Goal: Transaction & Acquisition: Purchase product/service

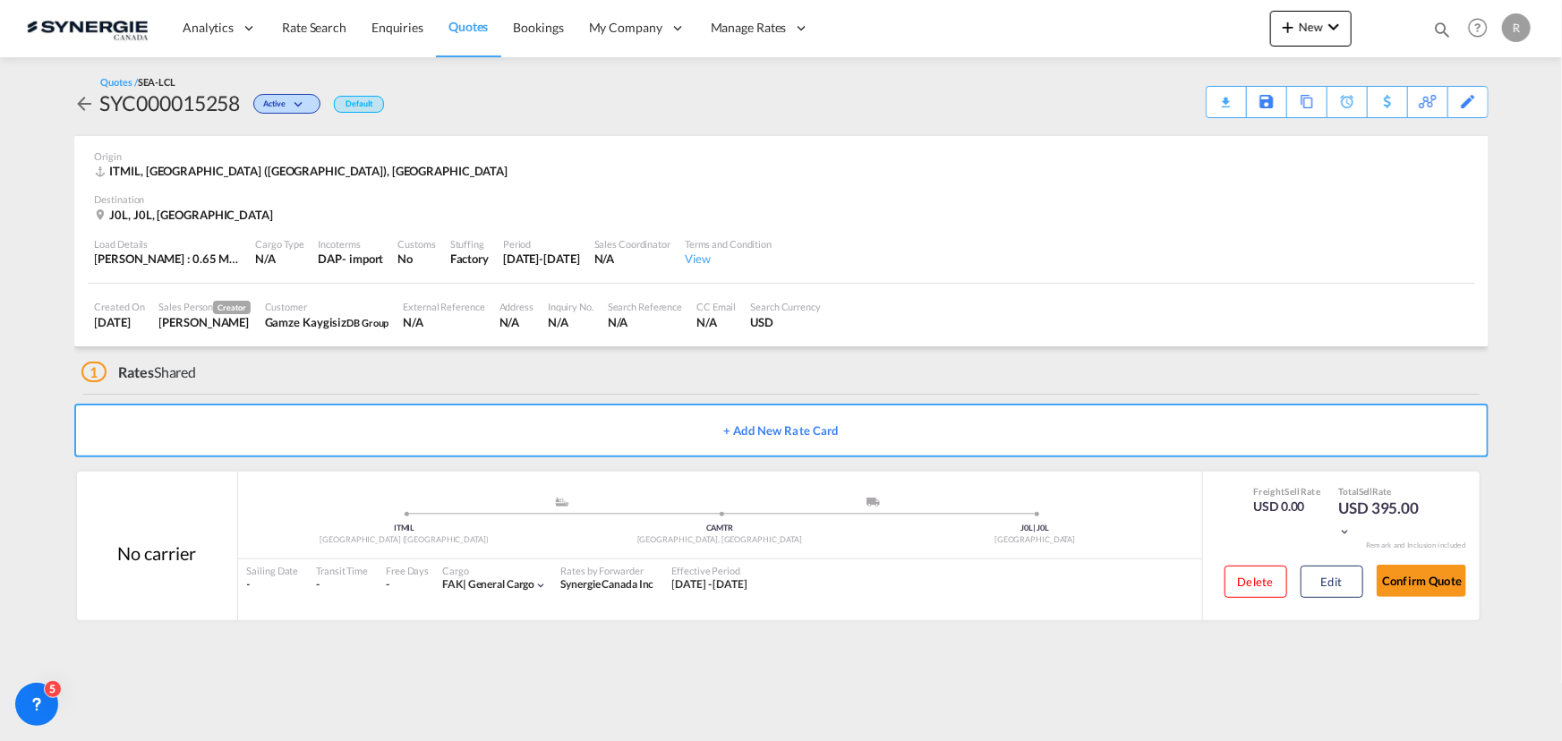
click at [1438, 29] on md-icon "icon-magnify" at bounding box center [1442, 30] width 20 height 20
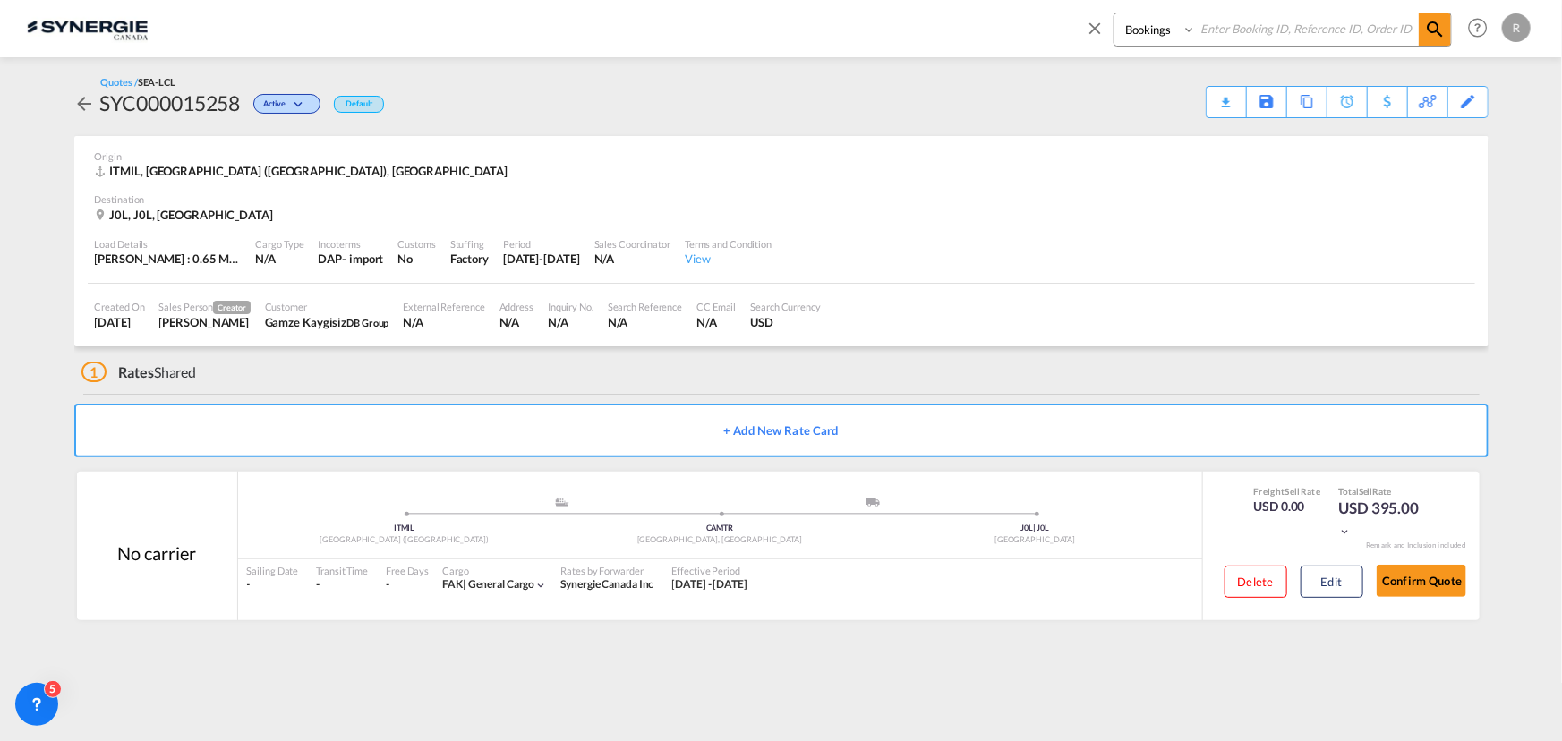
click at [1157, 38] on select "Bookings Quotes Enquiries" at bounding box center [1156, 29] width 85 height 32
select select "Quotes"
click at [1114, 13] on select "Bookings Quotes Enquiries" at bounding box center [1156, 29] width 85 height 32
click at [1265, 35] on input at bounding box center [1307, 28] width 223 height 31
click at [1434, 33] on md-icon "icon-magnify" at bounding box center [1434, 29] width 21 height 21
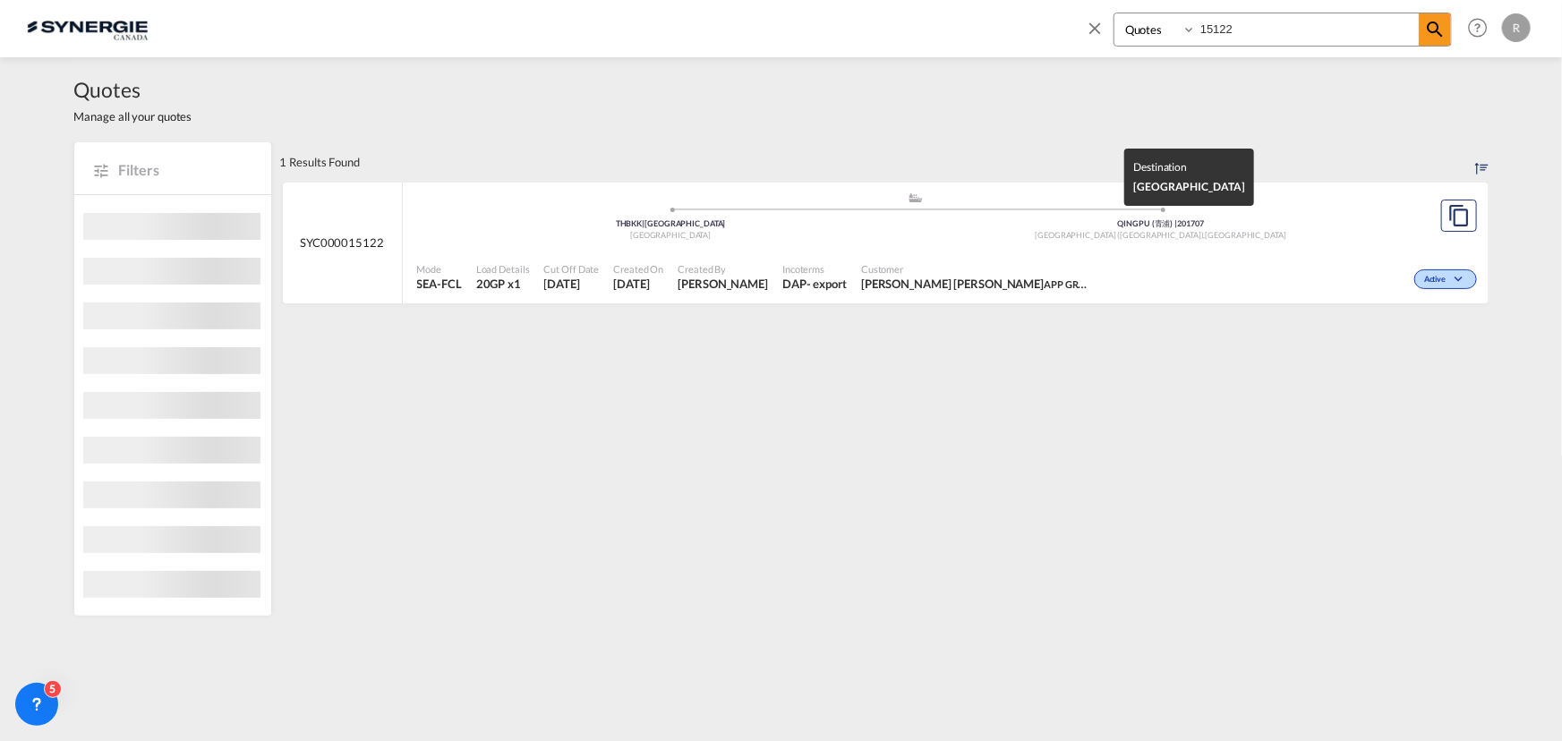
click at [1300, 234] on div "[GEOGRAPHIC_DATA] ([GEOGRAPHIC_DATA]) , [GEOGRAPHIC_DATA]" at bounding box center [1161, 236] width 490 height 12
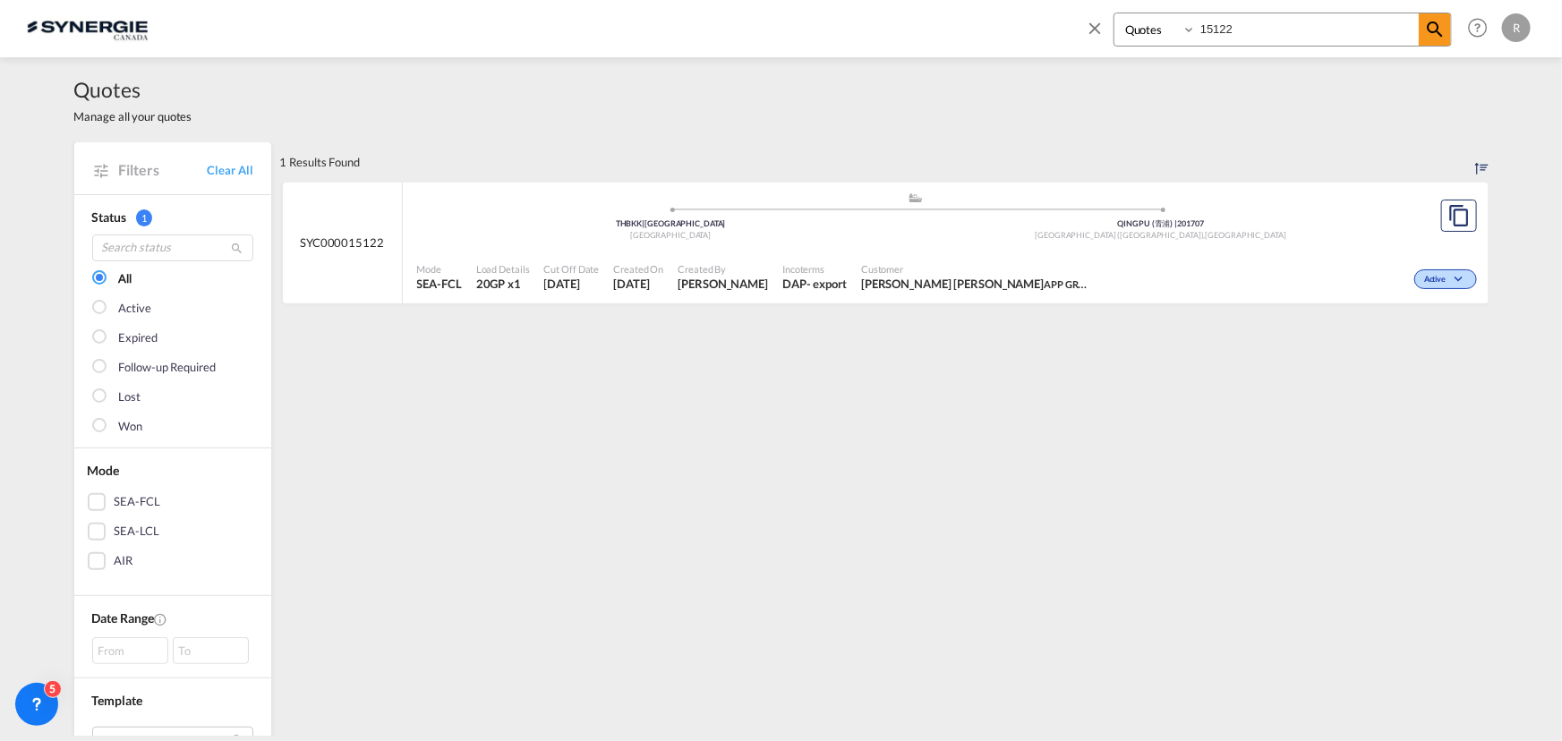
click at [1288, 28] on input "15122" at bounding box center [1307, 28] width 223 height 31
type input "15105"
click at [1437, 36] on md-icon "icon-magnify" at bounding box center [1434, 29] width 21 height 21
click at [1461, 223] on md-icon "assets/icons/custom/copyQuote.svg" at bounding box center [1458, 215] width 21 height 21
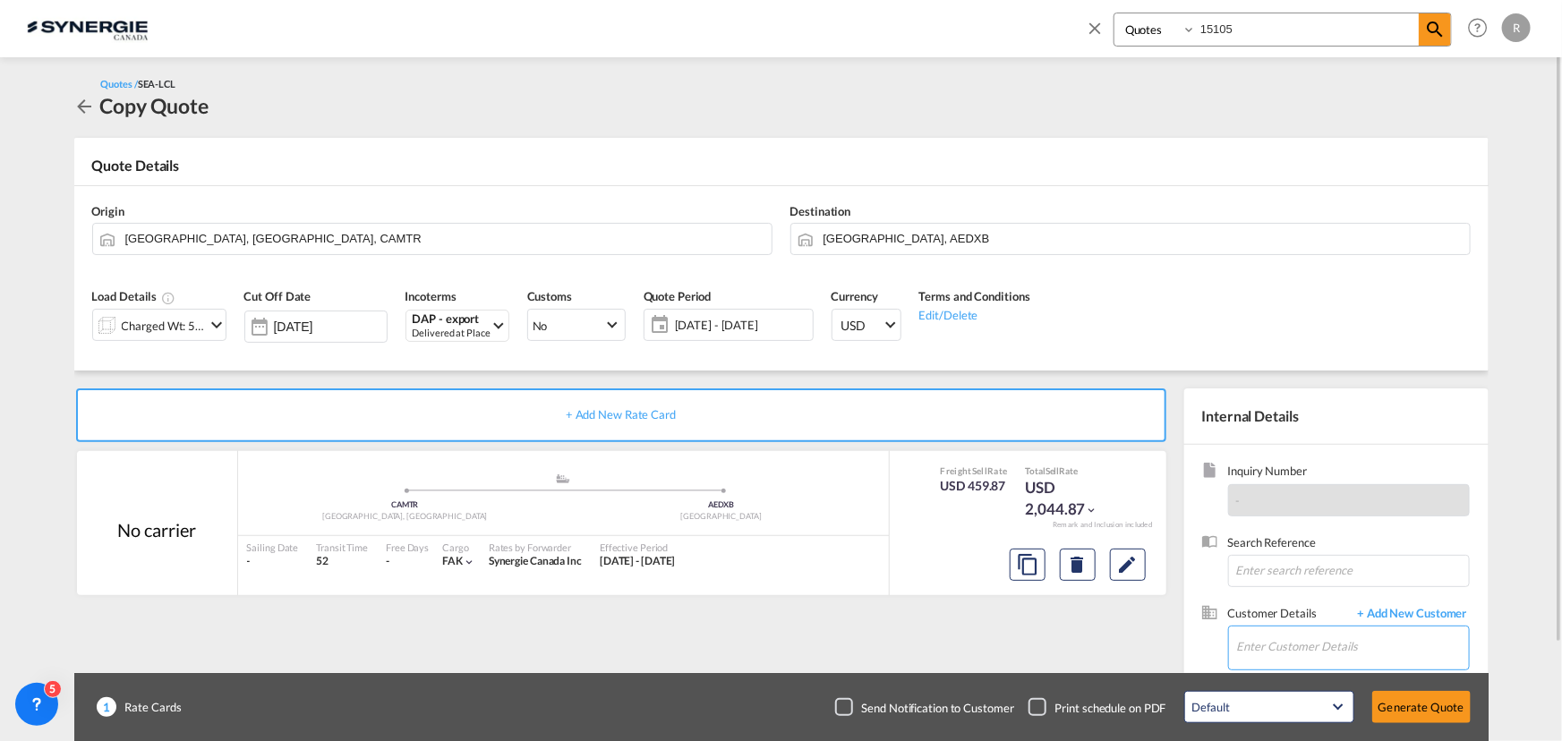
click at [1251, 651] on input "Enter Customer Details" at bounding box center [1353, 647] width 232 height 40
click at [752, 240] on button "Clear Input" at bounding box center [756, 237] width 27 height 27
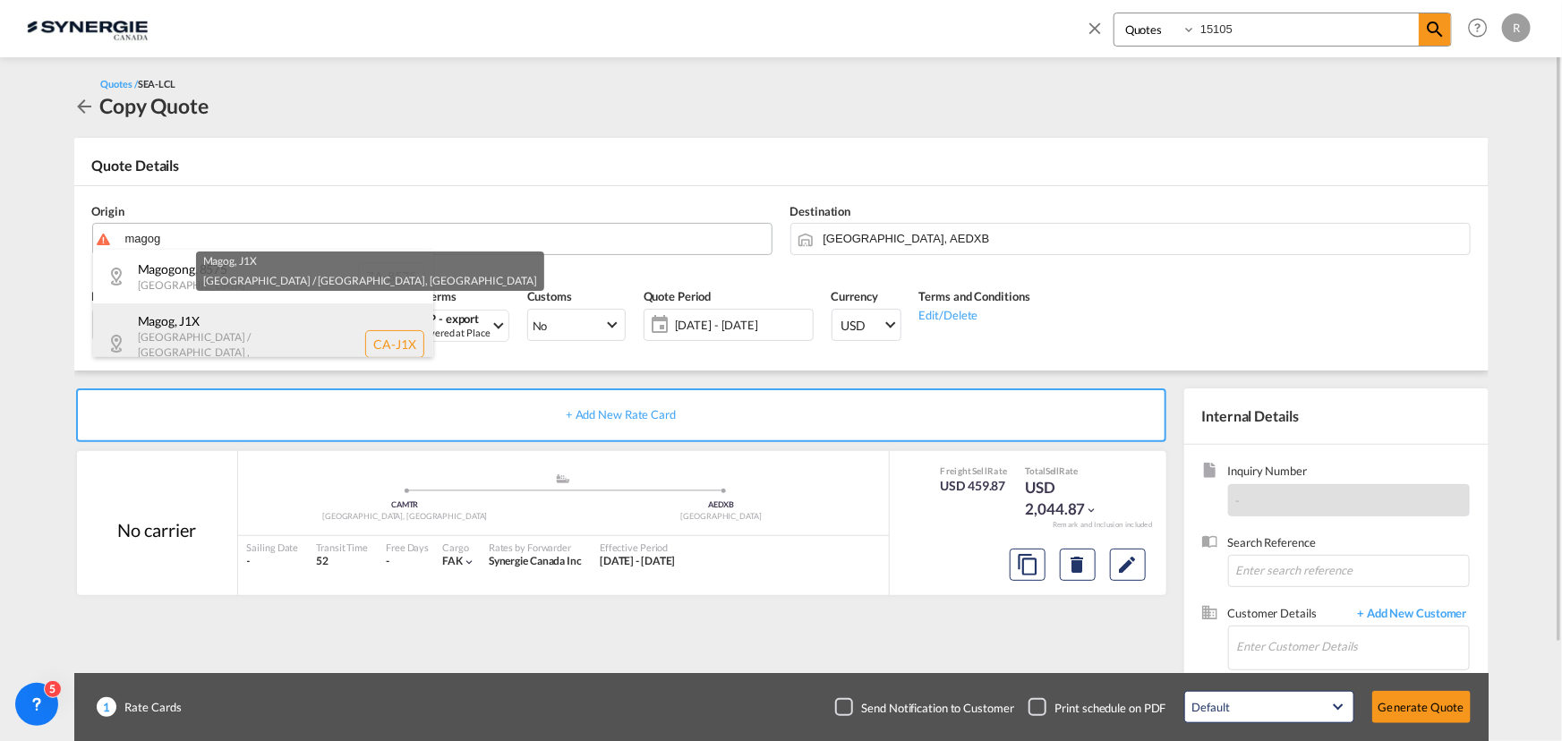
click at [265, 349] on div "Magog , J1X Quebec / Québec , Canada CA-J1X" at bounding box center [263, 343] width 340 height 81
type input "CA-J1X, Magog, Quebec / Québec"
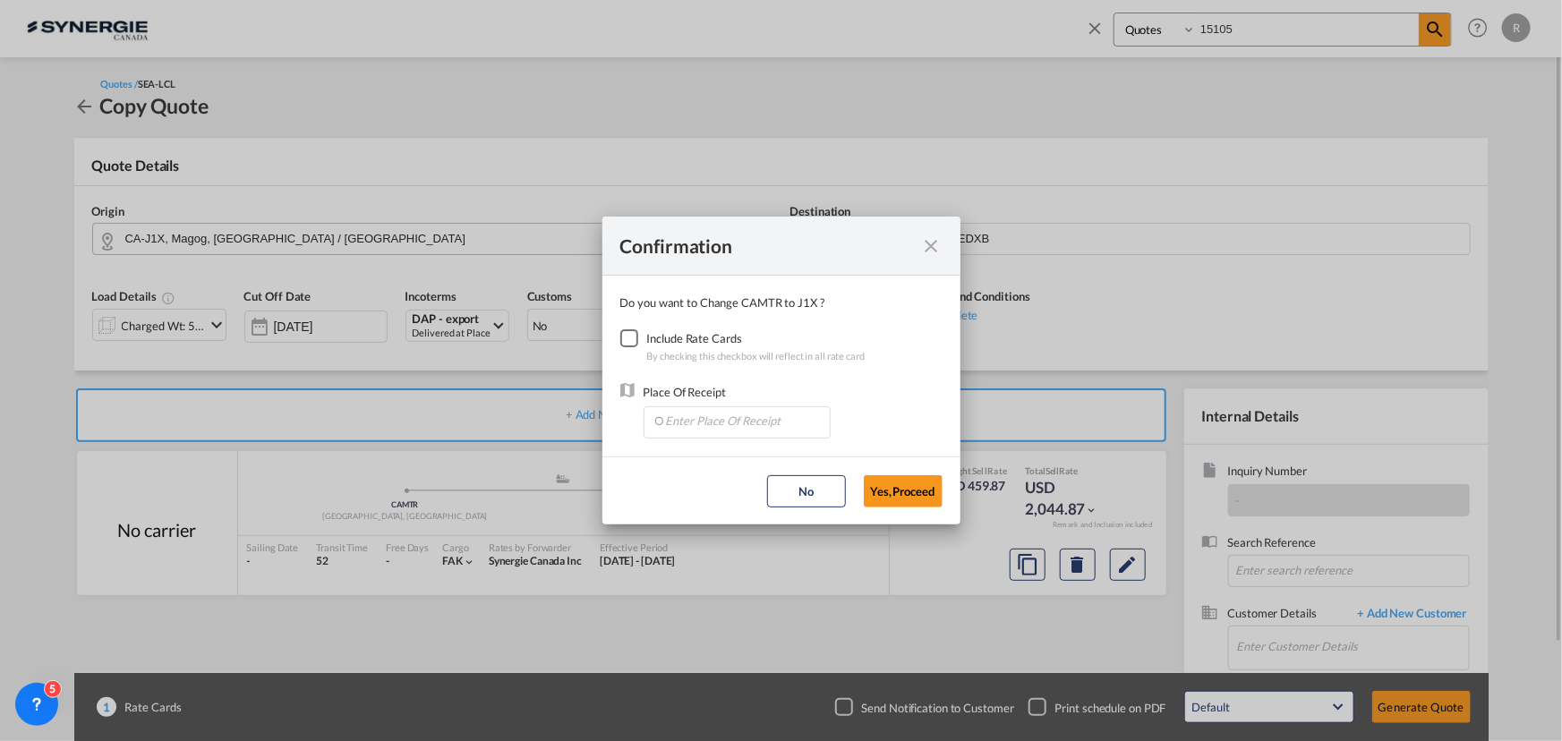
click at [631, 343] on div "Checkbox No Ink" at bounding box center [629, 338] width 18 height 18
click at [721, 425] on input "Enter Place Of Receipt" at bounding box center [740, 420] width 177 height 27
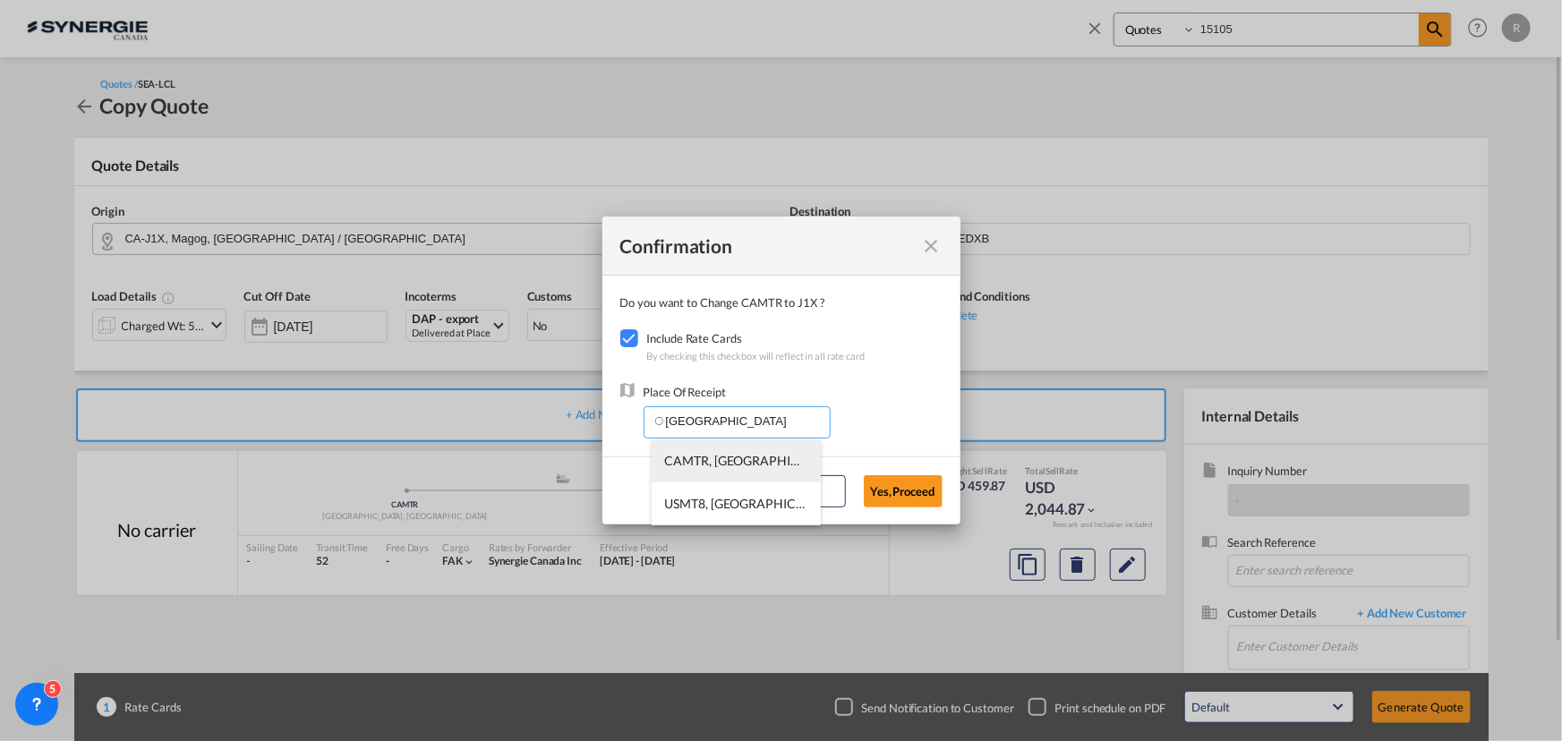
click at [695, 460] on span "CAMTR, Montreal, QC, Canada, North America, Americas" at bounding box center [1016, 460] width 703 height 15
type input "CAMTR, Montreal, QC, Canada, North America, Americas"
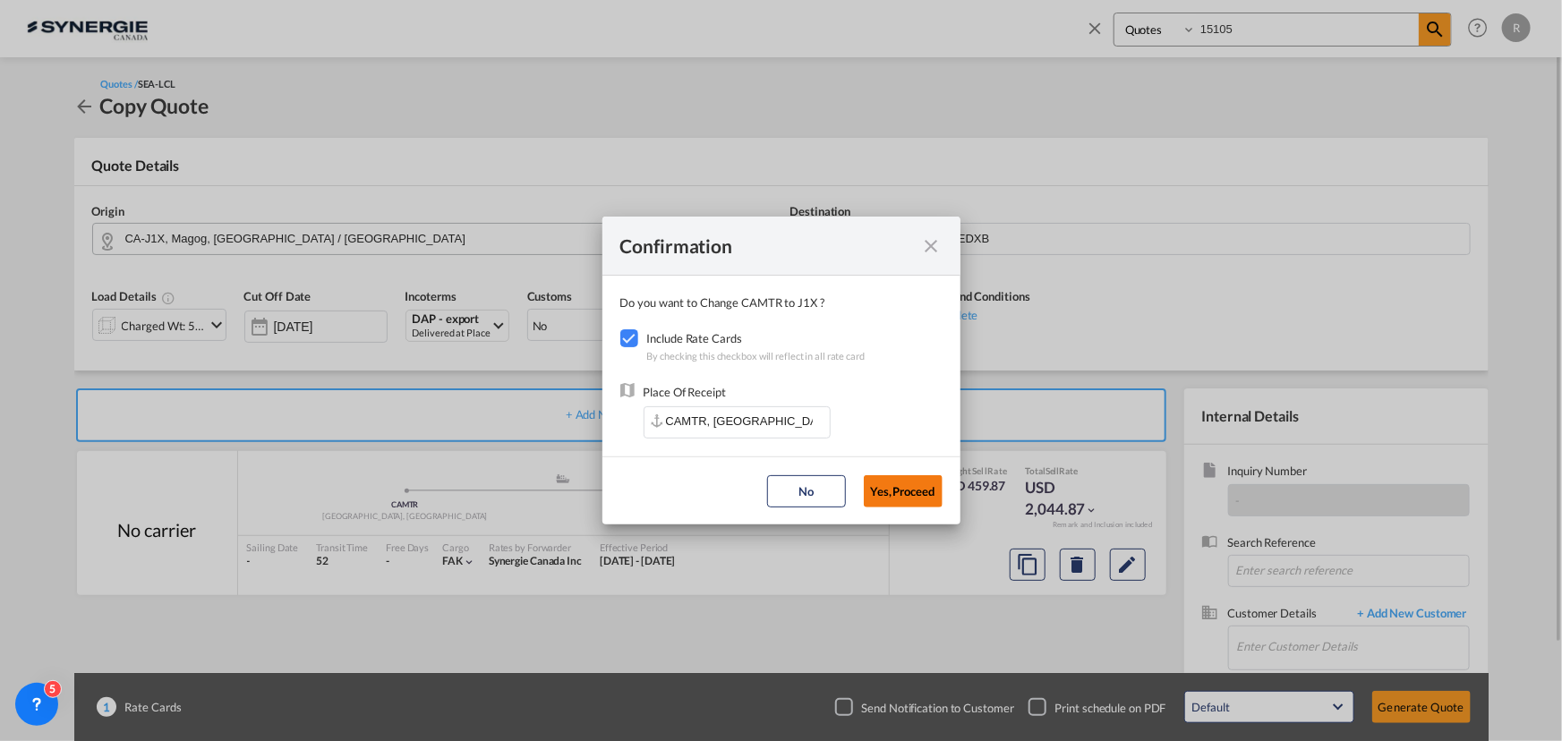
click at [895, 485] on button "Yes,Proceed" at bounding box center [903, 491] width 79 height 32
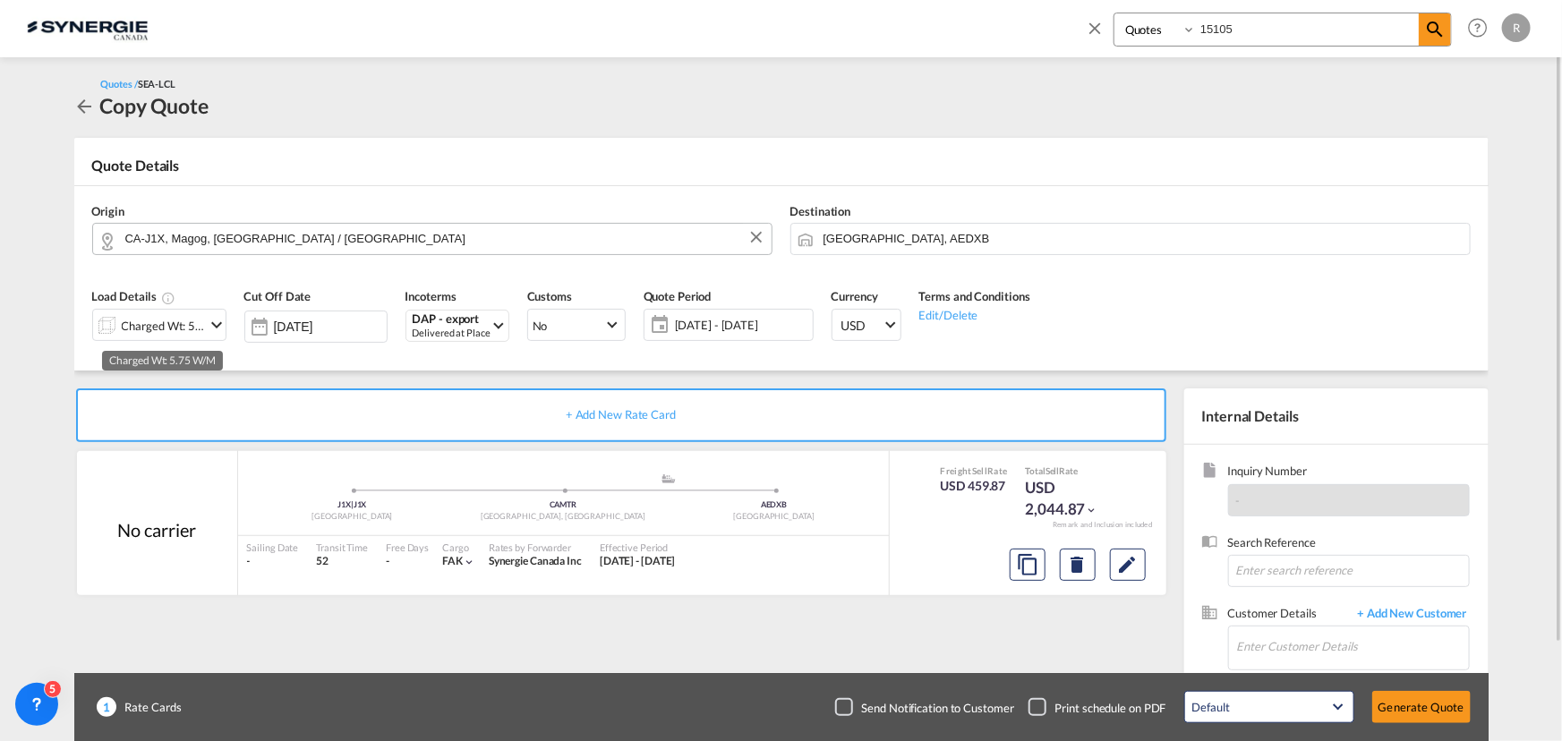
click at [170, 328] on div "Charged Wt: 5.75 W/M" at bounding box center [164, 325] width 84 height 25
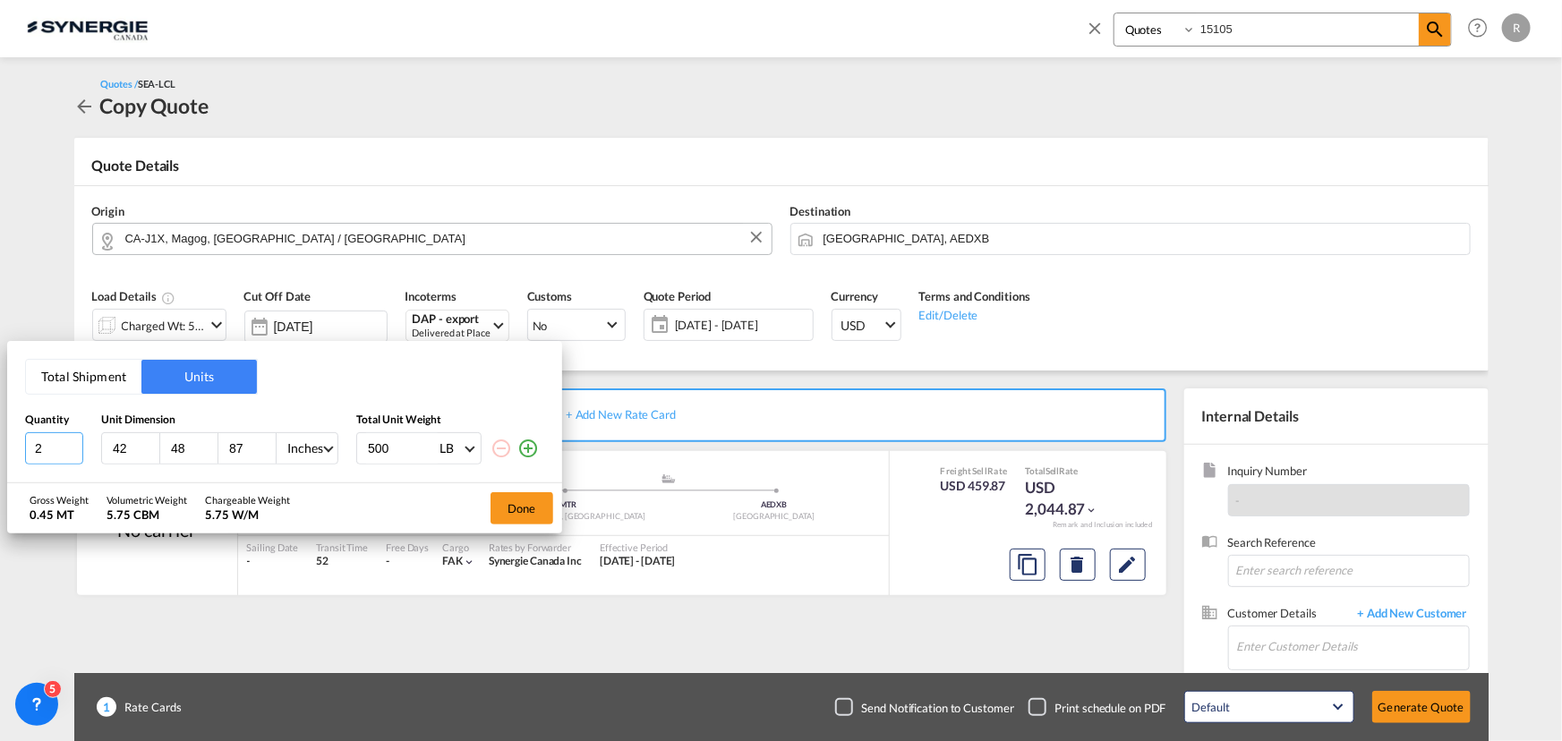
drag, startPoint x: 57, startPoint y: 448, endPoint x: -25, endPoint y: 445, distance: 82.4
click at [0, 445] on html "Analytics Reports Dashboard Rate Search Enquiries Quotes" at bounding box center [781, 370] width 1562 height 741
drag, startPoint x: 38, startPoint y: 443, endPoint x: -17, endPoint y: 439, distance: 54.8
click at [0, 439] on html "Analytics Reports Dashboard Rate Search Enquiries Quotes" at bounding box center [781, 370] width 1562 height 741
type input "6"
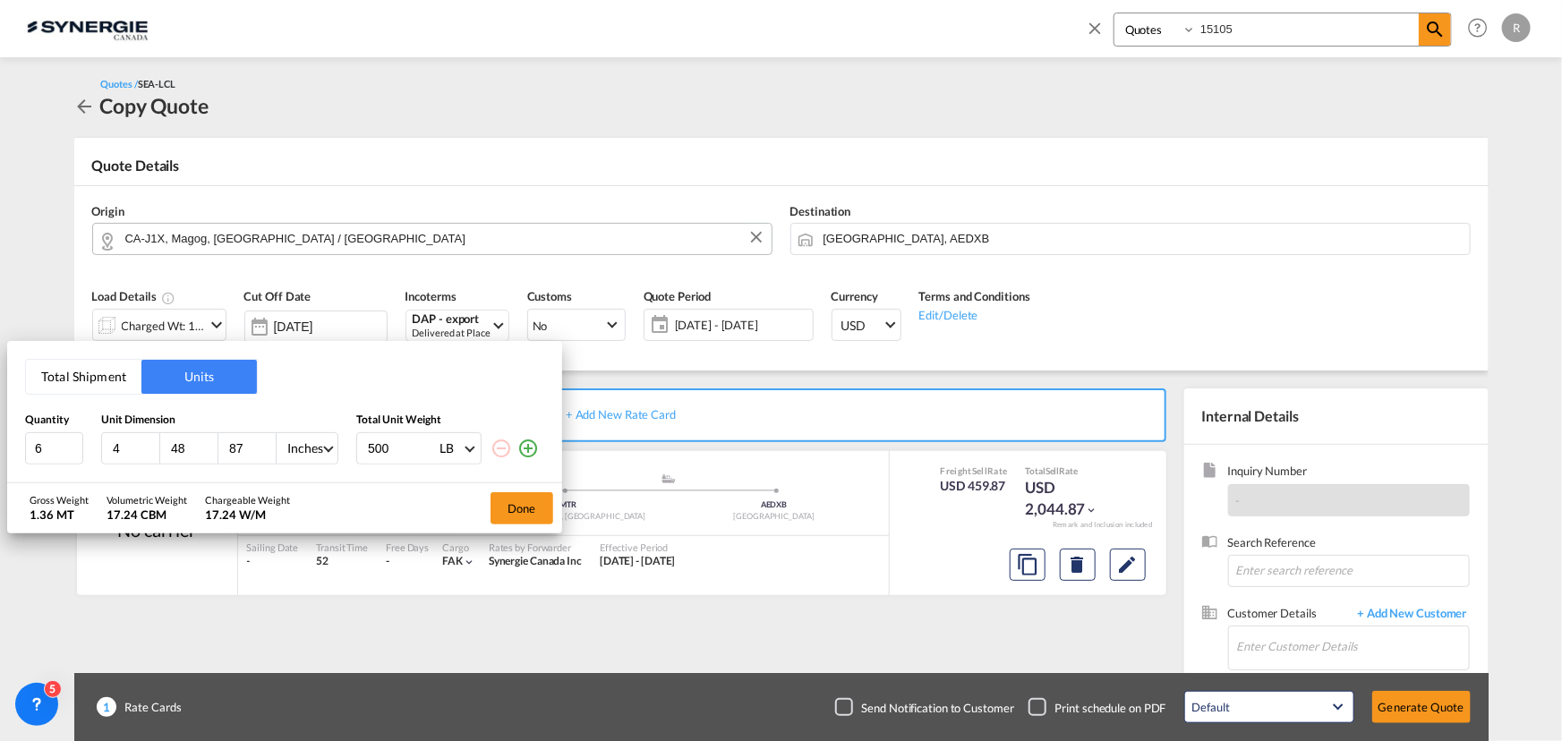
type input "42"
type input "48"
click at [533, 514] on button "Done" at bounding box center [521, 508] width 63 height 32
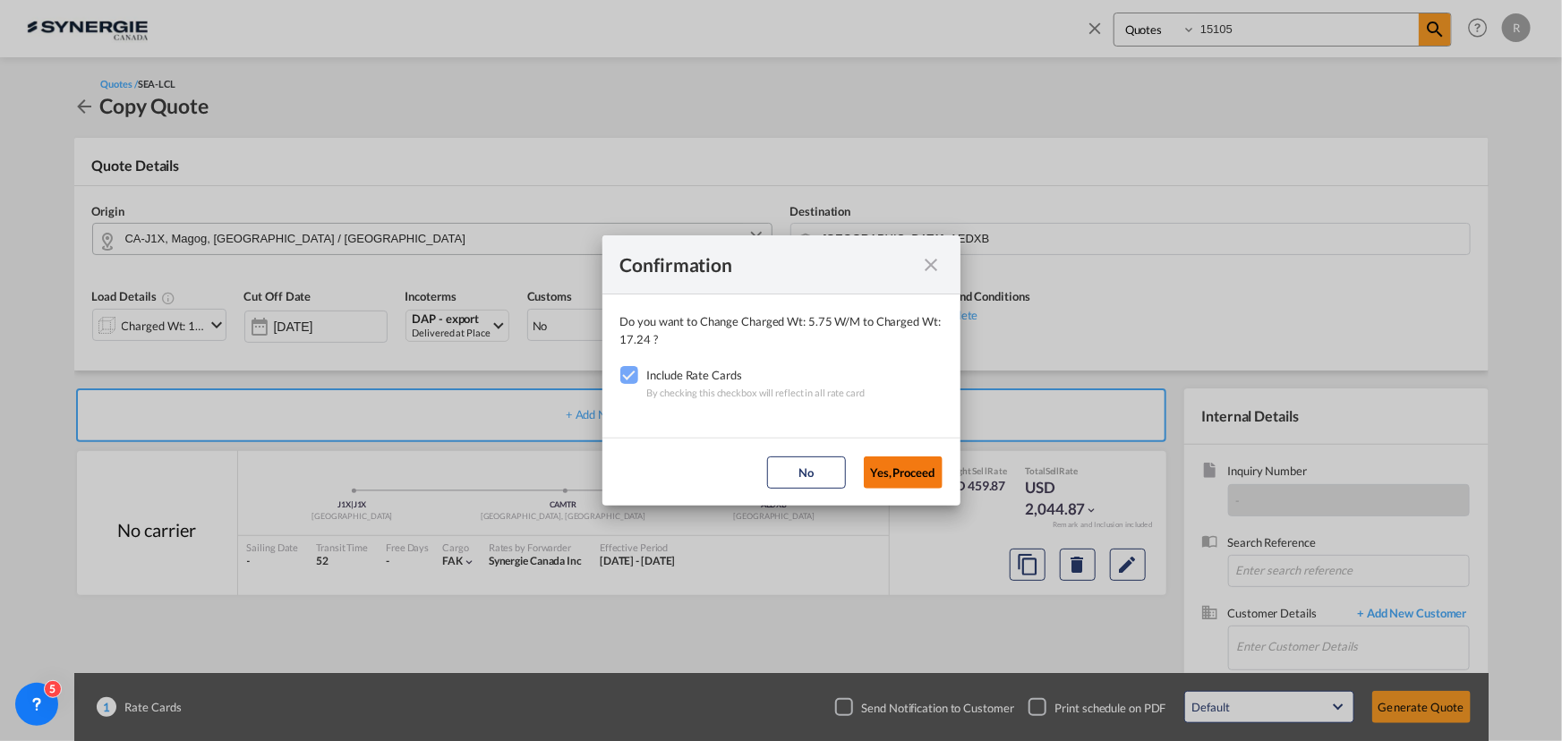
click at [913, 487] on button "Yes,Proceed" at bounding box center [903, 472] width 79 height 32
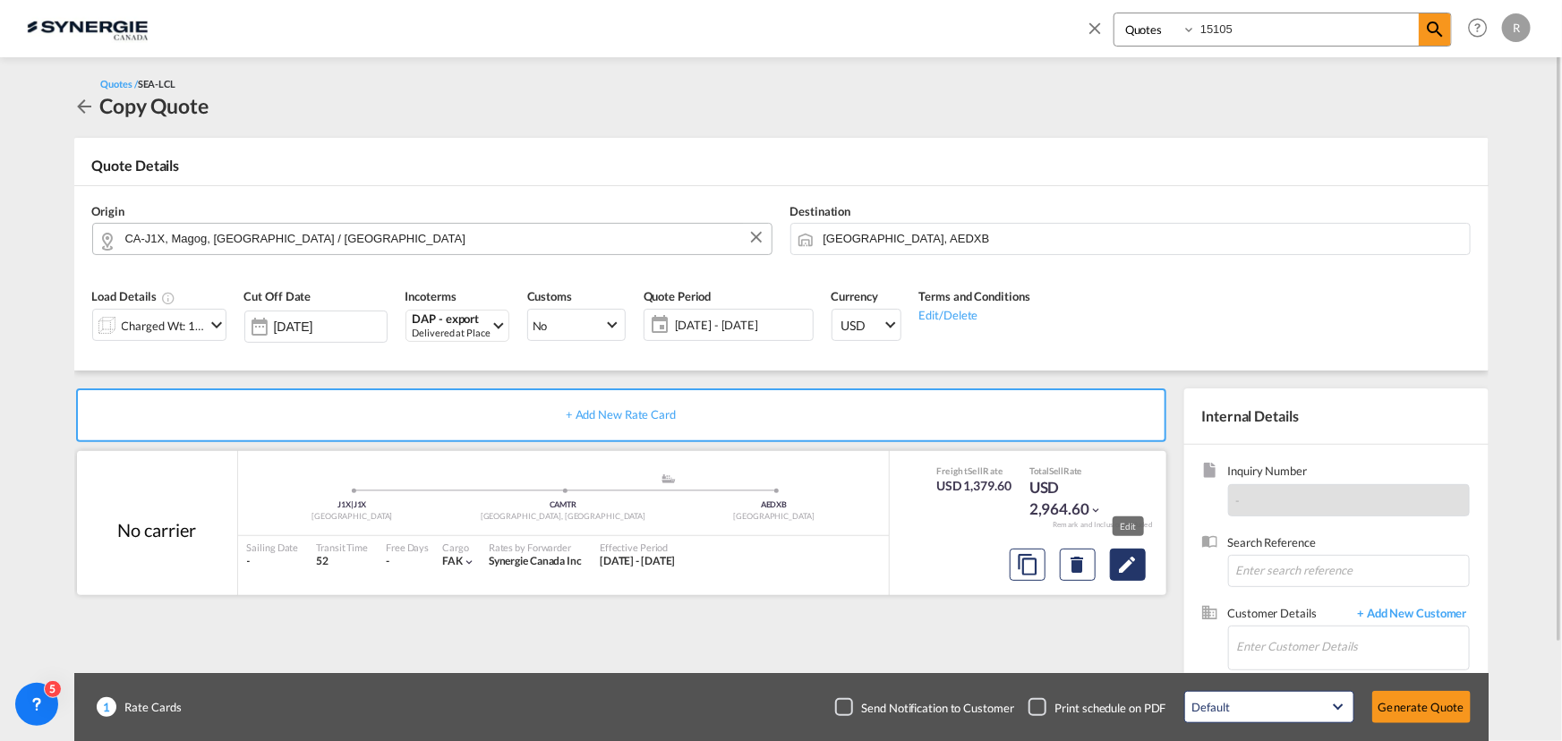
click at [1124, 564] on md-icon "Edit" at bounding box center [1127, 564] width 21 height 21
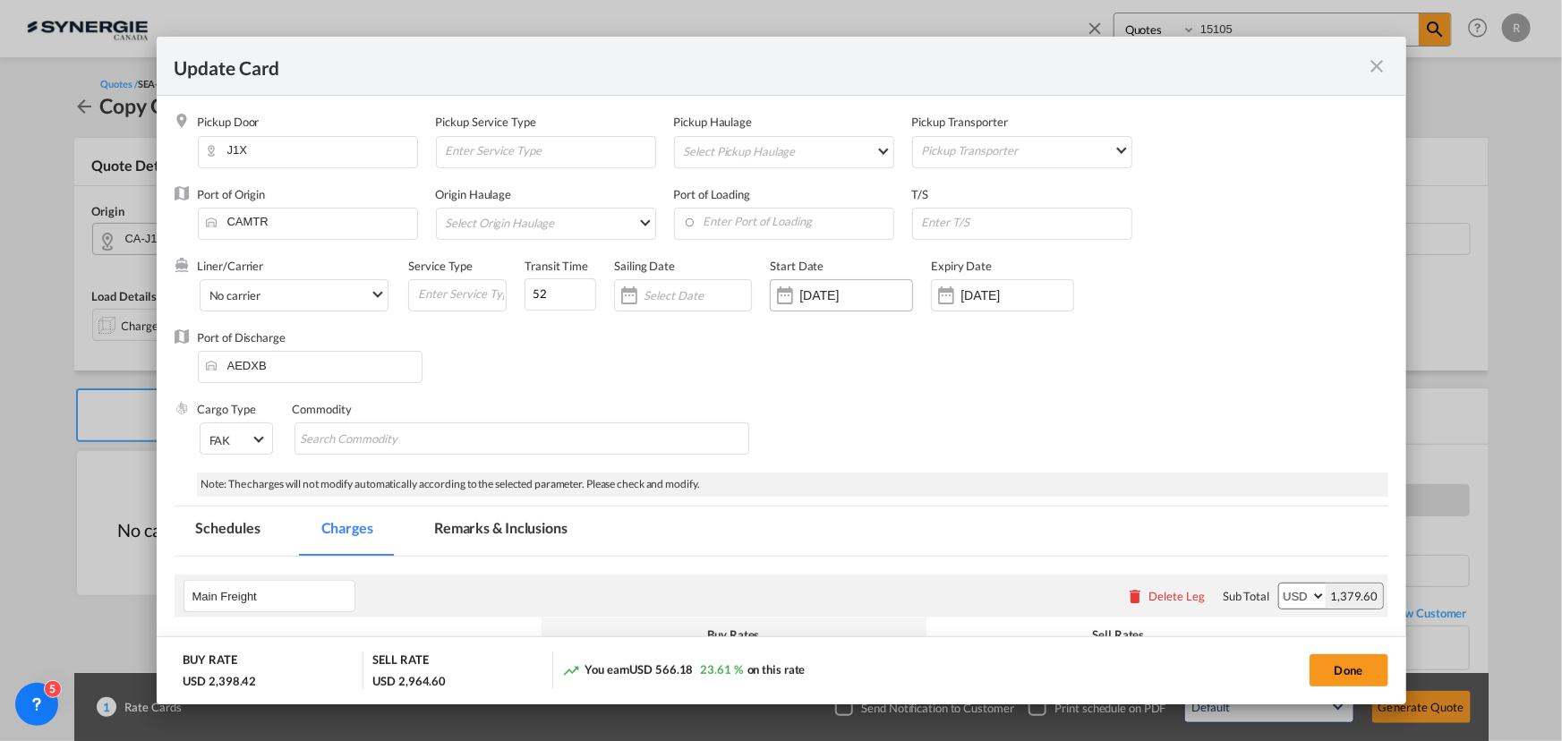
click at [891, 290] on input "29 Sep 2025" at bounding box center [855, 295] width 113 height 14
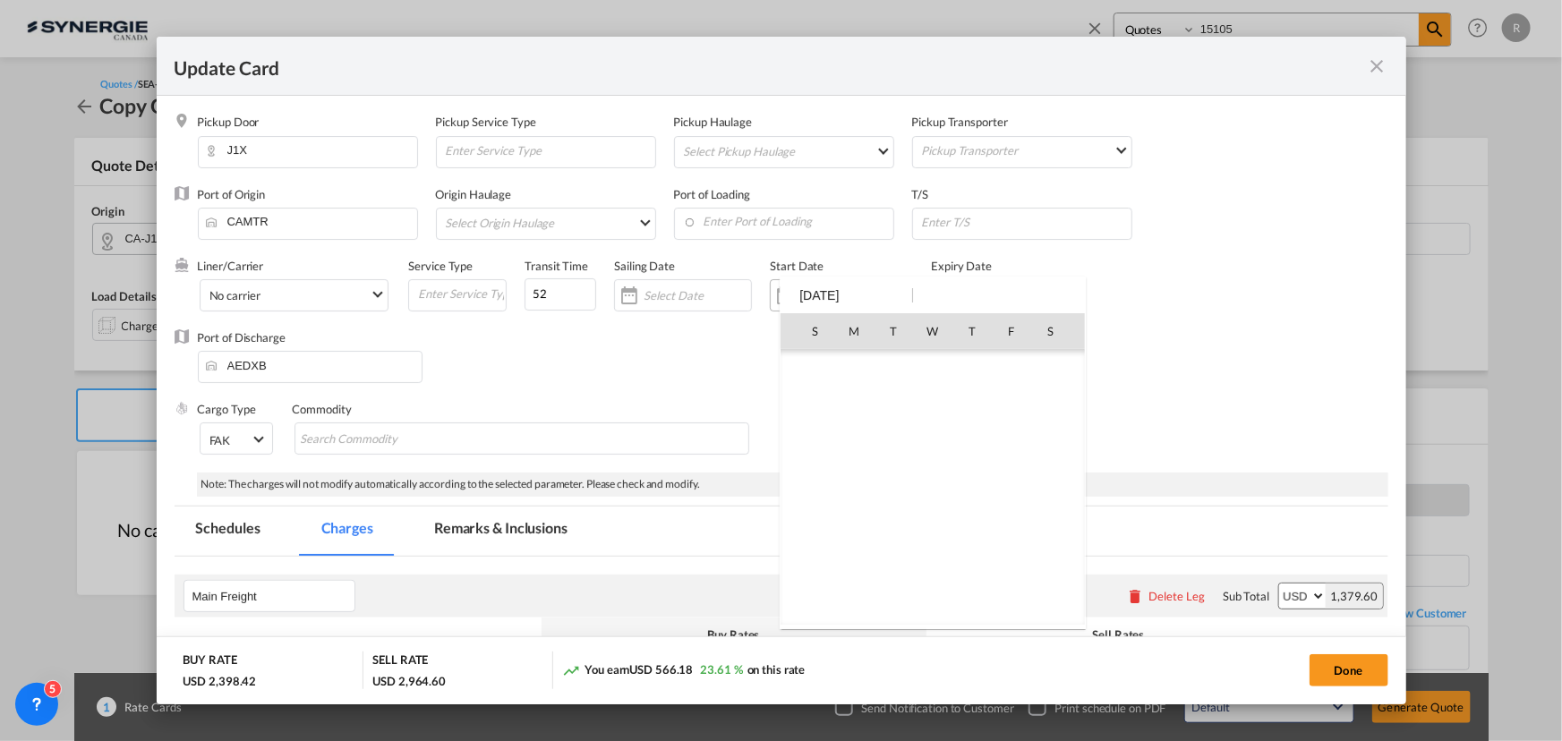
scroll to position [414601, 0]
type input "2"
click at [566, 386] on div at bounding box center [781, 370] width 1562 height 741
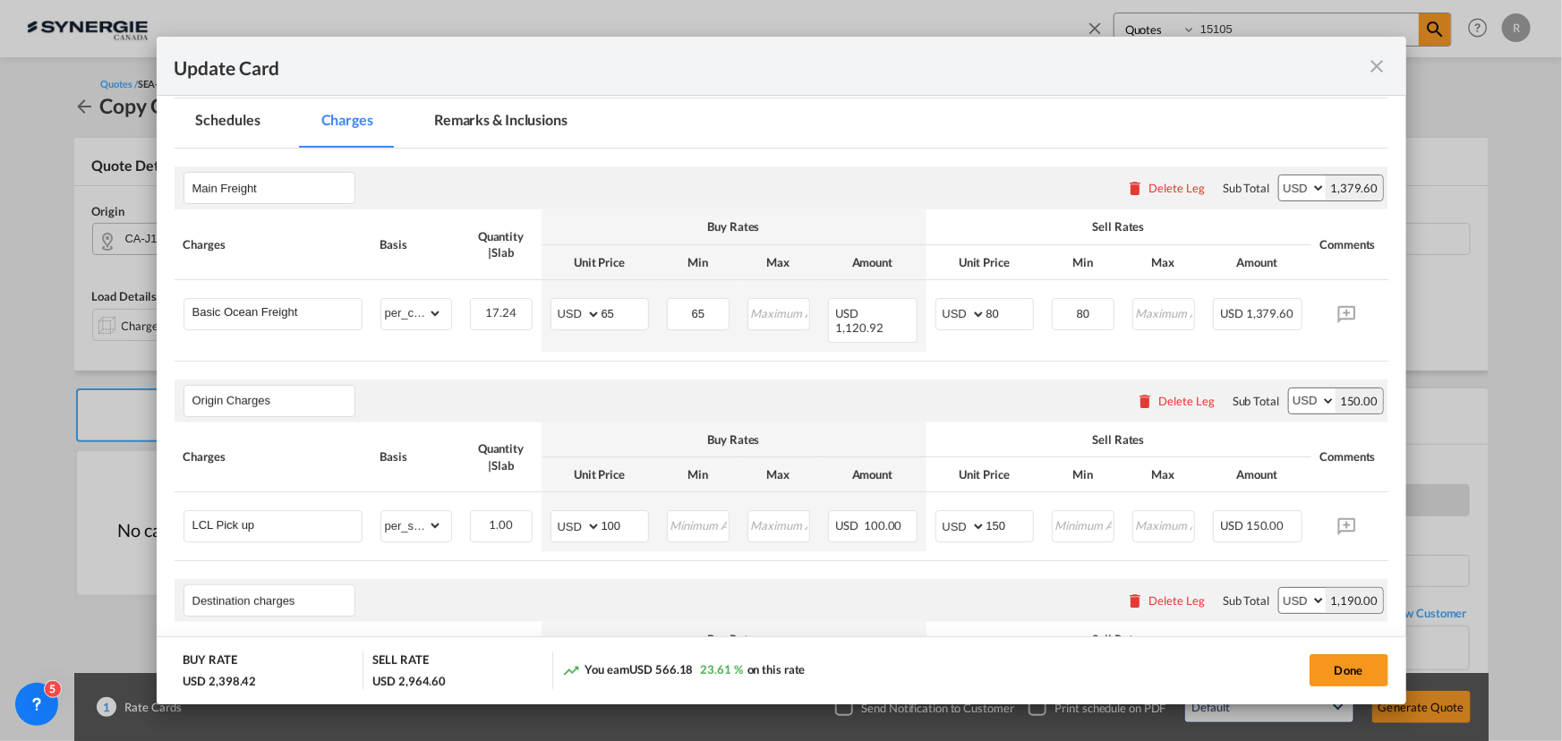
scroll to position [406, 0]
drag, startPoint x: 715, startPoint y: 312, endPoint x: 566, endPoint y: 295, distance: 150.4
click at [568, 295] on tr "Basic Ocean Freight Please Enter Already Exists gross_weight volumetric_weight …" at bounding box center [809, 318] width 1268 height 72
drag, startPoint x: 624, startPoint y: 312, endPoint x: 474, endPoint y: 290, distance: 151.1
click at [512, 301] on tr "Basic Ocean Freight Please Enter Already Exists gross_weight volumetric_weight …" at bounding box center [809, 318] width 1268 height 72
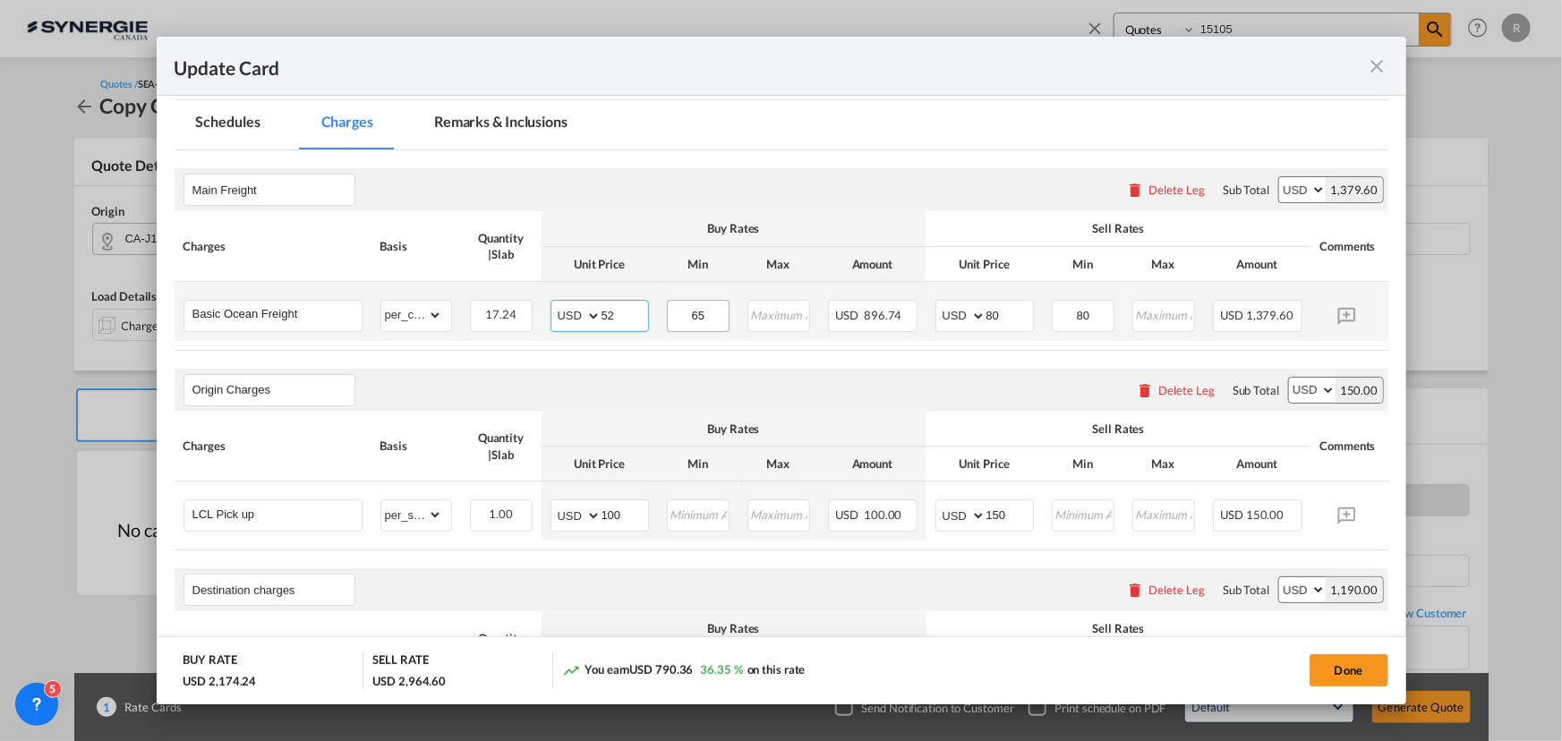
type input "52"
drag, startPoint x: 708, startPoint y: 311, endPoint x: 535, endPoint y: 297, distance: 173.3
click at [539, 300] on tr "Basic Ocean Freight Please Enter Already Exists gross_weight volumetric_weight …" at bounding box center [809, 311] width 1268 height 59
type input "52"
click at [796, 593] on div "Destination charges Please enter leg name Leg Name Already Exists Delete Leg Su…" at bounding box center [782, 589] width 1214 height 43
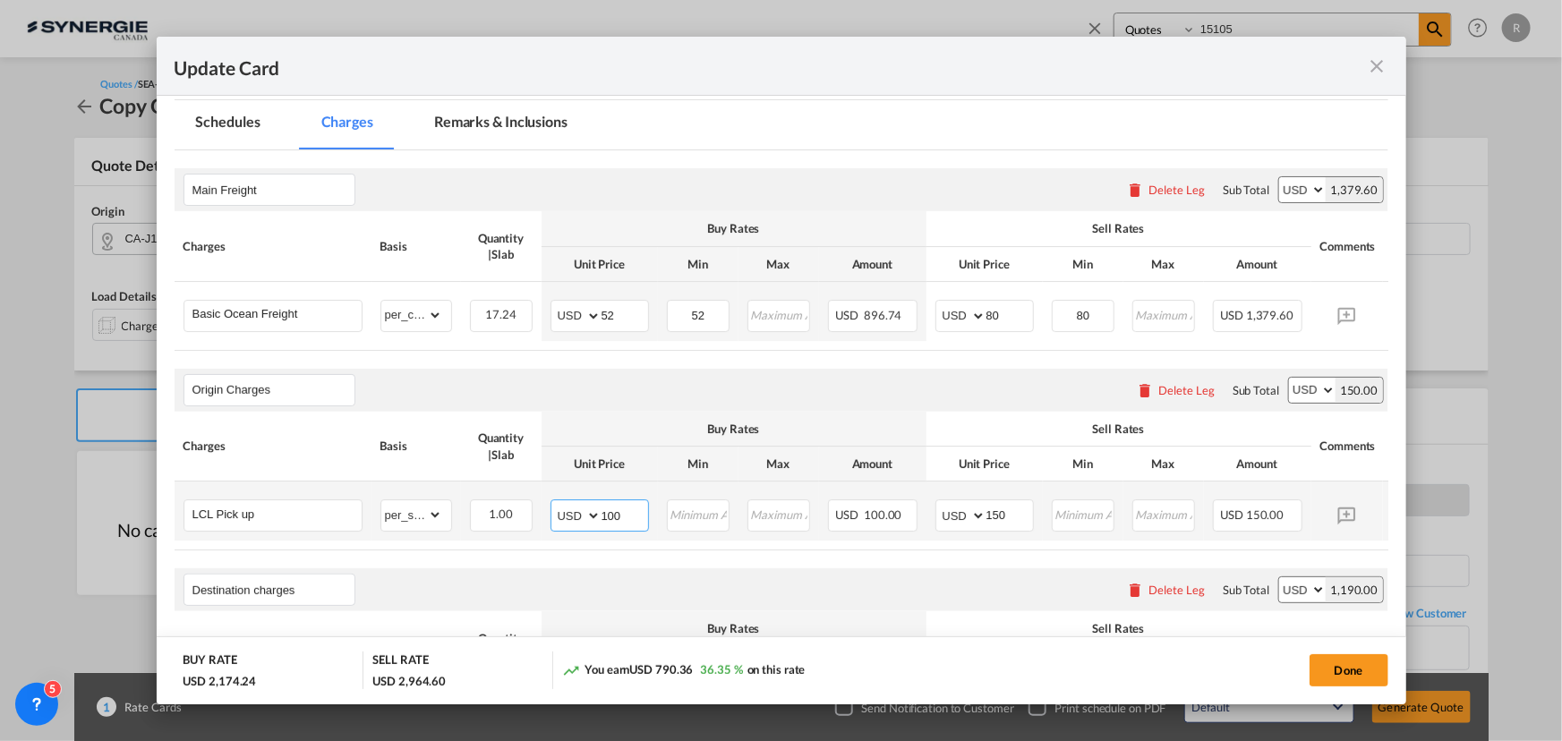
drag, startPoint x: 636, startPoint y: 518, endPoint x: 526, endPoint y: 498, distance: 112.0
click at [526, 498] on tr "LCL Pick up Please Enter Already Exists gross_weight volumetric_weight per_ship…" at bounding box center [809, 511] width 1268 height 59
type input "225"
drag, startPoint x: 1011, startPoint y: 519, endPoint x: 907, endPoint y: 499, distance: 106.6
click at [907, 499] on tr "LCL Pick up Please Enter Already Exists gross_weight volumetric_weight per_ship…" at bounding box center [809, 511] width 1268 height 59
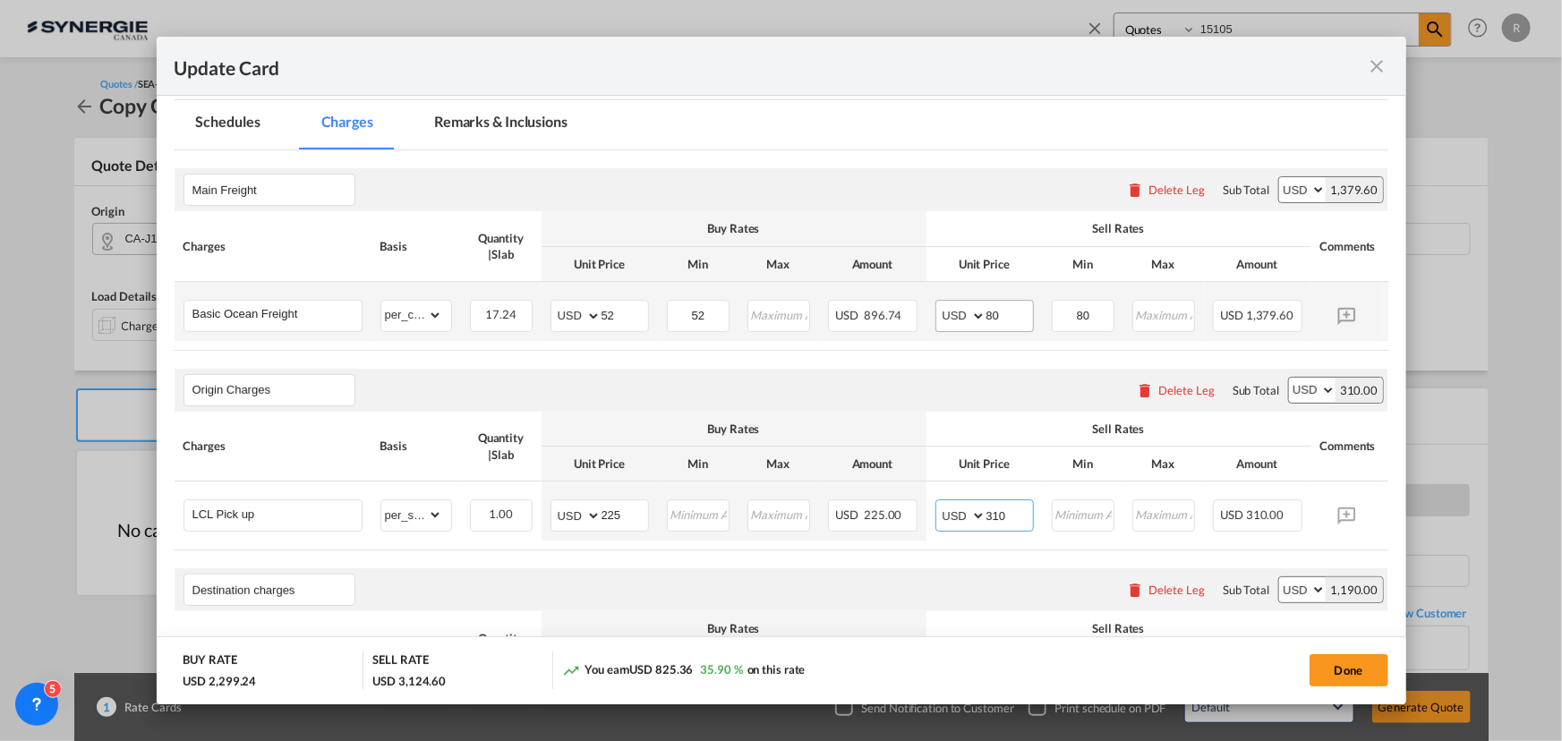
type input "310"
drag, startPoint x: 1011, startPoint y: 311, endPoint x: 876, endPoint y: 286, distance: 136.6
click at [921, 298] on tr "Basic Ocean Freight Please Enter Already Exists gross_weight volumetric_weight …" at bounding box center [809, 311] width 1268 height 59
type input "70"
drag, startPoint x: 1099, startPoint y: 303, endPoint x: 1020, endPoint y: 295, distance: 79.2
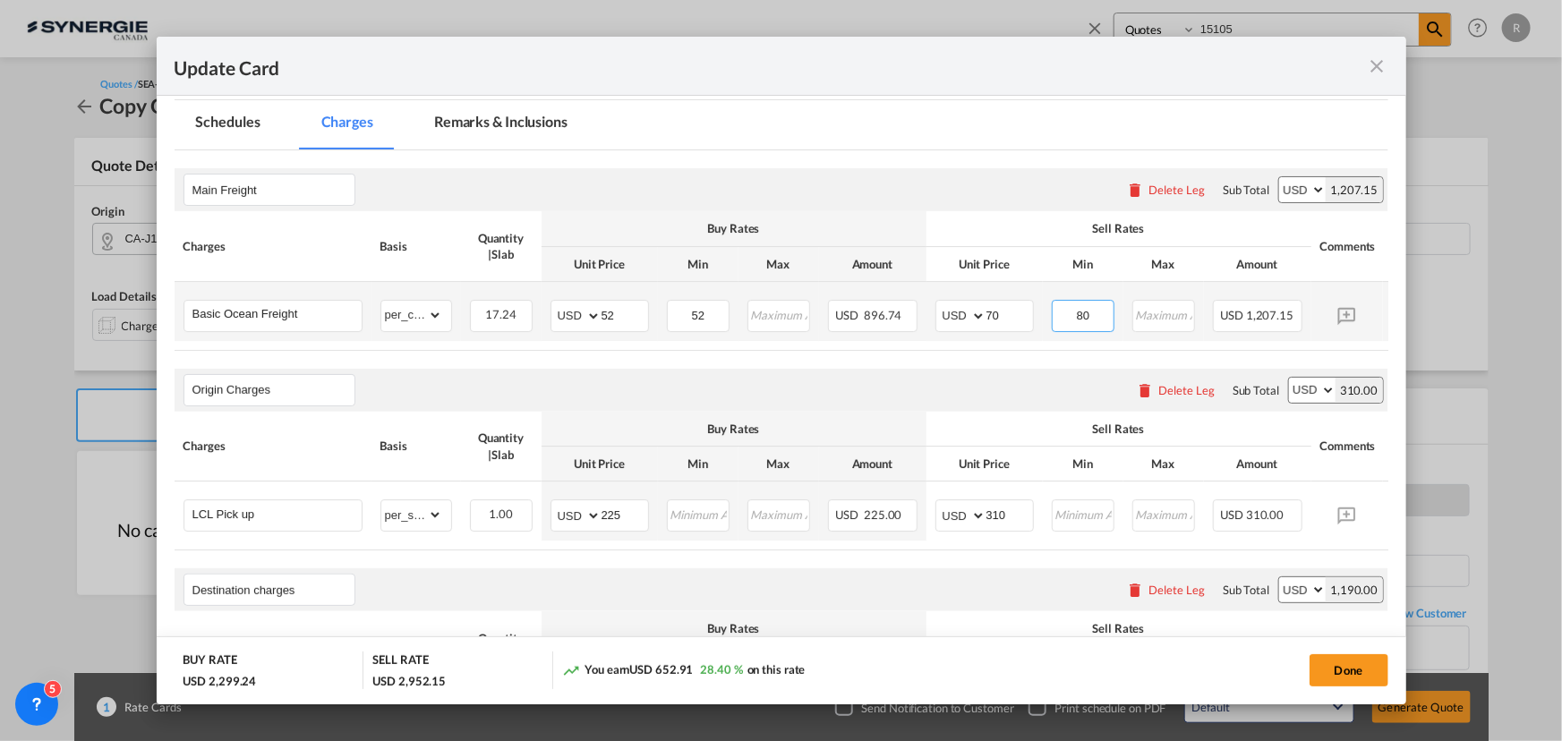
click at [1020, 295] on tr "Basic Ocean Freight Please Enter Already Exists gross_weight volumetric_weight …" at bounding box center [809, 311] width 1268 height 59
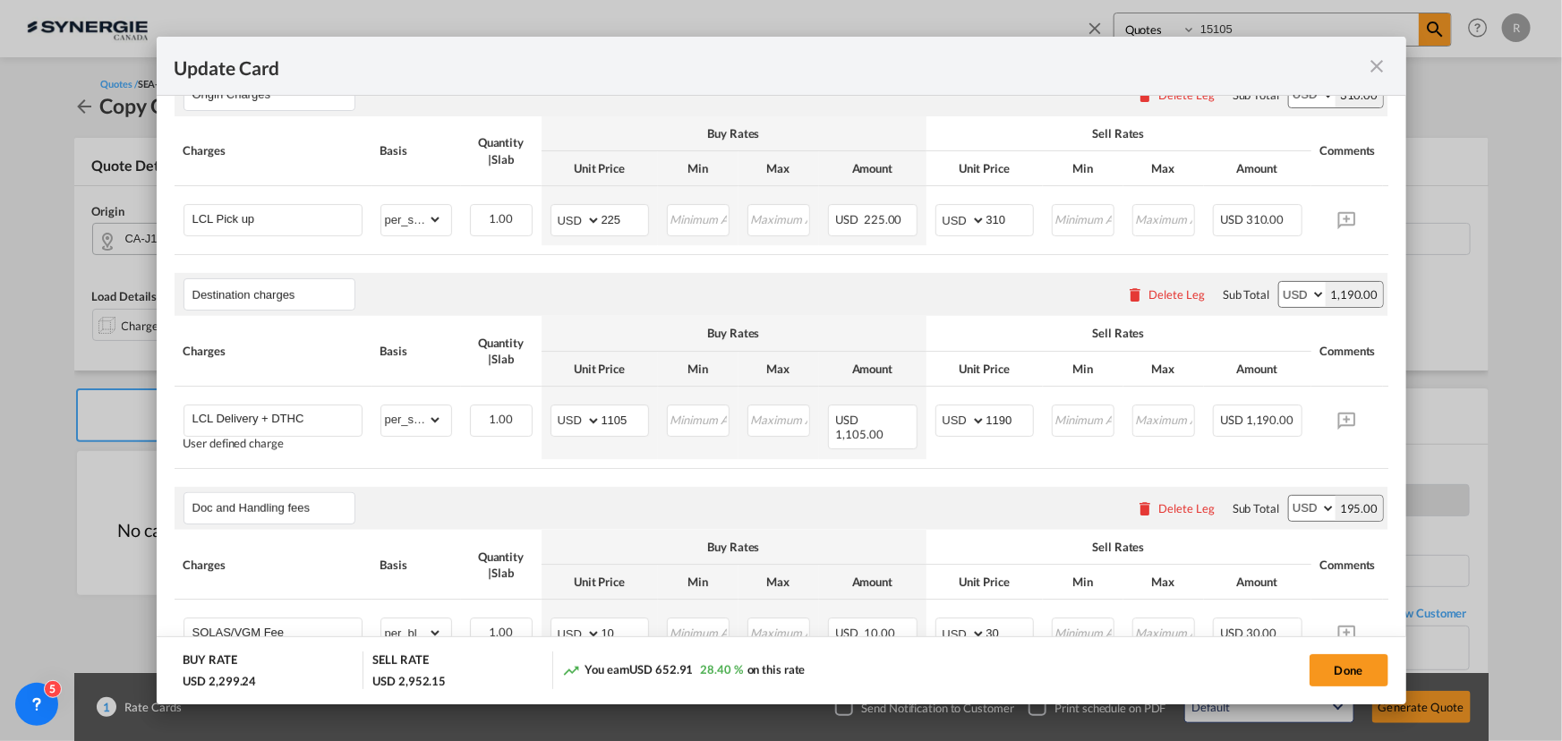
scroll to position [732, 0]
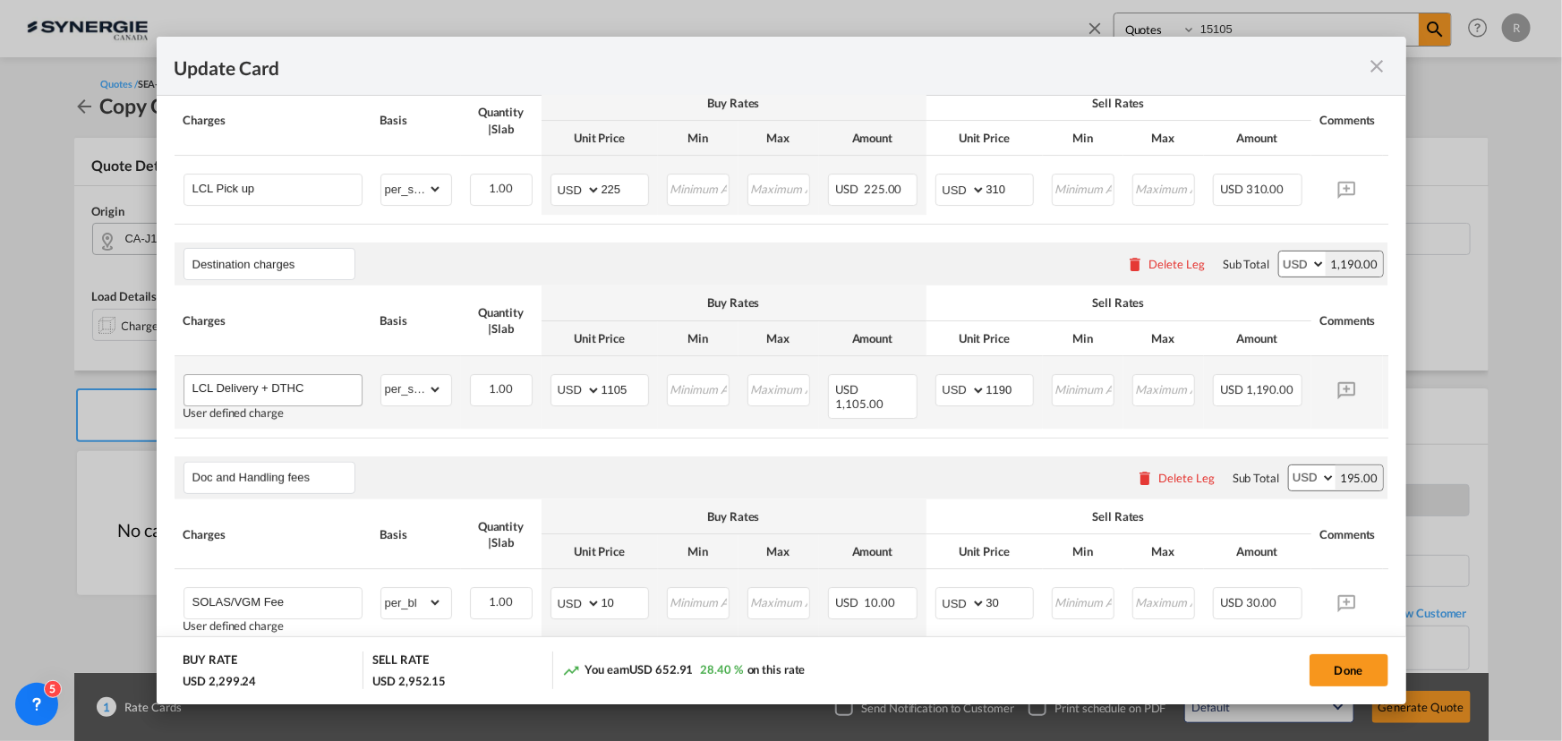
type input "70"
drag, startPoint x: 198, startPoint y: 386, endPoint x: -27, endPoint y: 359, distance: 226.3
click at [0, 359] on html "Analytics Reports Dashboard Rate Search Enquiries Quotes" at bounding box center [781, 370] width 1562 height 741
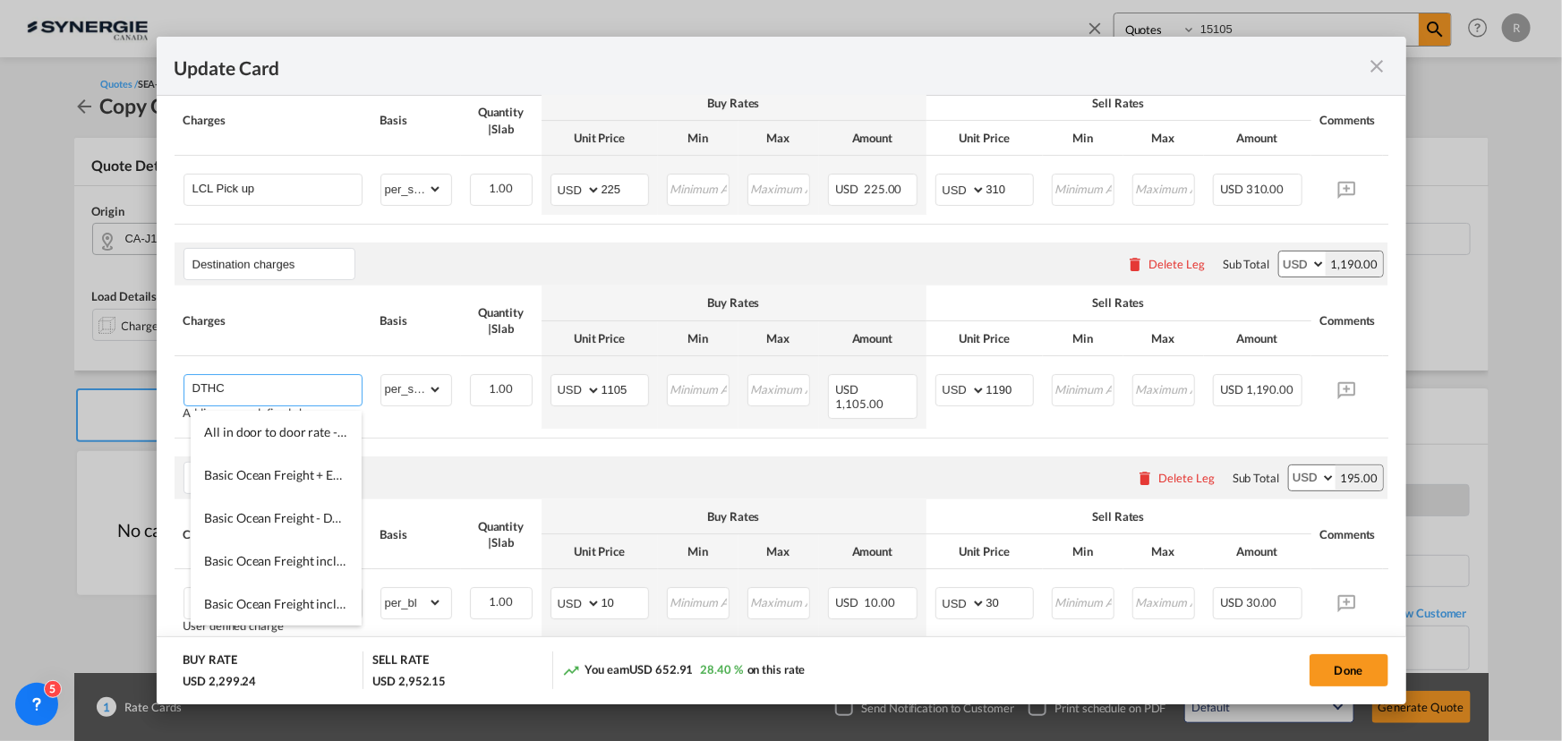
type input "DTHC"
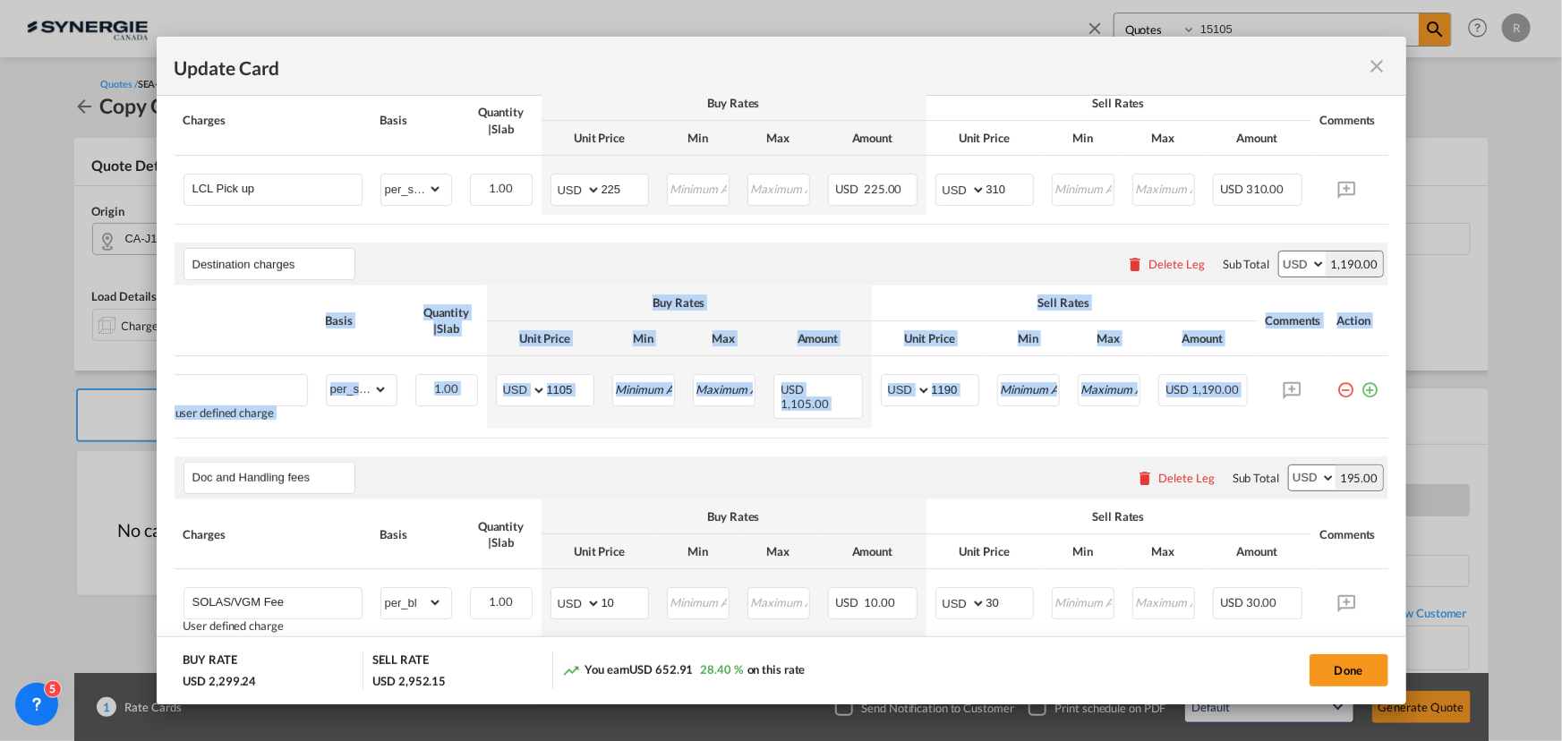
drag, startPoint x: 1308, startPoint y: 445, endPoint x: 1408, endPoint y: 447, distance: 100.3
click at [1408, 446] on div "Update Card Pickup Door J1X Pickup Service Type Pickup Haulage Select Pickup Ha…" at bounding box center [781, 370] width 1562 height 741
click at [1361, 392] on md-icon "icon-plus-circle-outline green-400-fg" at bounding box center [1370, 383] width 18 height 18
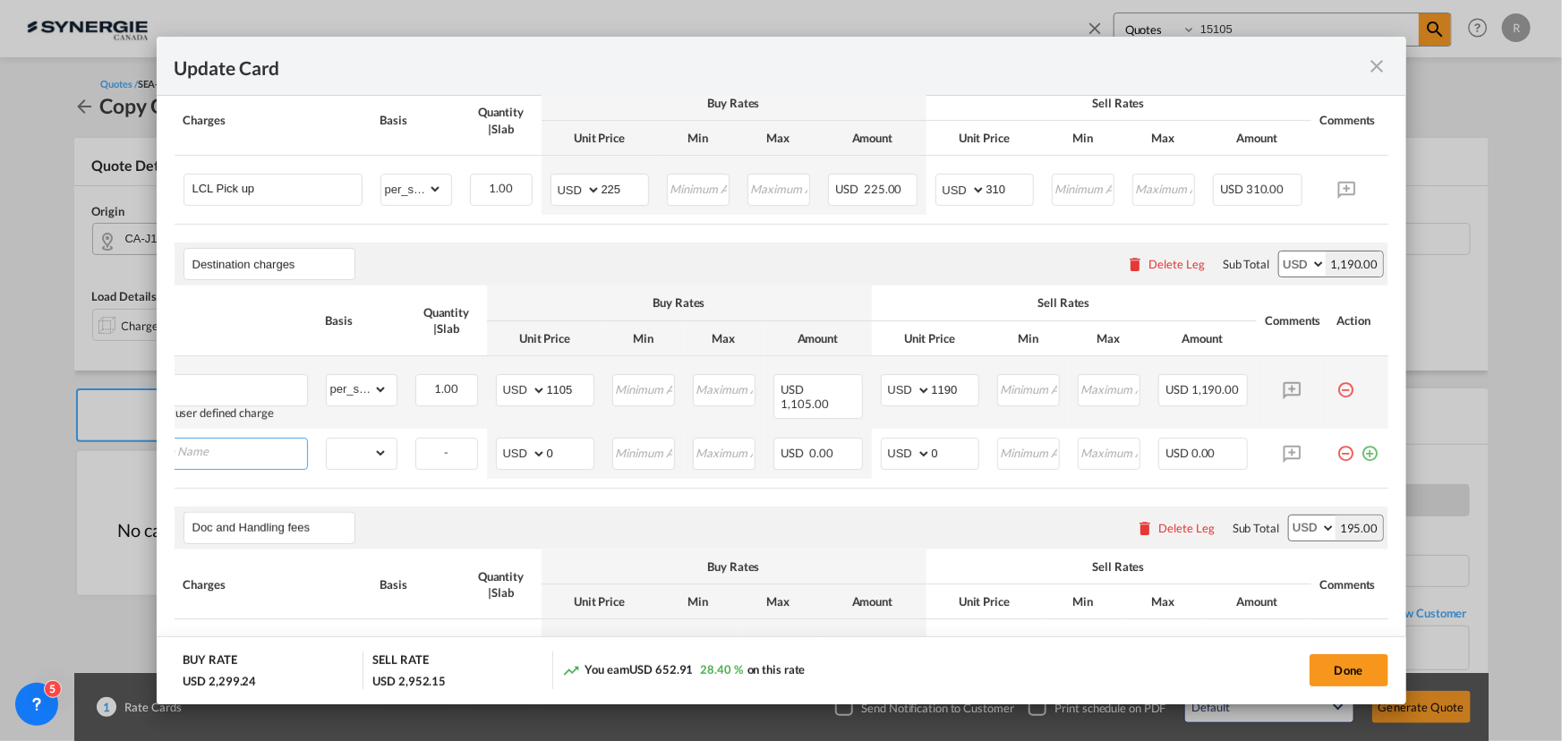
scroll to position [0, 18]
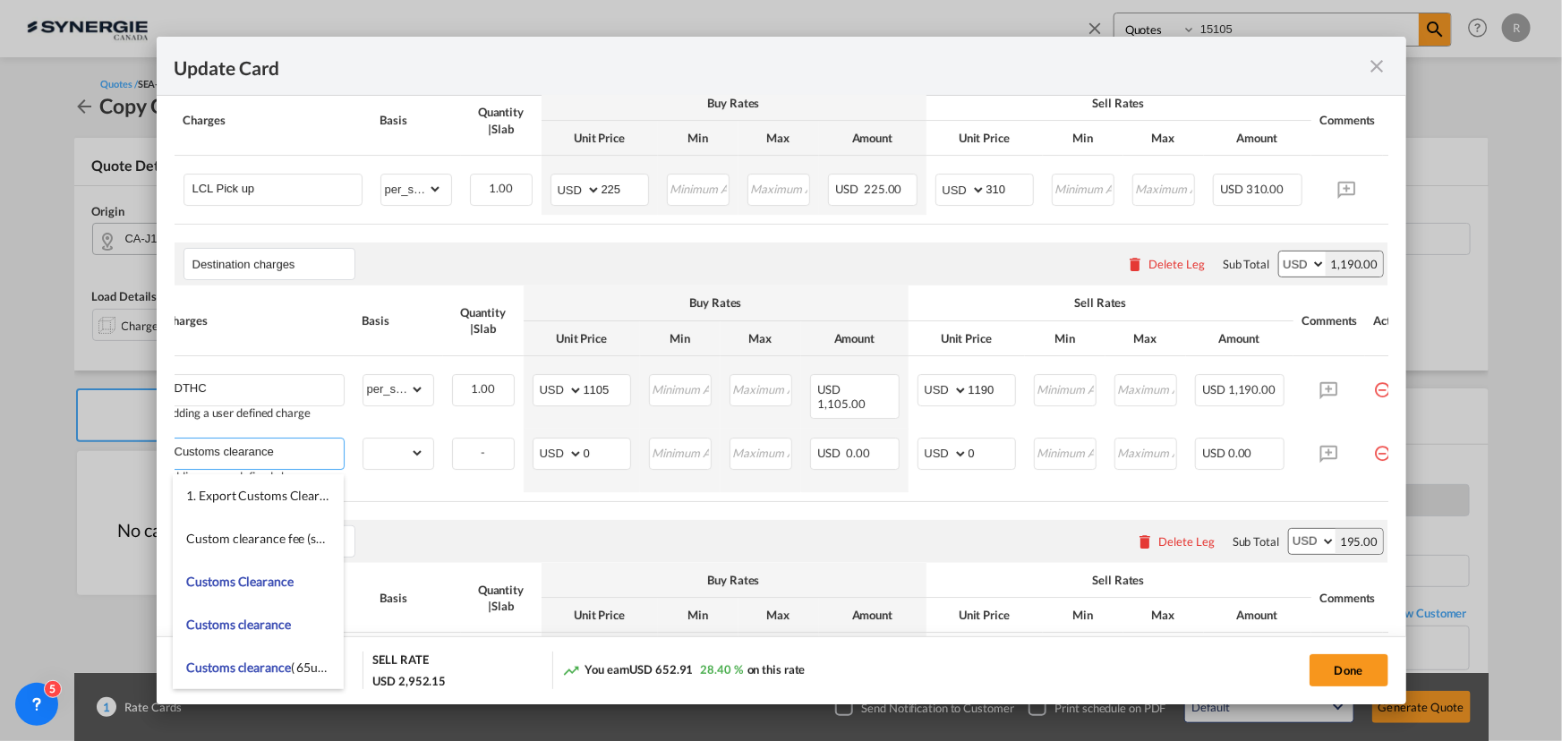
type input "Customs clearance"
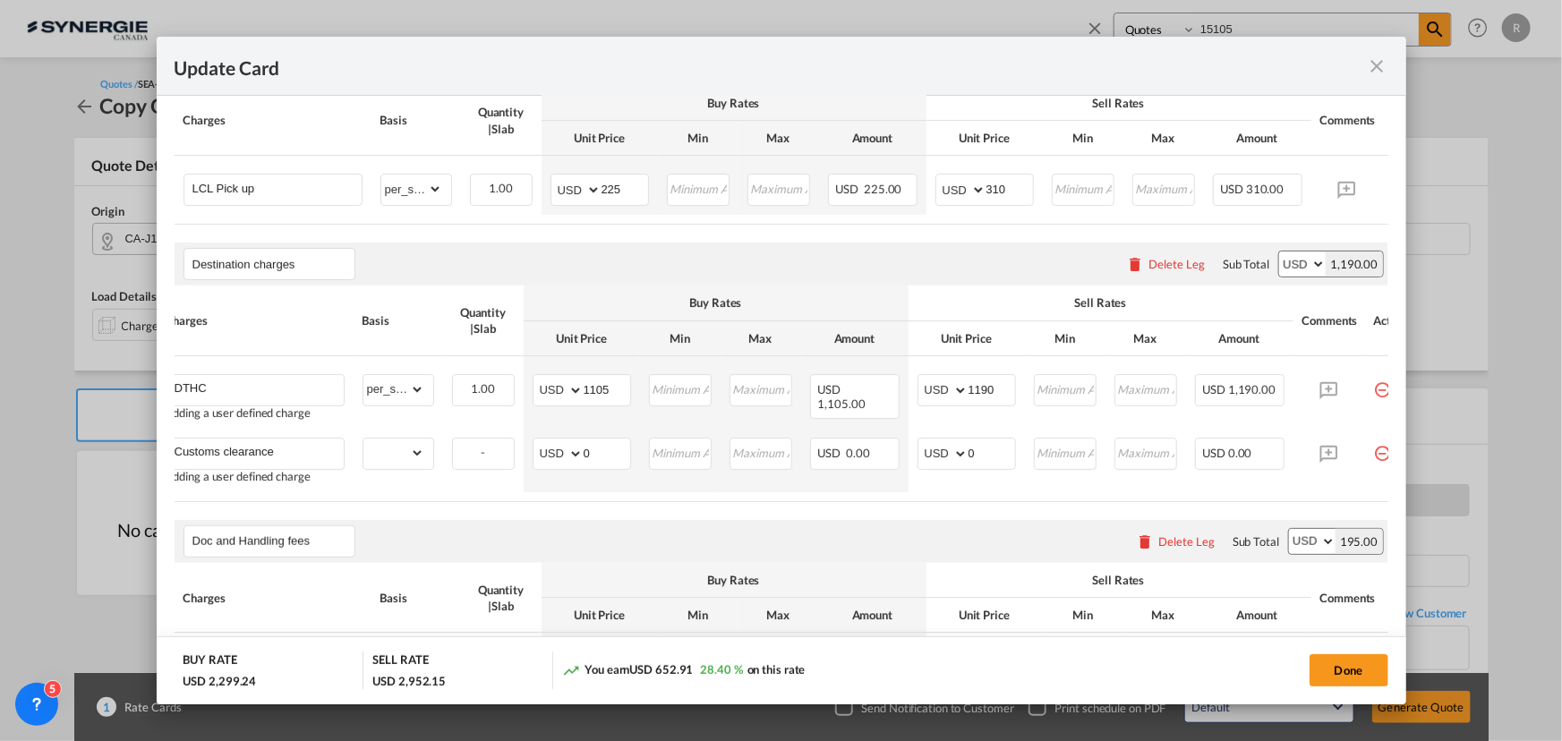
drag, startPoint x: 1288, startPoint y: 515, endPoint x: 1378, endPoint y: 510, distance: 90.5
click at [1378, 510] on md-dialog-content "Pickup Door J1X Pickup Service Type Pickup Haulage Select Pickup Haulage rail r…" at bounding box center [781, 400] width 1249 height 608
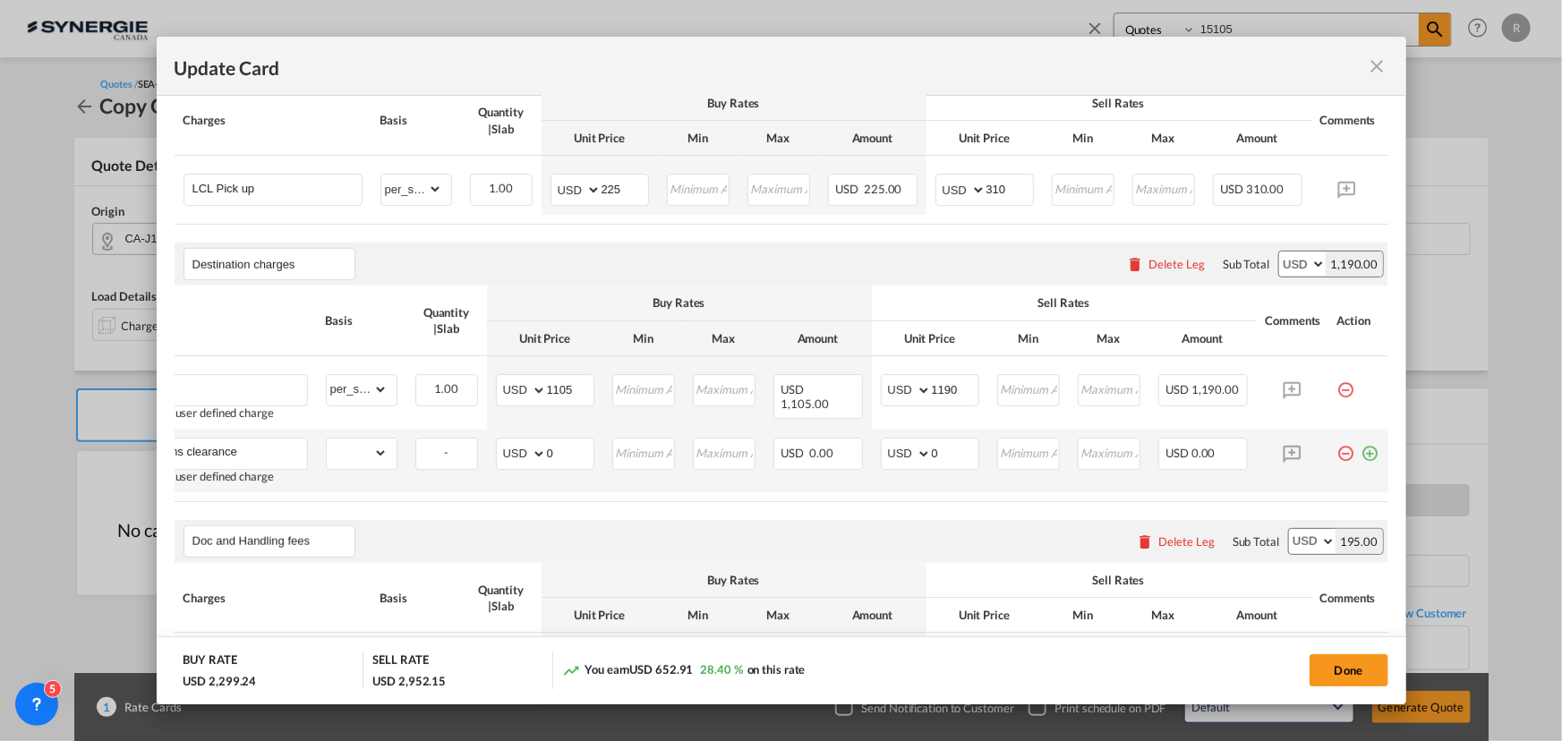
click at [1361, 456] on md-icon "icon-plus-circle-outline green-400-fg" at bounding box center [1370, 447] width 18 height 18
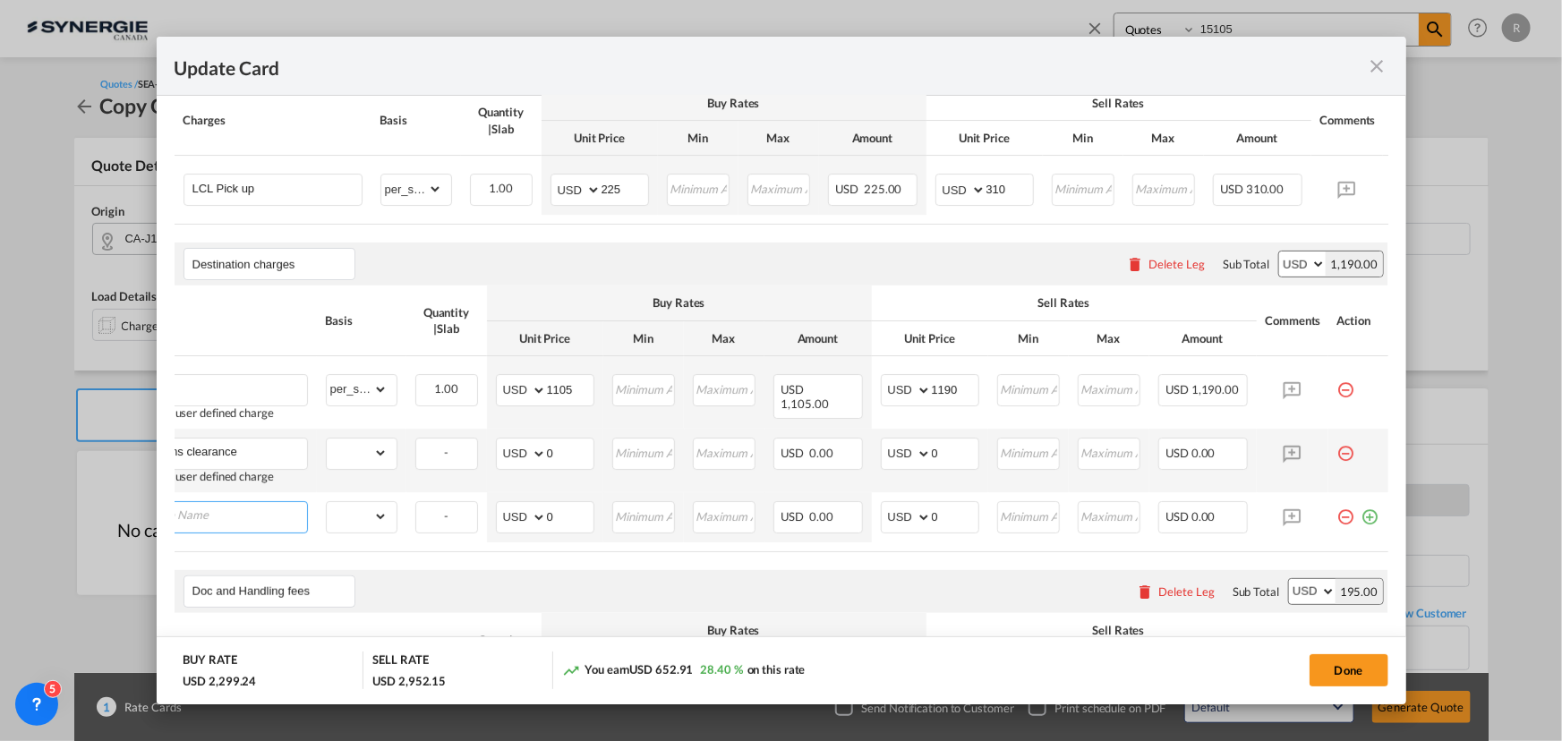
scroll to position [0, 18]
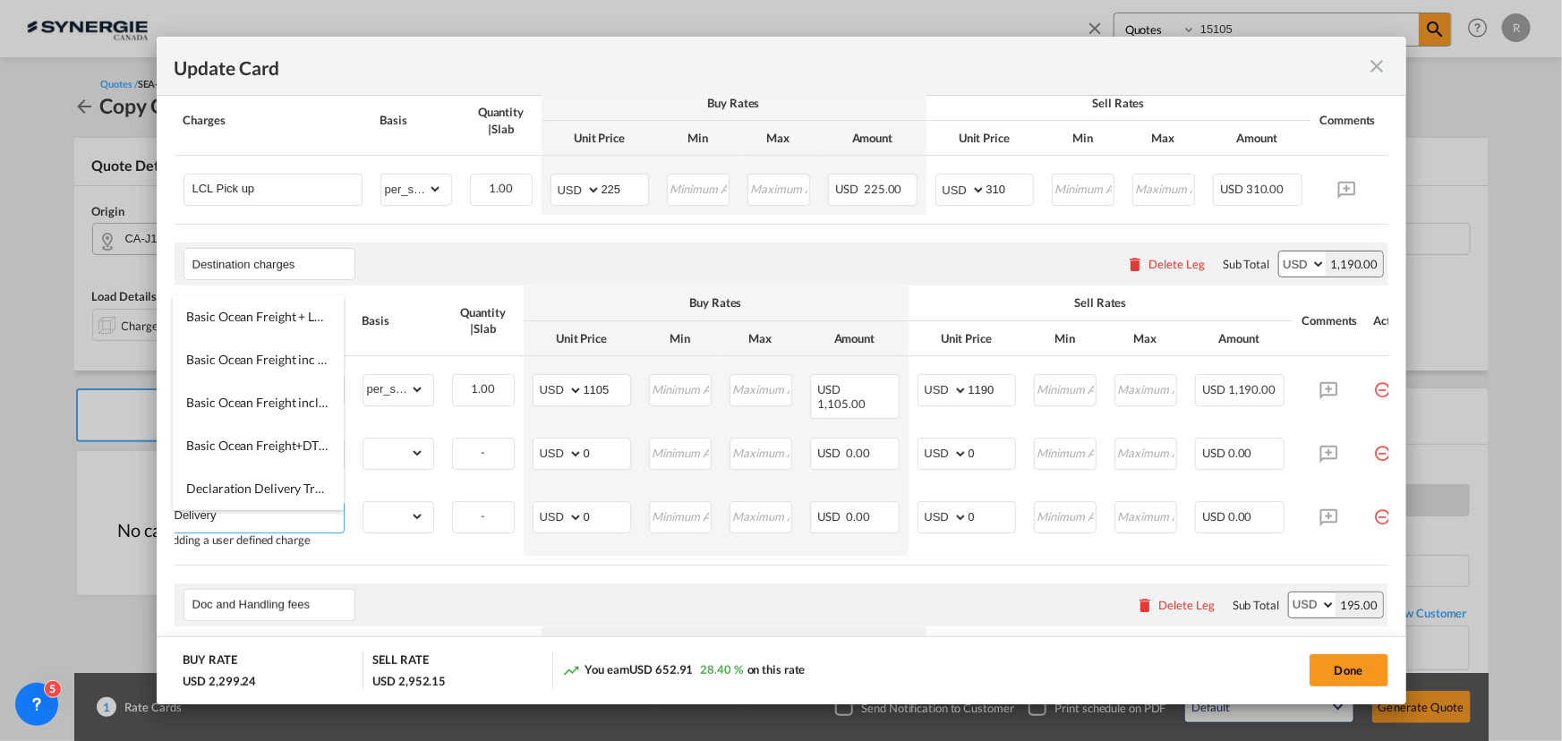
type input "Delivery"
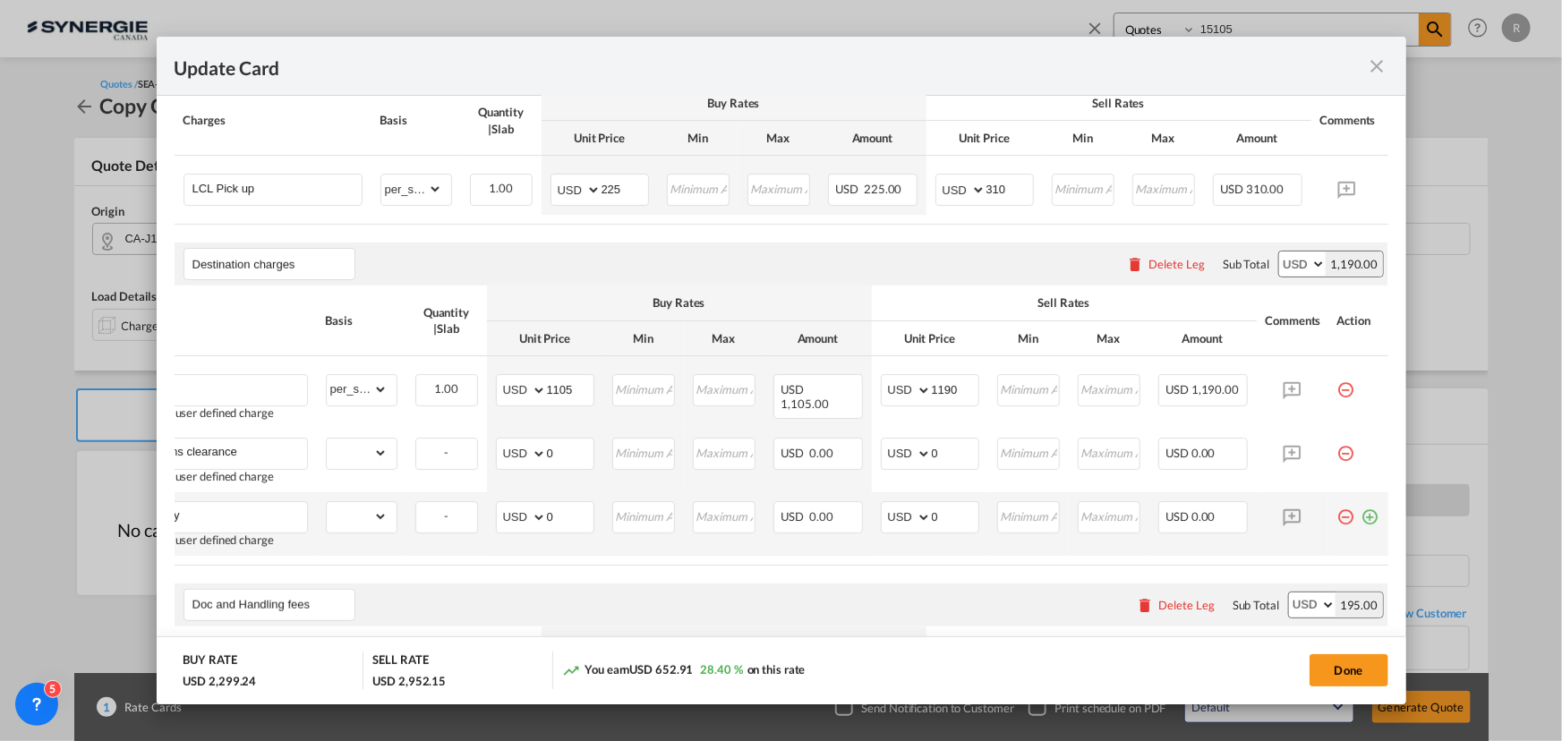
click at [1361, 519] on md-icon "icon-plus-circle-outline green-400-fg" at bounding box center [1370, 510] width 18 height 18
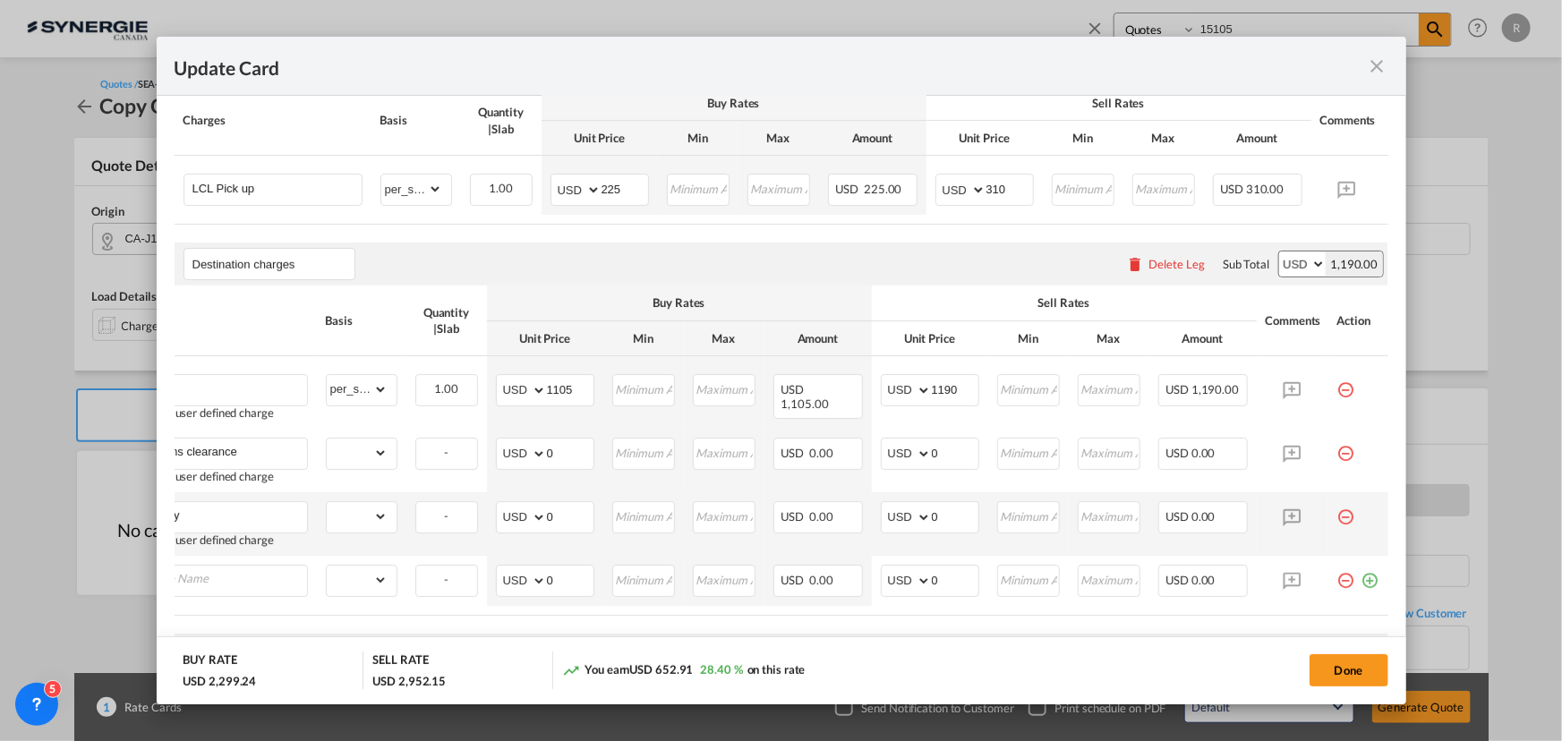
scroll to position [0, 18]
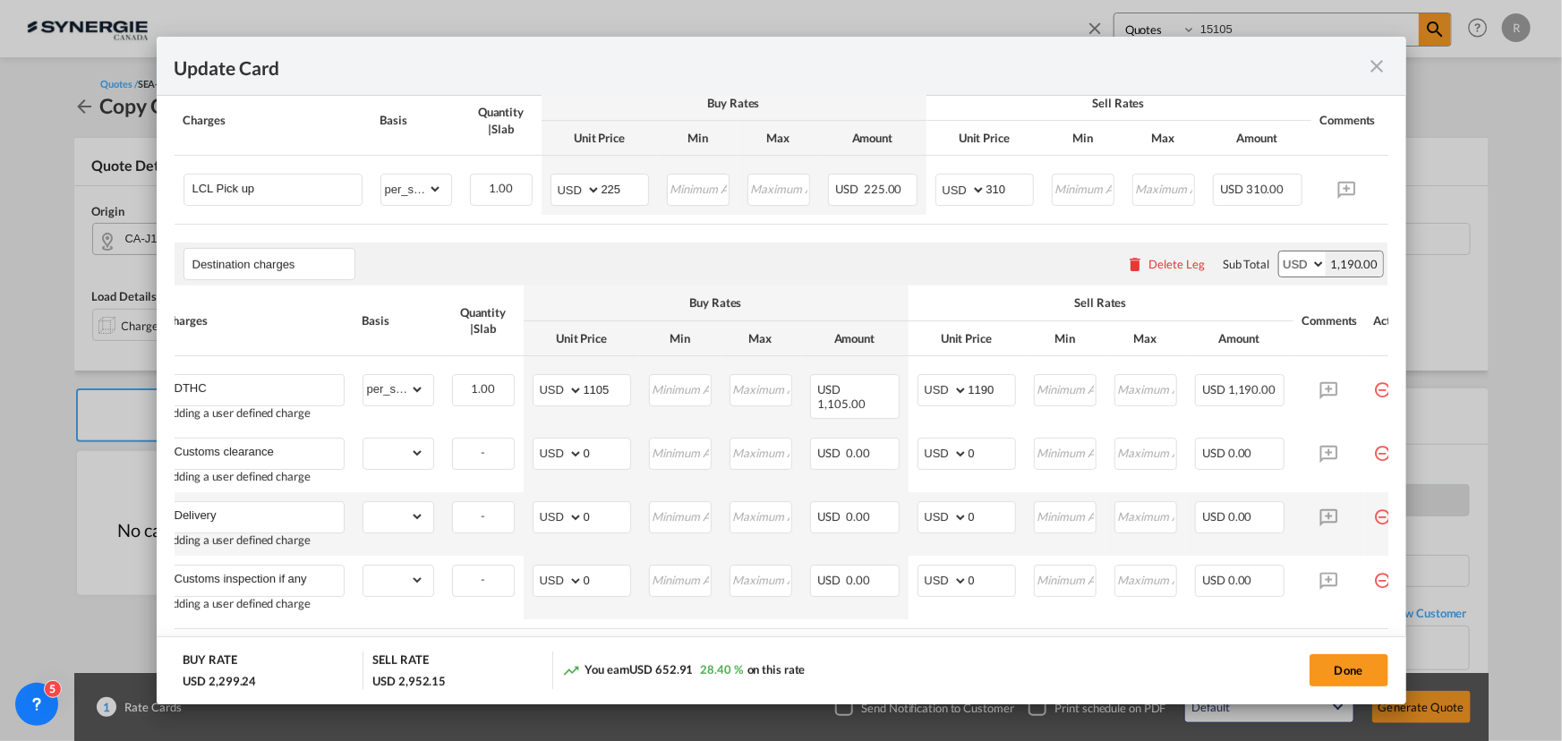
type input "Customs inspection if any"
click at [743, 640] on md-dialog-actions "BUY RATE USD 2,299.24 SELL RATE USD 2,952.15 You earn USD 652.91 28.40 % on thi…" at bounding box center [781, 670] width 1249 height 68
drag, startPoint x: 622, startPoint y: 392, endPoint x: 500, endPoint y: 386, distance: 121.9
click at [500, 386] on tr "DTHC Adding a user defined charge Please Enter Already Exists gross_weight volu…" at bounding box center [791, 392] width 1268 height 72
click at [610, 393] on input "1105" at bounding box center [607, 388] width 47 height 27
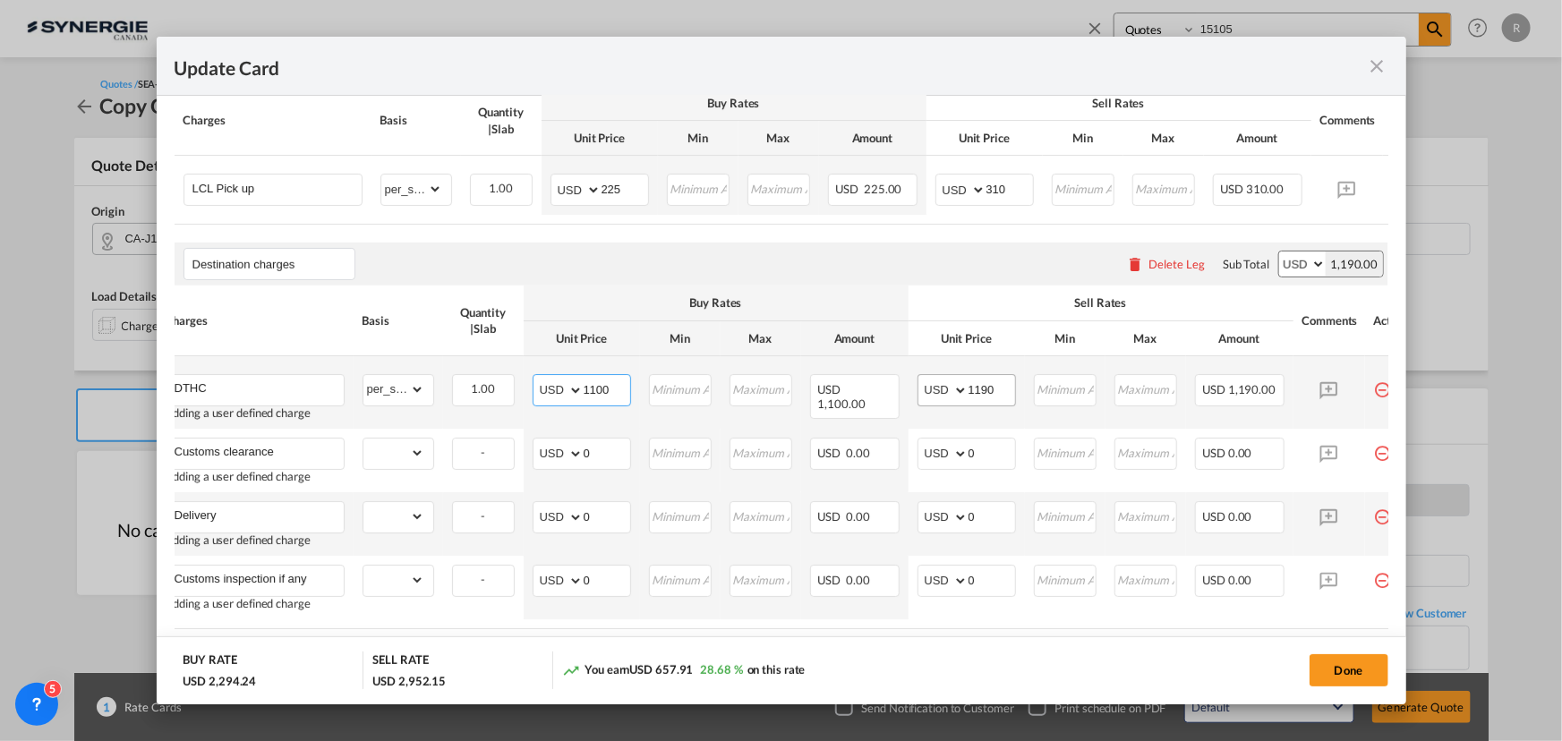
type input "1100"
drag, startPoint x: 1002, startPoint y: 400, endPoint x: 928, endPoint y: 397, distance: 73.5
click at [928, 397] on md-input-container "AED AFN ALL AMD ANG AOA ARS AUD AWG AZN BAM BBD BDT BGN BHD BIF BMD BND BOB BRL…" at bounding box center [966, 390] width 98 height 32
type input "1250"
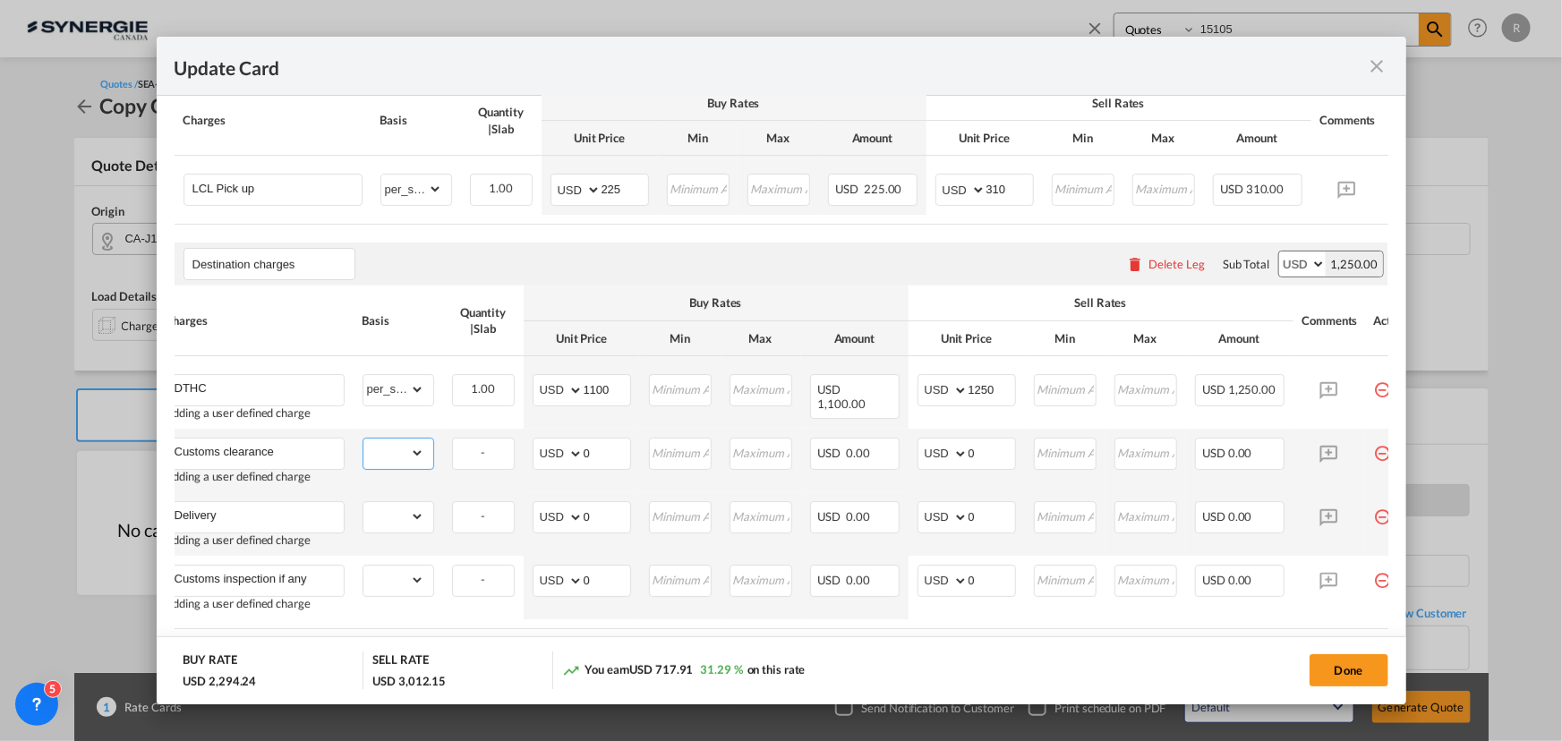
click at [390, 465] on select "gross_weight volumetric_weight per_shipment per_bl per_km per_hawb per_kg flat …" at bounding box center [393, 453] width 61 height 29
select select "per_declaration"
click at [363, 447] on select "gross_weight volumetric_weight per_shipment per_bl per_km per_hawb per_kg flat …" at bounding box center [393, 453] width 61 height 29
drag, startPoint x: 610, startPoint y: 465, endPoint x: 503, endPoint y: 450, distance: 107.5
click at [503, 450] on tr "Customs clearance Adding a user defined charge Please Enter Already Exists gros…" at bounding box center [791, 461] width 1268 height 64
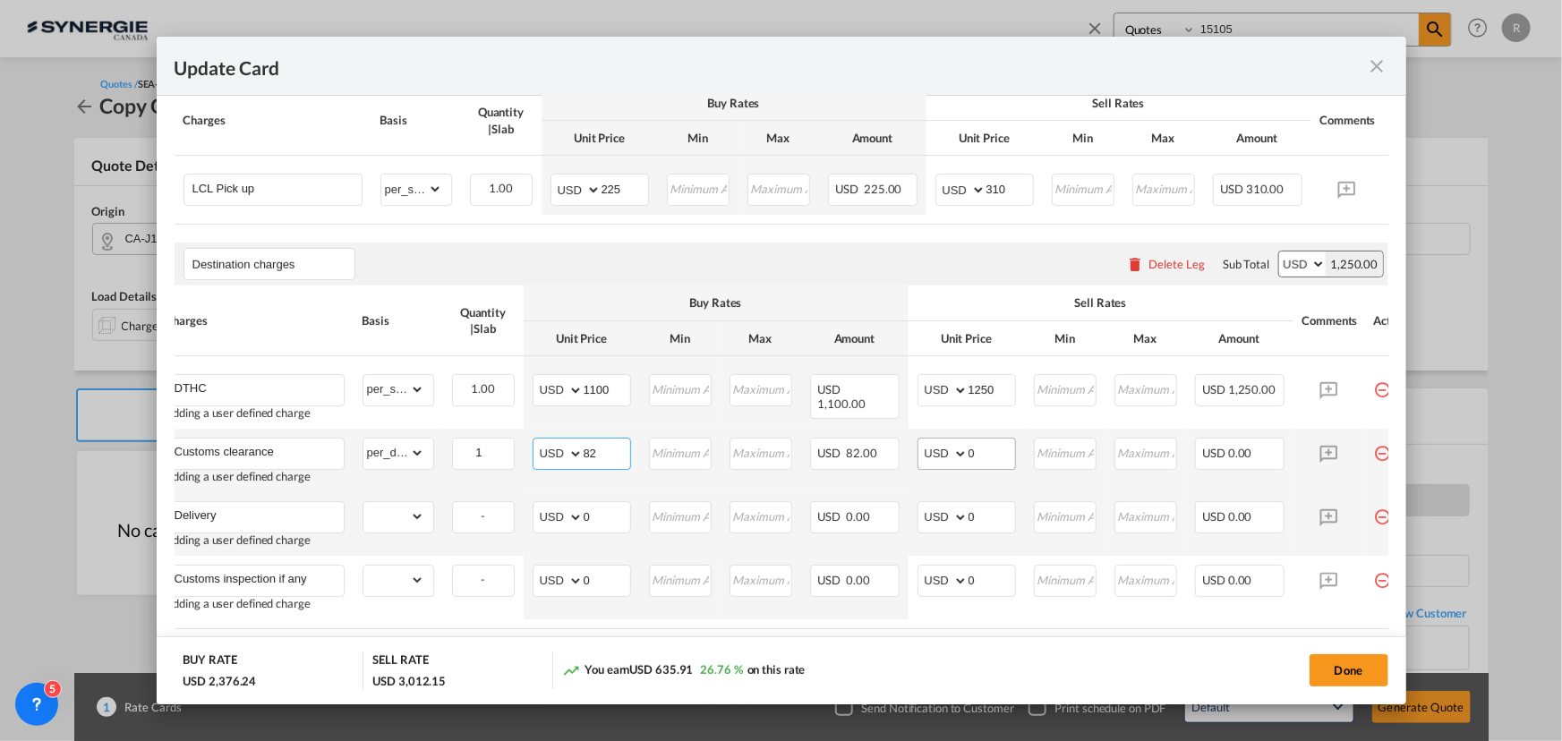
type input "82"
drag, startPoint x: 993, startPoint y: 458, endPoint x: 918, endPoint y: 450, distance: 74.7
click at [922, 453] on md-input-container "AED AFN ALL AMD ANG AOA ARS AUD AWG AZN BAM BBD BDT BGN BHD BIF BMD BND [PERSON…" at bounding box center [966, 454] width 98 height 32
type input "100"
click at [393, 524] on select "gross_weight volumetric_weight per_shipment per_bl per_km per_hawb per_kg flat …" at bounding box center [393, 516] width 61 height 29
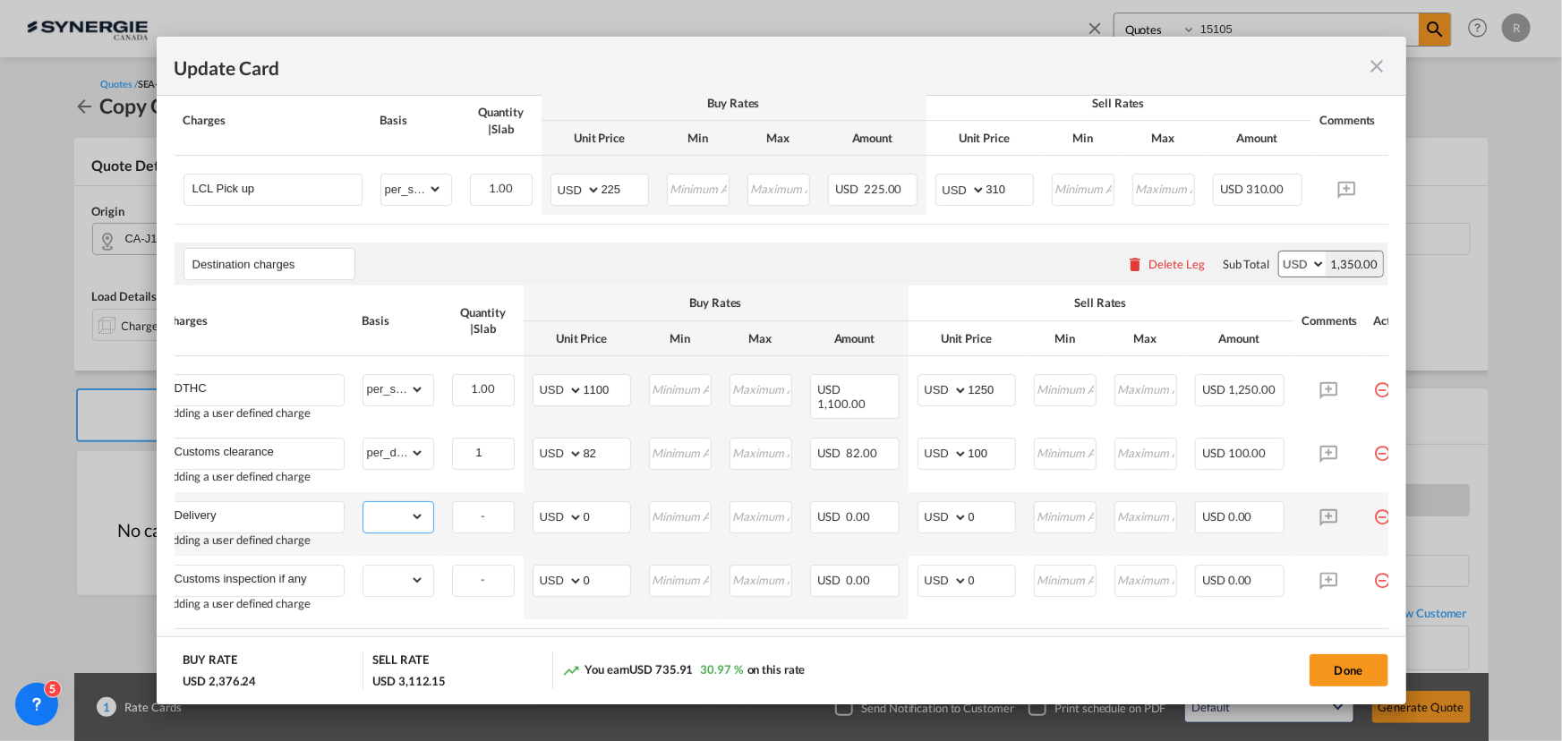
select select "per_shipment"
click at [363, 510] on select "gross_weight volumetric_weight per_shipment per_bl per_km per_hawb per_kg flat …" at bounding box center [393, 516] width 61 height 29
drag, startPoint x: 601, startPoint y: 520, endPoint x: 492, endPoint y: 495, distance: 111.2
click at [492, 496] on tbody "DTHC Adding a user defined charge Please Enter Already Exists gross_weight volu…" at bounding box center [791, 487] width 1268 height 263
click at [609, 522] on input "0" at bounding box center [607, 515] width 47 height 27
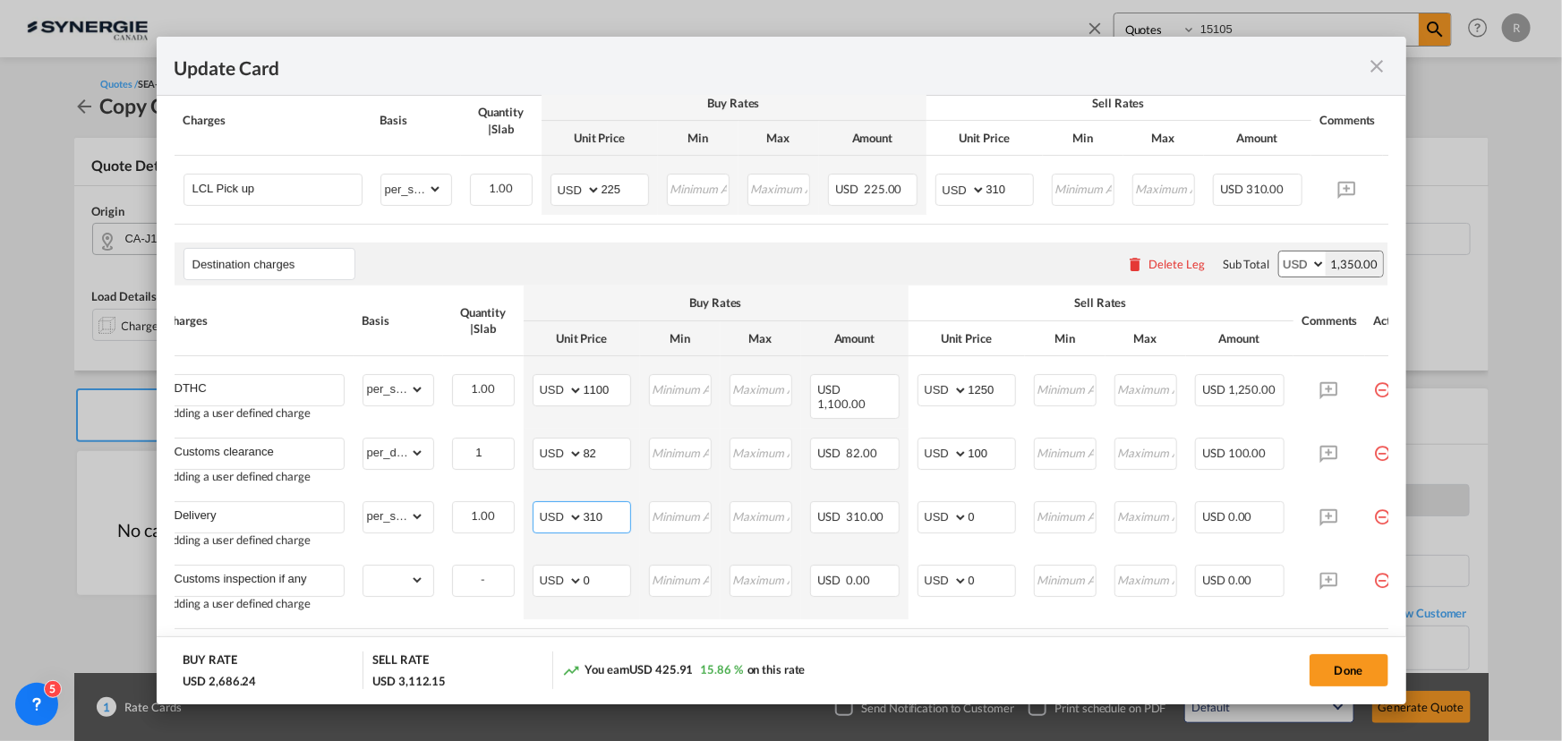
type input "310"
drag, startPoint x: 976, startPoint y: 518, endPoint x: 839, endPoint y: 509, distance: 138.1
click at [839, 509] on tr "Delivery Adding a user defined charge Please Enter Already Exists gross_weight …" at bounding box center [791, 524] width 1268 height 64
type input "395"
click at [315, 590] on input "Customs inspection if any" at bounding box center [259, 579] width 169 height 27
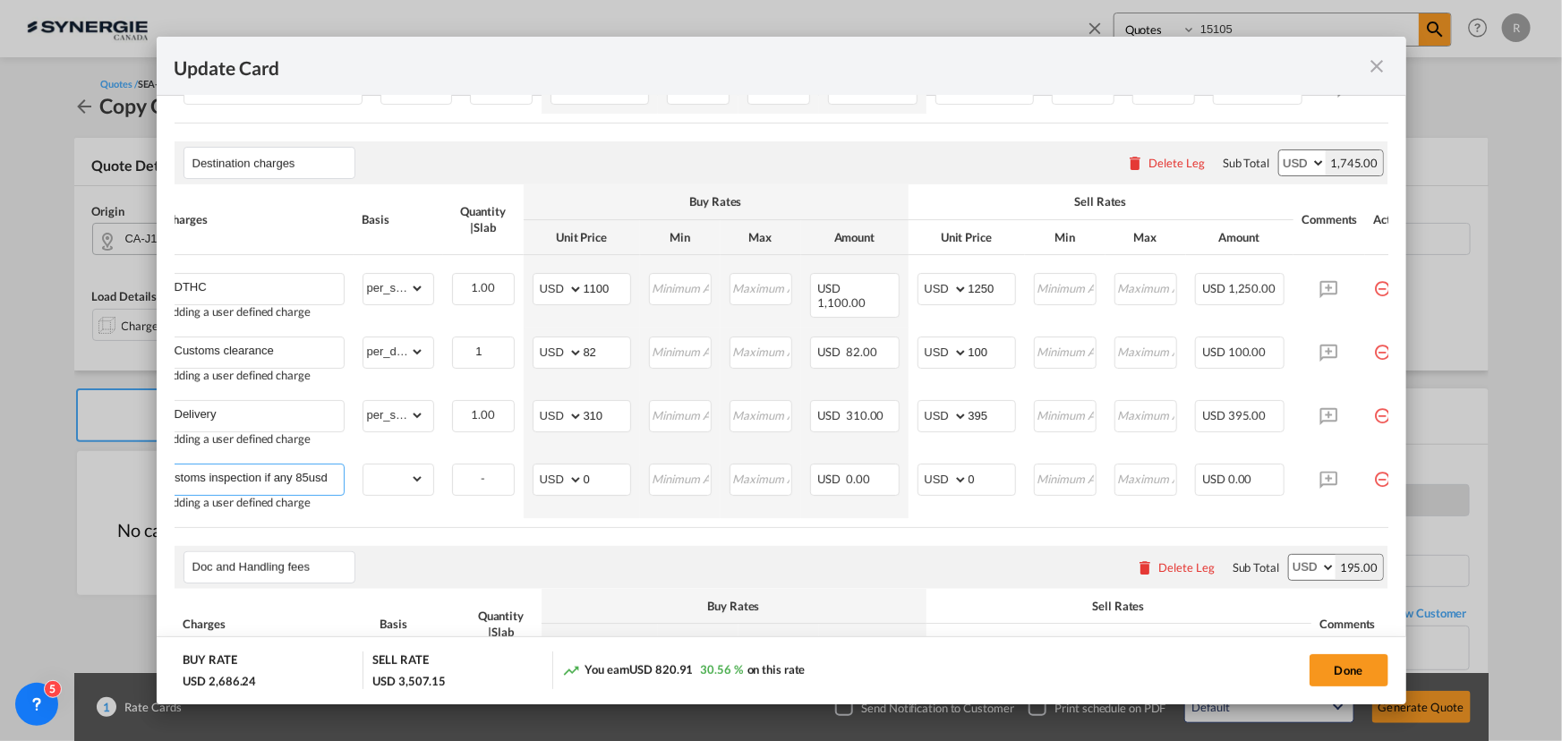
scroll to position [895, 0]
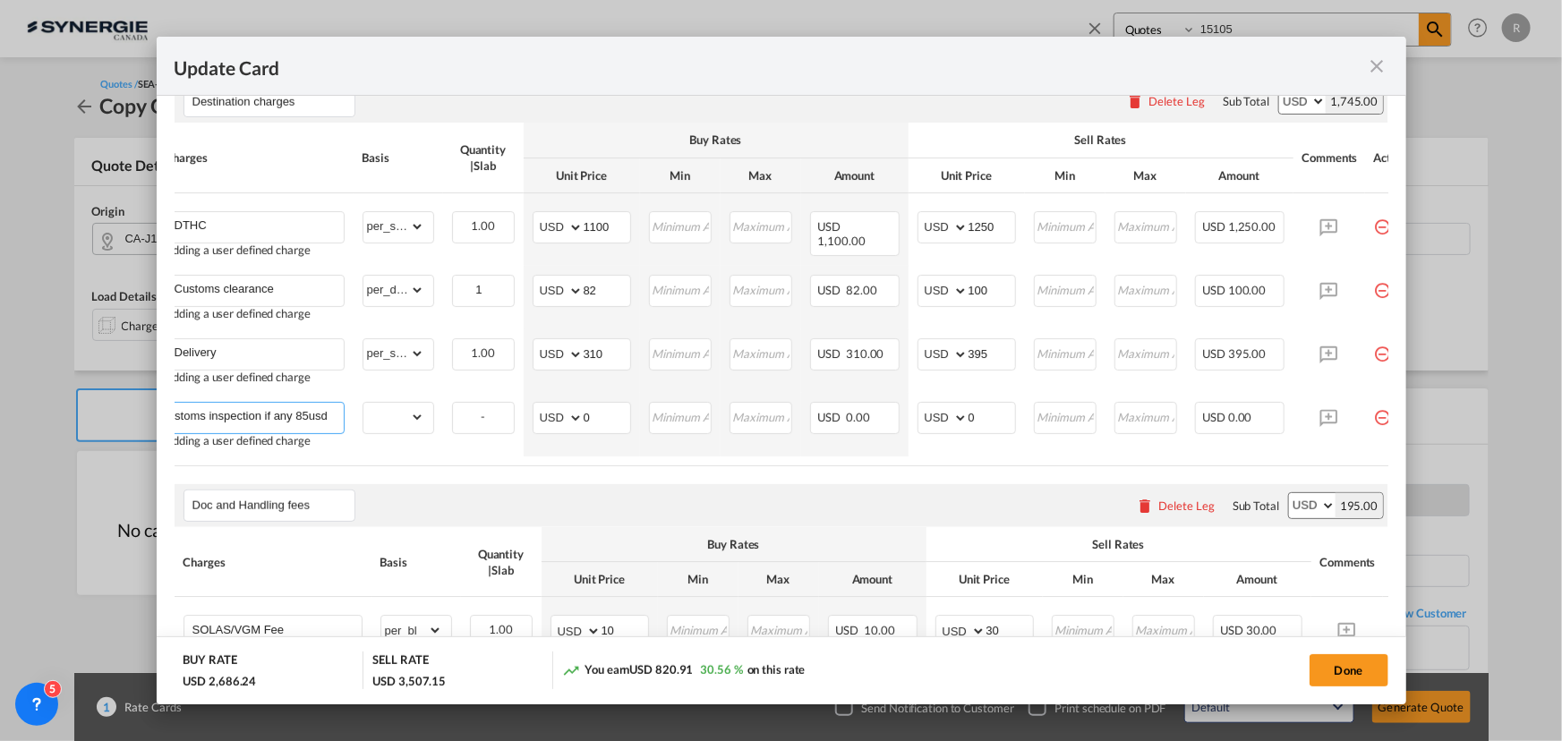
type input "Customs inspection if any 85usd"
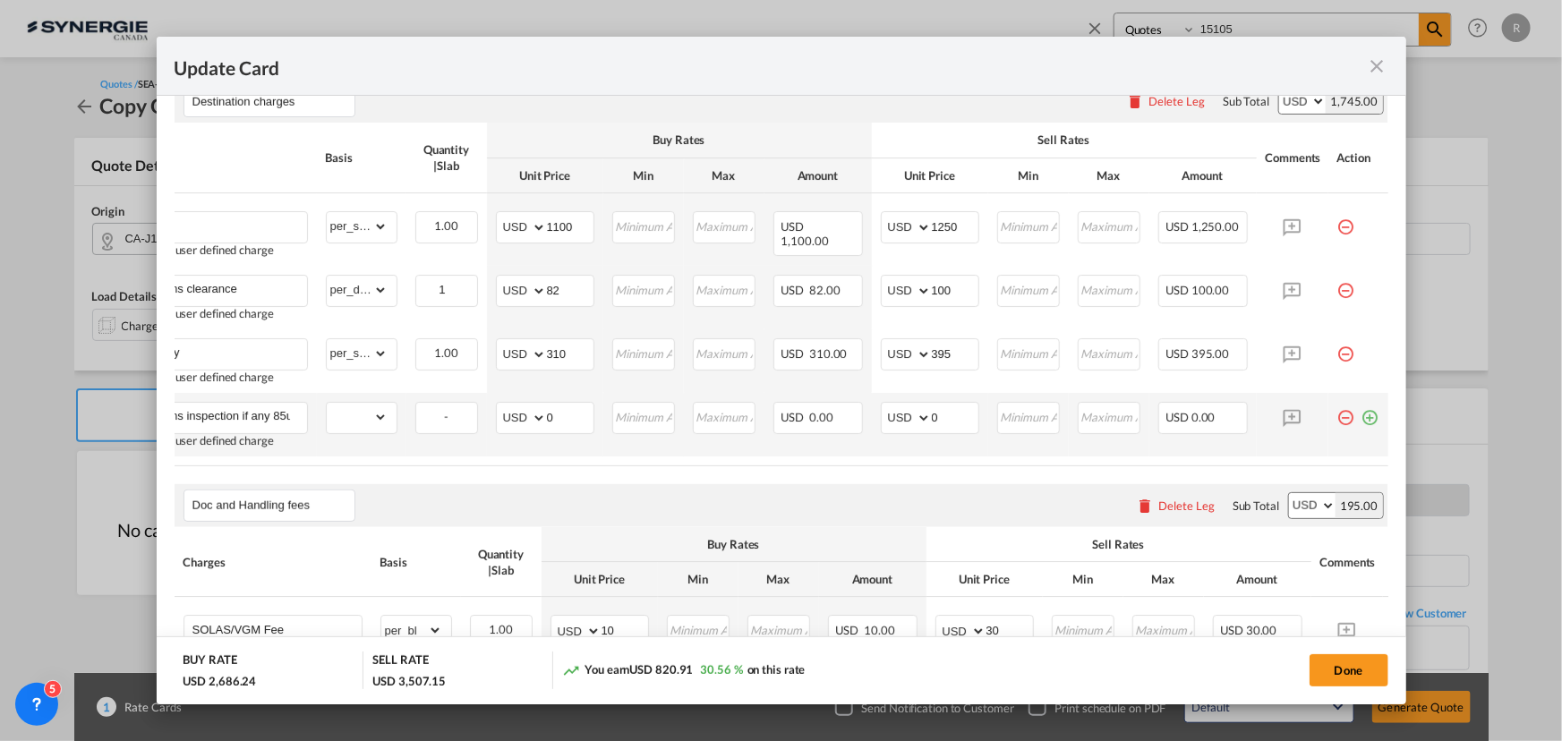
click at [1366, 420] on md-icon "icon-plus-circle-outline green-400-fg" at bounding box center [1370, 411] width 18 height 18
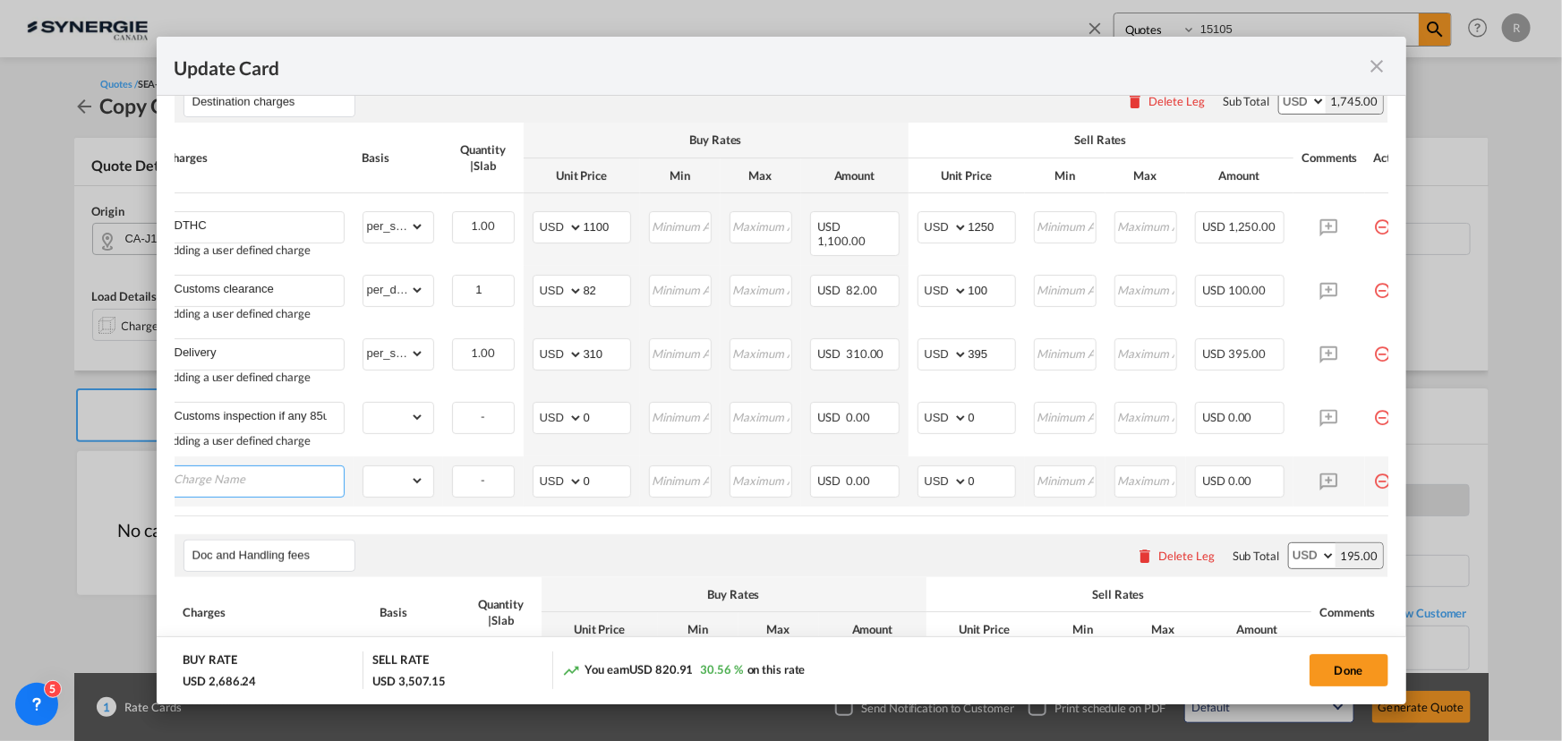
click at [275, 493] on input "Charge Name" at bounding box center [259, 479] width 169 height 27
paste input "MOFAIC Invoice attestation"
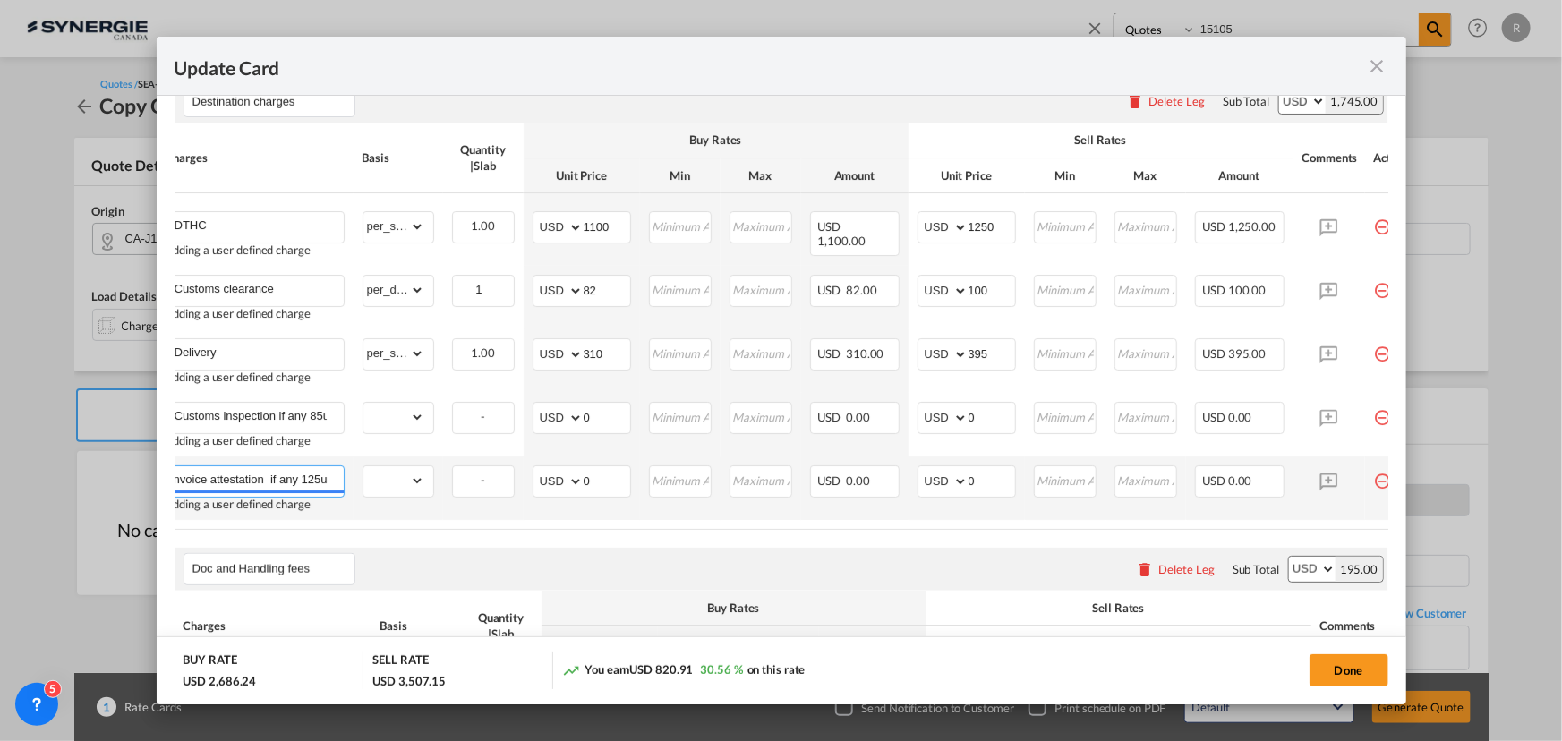
scroll to position [0, 64]
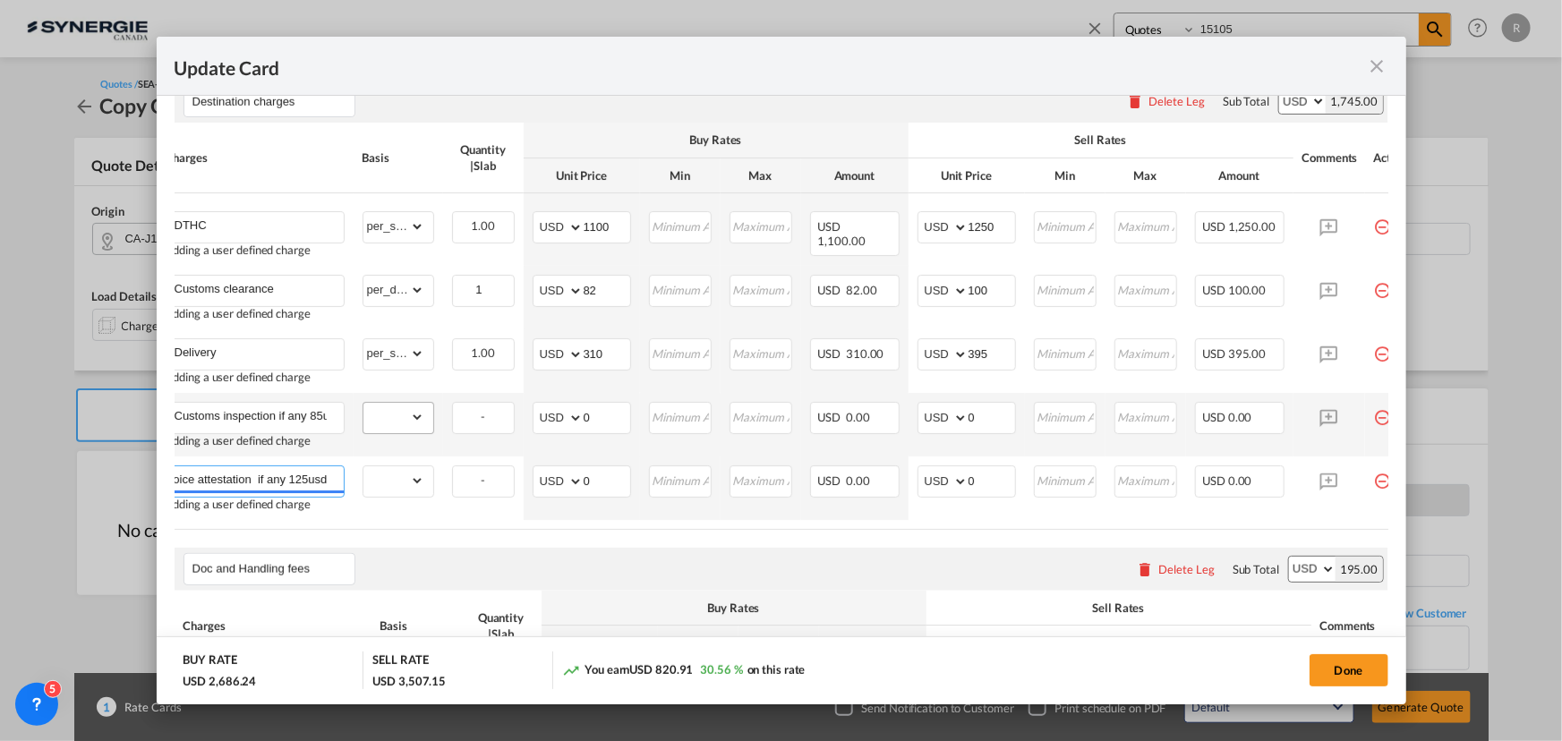
type input "MOFAIC Invoice attestation if any 125usd"
click at [384, 431] on select "gross_weight volumetric_weight per_shipment per_bl per_km per_hawb per_kg flat …" at bounding box center [393, 417] width 61 height 29
select select "per_shipment"
click at [363, 411] on select "gross_weight volumetric_weight per_shipment per_bl per_km per_hawb per_kg flat …" at bounding box center [393, 417] width 61 height 29
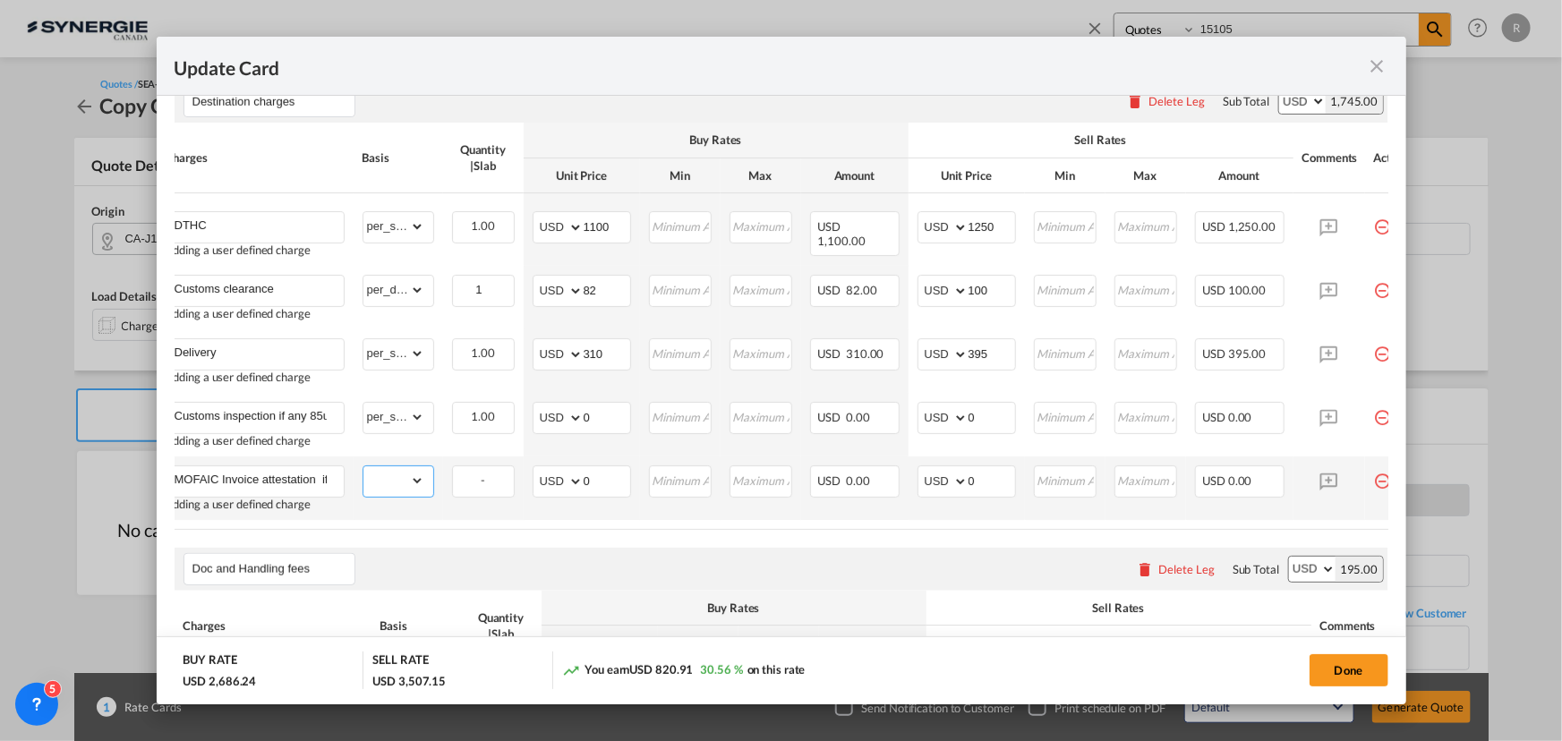
drag, startPoint x: 399, startPoint y: 488, endPoint x: 398, endPoint y: 479, distance: 9.0
click at [399, 488] on select "gross_weight volumetric_weight per_shipment per_bl per_km per_hawb per_kg flat …" at bounding box center [393, 480] width 61 height 29
select select "per_shipment"
click at [363, 474] on select "gross_weight volumetric_weight per_shipment per_bl per_km per_hawb per_kg flat …" at bounding box center [393, 480] width 61 height 29
click at [698, 574] on div "Doc and Handling fees Please enter leg name Leg Name Already Exists Delete Leg …" at bounding box center [782, 569] width 1214 height 43
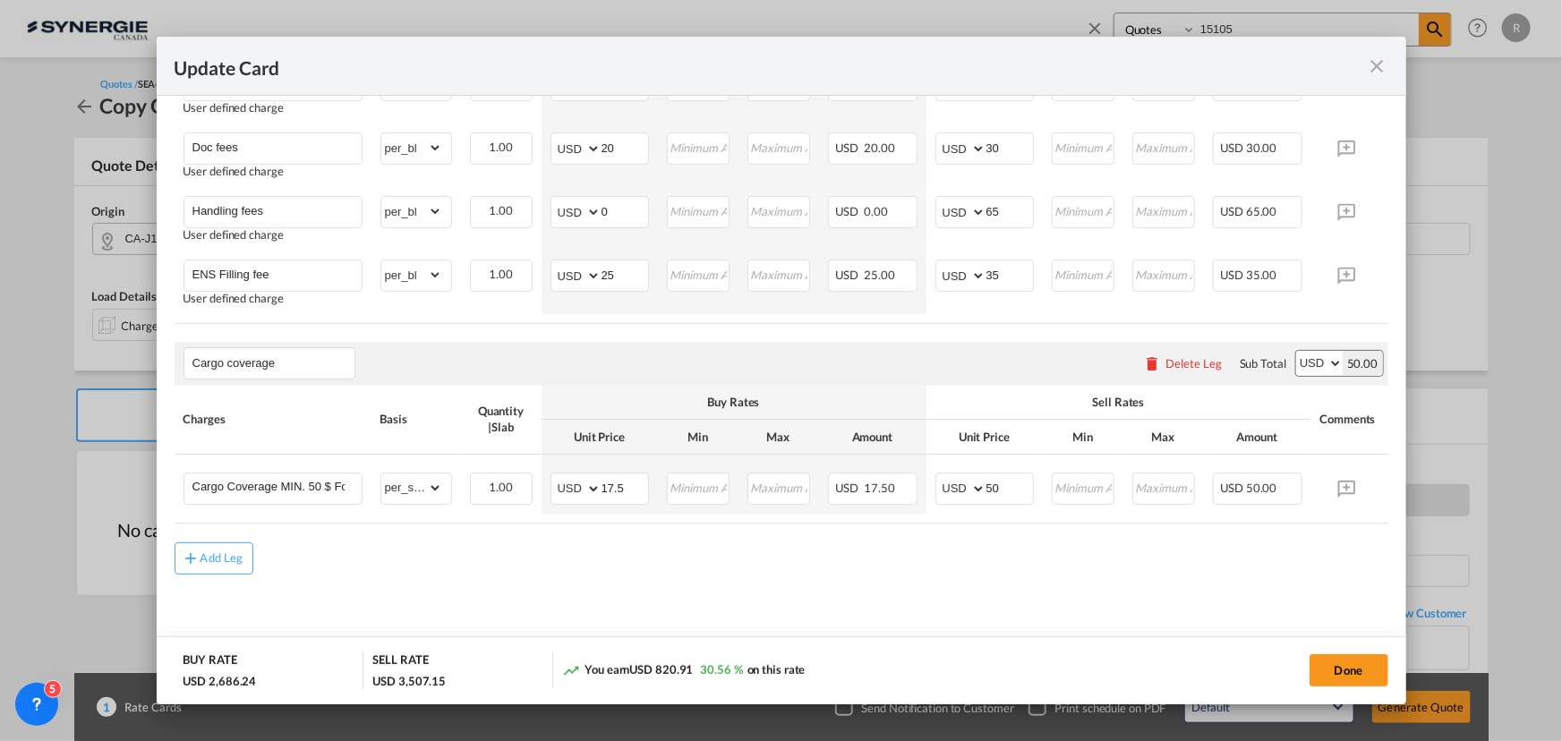
scroll to position [1590, 0]
drag, startPoint x: 929, startPoint y: 480, endPoint x: 625, endPoint y: 380, distance: 320.1
click at [861, 471] on tr "Cargo Coverage MIN. 50 $ For general cargo rate is 0.35$/100$ of insured value …" at bounding box center [809, 485] width 1268 height 59
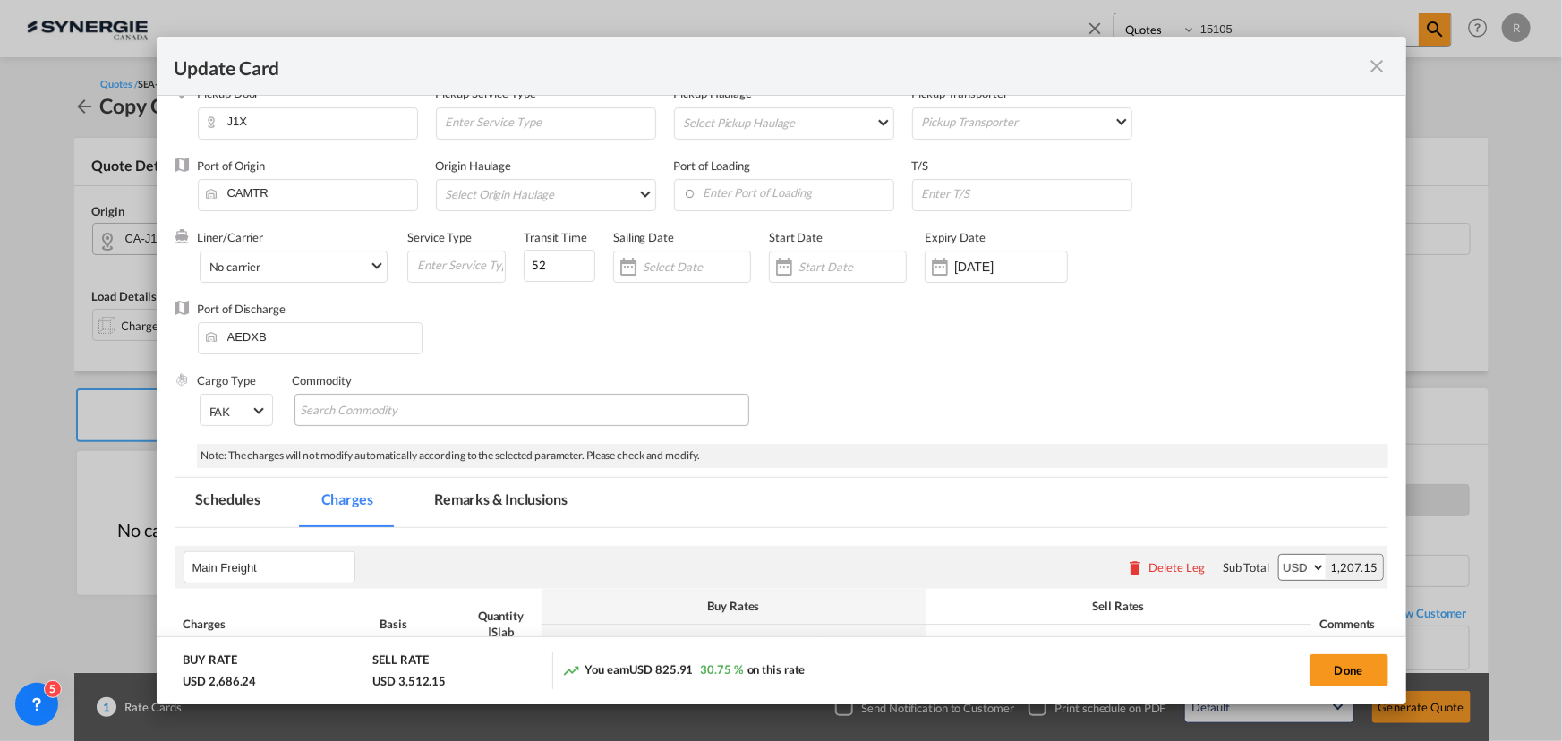
scroll to position [0, 0]
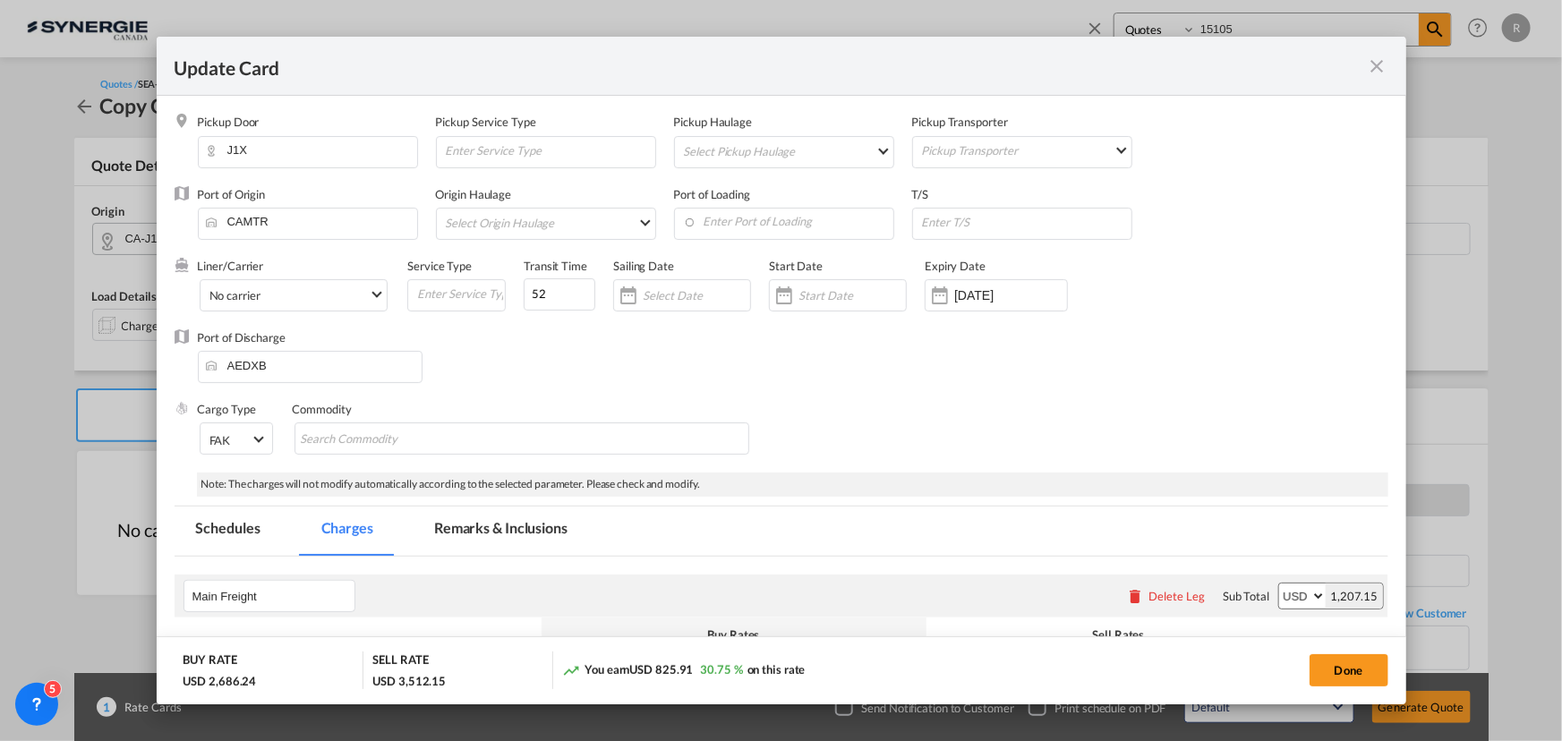
type input "55"
click at [518, 523] on md-tab-item "Remarks & Inclusions" at bounding box center [501, 531] width 176 height 49
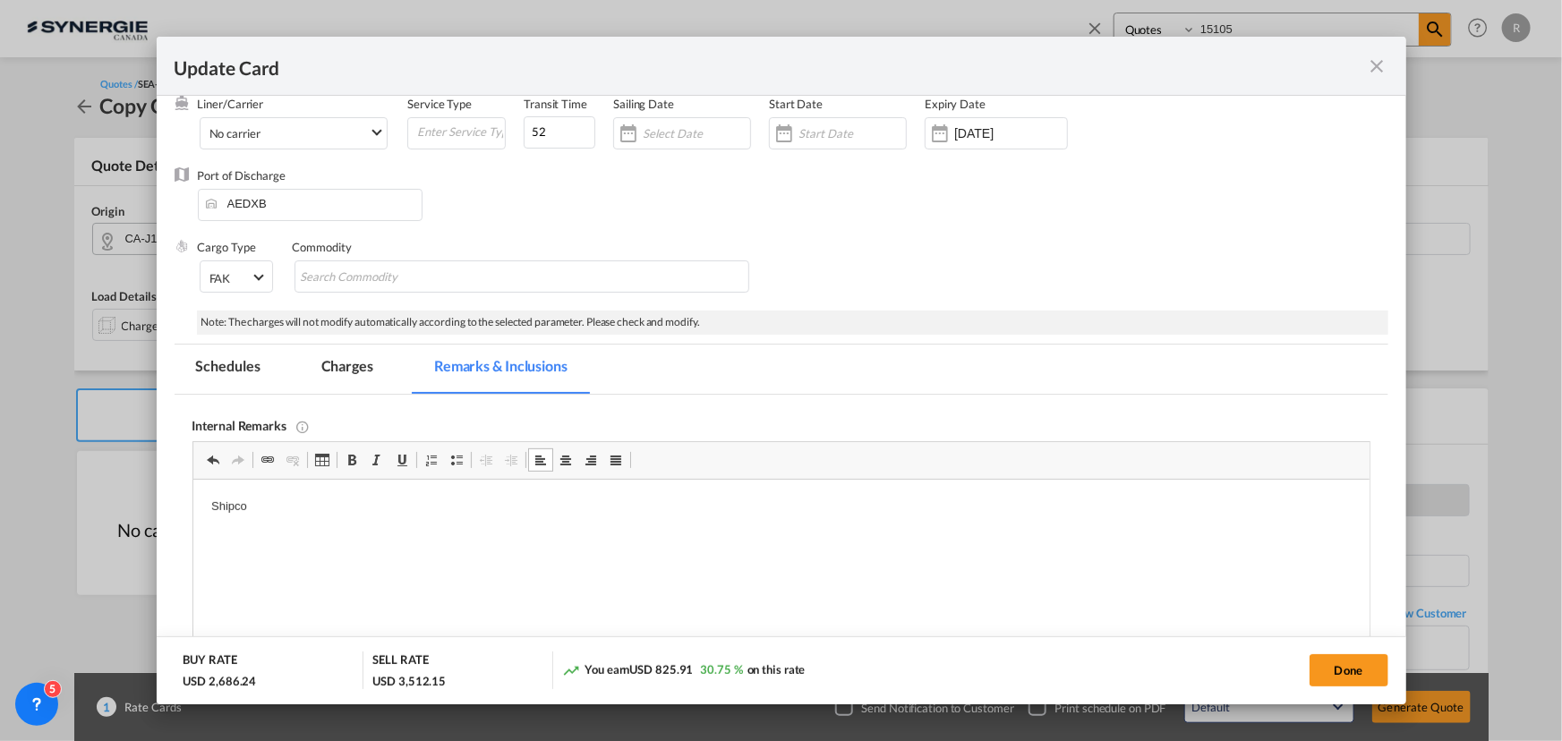
drag, startPoint x: 935, startPoint y: 955, endPoint x: 471, endPoint y: 535, distance: 626.1
click at [471, 534] on html "Shipco" at bounding box center [780, 507] width 1176 height 55
click at [809, 512] on body "Shipco https://app.frontapp.com/open/msg_1hyrvuvj?key=TEMqUtGtIZ2Dm_zBOCxCx-uCa…" at bounding box center [780, 522] width 1140 height 49
click at [246, 501] on p "Shipco https://app.frontapp.com/open/msg_1hyrvuvj?key=TEMqUtGtIZ2Dm_zBOCxCx-uCa…" at bounding box center [780, 507] width 1140 height 19
click at [342, 539] on p "Bouret" at bounding box center [780, 537] width 1140 height 19
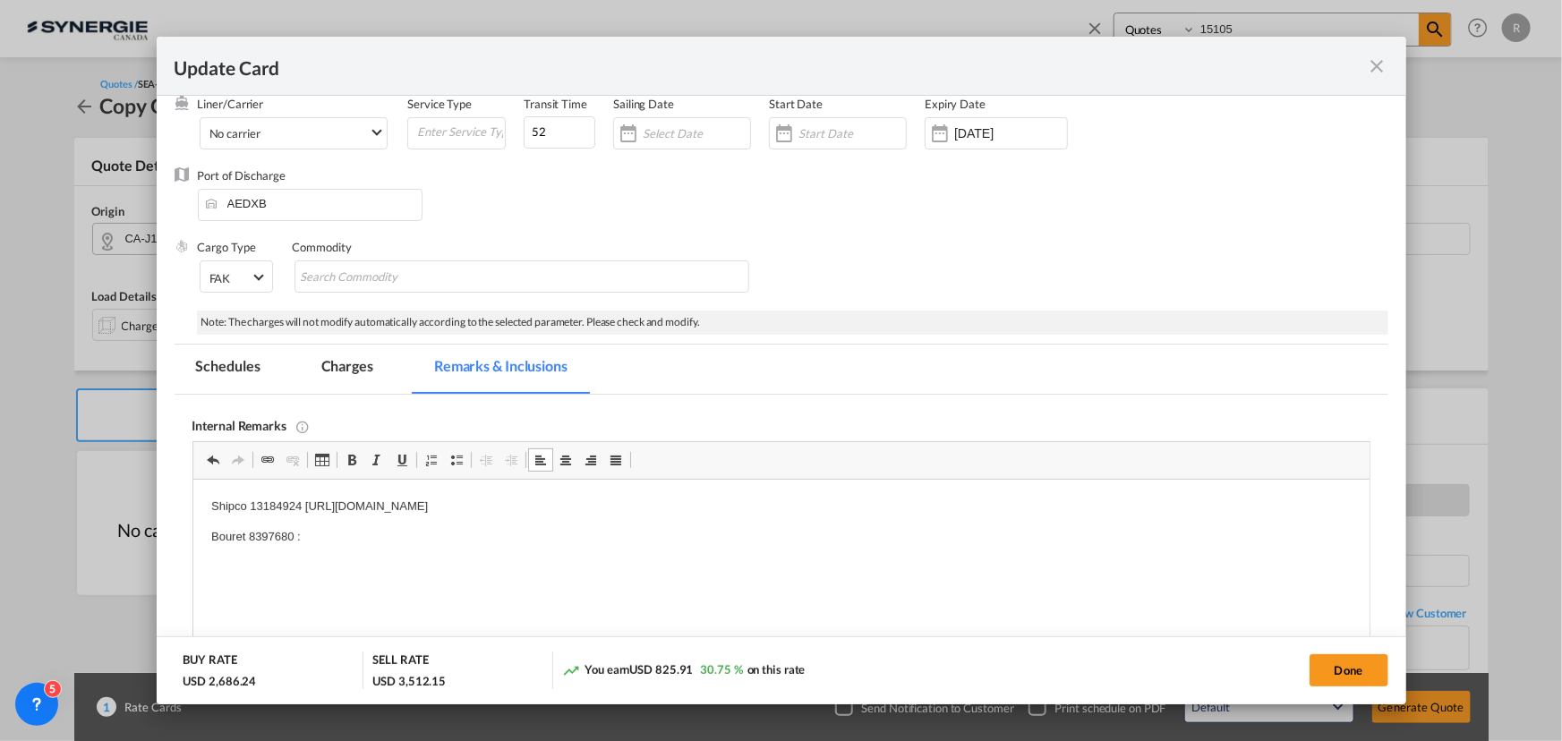
click at [378, 524] on body "Shipco 13184924 https://app.frontapp.com/open/msg_1hyrvuvj?key=TEMqUtGtIZ2Dm_zB…" at bounding box center [780, 522] width 1140 height 49
click at [523, 541] on p "Bouret 8397680 : 231+63.06=294.06" at bounding box center [780, 537] width 1140 height 19
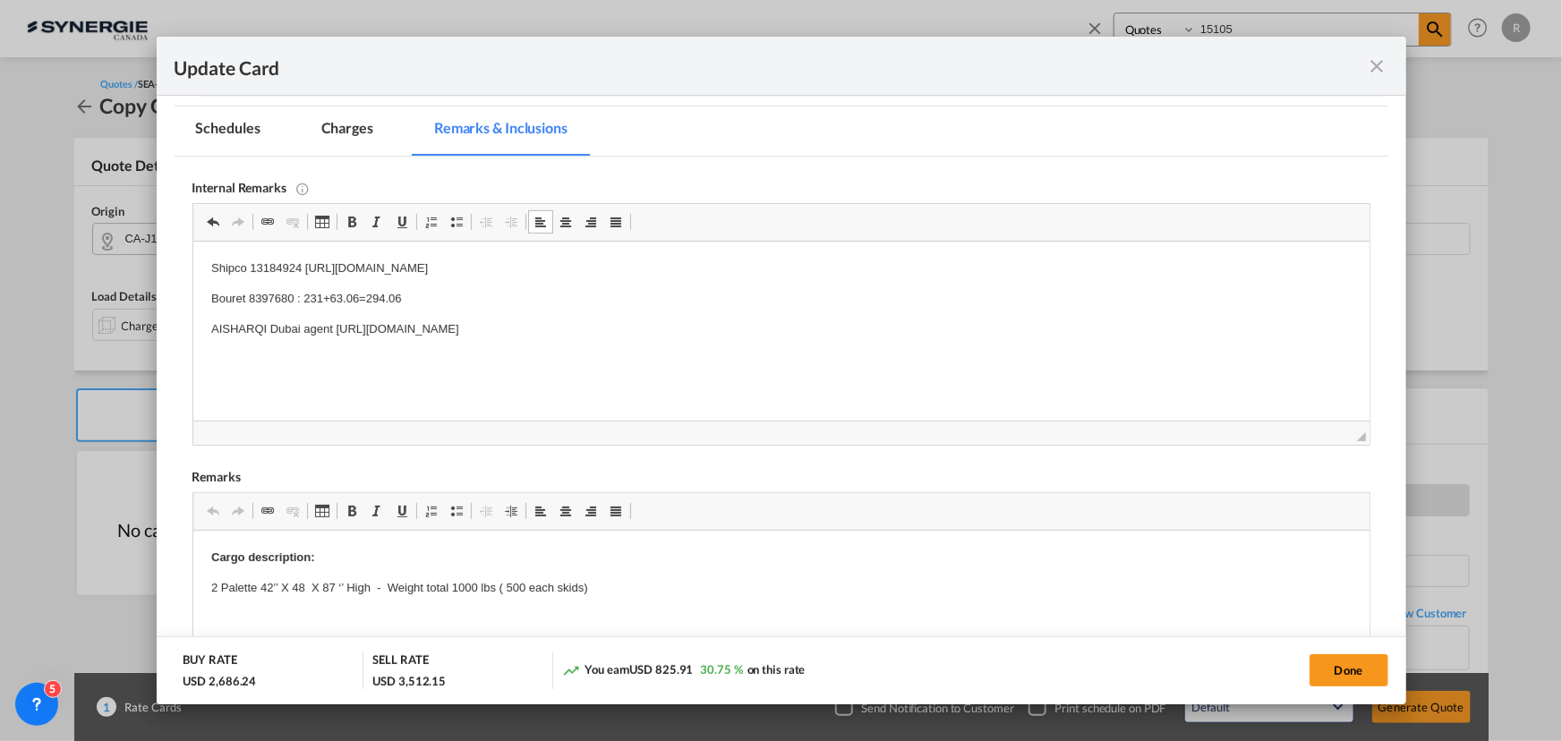
scroll to position [406, 0]
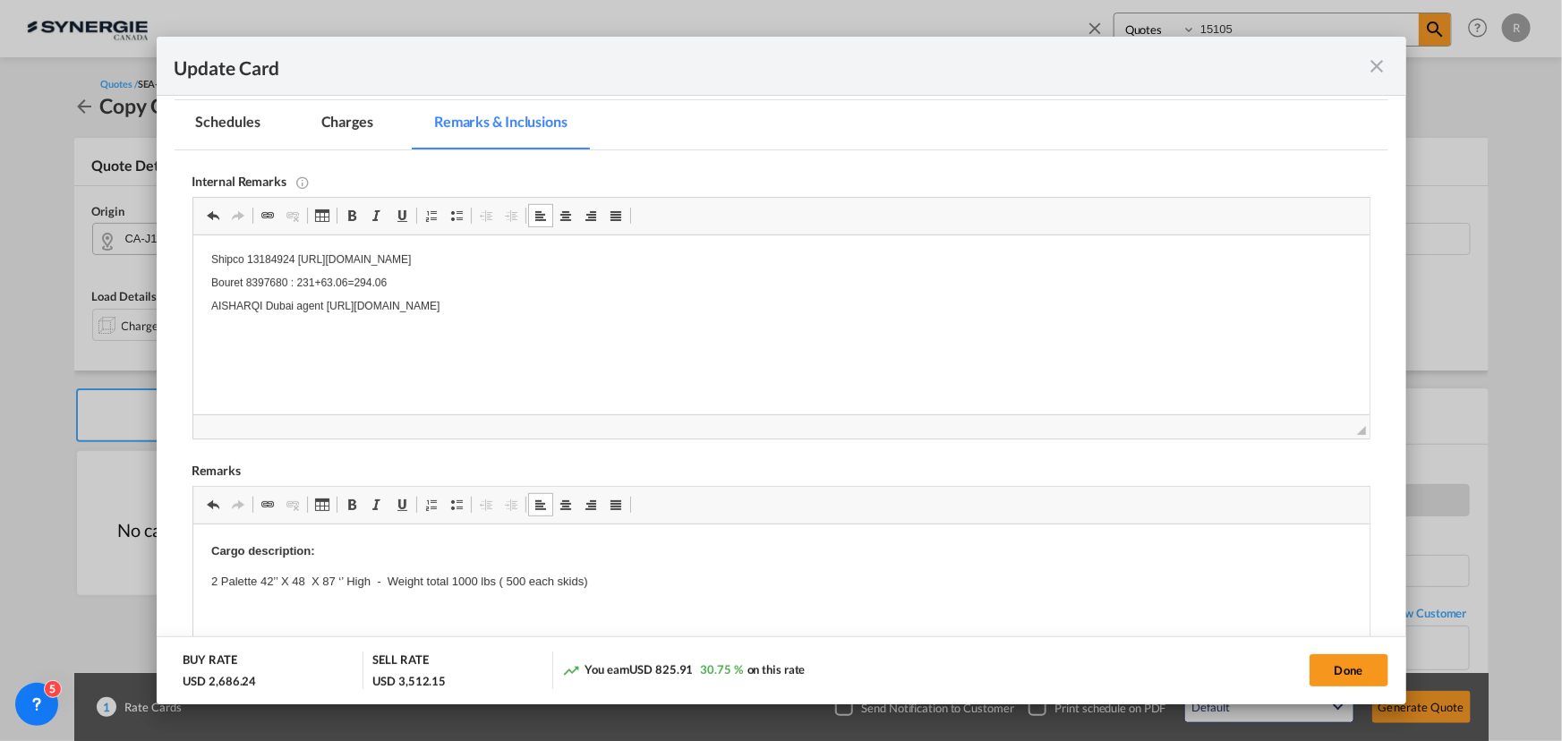
drag, startPoint x: 263, startPoint y: 593, endPoint x: 219, endPoint y: 589, distance: 44.0
click at [338, 572] on p "2 Palette 42’’ X 48 X 87 ‘’ High - Weight total 1000 lbs ( 500 each skids)" at bounding box center [780, 581] width 1140 height 19
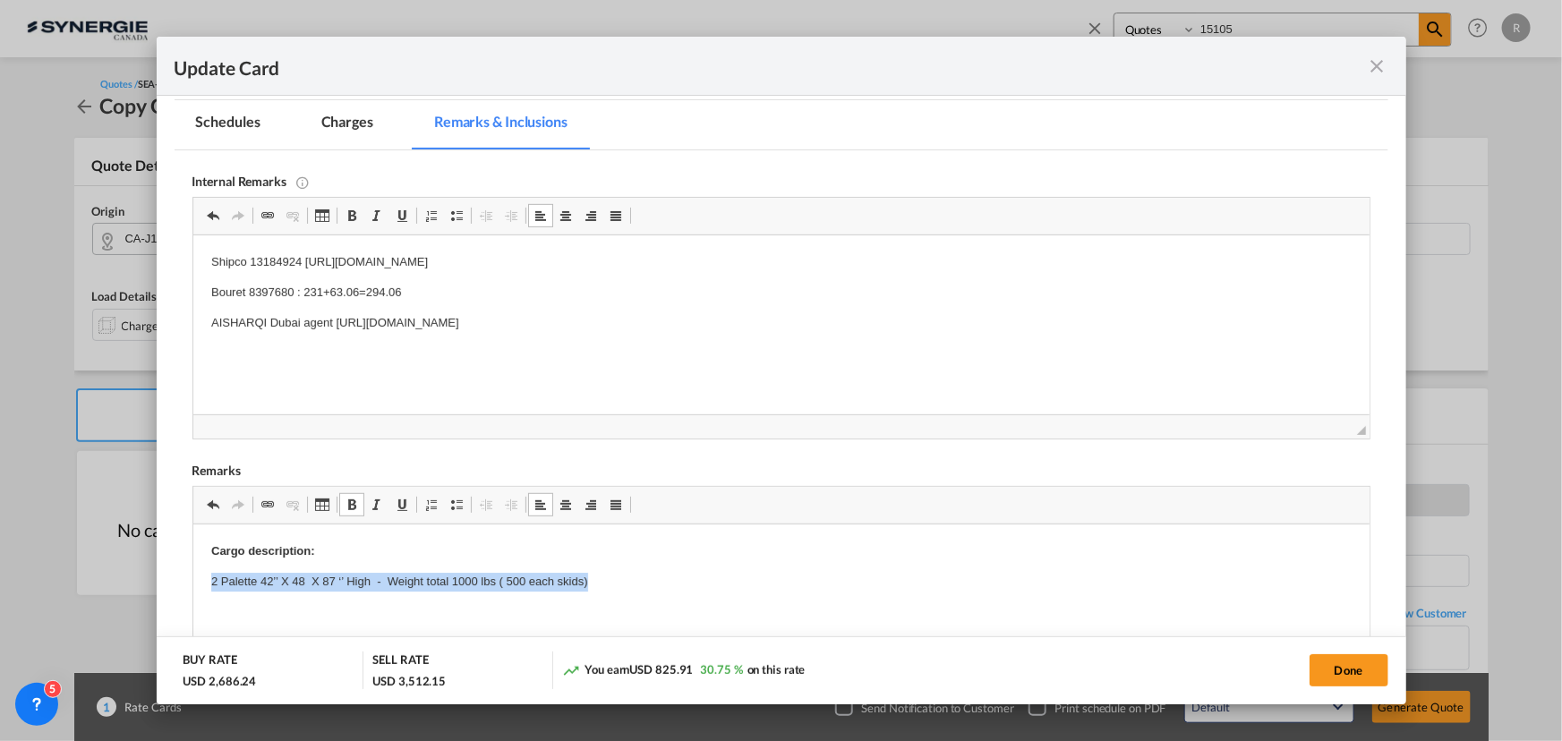
drag, startPoint x: 210, startPoint y: 580, endPoint x: 656, endPoint y: 589, distance: 445.8
click at [656, 589] on p "2 Palette 42’’ X 48 X 87 ‘’ High - Weight total 1000 lbs ( 500 each skids)" at bounding box center [780, 581] width 1140 height 19
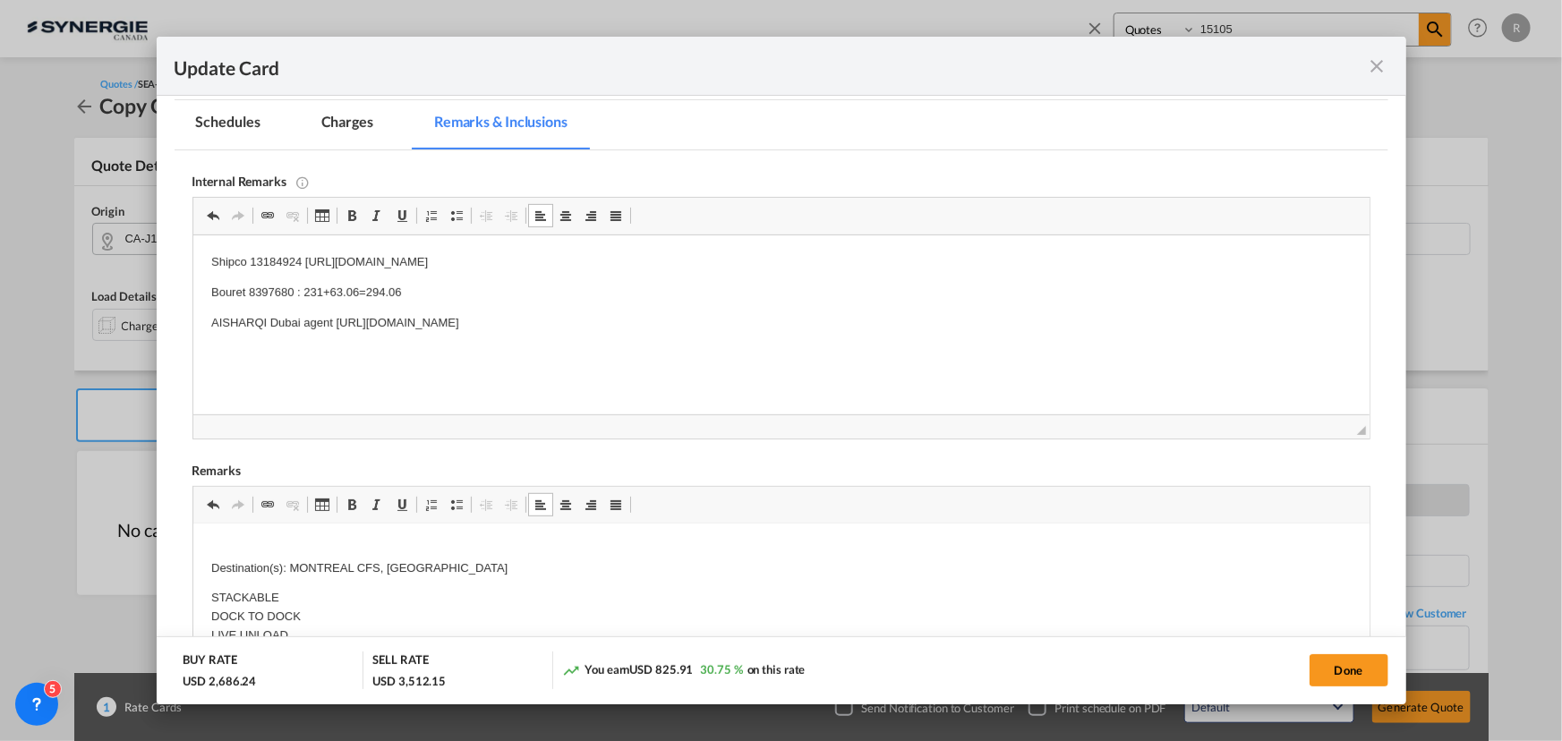
scroll to position [652, 0]
click at [1361, 672] on button "Done" at bounding box center [1348, 670] width 79 height 32
type input "25 Oct 2025"
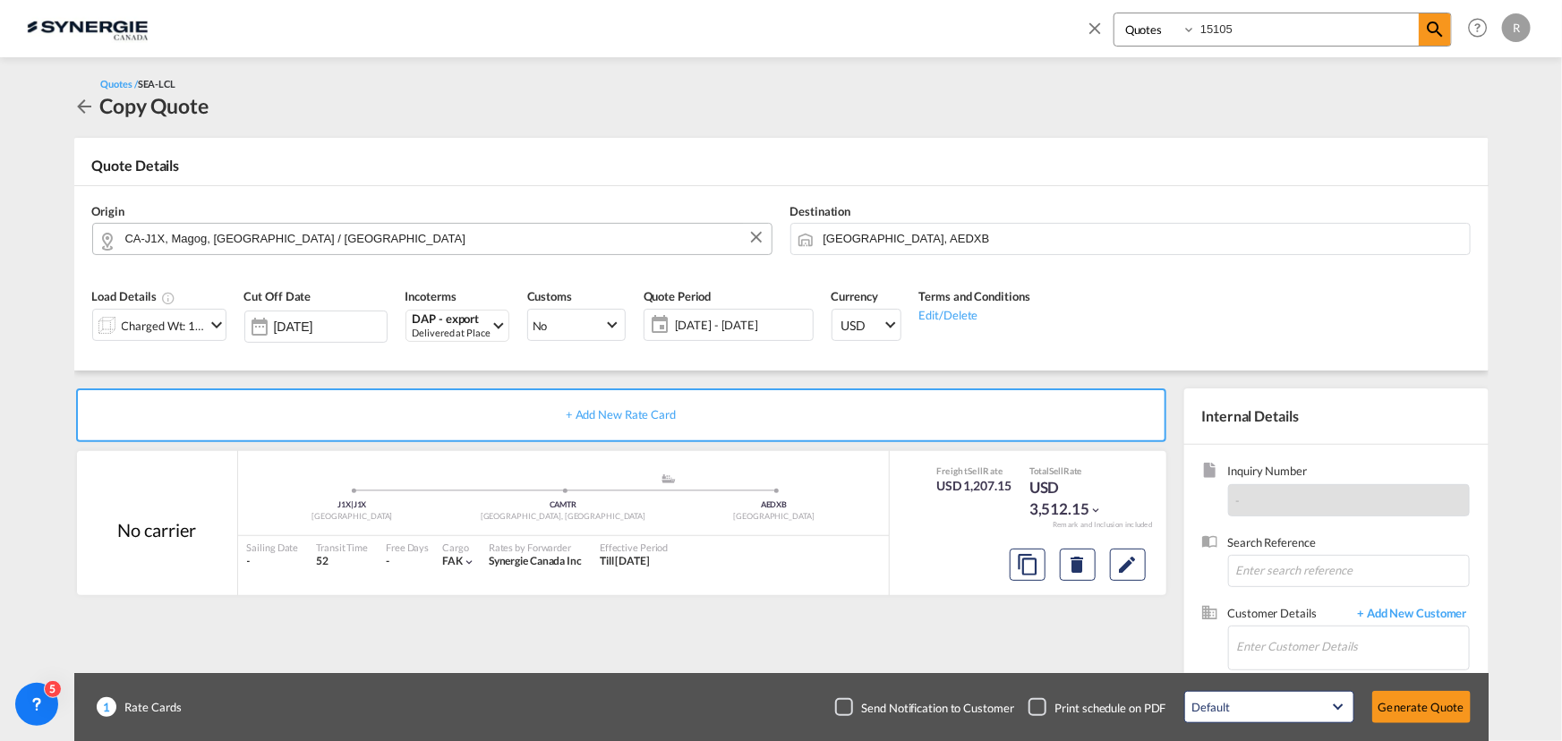
scroll to position [269, 0]
click at [1282, 643] on input "Enter Customer Details" at bounding box center [1353, 647] width 232 height 40
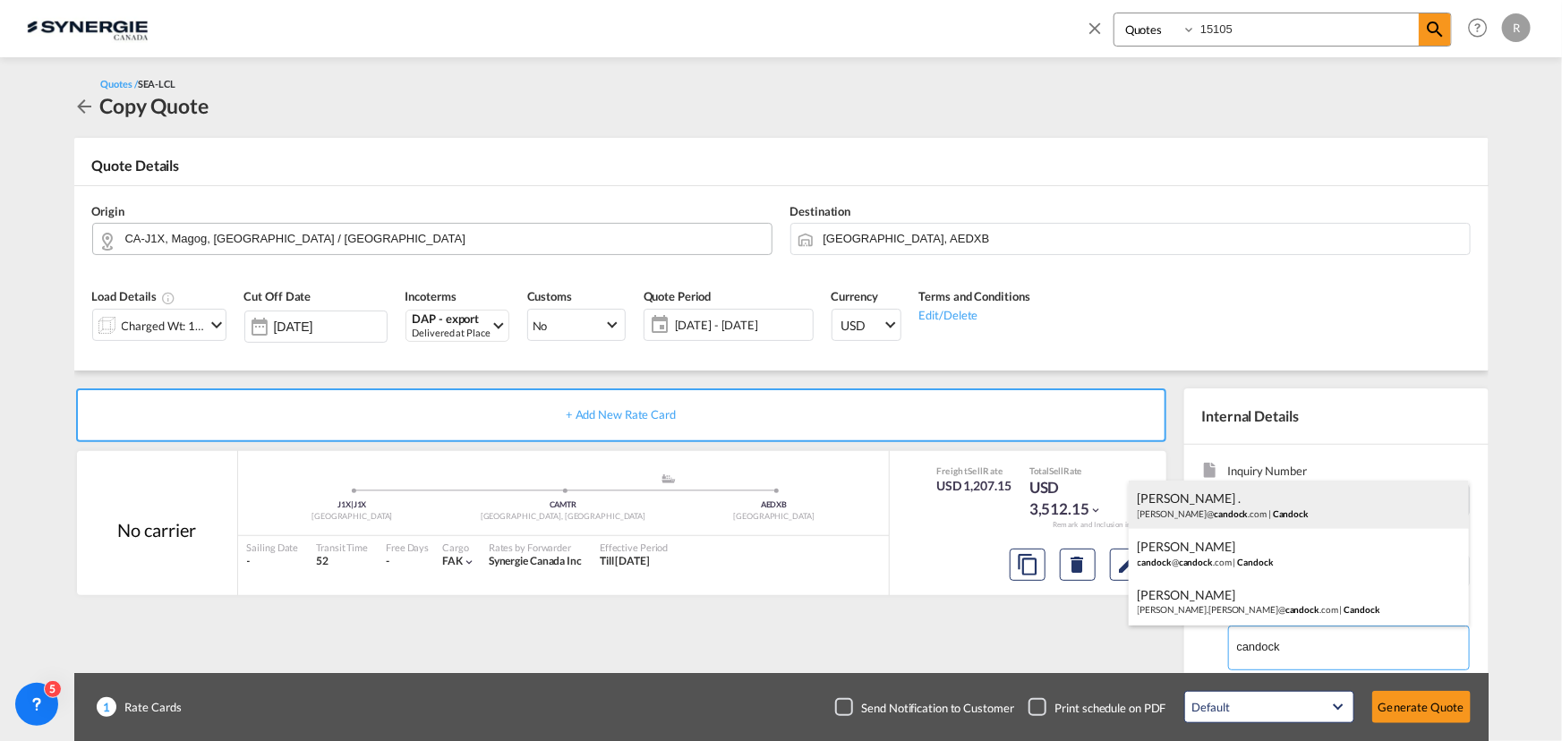
click at [1187, 501] on div "Samantha . samantha@ candock .com | Candock" at bounding box center [1299, 505] width 340 height 48
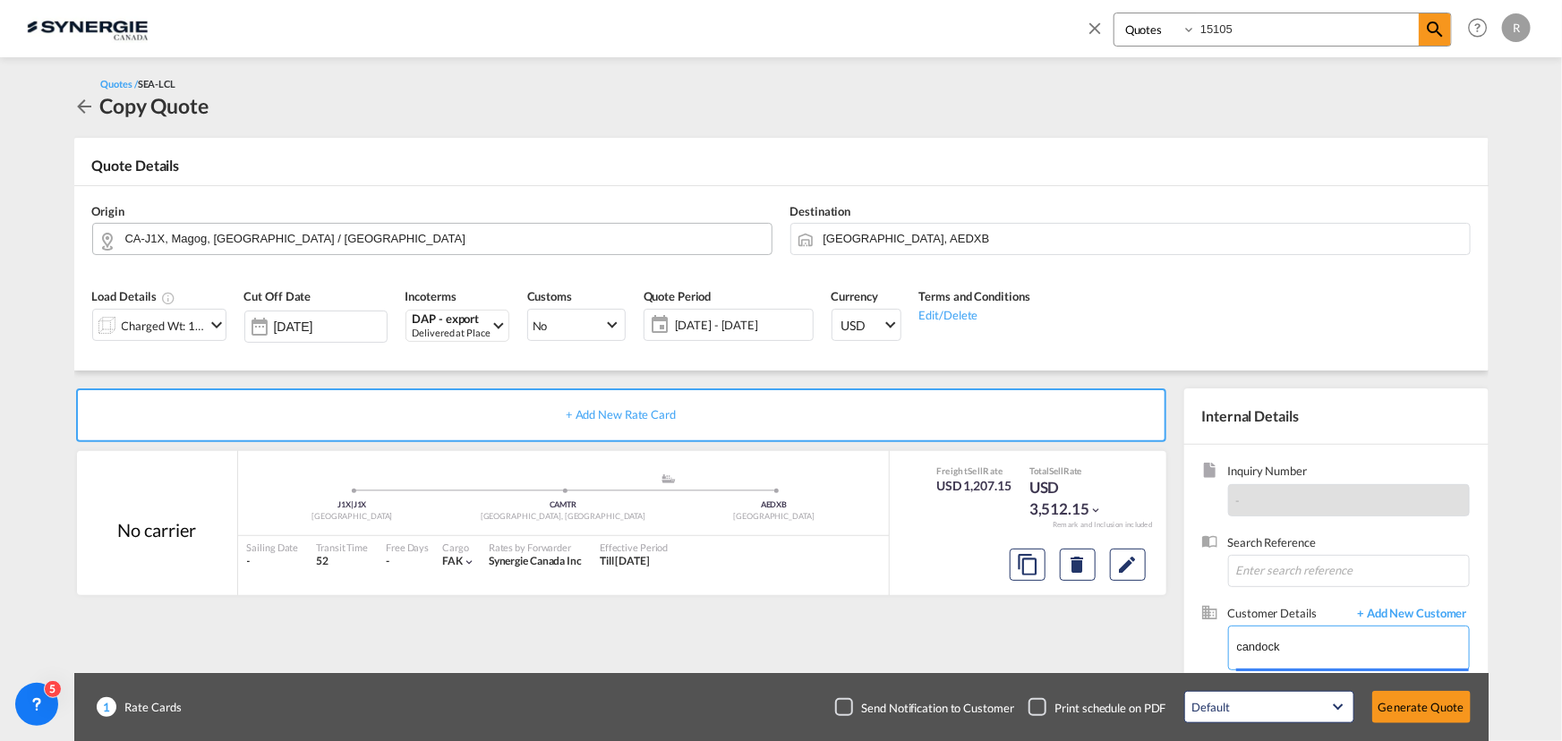
type input "Candock, Samantha ., samantha@candock.com"
click at [1427, 704] on button "Generate Quote" at bounding box center [1421, 707] width 98 height 32
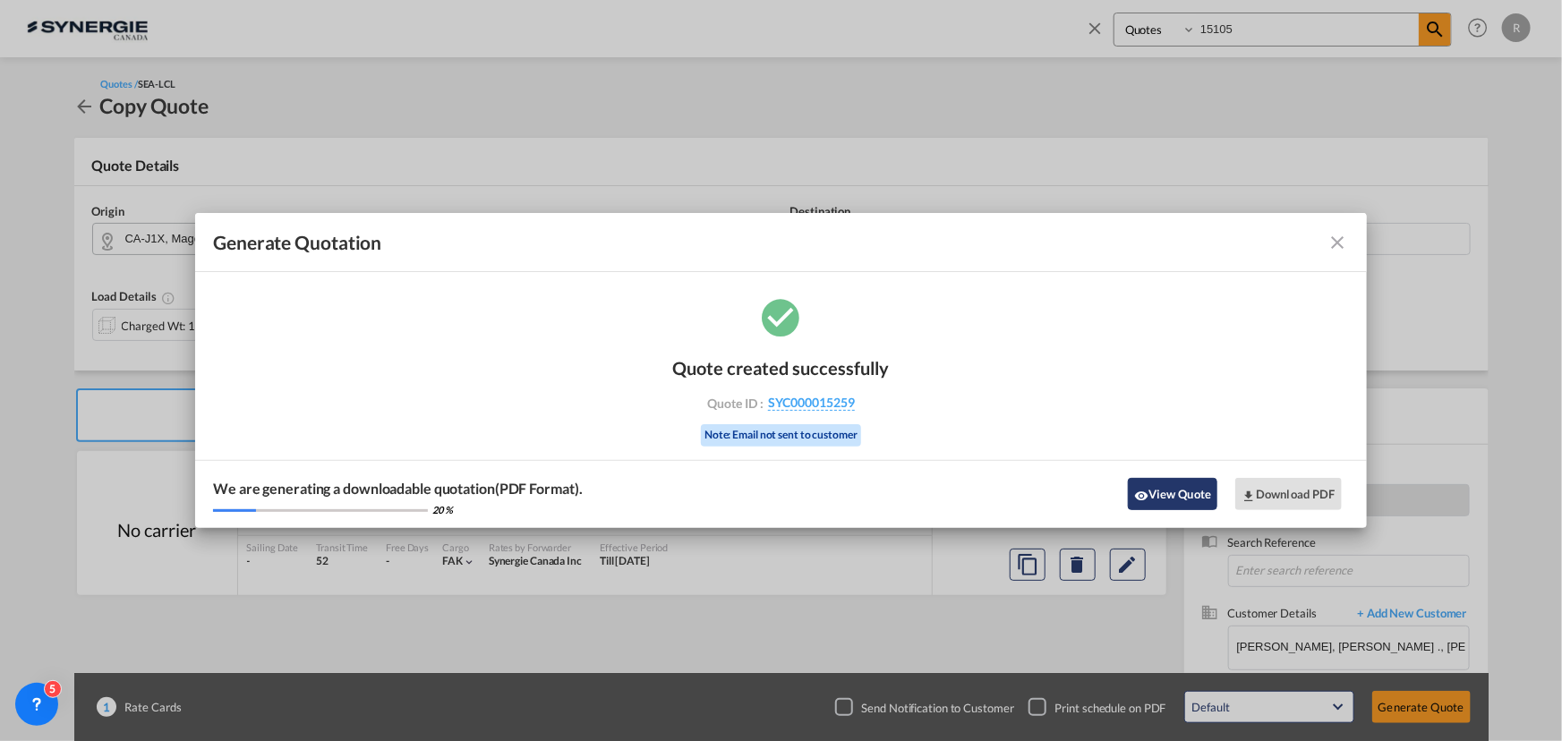
click at [1185, 499] on button "View Quote" at bounding box center [1173, 494] width 90 height 32
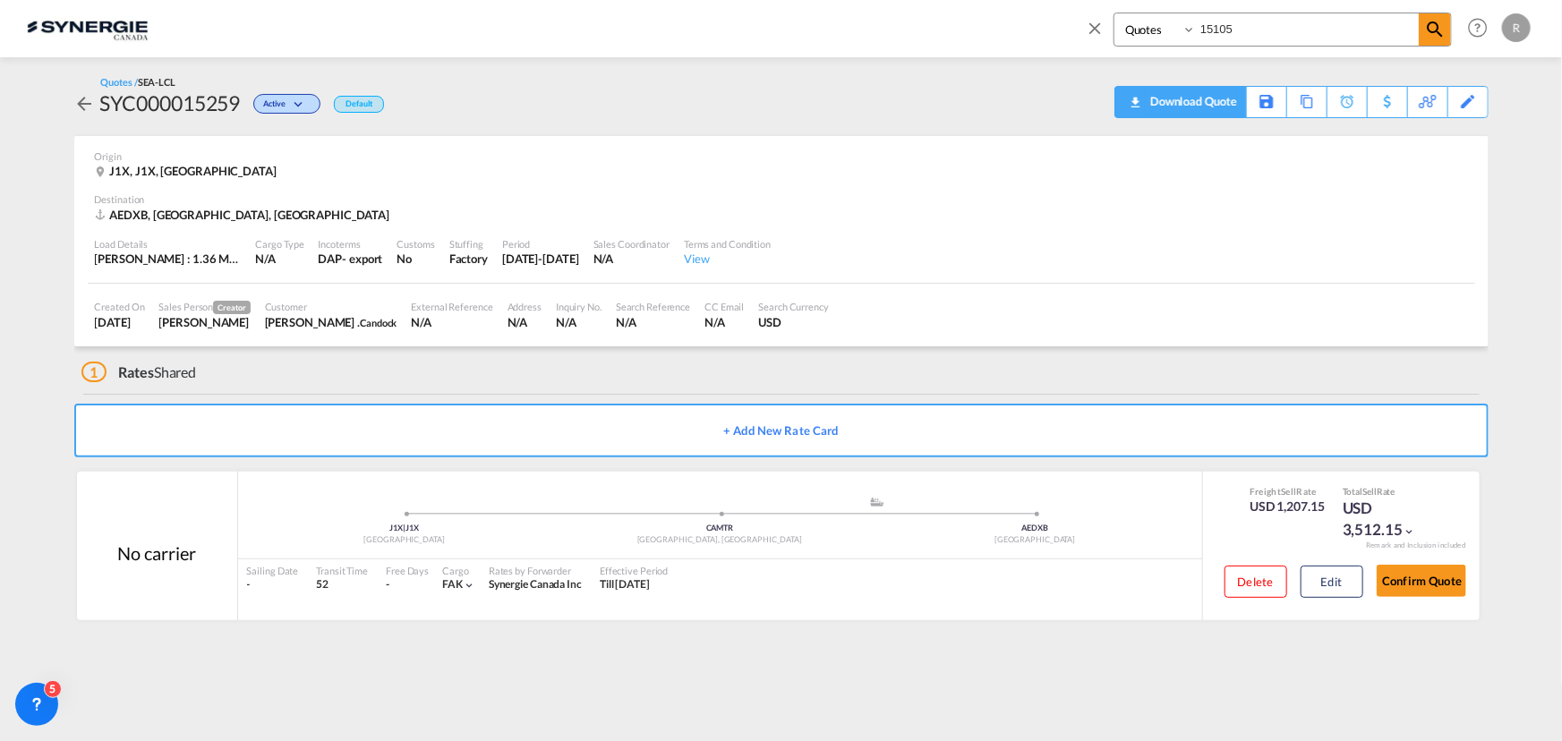
click at [1212, 108] on div "Download Quote" at bounding box center [1191, 101] width 91 height 29
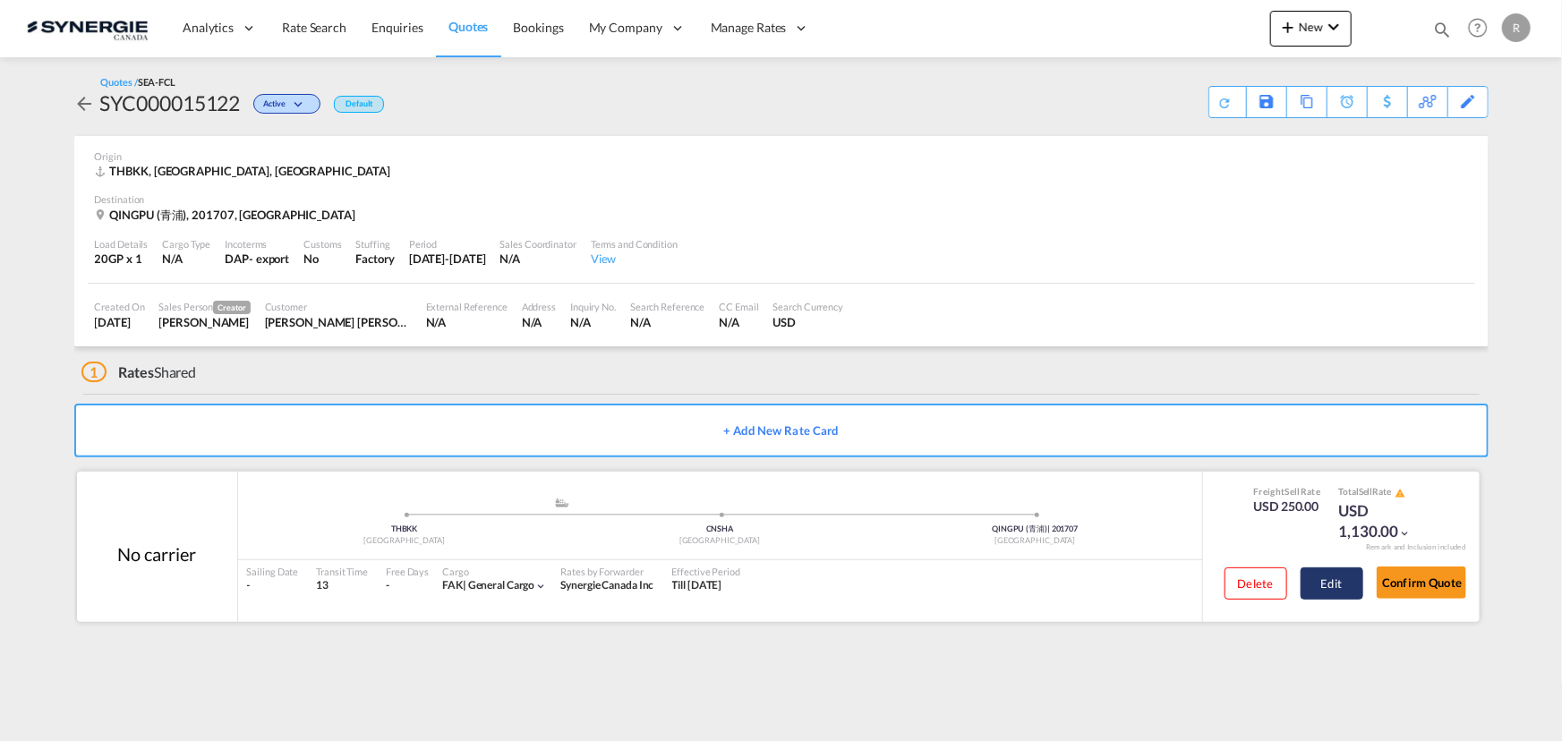
click at [1351, 584] on button "Edit" at bounding box center [1331, 583] width 63 height 32
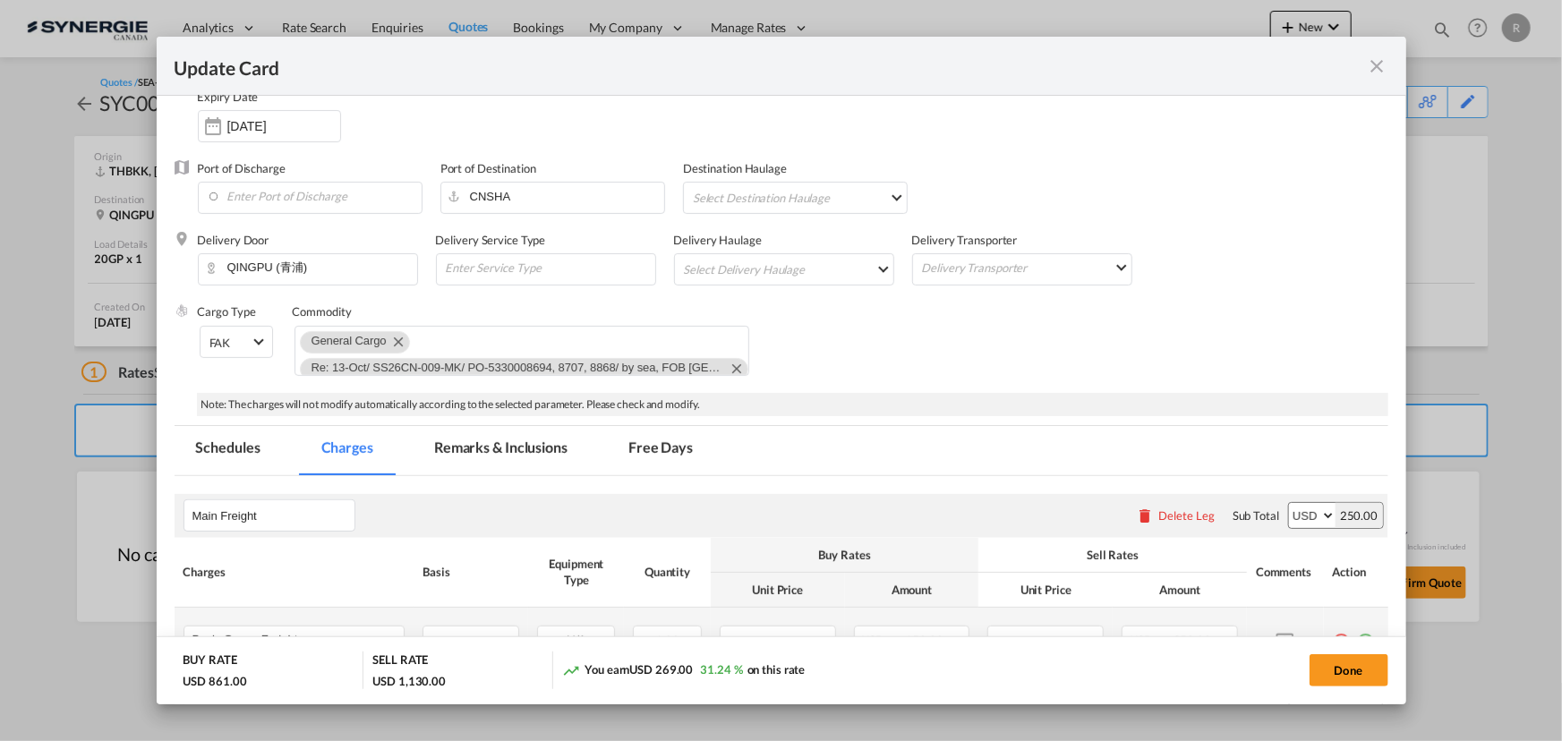
select select "per container"
select select "per B/L"
select select "per shipment"
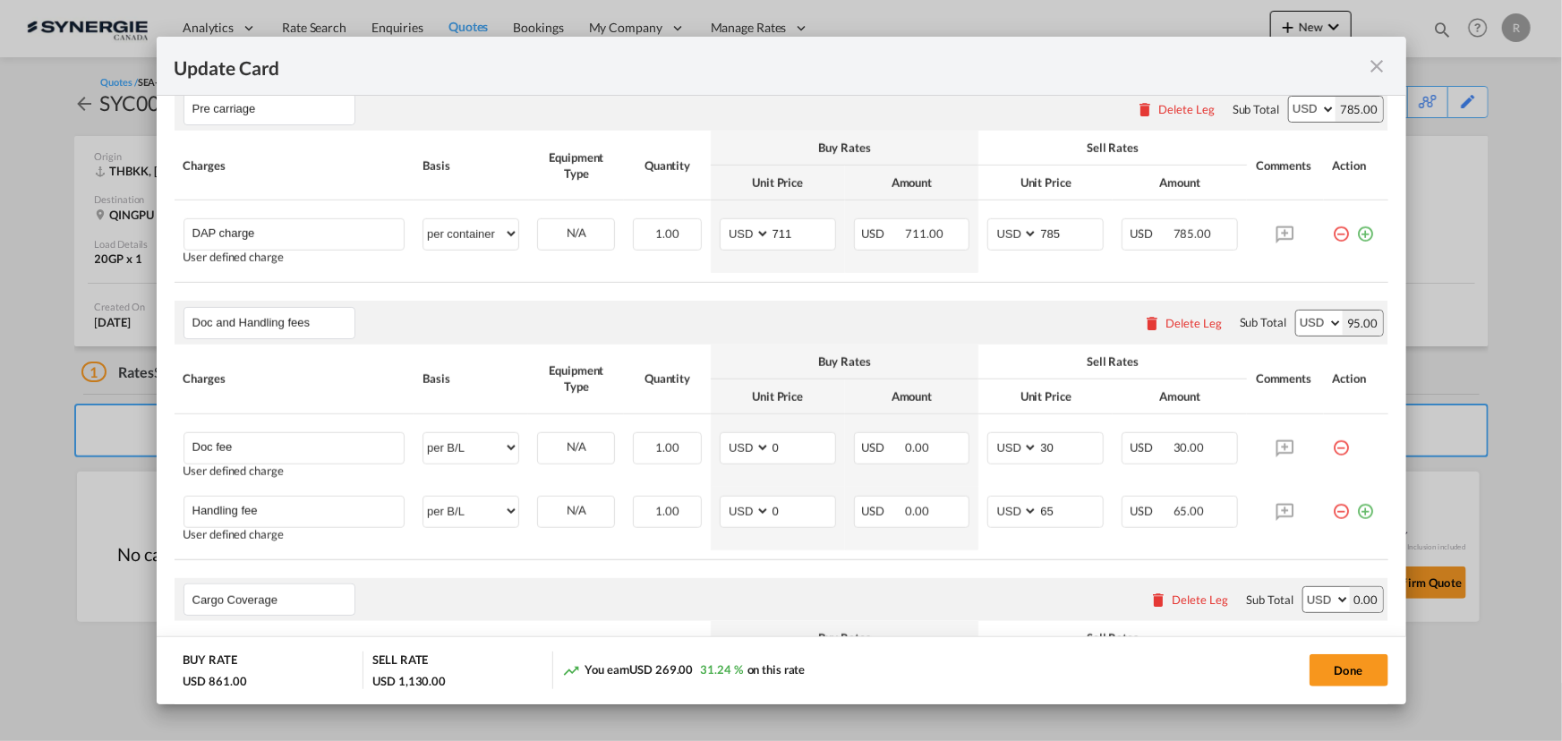
scroll to position [814, 0]
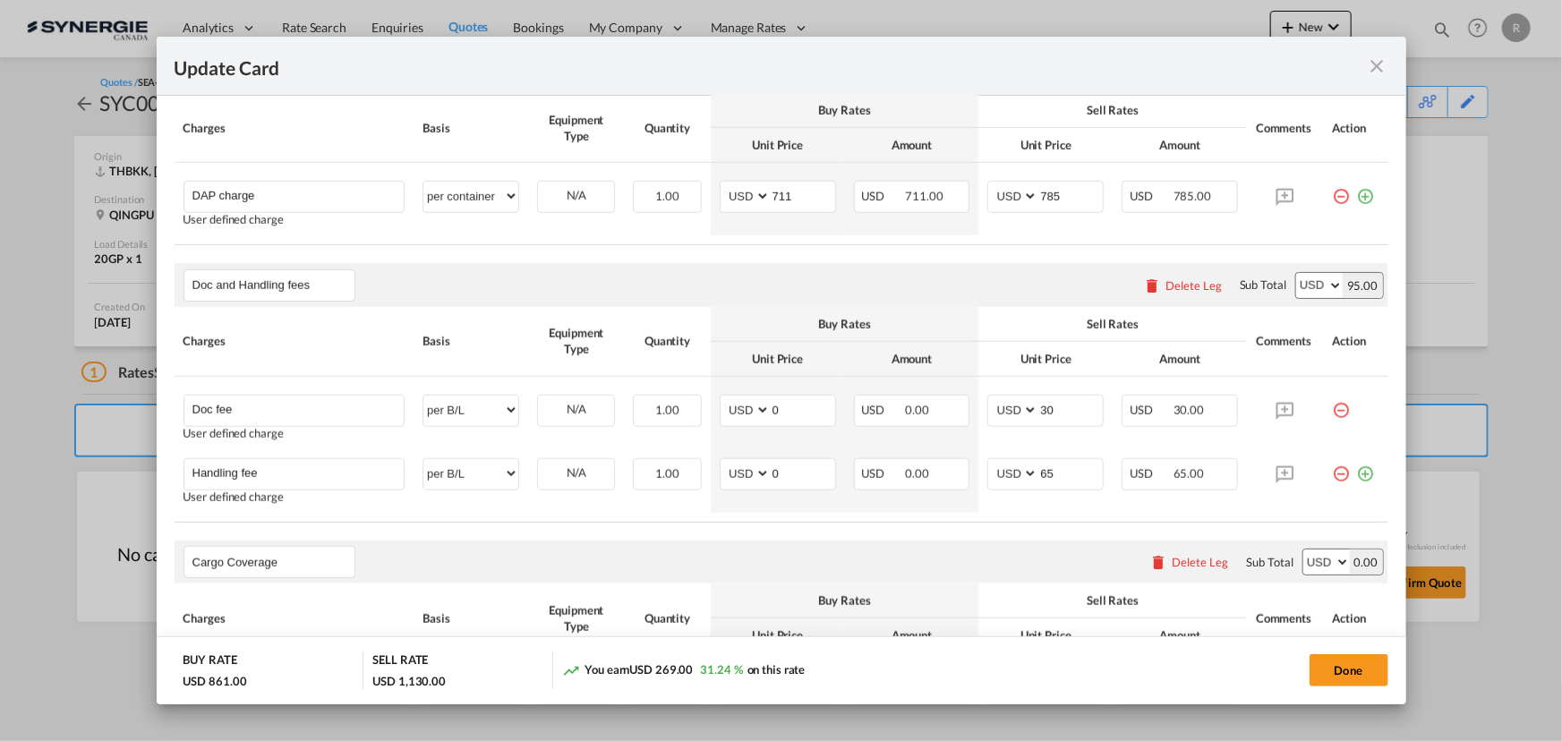
click at [1381, 72] on md-icon "icon-close fg-AAA8AD m-0 pointer" at bounding box center [1377, 65] width 21 height 21
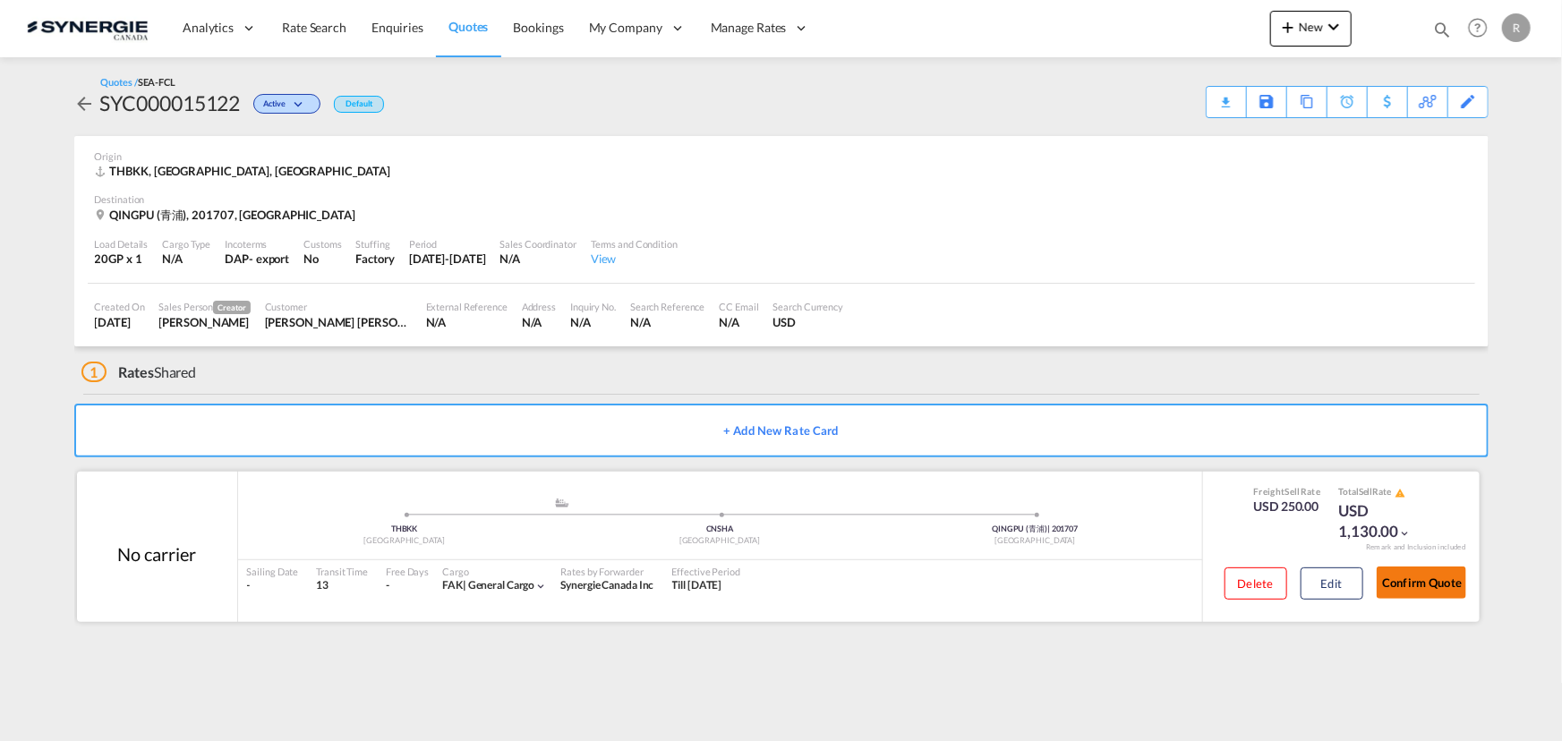
click at [1411, 580] on button "Confirm Quote" at bounding box center [1422, 583] width 90 height 32
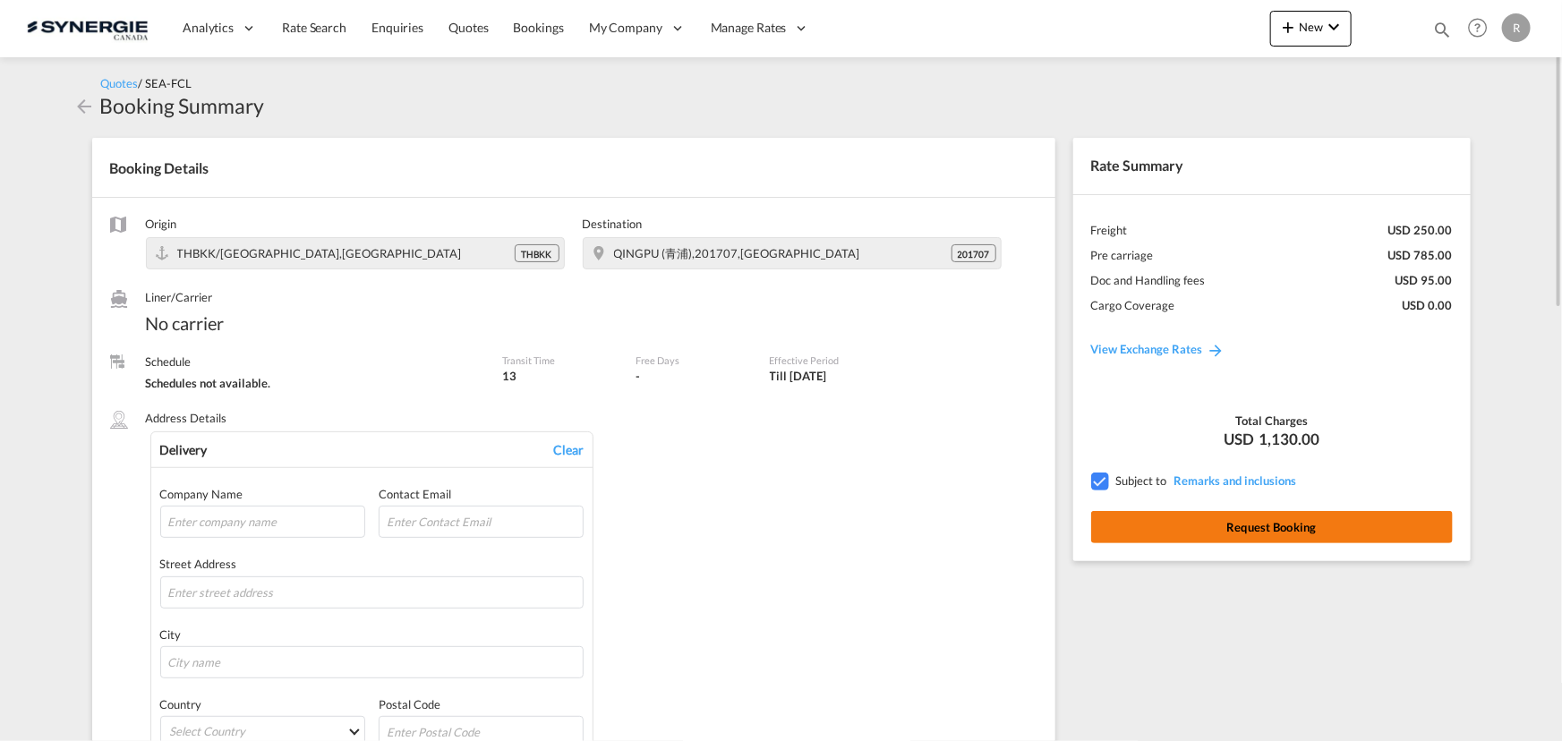
click at [1190, 528] on button "Request Booking" at bounding box center [1272, 527] width 362 height 32
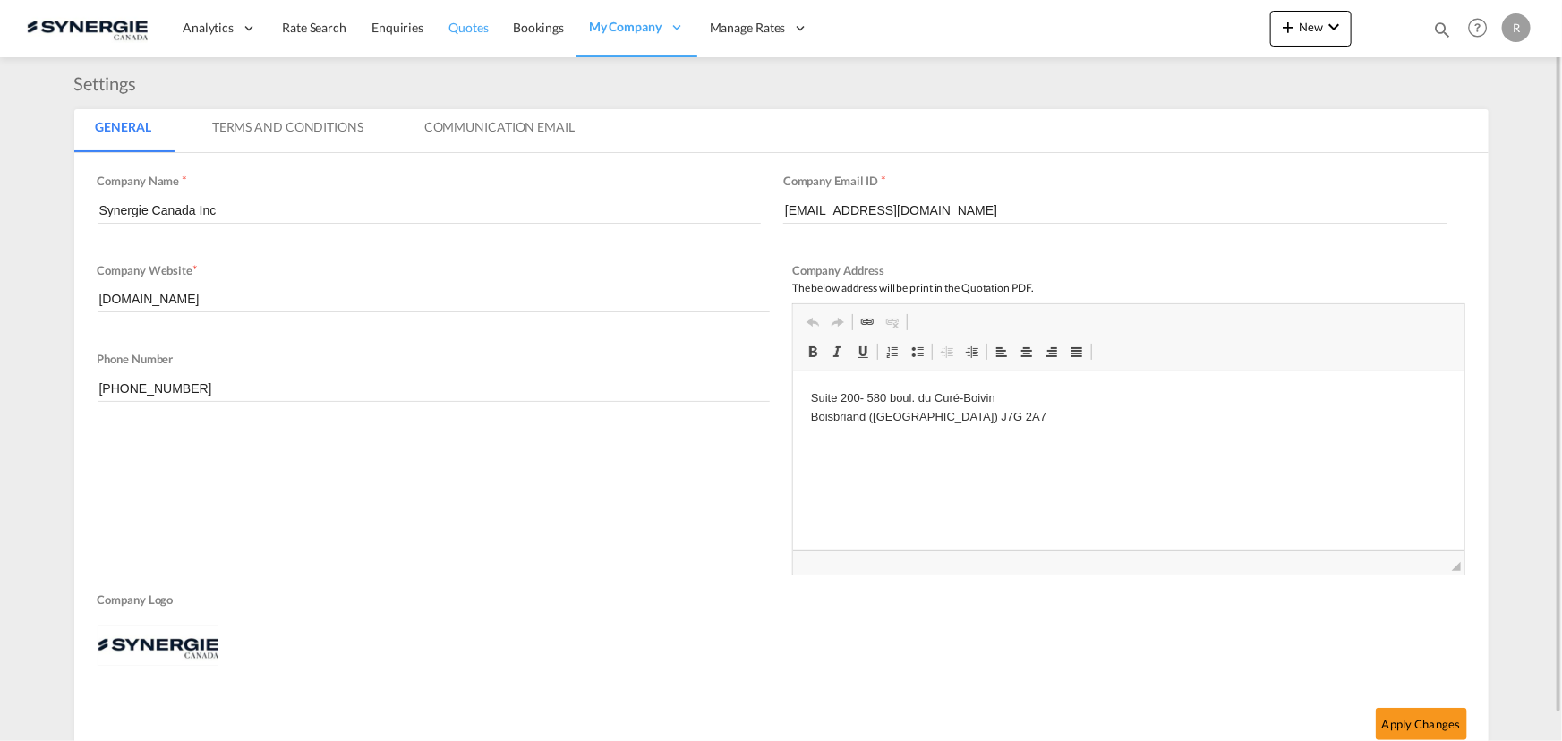
click at [459, 24] on span "Quotes" at bounding box center [467, 27] width 39 height 15
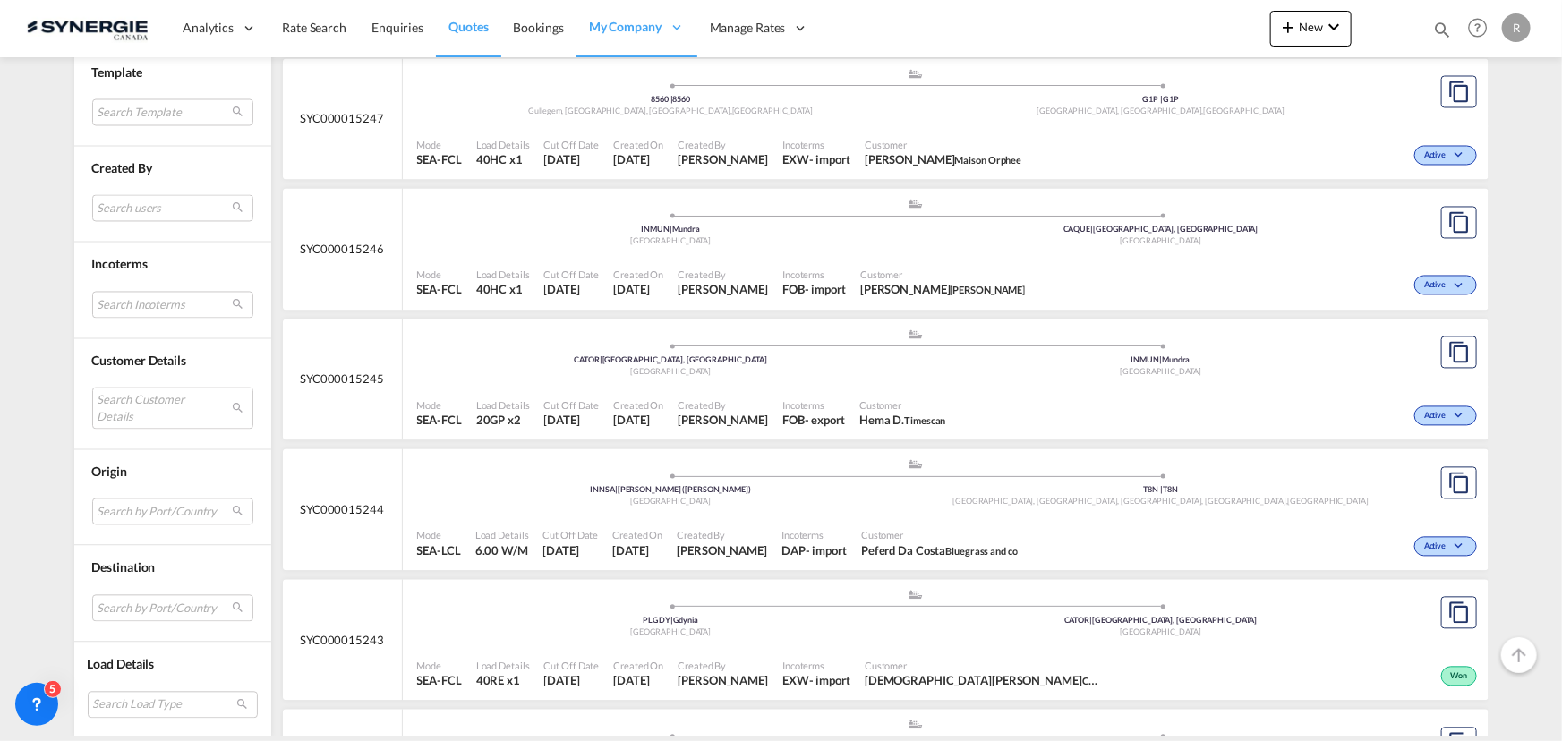
scroll to position [1709, 0]
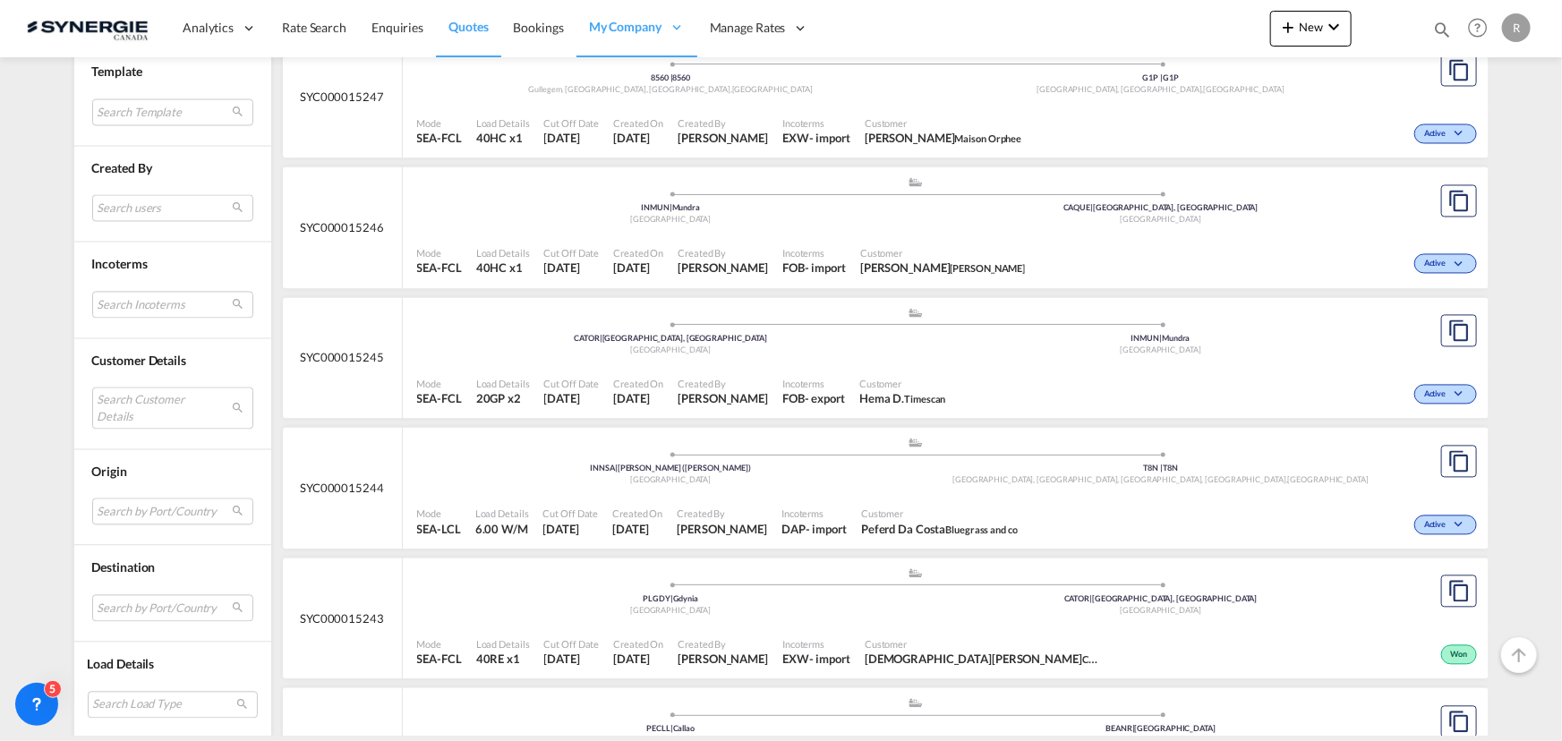
click at [823, 497] on div "Mode SEA-LCL Load Details 6.00 W/M Cut Off Date 6 Oct 2025 Created On 6 Oct 202…" at bounding box center [946, 523] width 1086 height 54
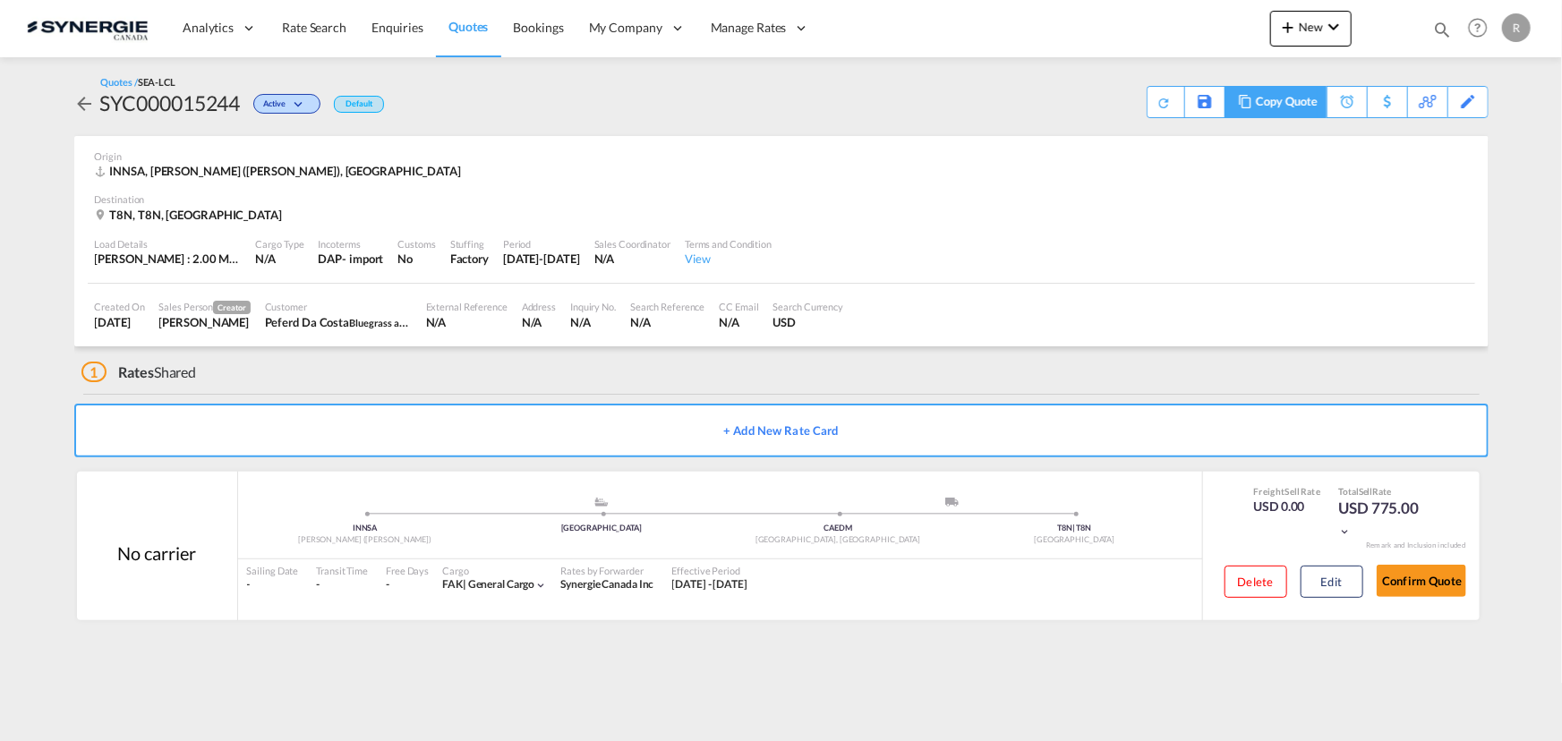
click at [1269, 110] on div "Copy Quote" at bounding box center [1286, 102] width 61 height 30
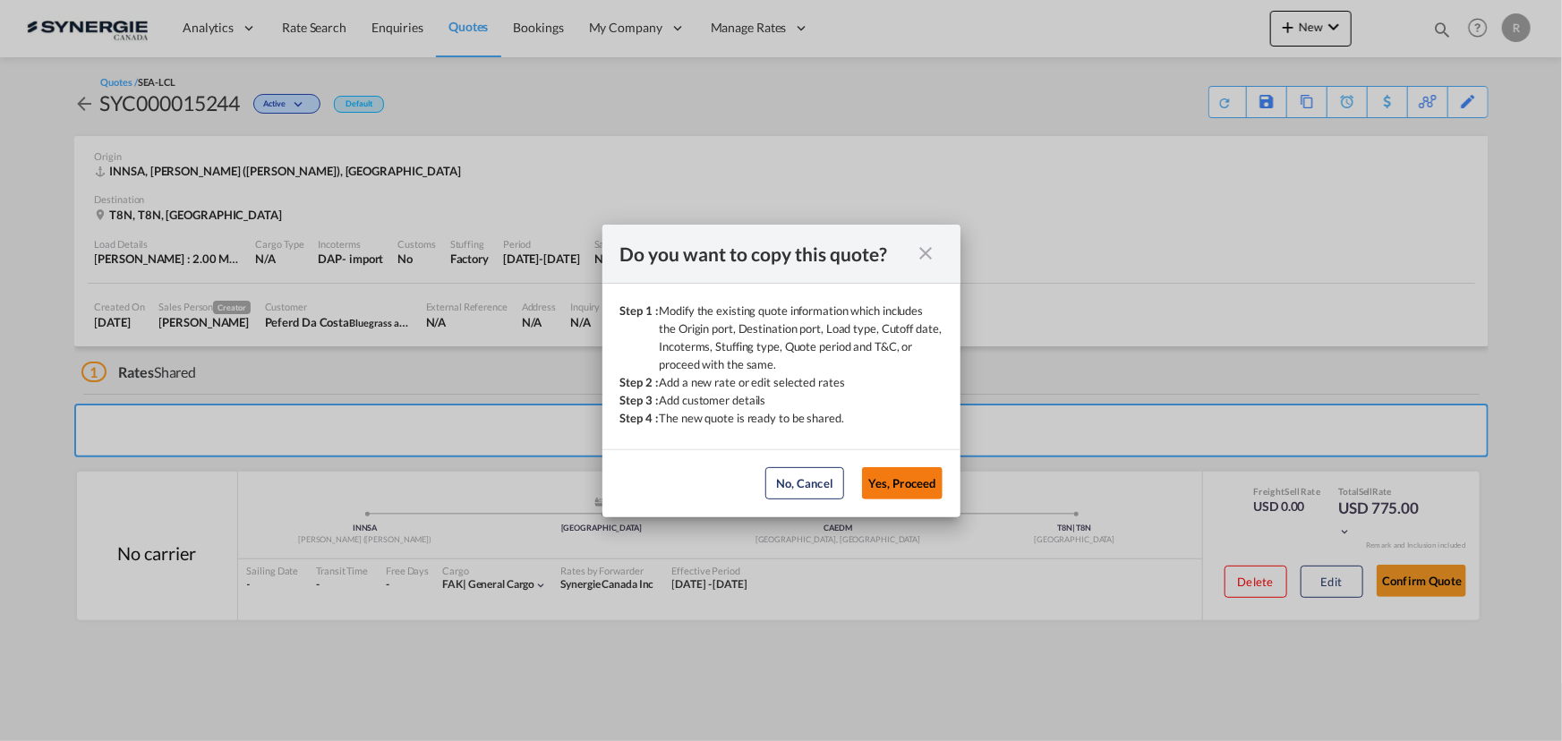
click at [895, 492] on button "Yes, Proceed" at bounding box center [902, 483] width 81 height 32
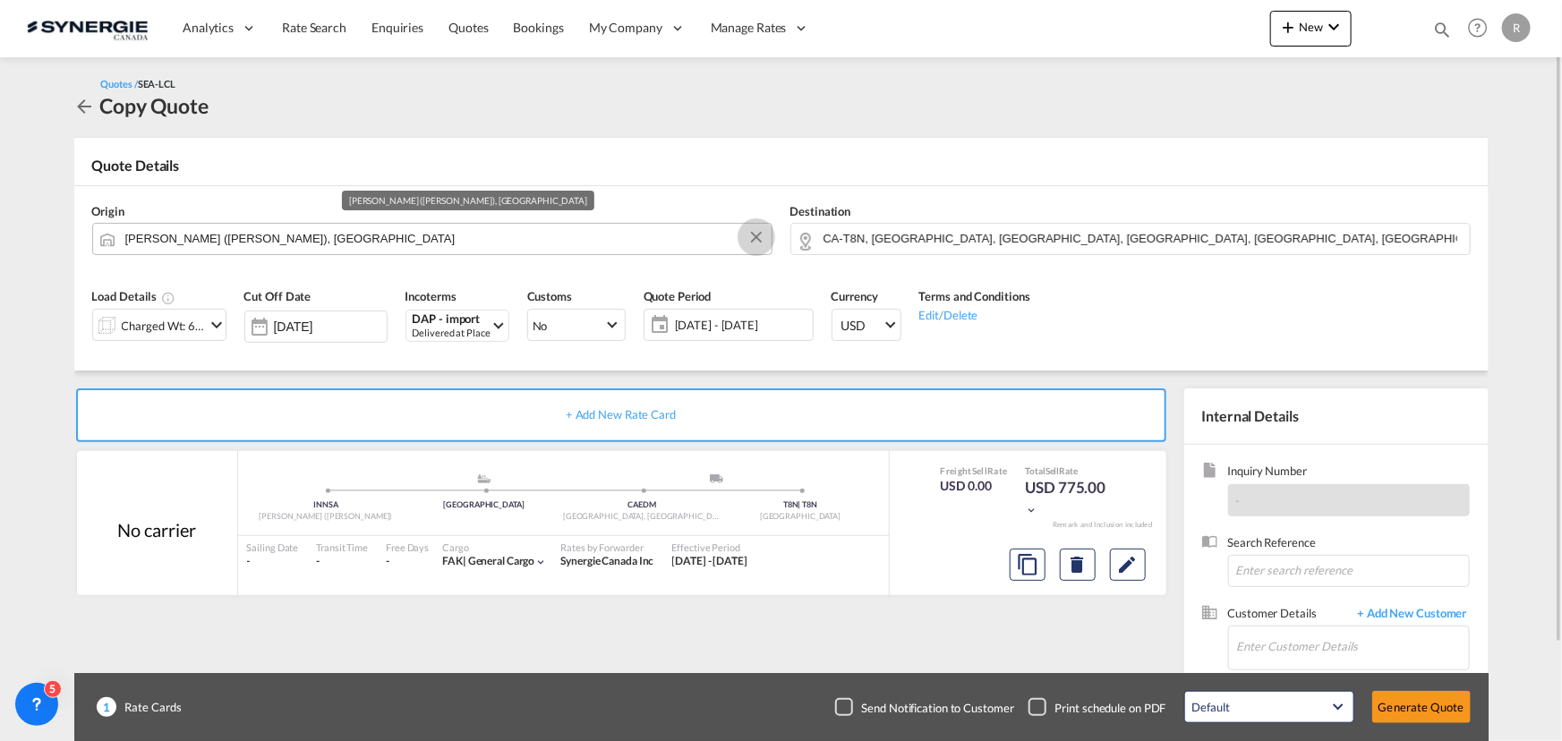
click at [747, 236] on button "Clear Input" at bounding box center [756, 237] width 27 height 27
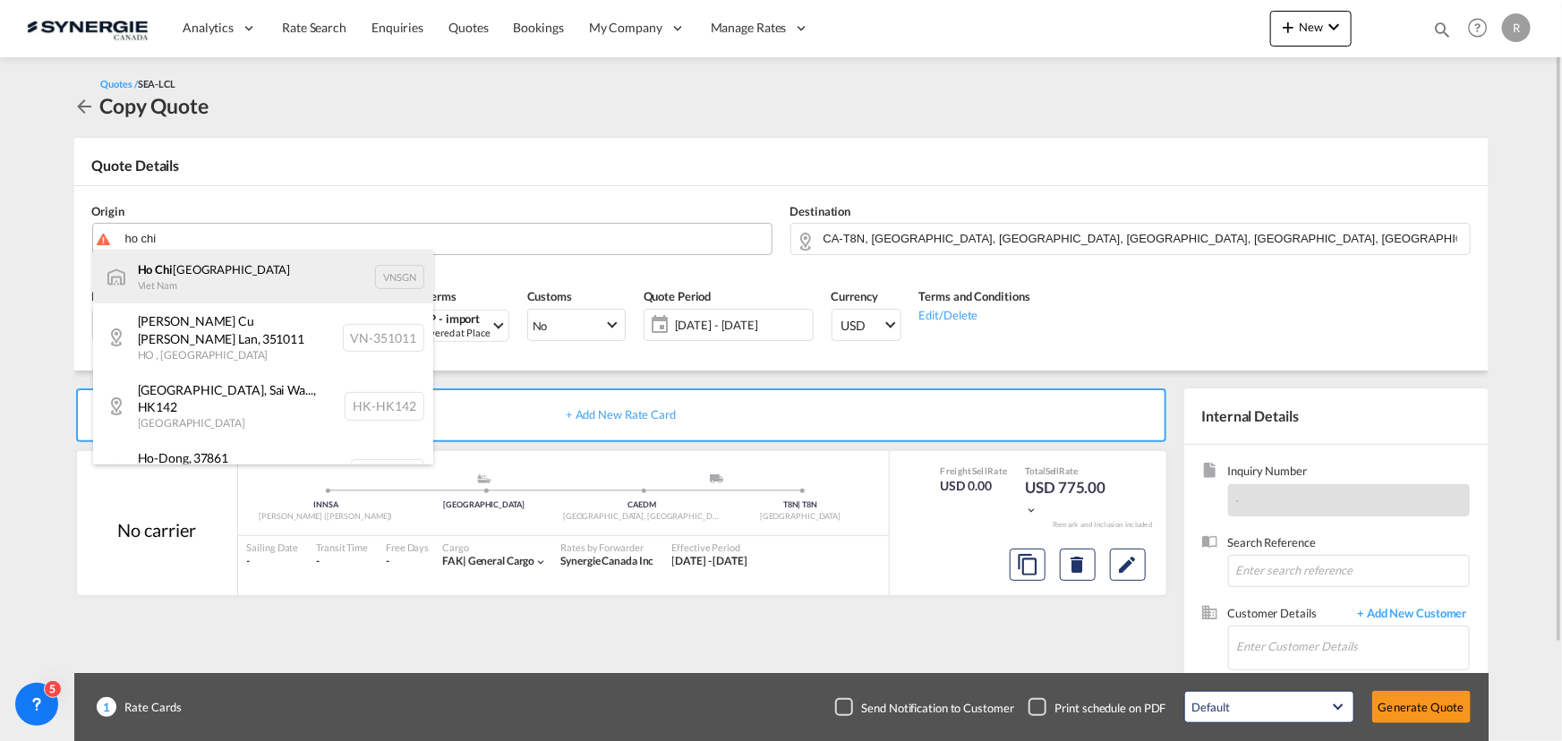
click at [226, 270] on div "Ho Chi Minh City Viet Nam VNSGN" at bounding box center [263, 277] width 340 height 54
type input "Ho Chi Minh City, VNSGN"
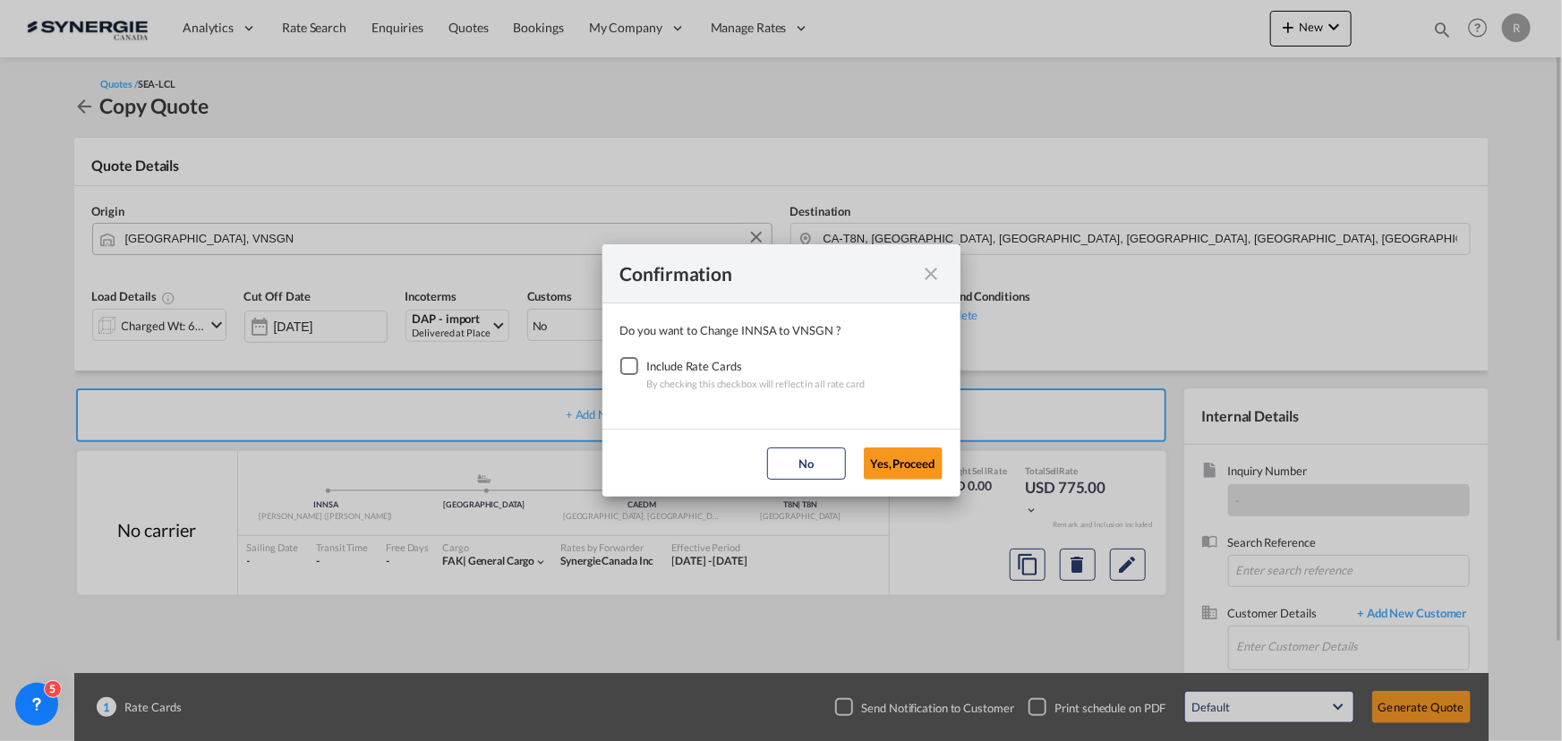
click at [627, 369] on div "Checkbox No Ink" at bounding box center [629, 366] width 18 height 18
click at [905, 473] on button "Yes,Proceed" at bounding box center [903, 464] width 79 height 32
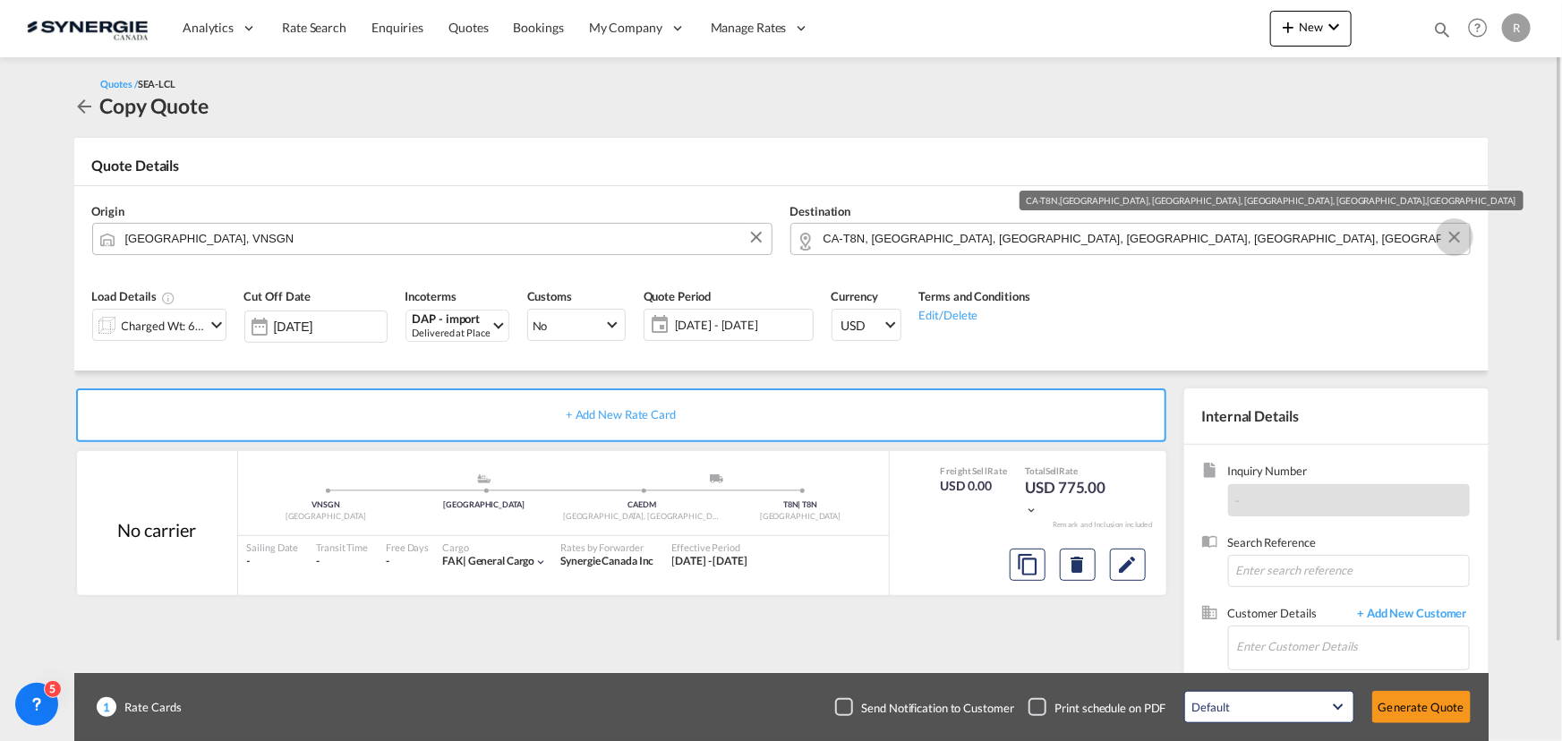
click at [1454, 243] on button "Clear Input" at bounding box center [1454, 237] width 27 height 27
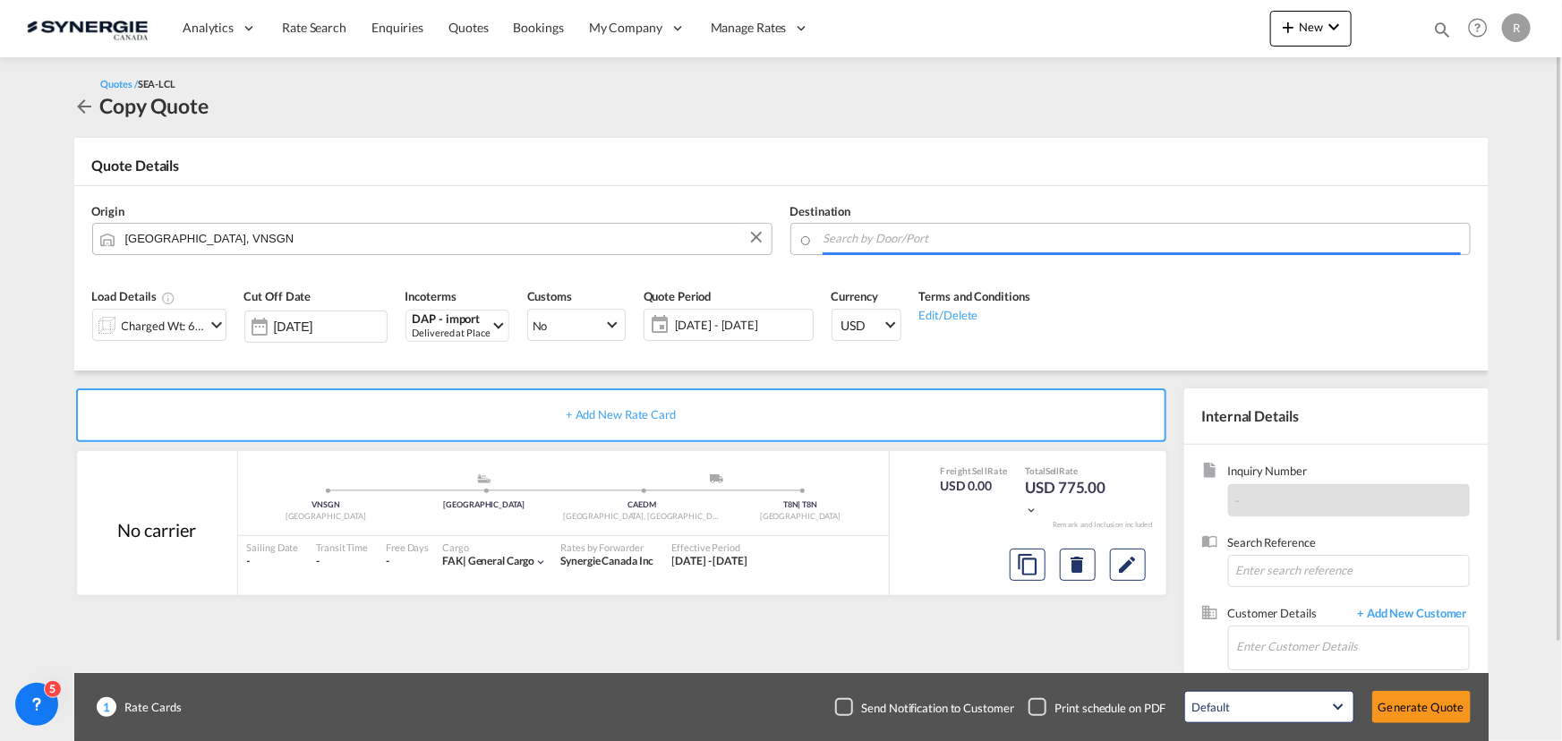
click at [1307, 234] on input "Search by Door/Port" at bounding box center [1141, 238] width 637 height 31
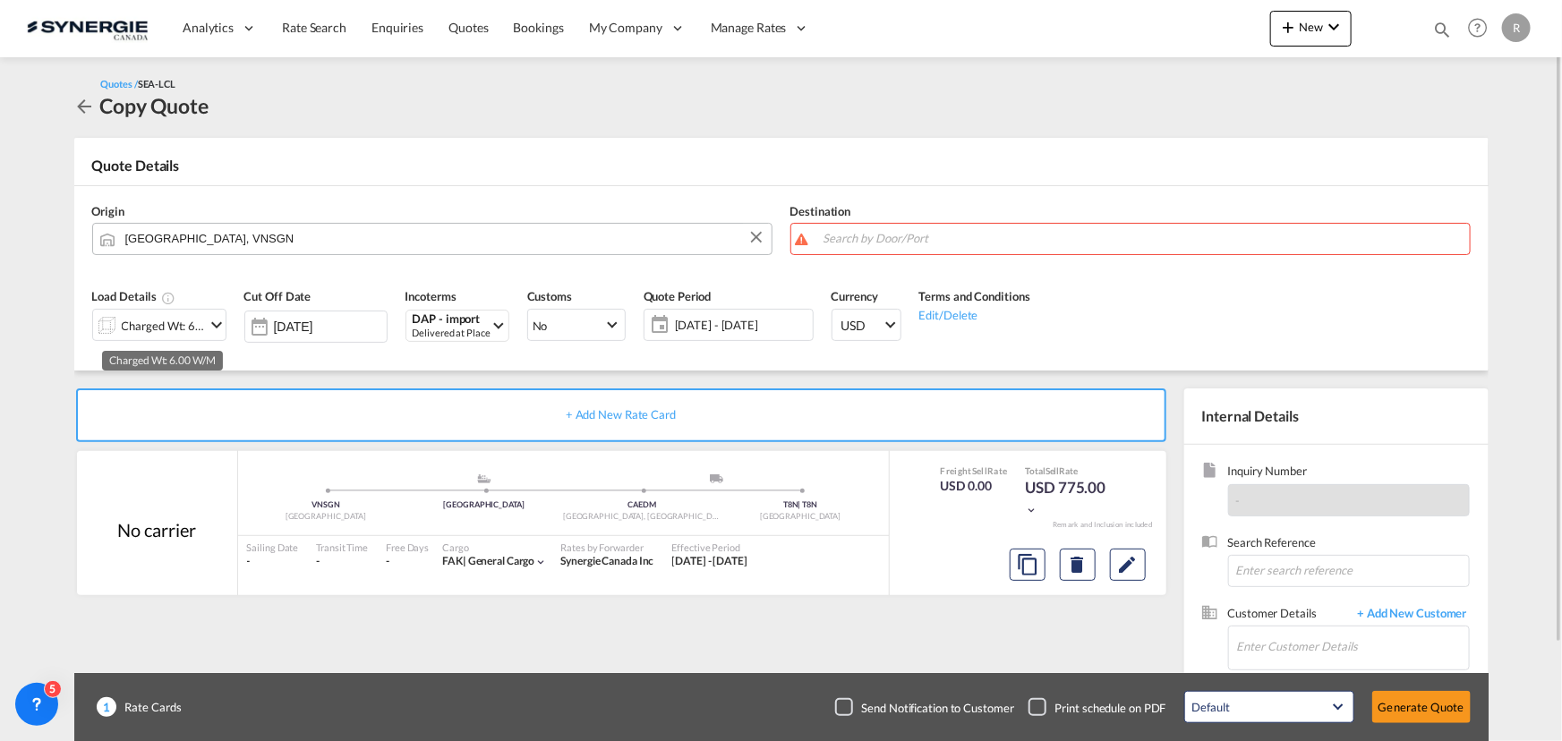
click at [189, 323] on div "Charged Wt: 6.00 W/M" at bounding box center [164, 325] width 84 height 25
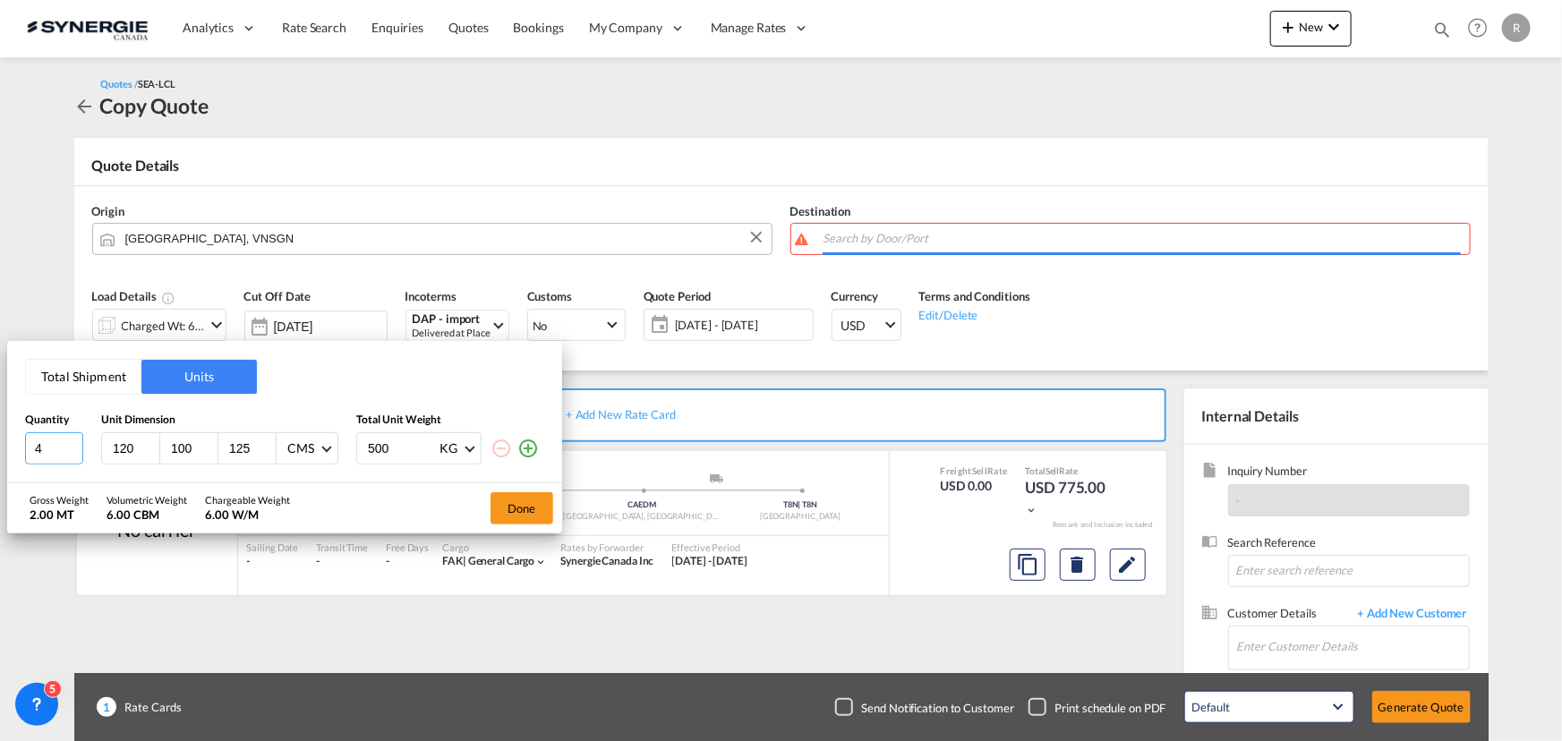
drag, startPoint x: 61, startPoint y: 439, endPoint x: -90, endPoint y: 424, distance: 151.9
click at [0, 424] on html "Analytics Reports Dashboard Rate Search Enquiries Quotes" at bounding box center [781, 370] width 1562 height 741
type input "5"
click at [301, 452] on div "CMS" at bounding box center [300, 448] width 27 height 15
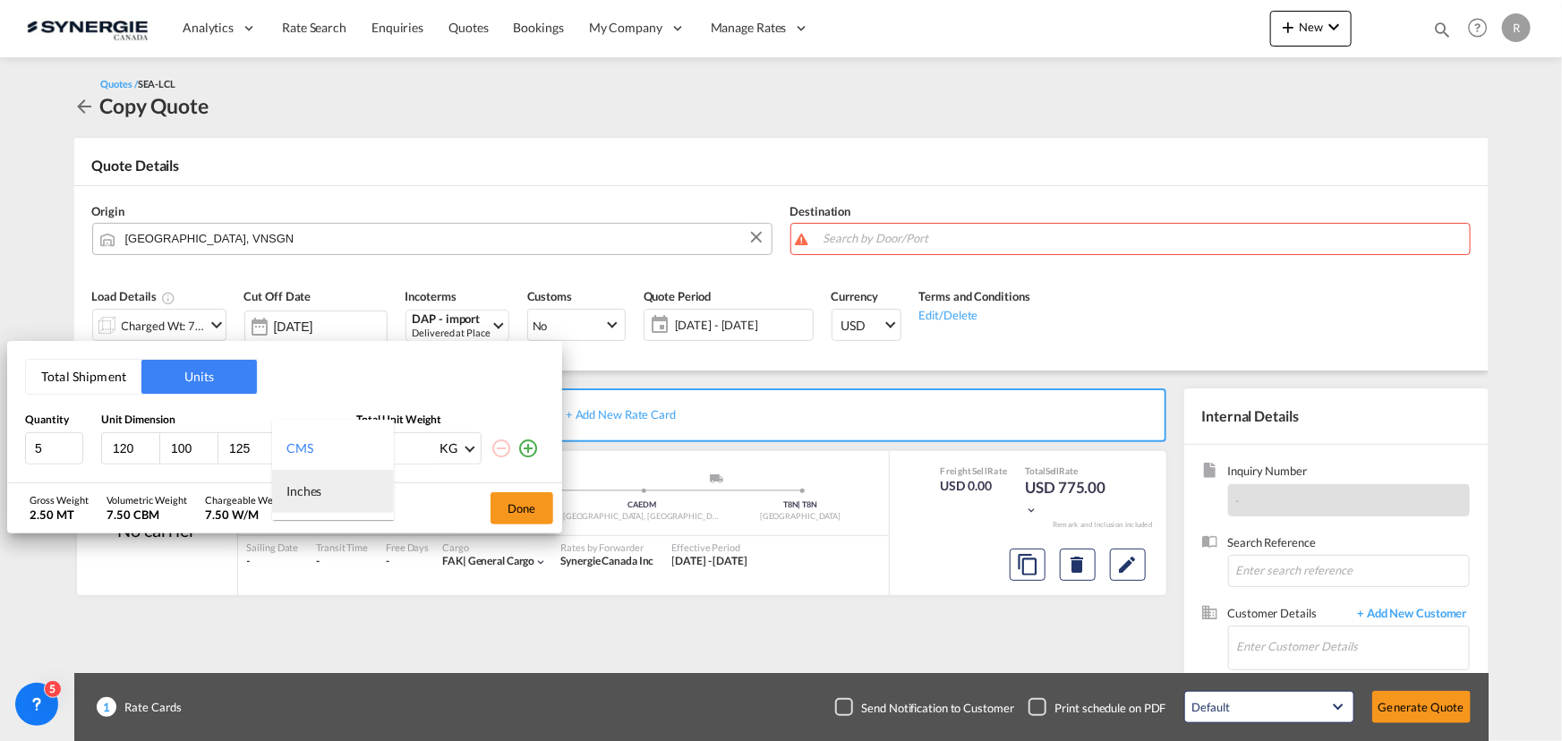
click at [294, 491] on div "Inches" at bounding box center [303, 491] width 35 height 18
drag, startPoint x: 135, startPoint y: 445, endPoint x: -29, endPoint y: 438, distance: 163.9
click at [0, 438] on html "Analytics Reports Dashboard Rate Search Enquiries Quotes" at bounding box center [781, 370] width 1562 height 741
type input "48"
type input "40"
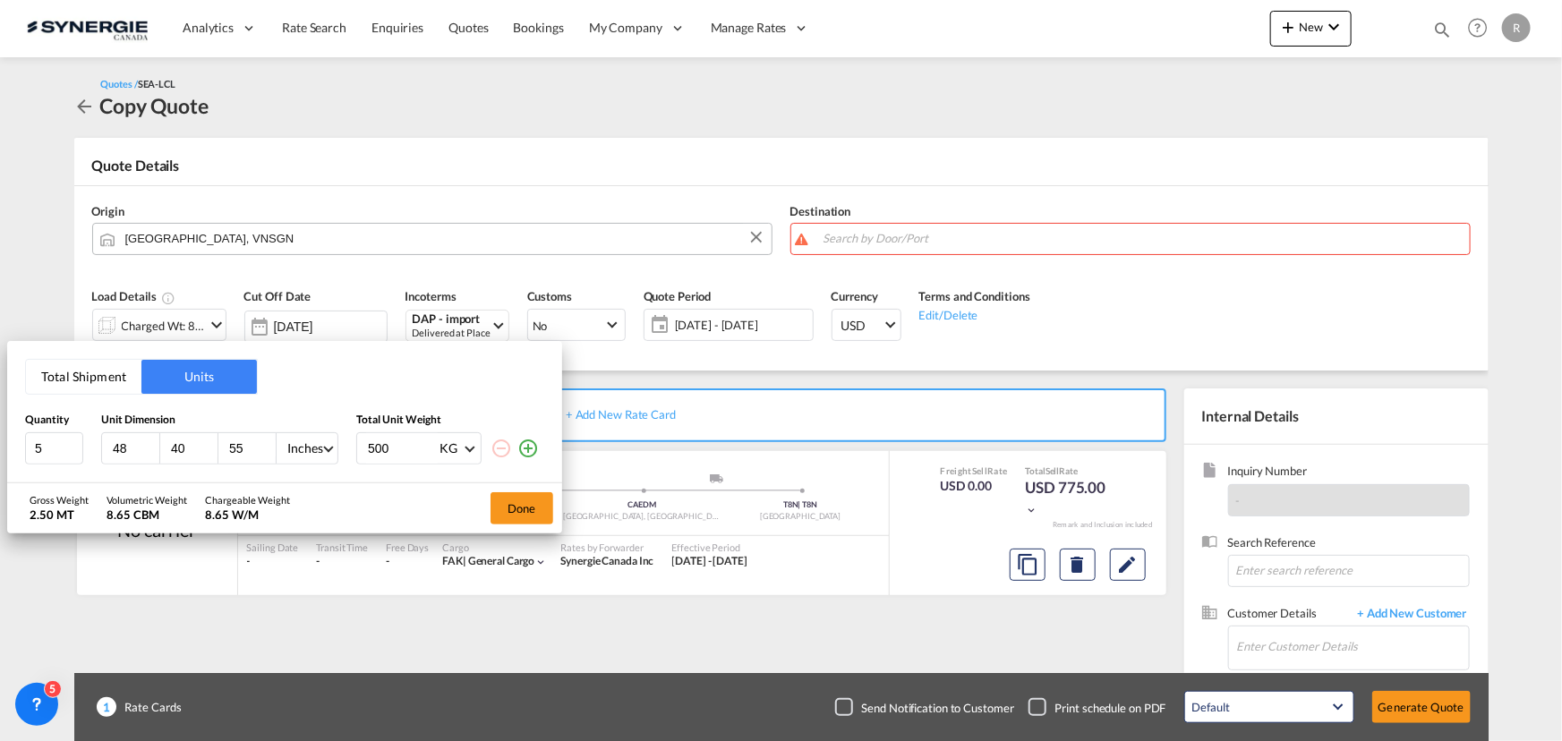
type input "55"
type input "400"
click at [492, 511] on button "Done" at bounding box center [521, 508] width 63 height 32
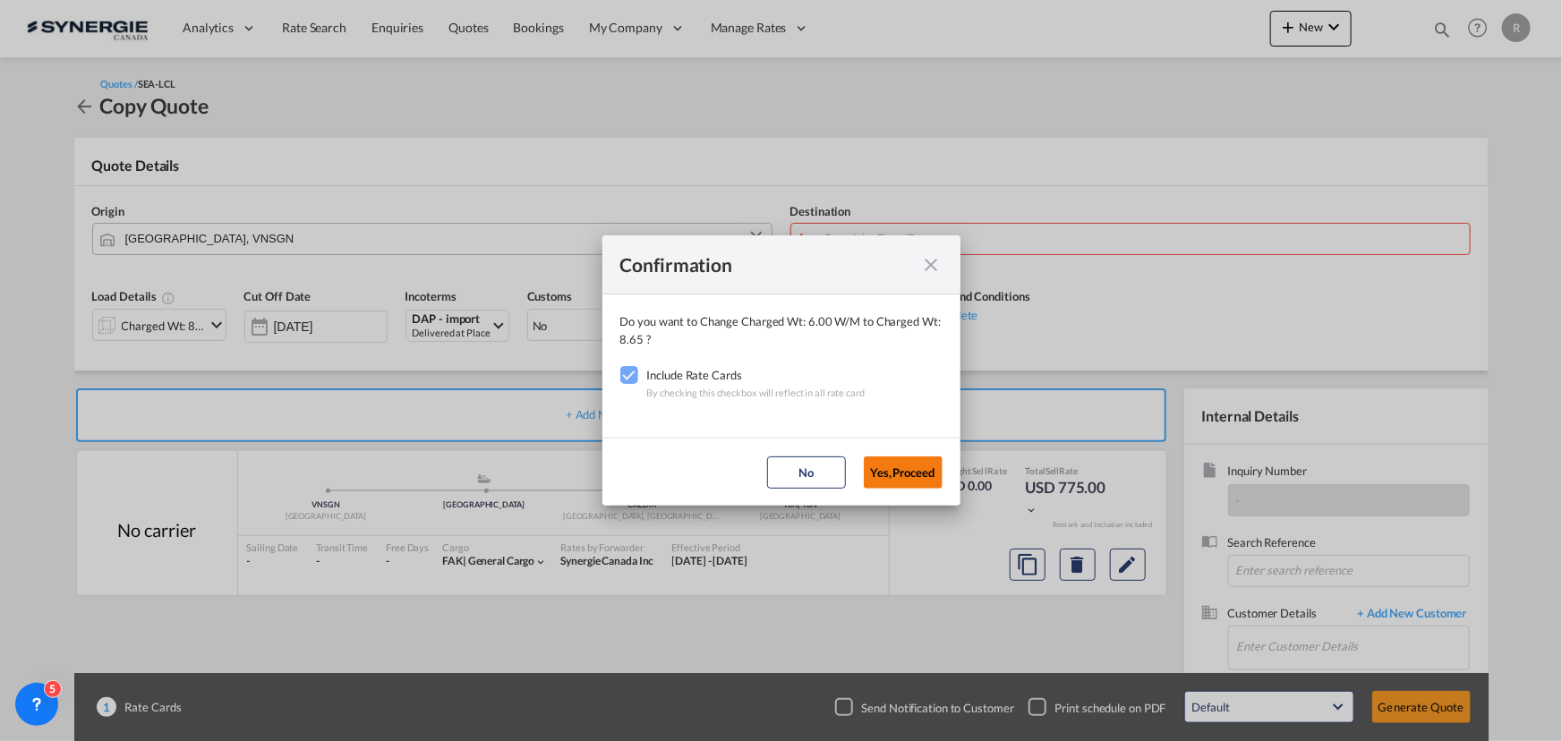
click at [891, 474] on button "Yes,Proceed" at bounding box center [903, 472] width 79 height 32
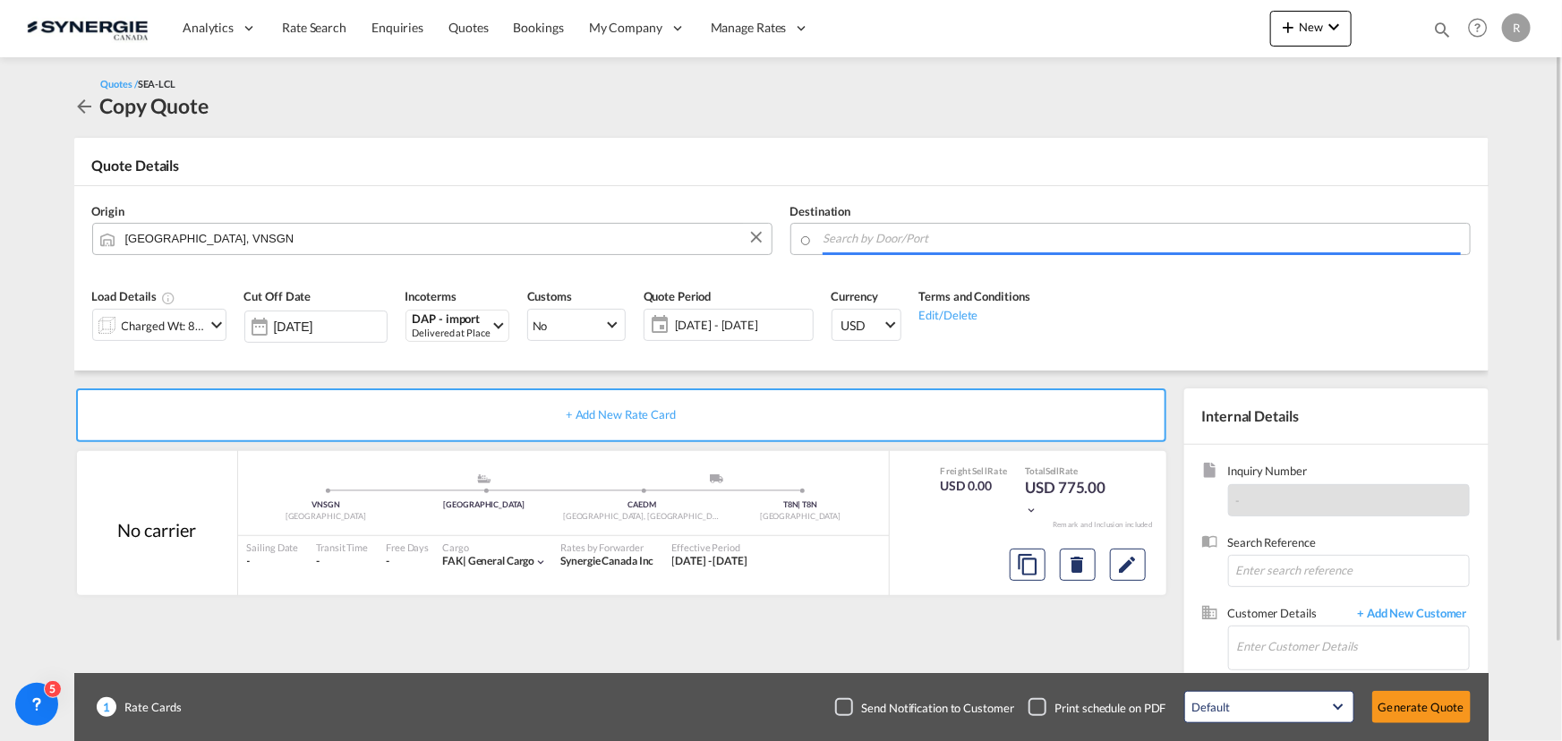
click at [1000, 239] on input "Search by Door/Port" at bounding box center [1141, 238] width 637 height 31
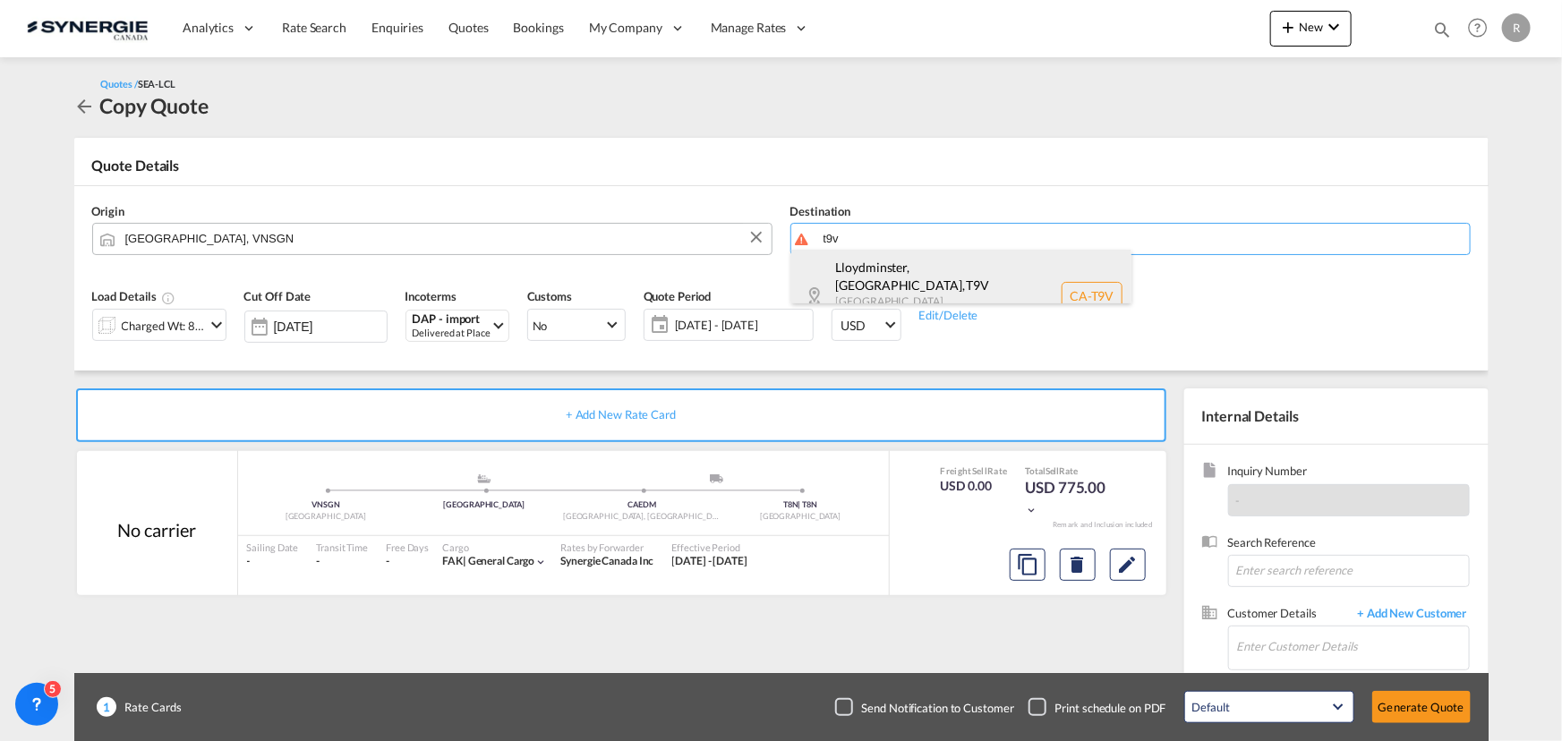
click at [856, 264] on div "Lloydminster, AB , T9V Alberta Canada CA-T9V" at bounding box center [961, 296] width 340 height 92
type input "CA-T9V, Lloydminster, AB, Alberta"
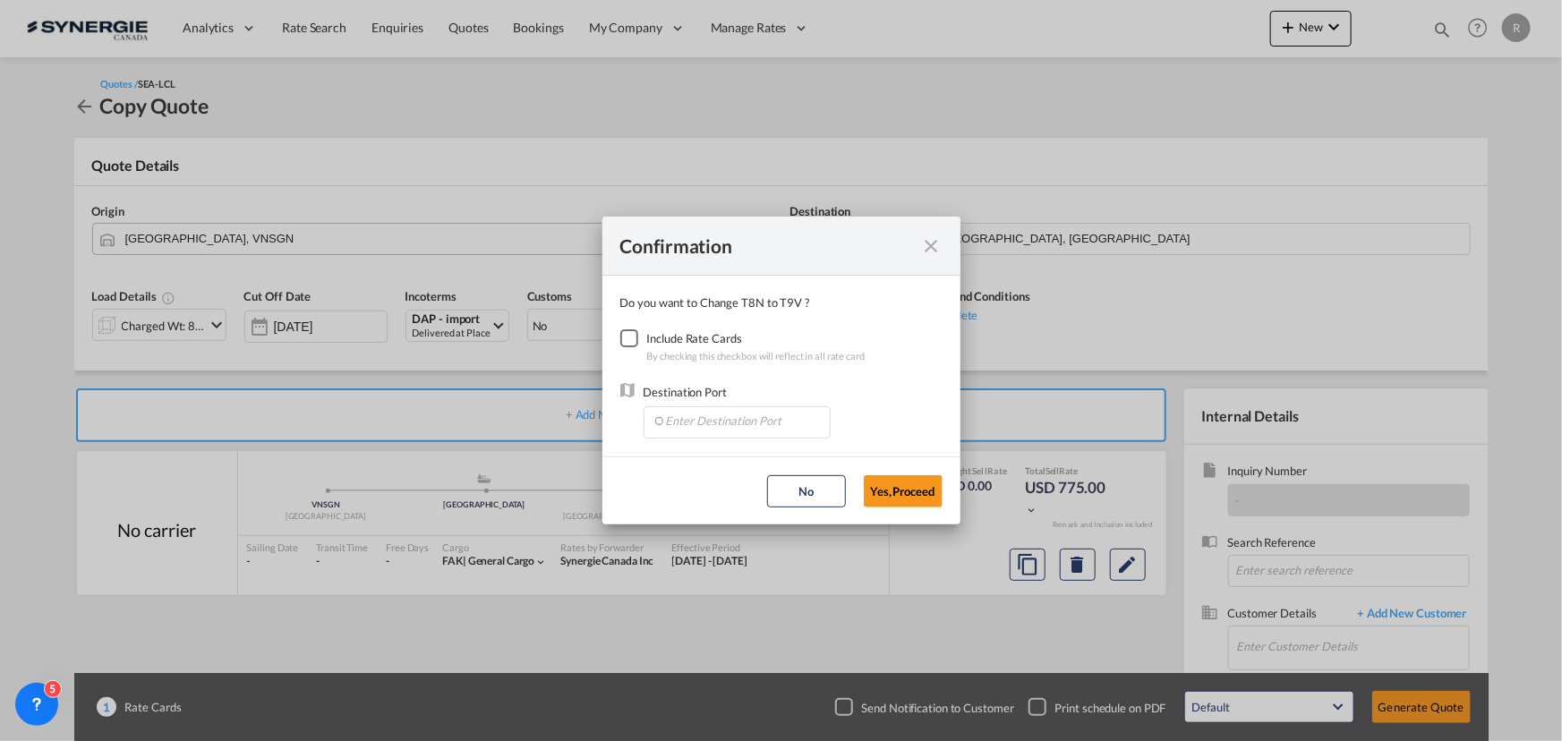
click at [623, 344] on div "Checkbox No Ink" at bounding box center [629, 338] width 18 height 18
click at [725, 420] on input "Enter Destination Port" at bounding box center [740, 420] width 177 height 27
click at [693, 466] on span "CAEDM, Edmonton, AB, Canada, North America, Americas" at bounding box center [1017, 460] width 704 height 15
type input "CAEDM, Edmonton, AB, Canada, North America, Americas"
click at [891, 477] on button "Yes,Proceed" at bounding box center [903, 491] width 79 height 32
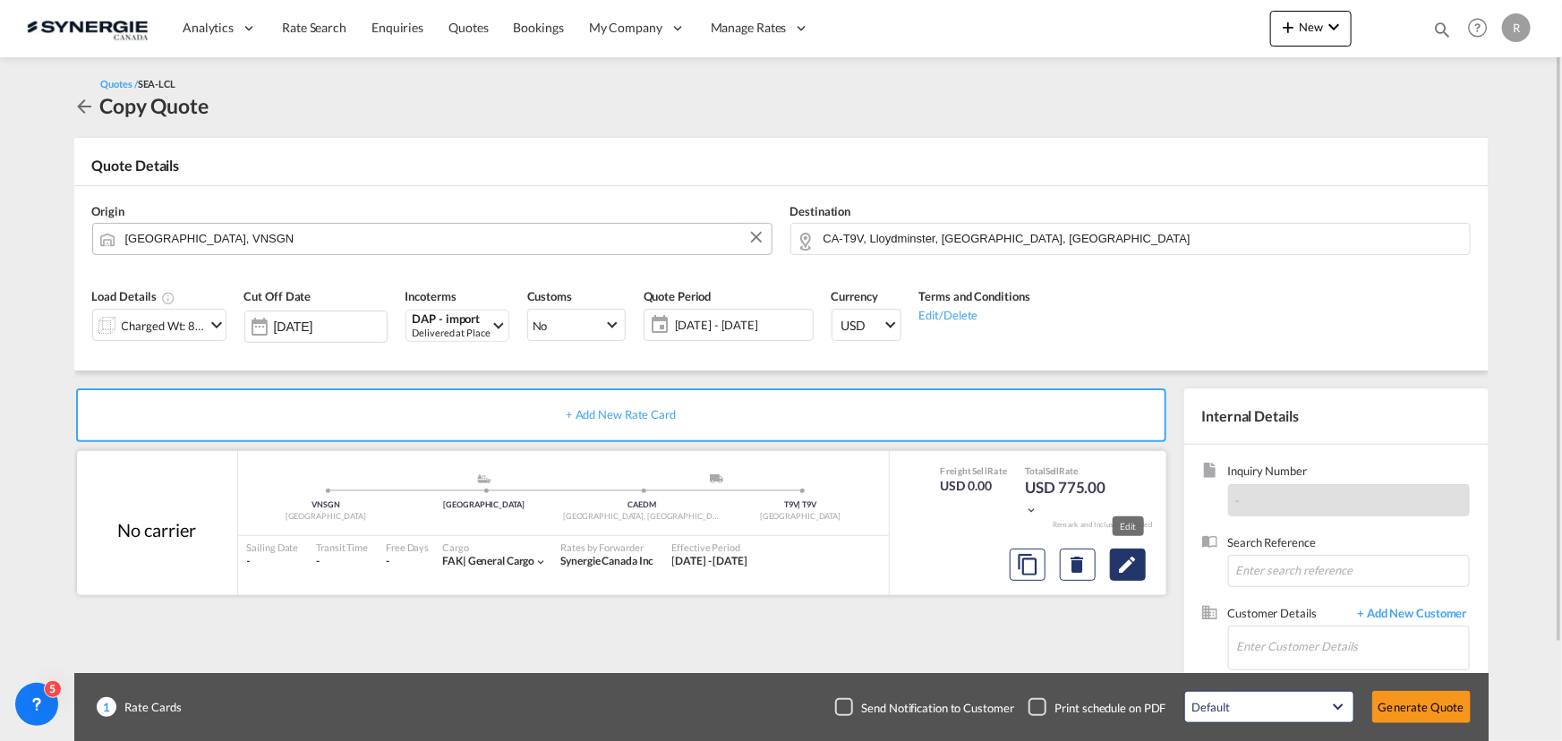
click at [1130, 564] on md-icon "Edit" at bounding box center [1127, 564] width 21 height 21
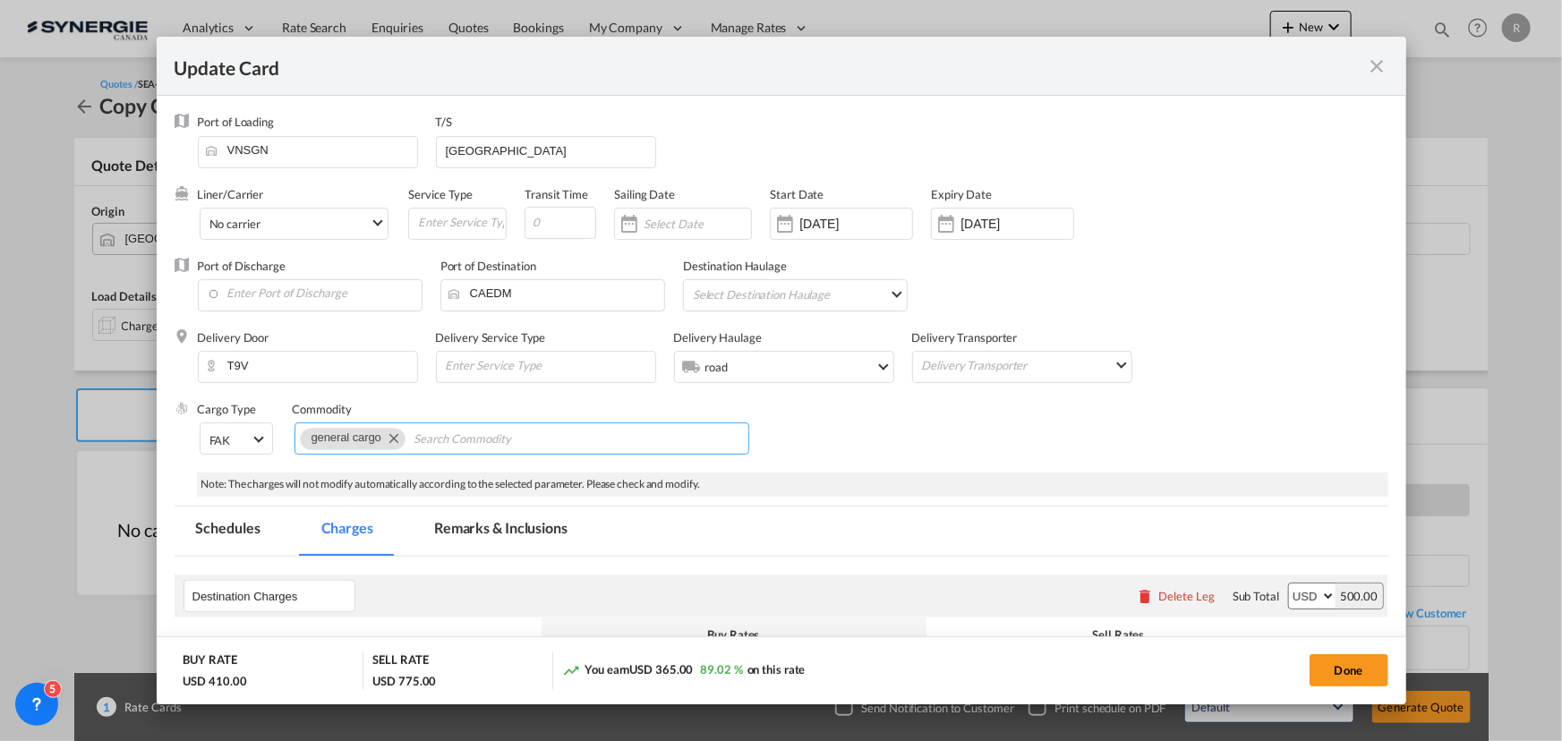
click at [661, 446] on md-chips-wrap "general cargo" at bounding box center [521, 438] width 455 height 32
type input "Cap 650500 ( 5pltx48x40x55inc/400kg per plt)"
click at [932, 422] on div "Cargo Type FAK FAK GCR GDSM General Cargo Hazardous Cargo Ambient Foodstuff Chi…" at bounding box center [793, 437] width 1190 height 72
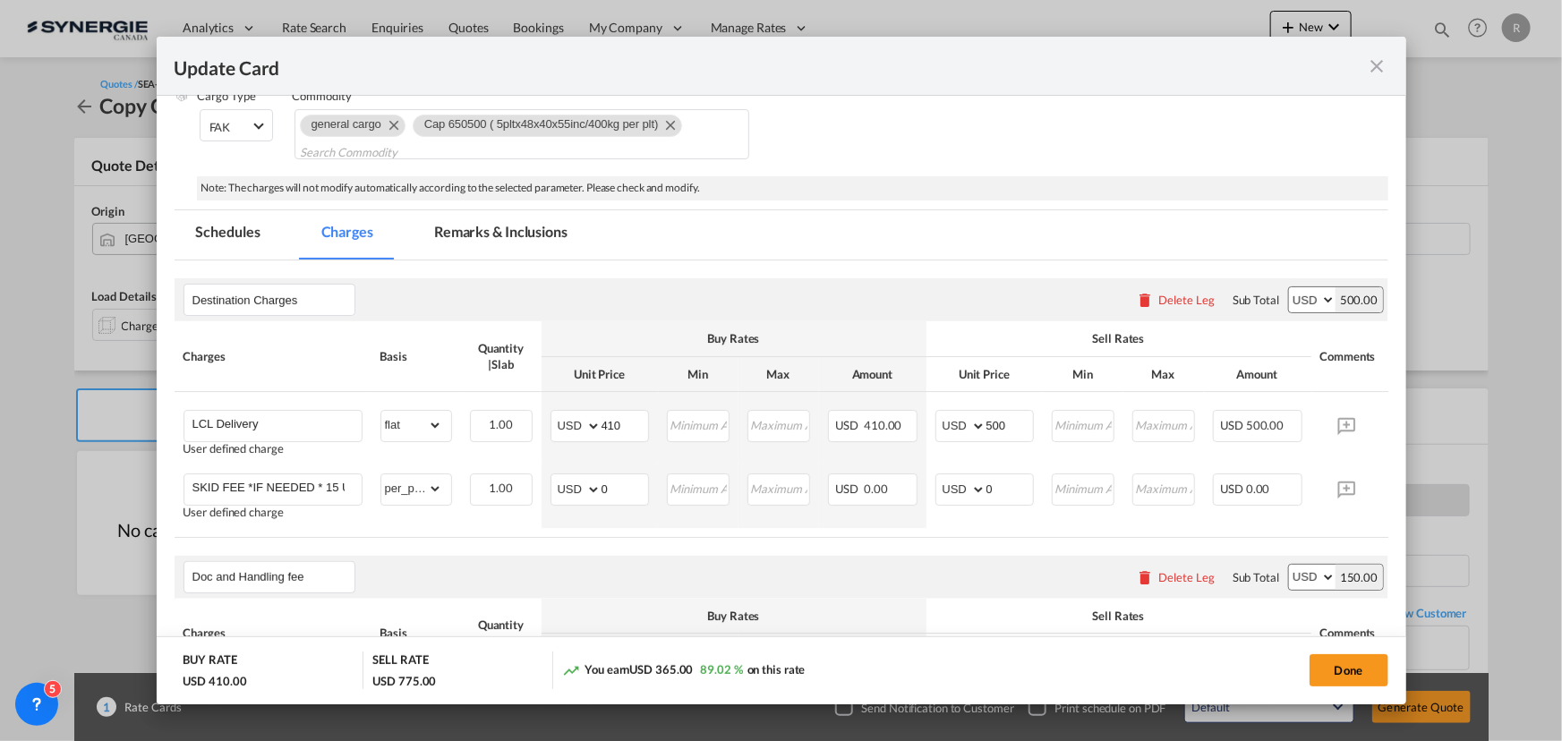
scroll to position [325, 0]
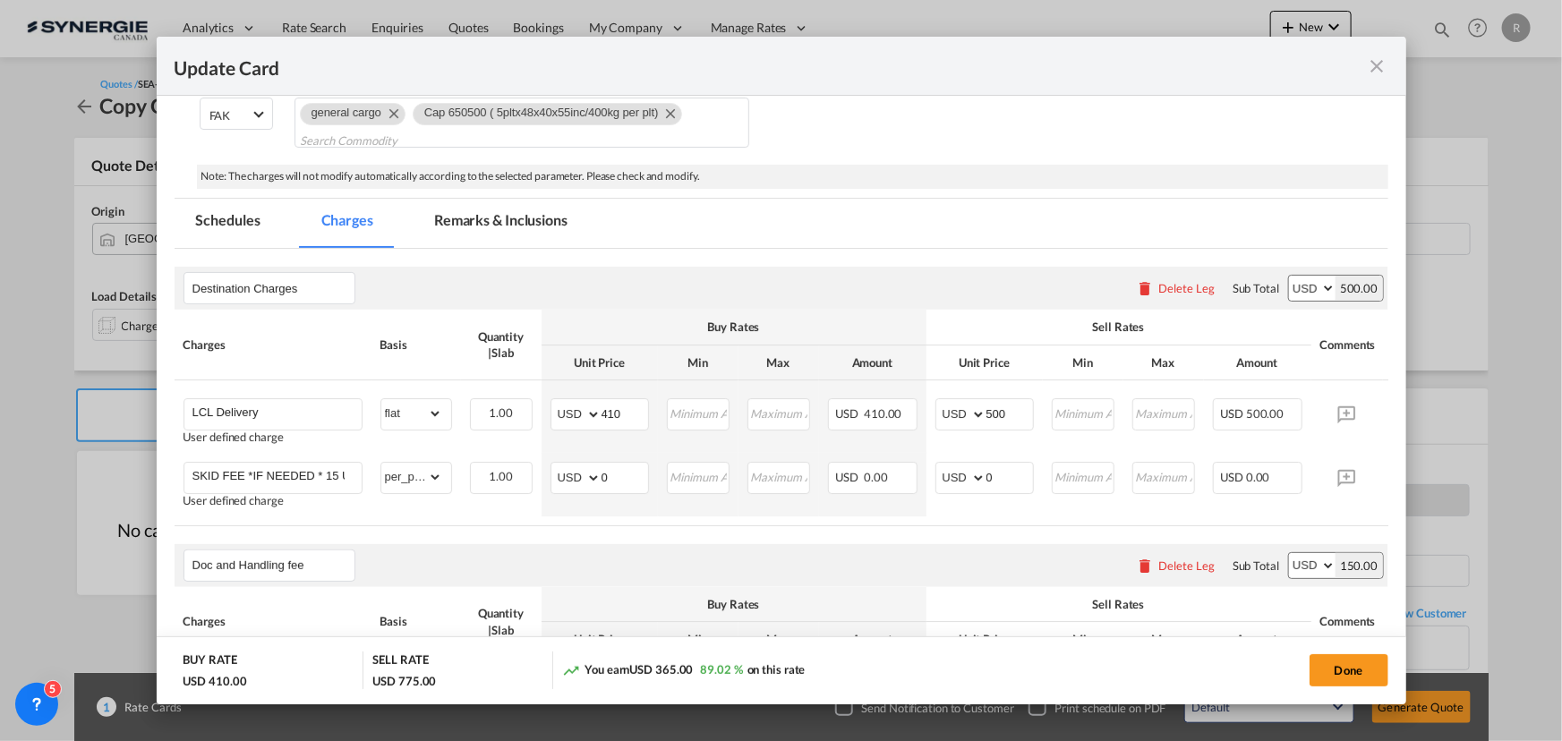
click at [501, 217] on md-tab-item "Remarks & Inclusions" at bounding box center [501, 223] width 176 height 49
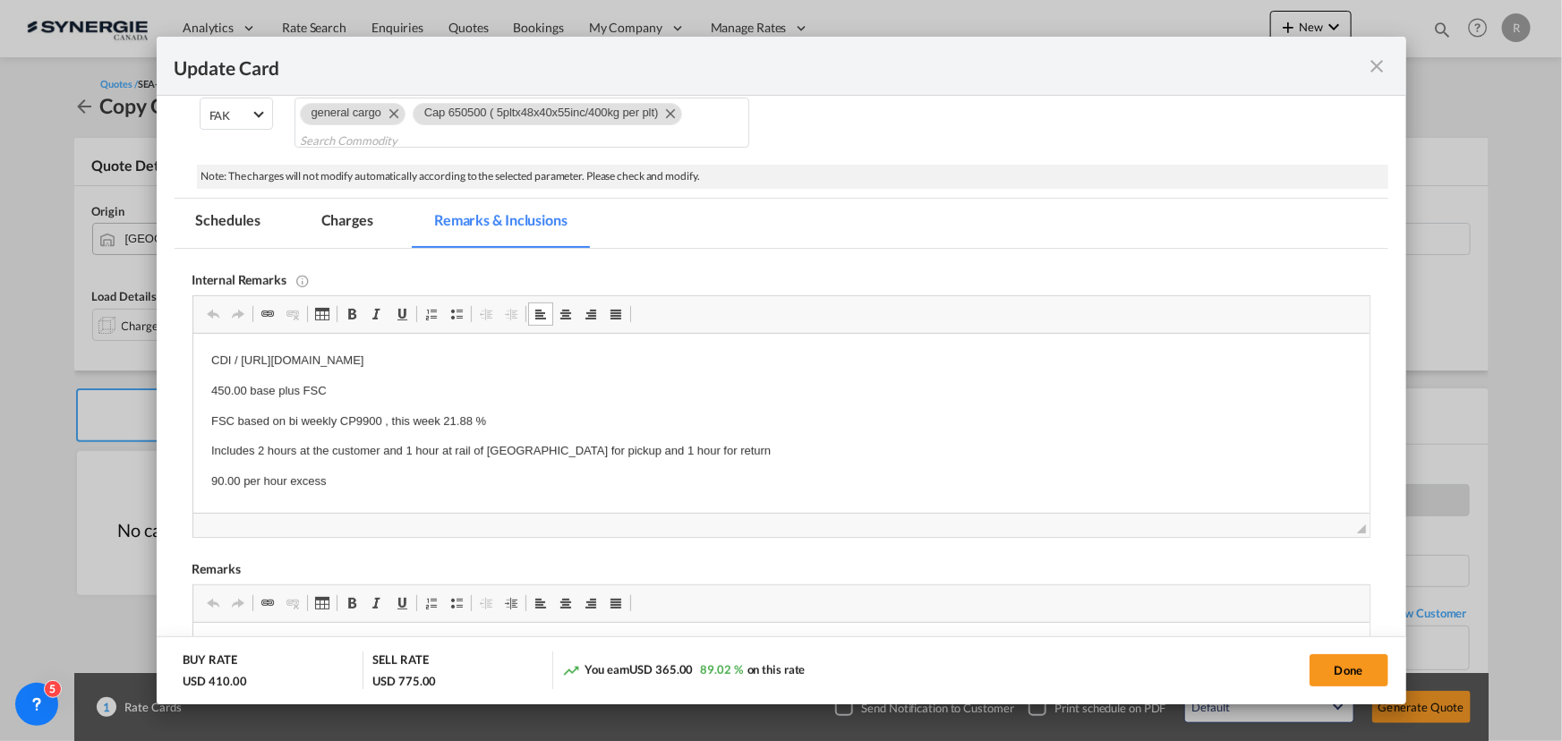
click at [292, 372] on body "CDI / https://app.frontapp.com/open/msg_1hxmo85r?key=W1BBgPE6d53sC1Y81PiQUcR_6C…" at bounding box center [780, 422] width 1140 height 140
drag, startPoint x: 240, startPoint y: 358, endPoint x: 782, endPoint y: 360, distance: 542.4
click at [782, 360] on p "CDI / https://app.frontapp.com/open/msg_1hxmo85r?key=W1BBgPE6d53sC1Y81PiQUcR_6C…" at bounding box center [780, 361] width 1140 height 19
copy p "https://app.frontapp.com/open/msg_1hxmo85r?key=W1BBgPE6d53sC1Y81PiQUcR_6CDn0gY7"
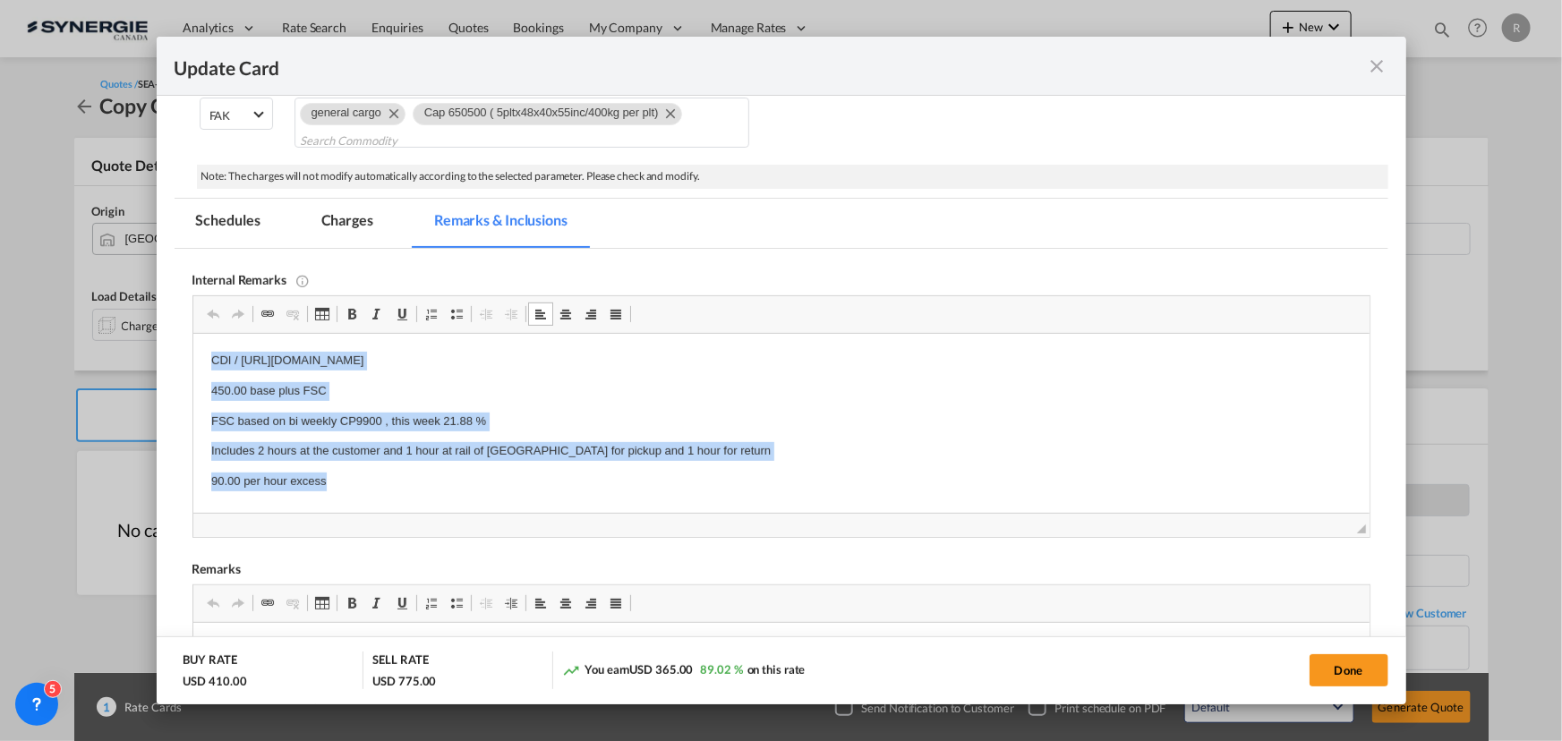
drag, startPoint x: 203, startPoint y: 354, endPoint x: 464, endPoint y: 482, distance: 290.2
click at [464, 482] on html "CDI / https://app.frontapp.com/open/msg_1hxmo85r?key=W1BBgPE6d53sC1Y81PiQUcR_6C…" at bounding box center [780, 421] width 1176 height 175
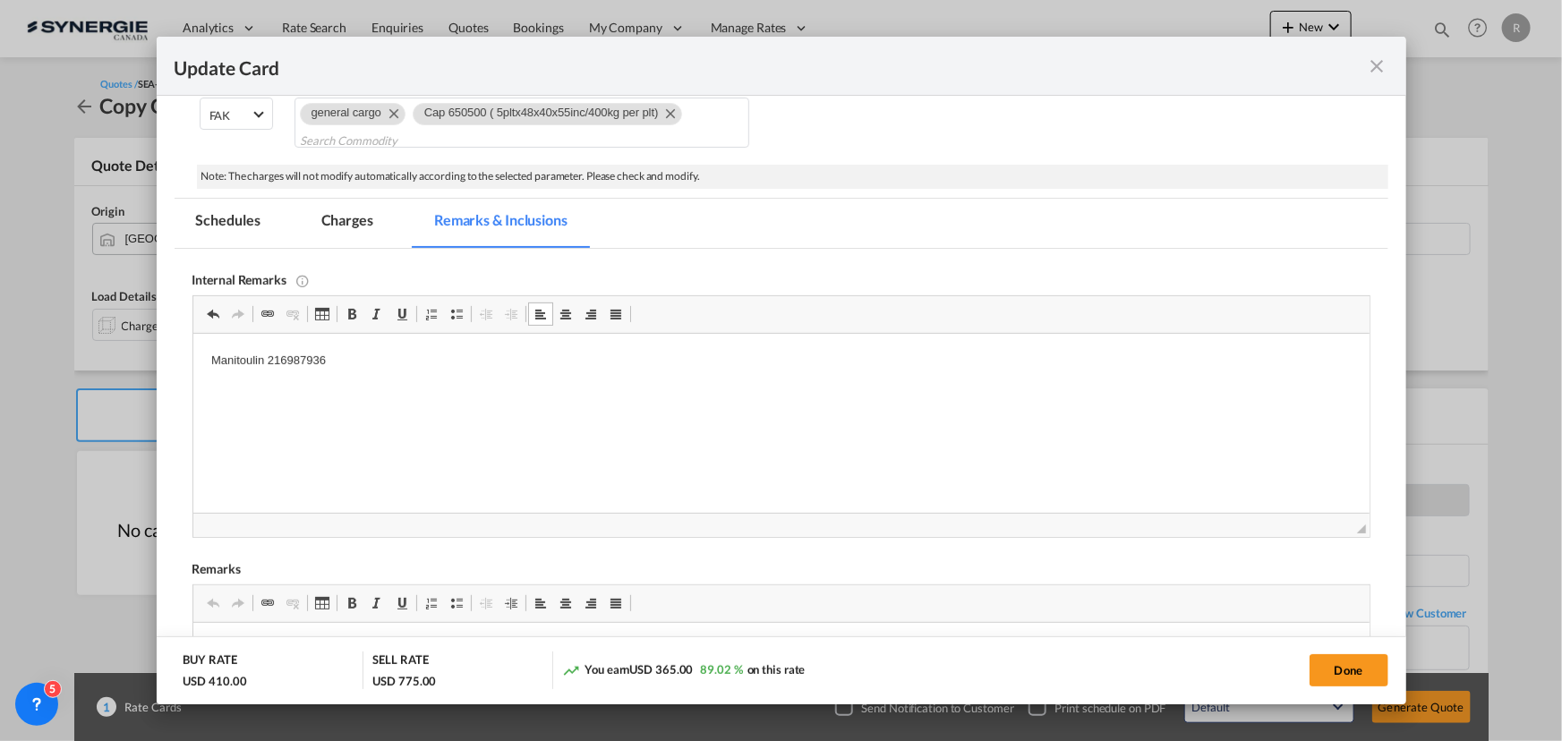
click at [445, 349] on html "Manitoulin 216987936" at bounding box center [780, 361] width 1176 height 55
drag, startPoint x: 350, startPoint y: 212, endPoint x: 445, endPoint y: 290, distance: 122.7
click at [350, 212] on md-tab-item "Charges" at bounding box center [347, 223] width 95 height 49
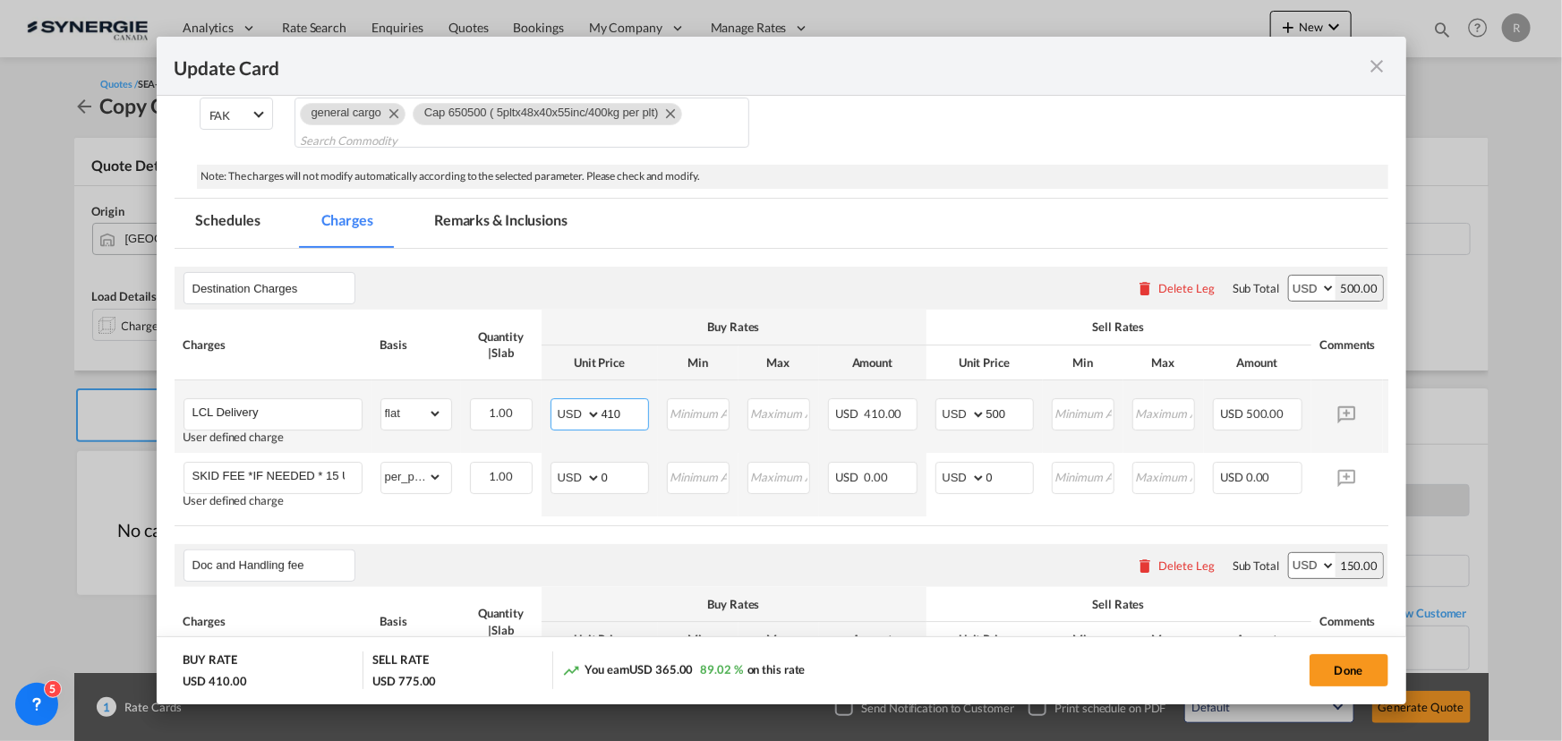
drag, startPoint x: 628, startPoint y: 411, endPoint x: 550, endPoint y: 409, distance: 78.8
click at [550, 409] on md-input-container "AED AFN ALL AMD ANG AOA ARS AUD AWG AZN BAM BBD BDT BGN BHD BIF BMD BND BOB BRL…" at bounding box center [599, 414] width 98 height 32
type input "510"
drag, startPoint x: 1016, startPoint y: 407, endPoint x: 881, endPoint y: 414, distance: 135.3
click at [881, 414] on tr "LCL Delivery User defined charge Please Enter Already Exists gross_weight volum…" at bounding box center [809, 416] width 1268 height 72
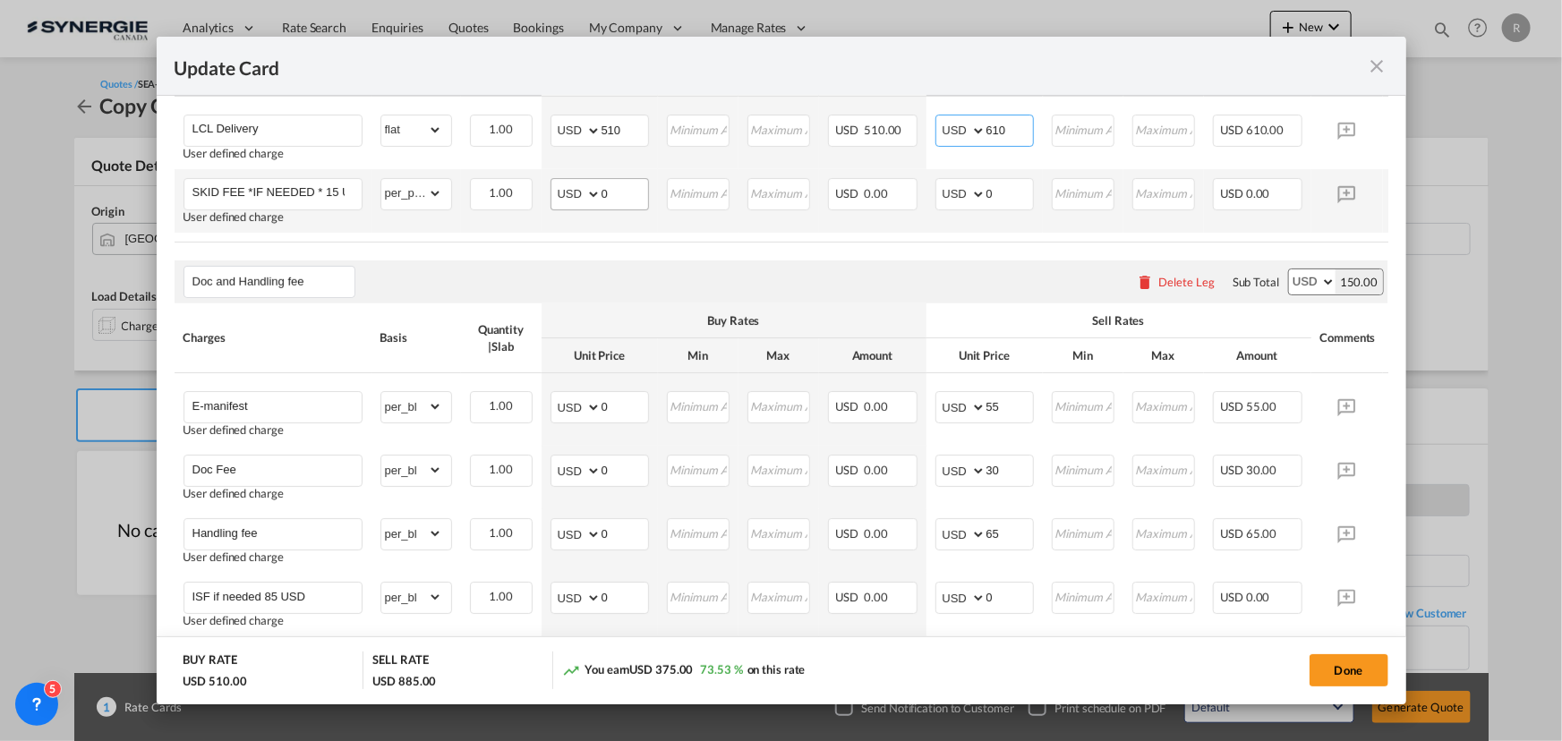
scroll to position [651, 0]
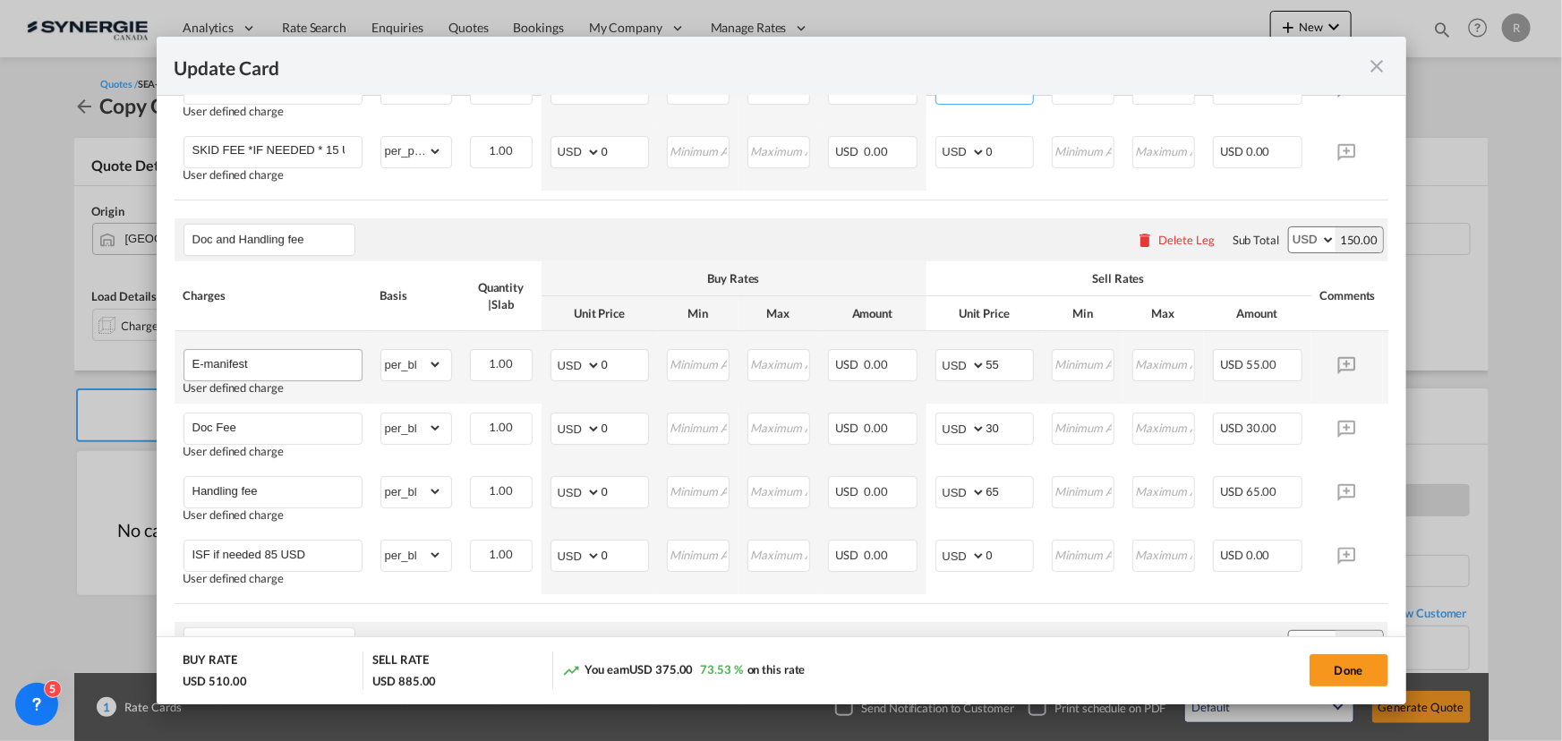
type input "610"
click at [292, 367] on input "E-manifest" at bounding box center [276, 363] width 169 height 27
type input "E-manifest(if requested 35sud)"
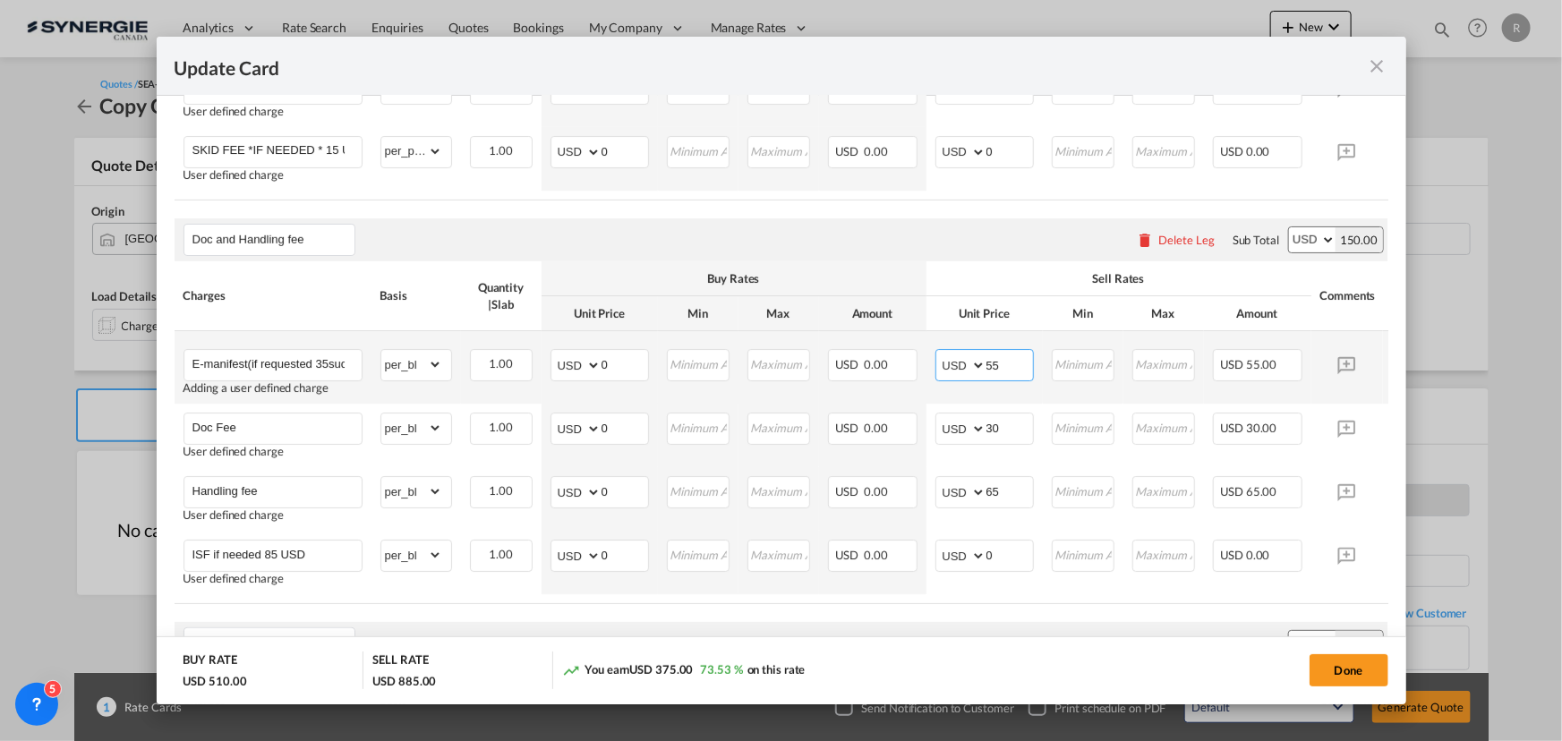
drag, startPoint x: 1002, startPoint y: 358, endPoint x: 933, endPoint y: 358, distance: 69.8
click at [933, 358] on td "AED AFN ALL AMD ANG AOA ARS AUD AWG AZN BAM BBD BDT BGN BHD BIF BMD BND BOB BRL…" at bounding box center [984, 367] width 116 height 72
click at [1007, 367] on input "Update CardPort of ..." at bounding box center [1009, 363] width 47 height 27
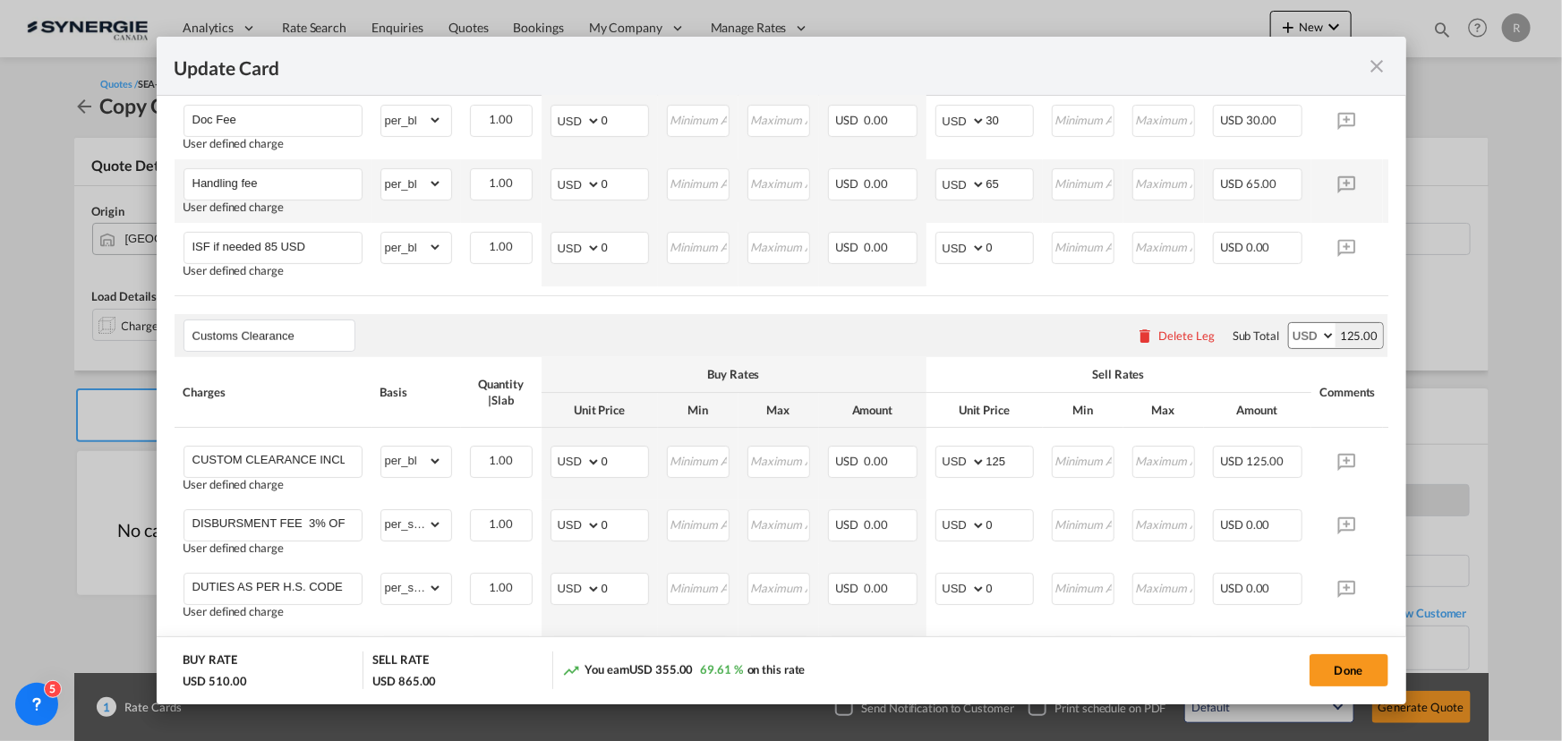
scroll to position [976, 0]
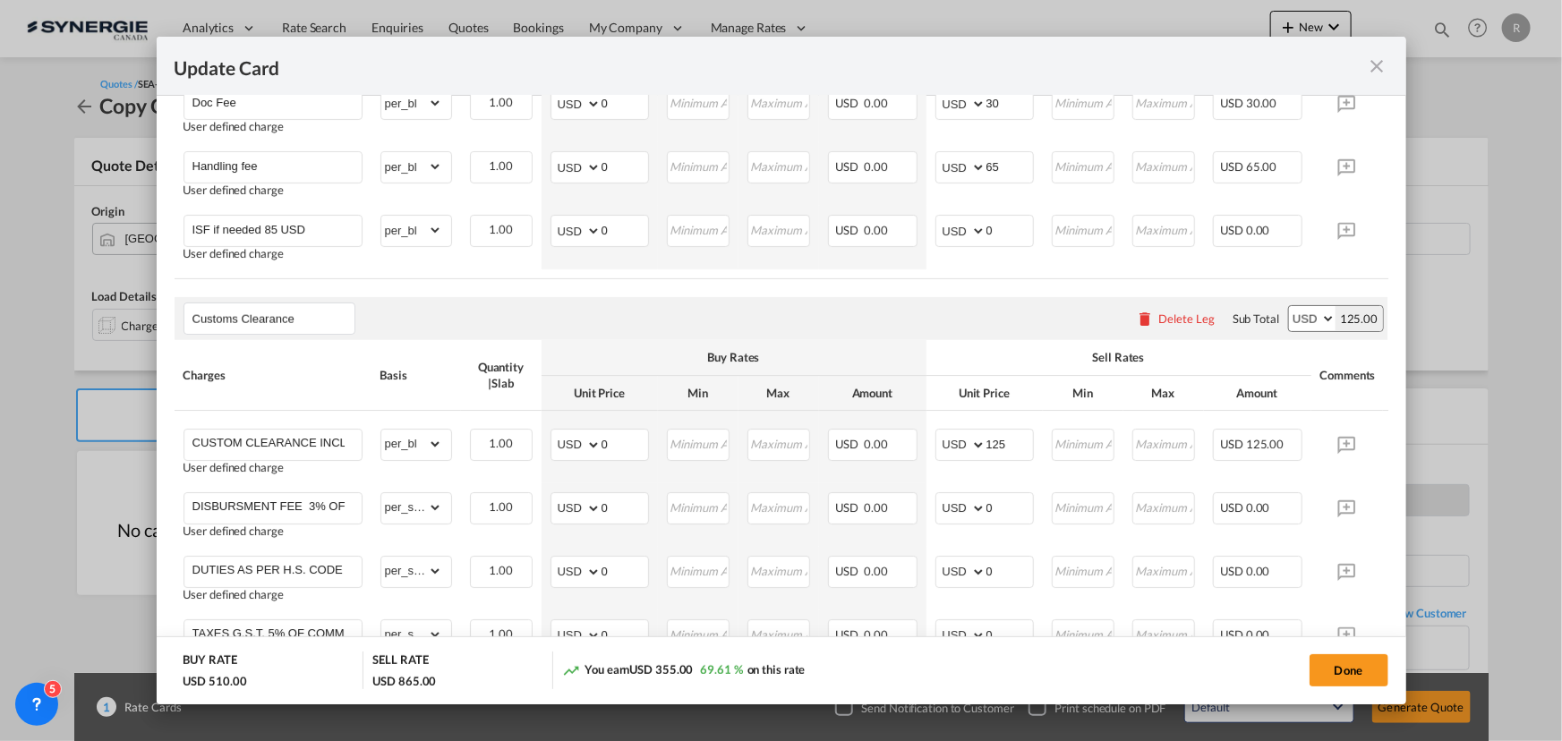
type input "35"
click at [1176, 326] on div "Delete Leg" at bounding box center [1186, 318] width 56 height 14
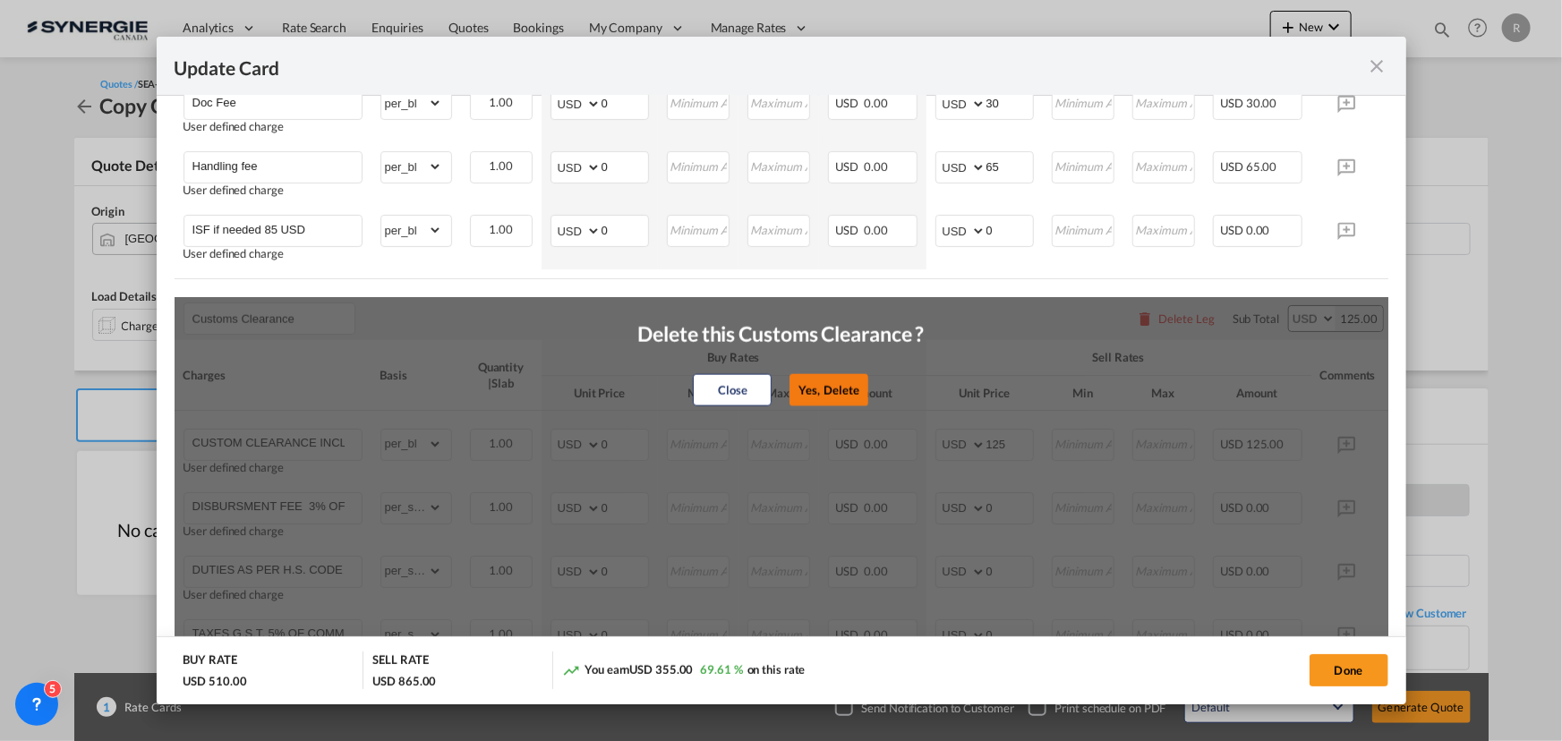
click at [831, 406] on button "Yes, Delete" at bounding box center [829, 390] width 79 height 32
type input "CONGESTION SURCHARGE"
type input "CONGESTION SURCHARGE Please note that due to global port congestion, many ocean…"
select select "per_shipment"
type input "0"
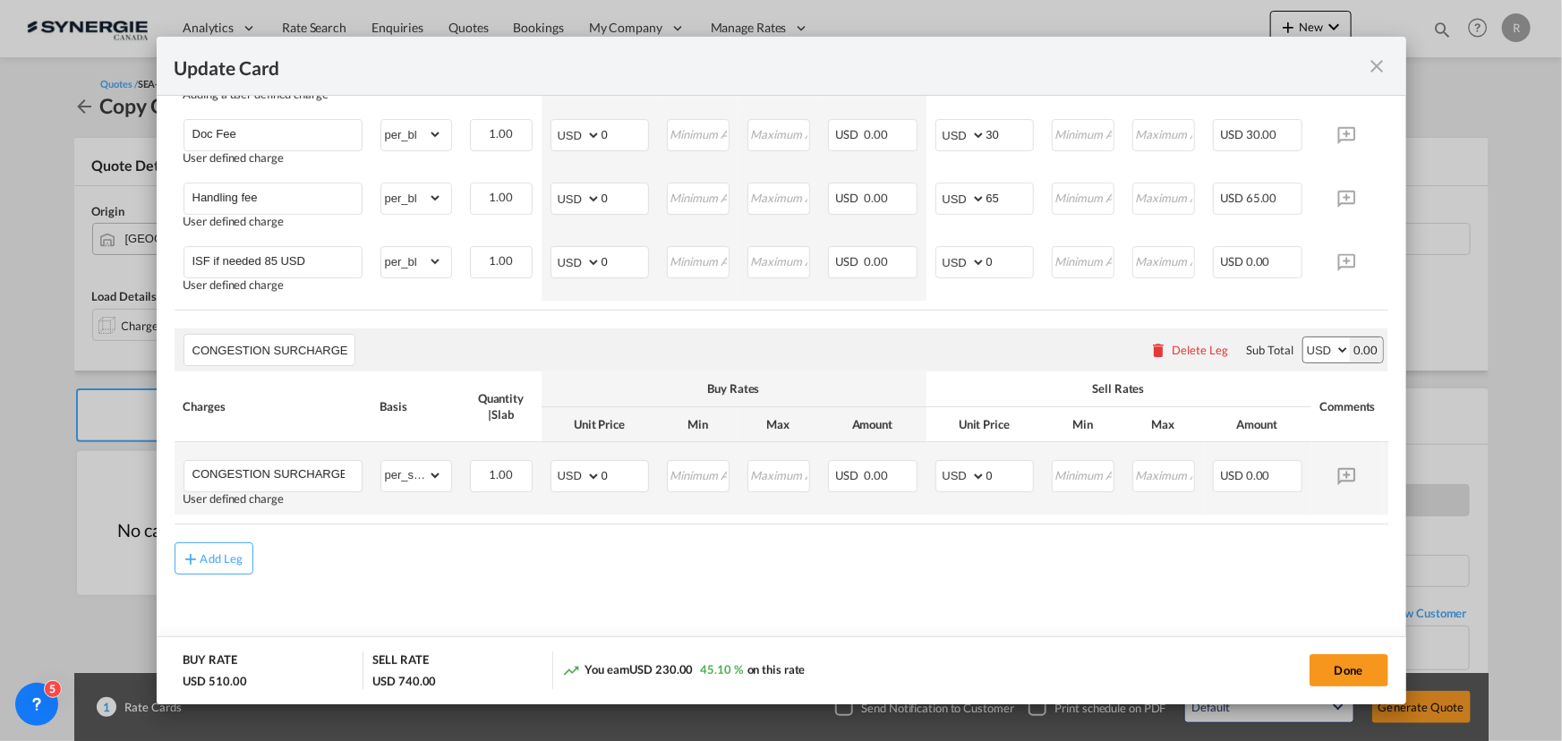
scroll to position [958, 0]
click at [1190, 349] on div "Delete Leg" at bounding box center [1201, 350] width 56 height 14
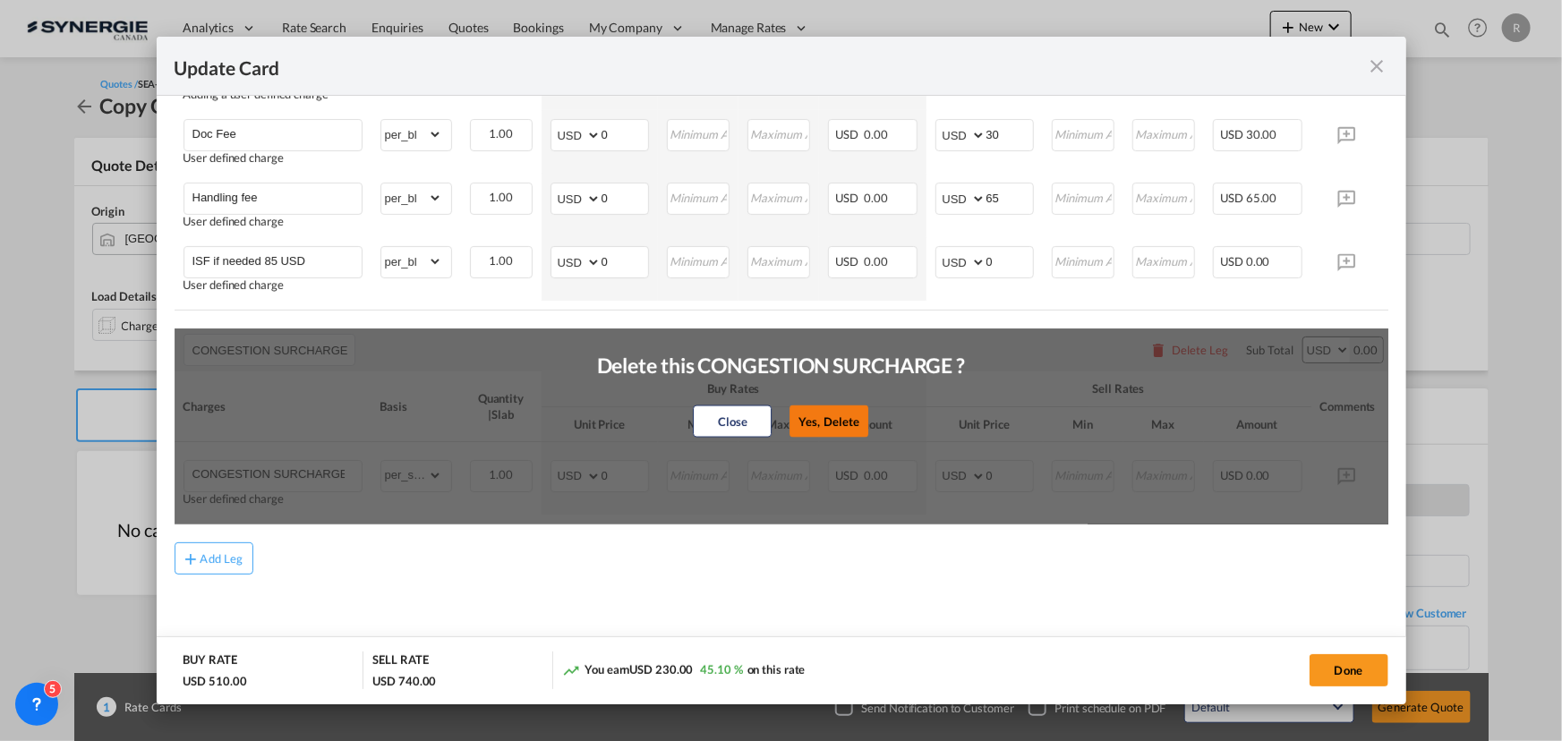
click at [820, 405] on button "Yes, Delete" at bounding box center [828, 421] width 79 height 32
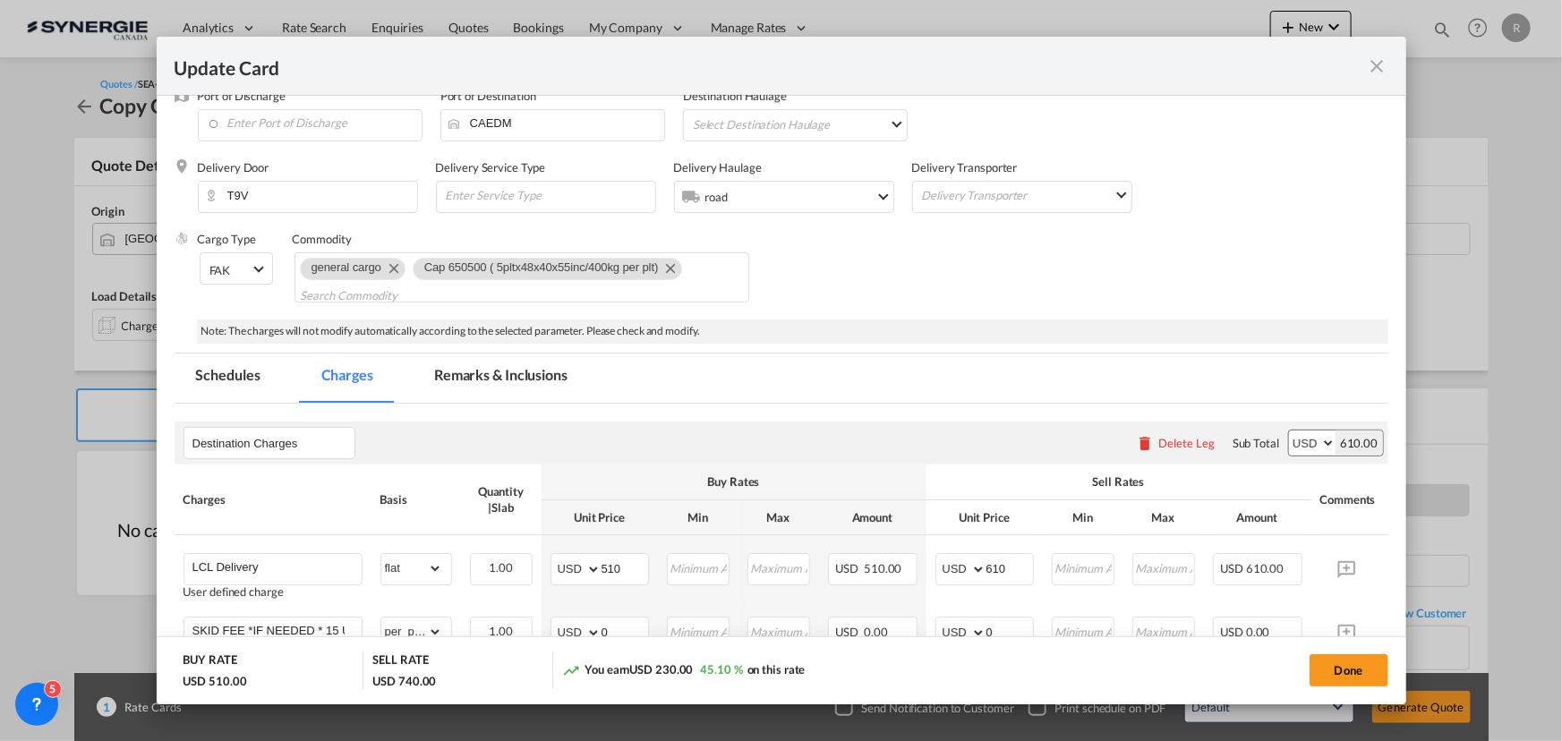
scroll to position [332, 0]
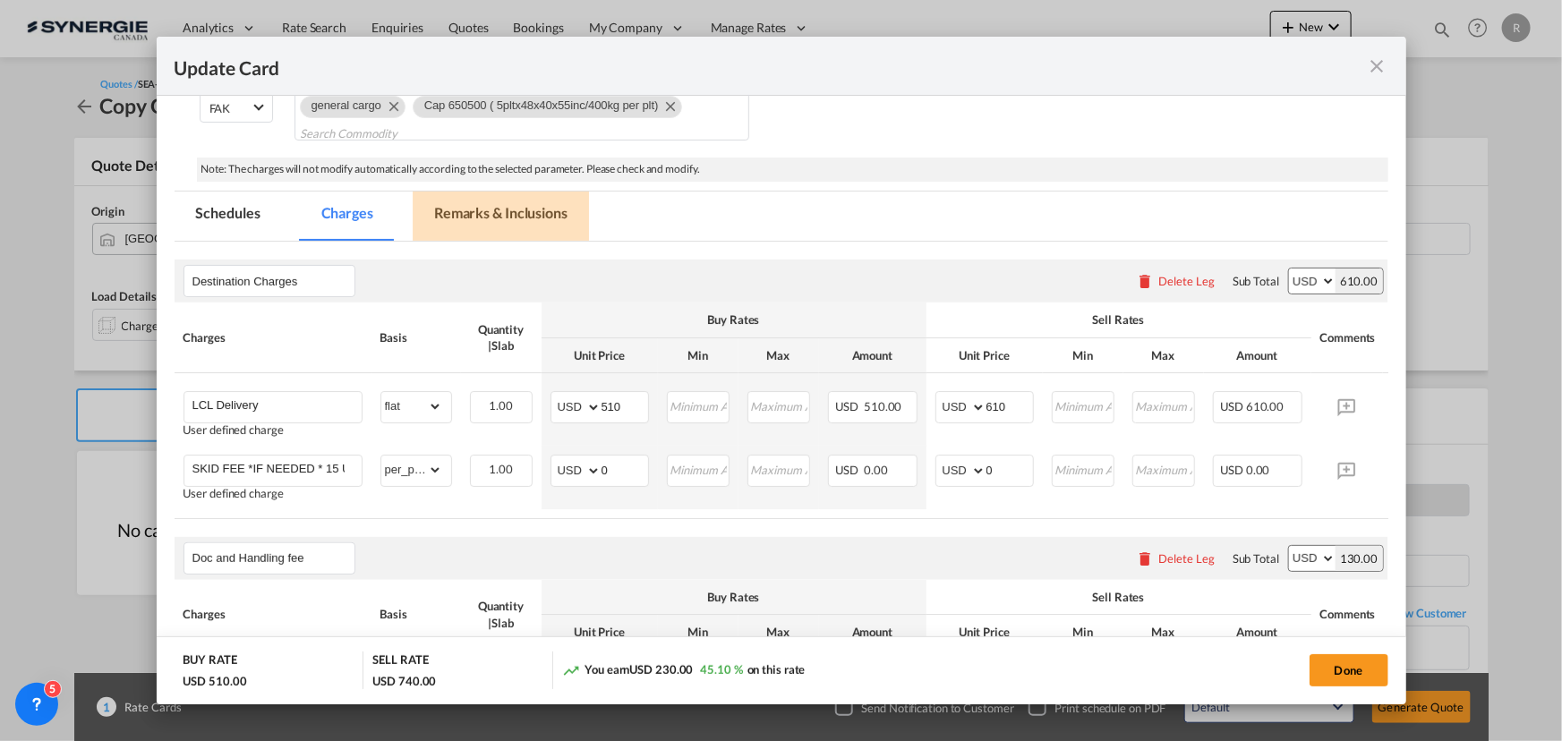
click at [520, 207] on md-tab-item "Remarks & Inclusions" at bounding box center [501, 216] width 176 height 49
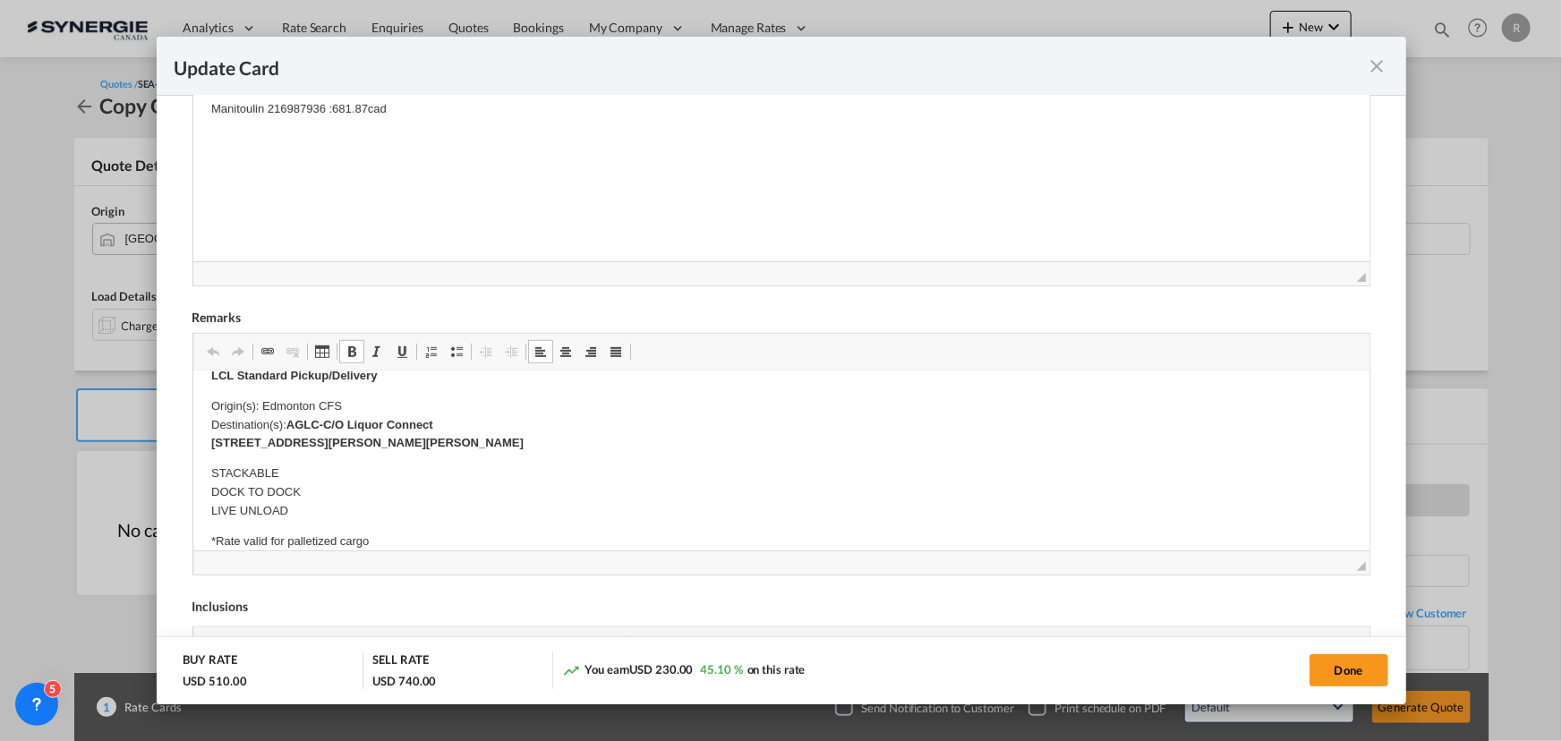
scroll to position [0, 0]
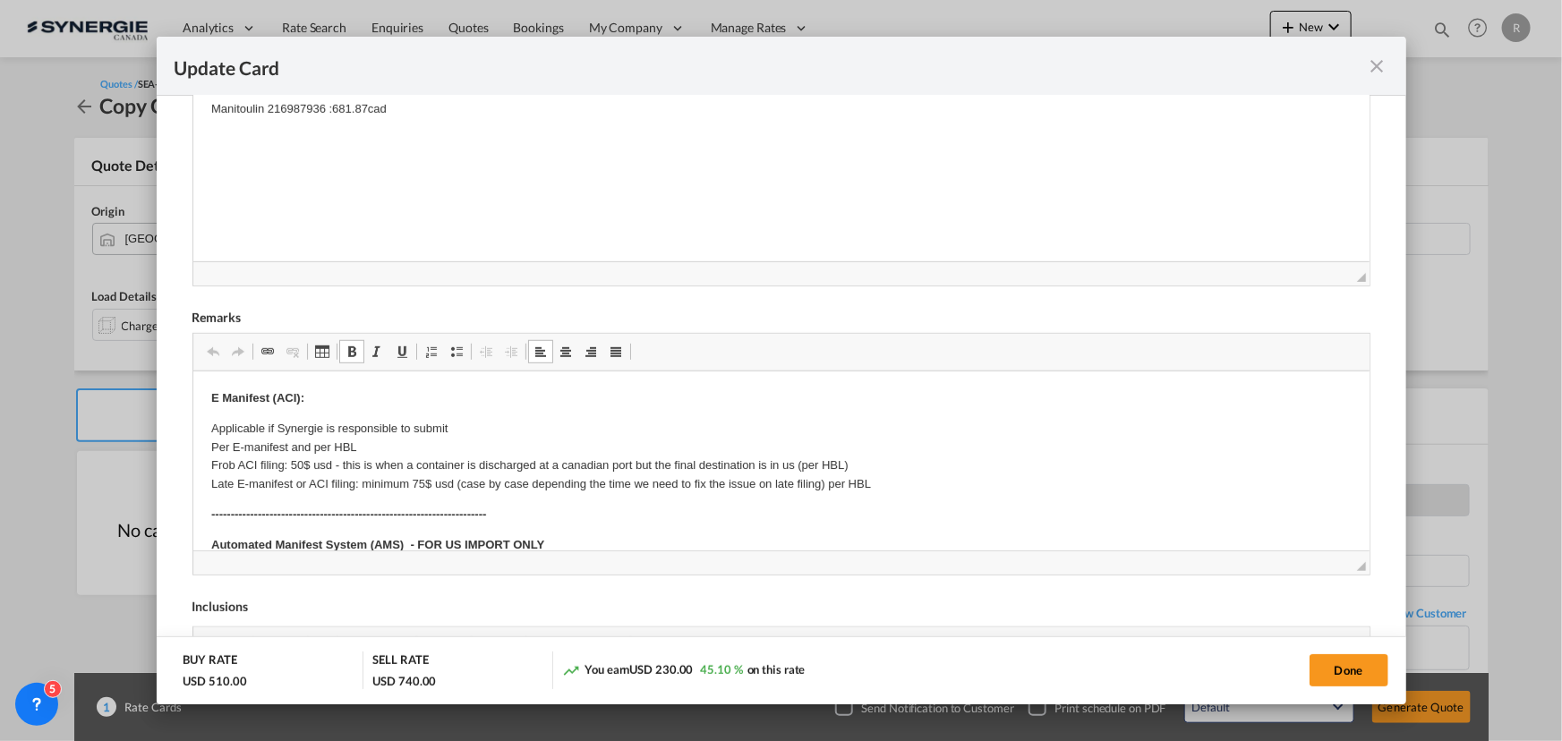
drag, startPoint x: 288, startPoint y: 423, endPoint x: 524, endPoint y: 438, distance: 235.8
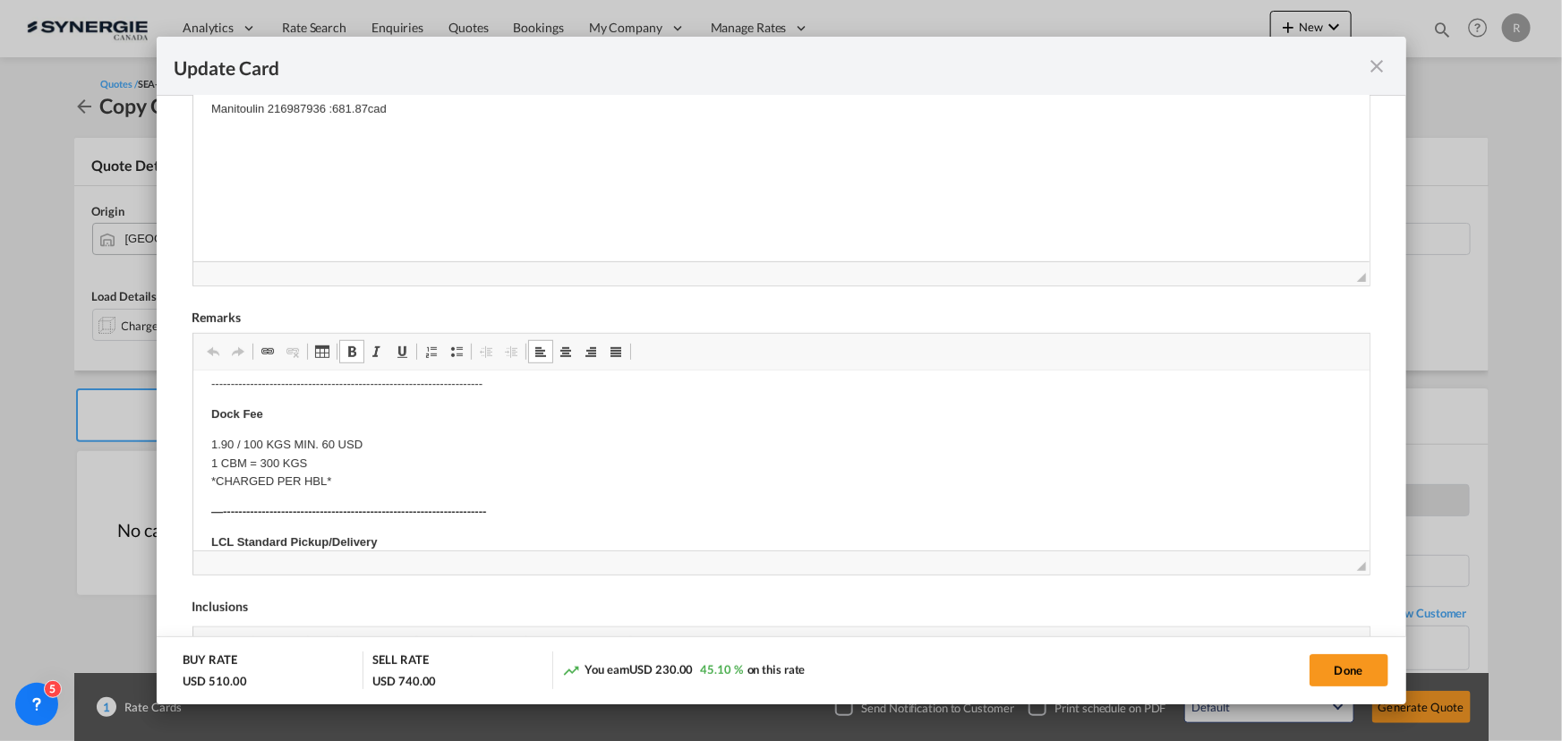
scroll to position [325, 0]
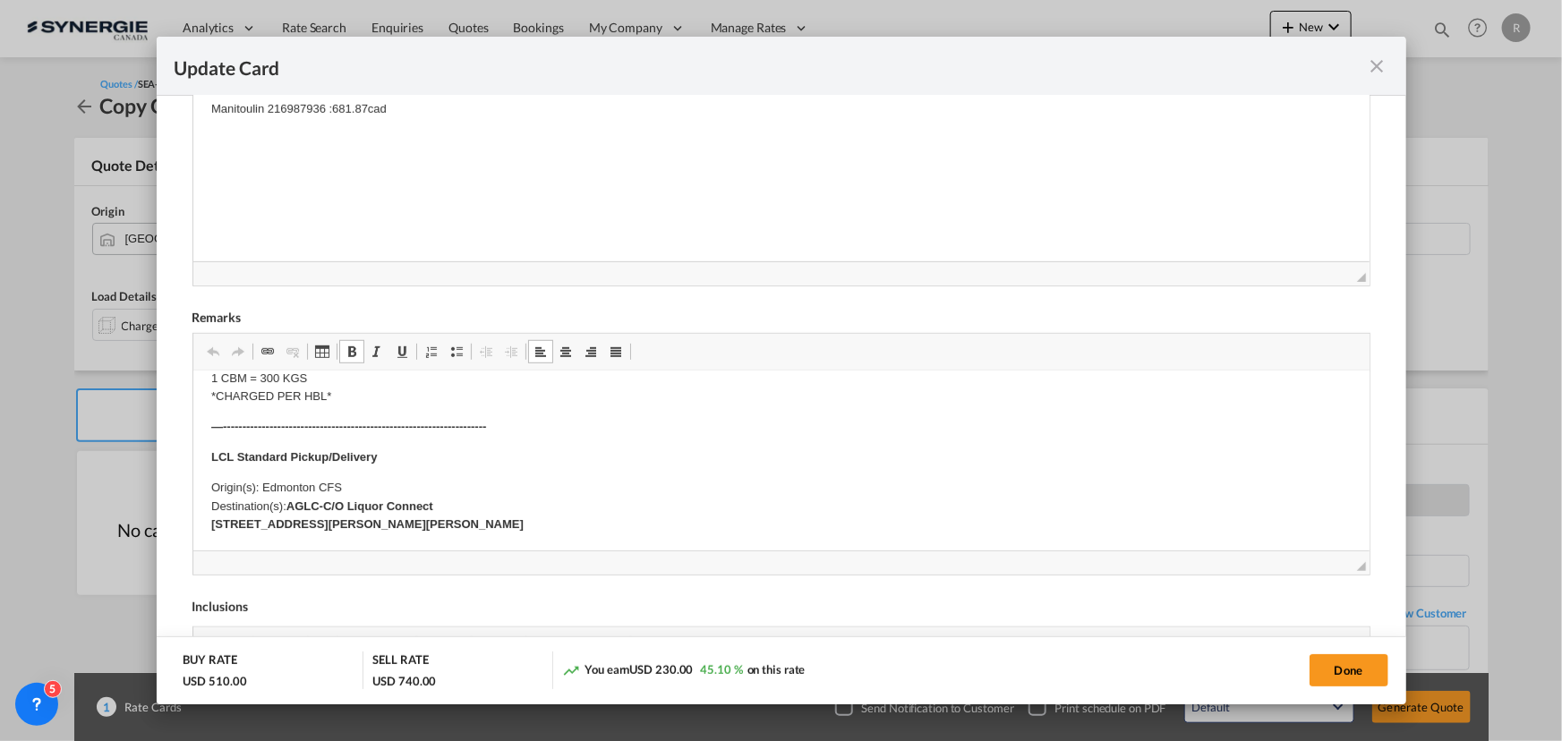
click at [277, 507] on p "Origin(s): Edmonton CFS Destination(s): AGLC-C/O Liquor Connect 1,2 Boudreau Ro…" at bounding box center [780, 506] width 1140 height 55
drag, startPoint x: 286, startPoint y: 502, endPoint x: 570, endPoint y: 521, distance: 284.4
click at [570, 521] on p "Origin(s): Edmonton CFS Destination(s): AGLC-C/O Liquor Connect 1,2 Boudreau Ro…" at bounding box center [780, 506] width 1140 height 55
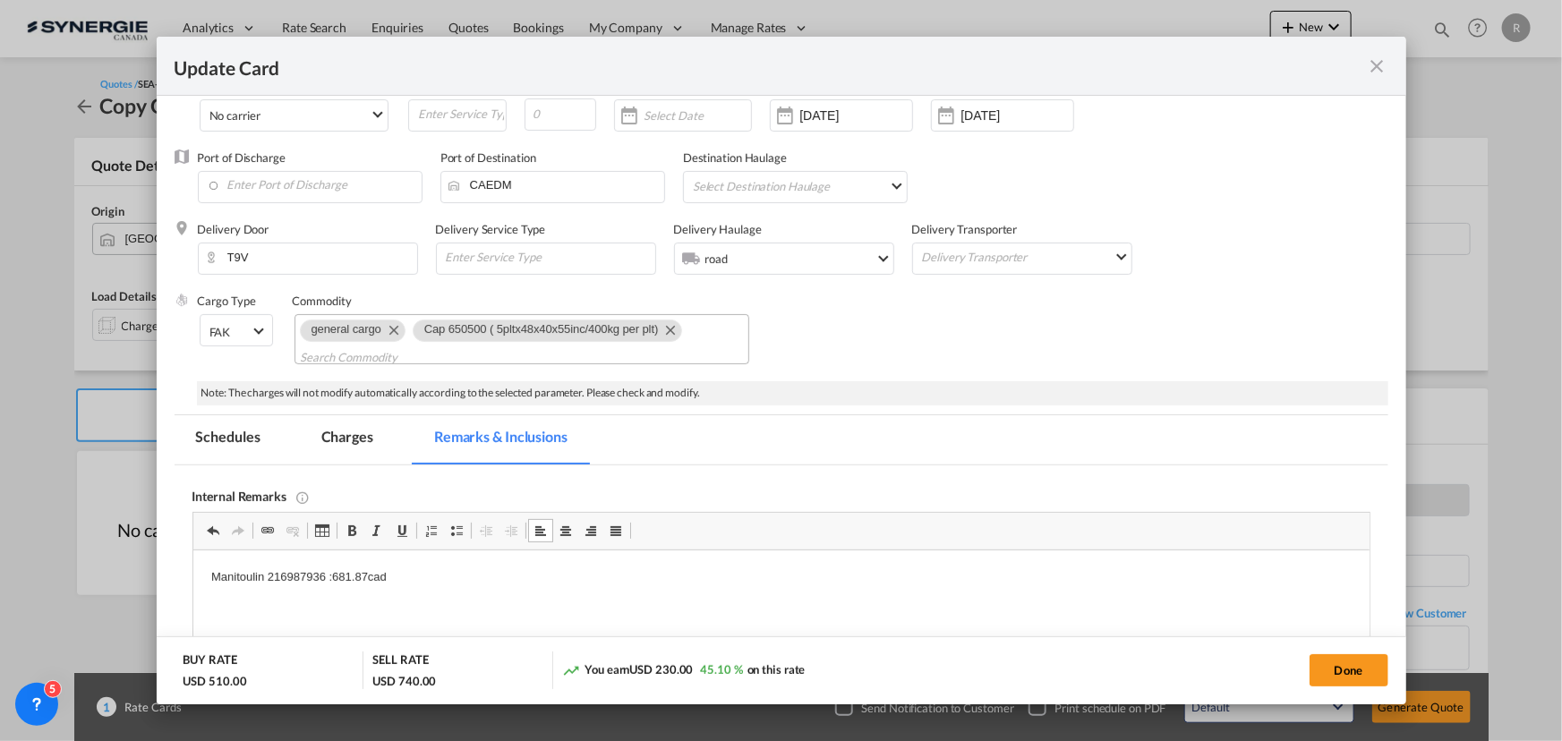
scroll to position [89, 0]
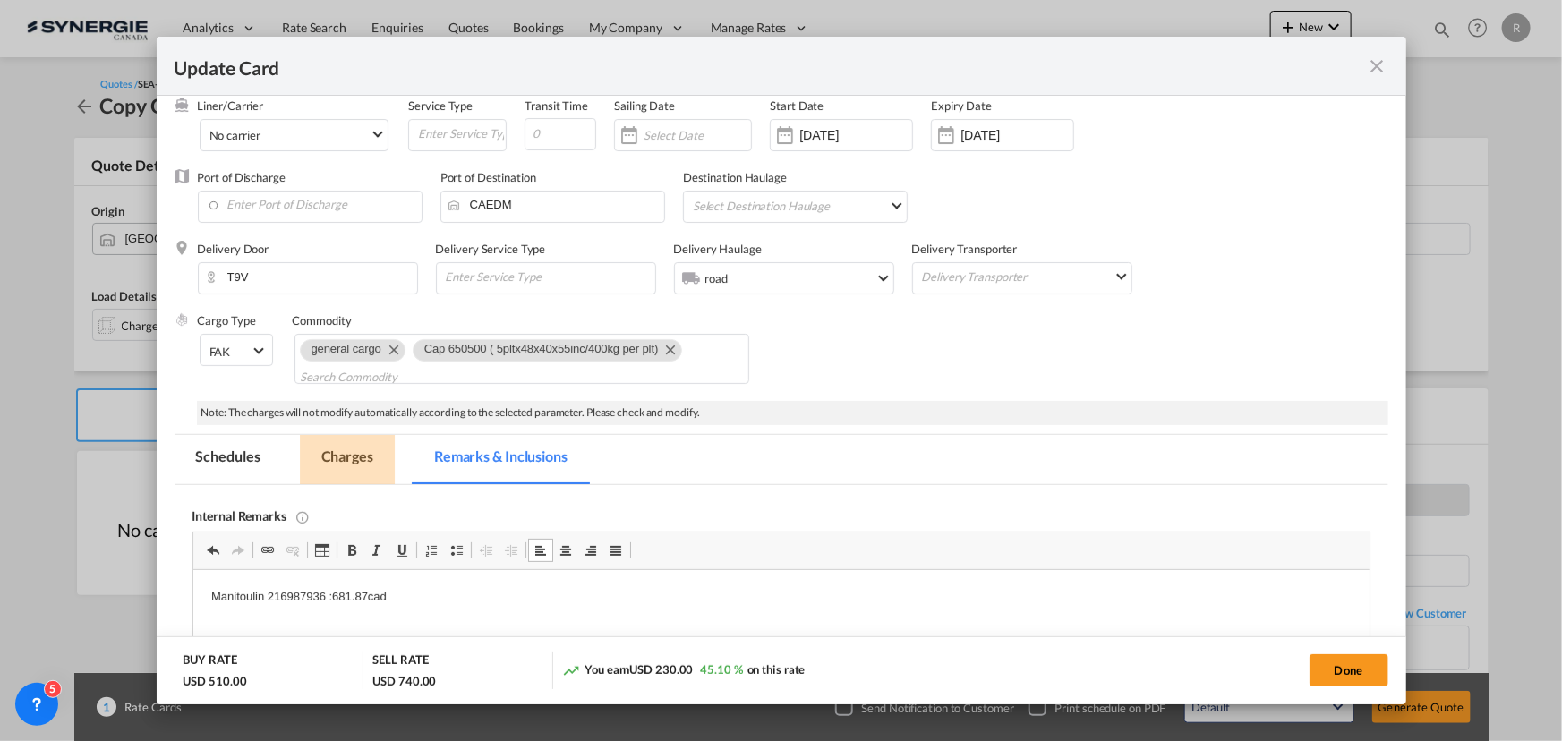
click at [348, 464] on md-tab-item "Charges" at bounding box center [347, 459] width 95 height 49
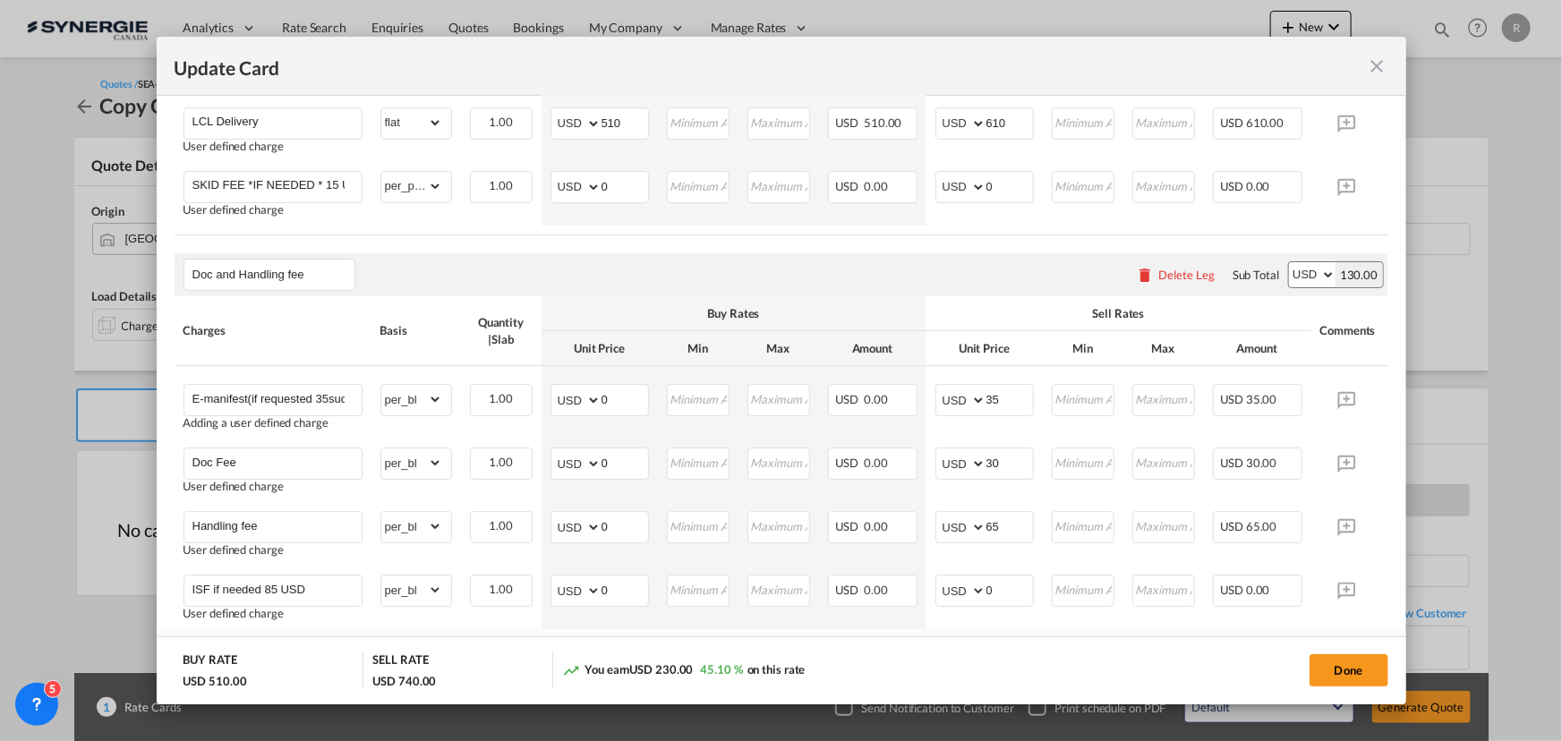
scroll to position [495, 0]
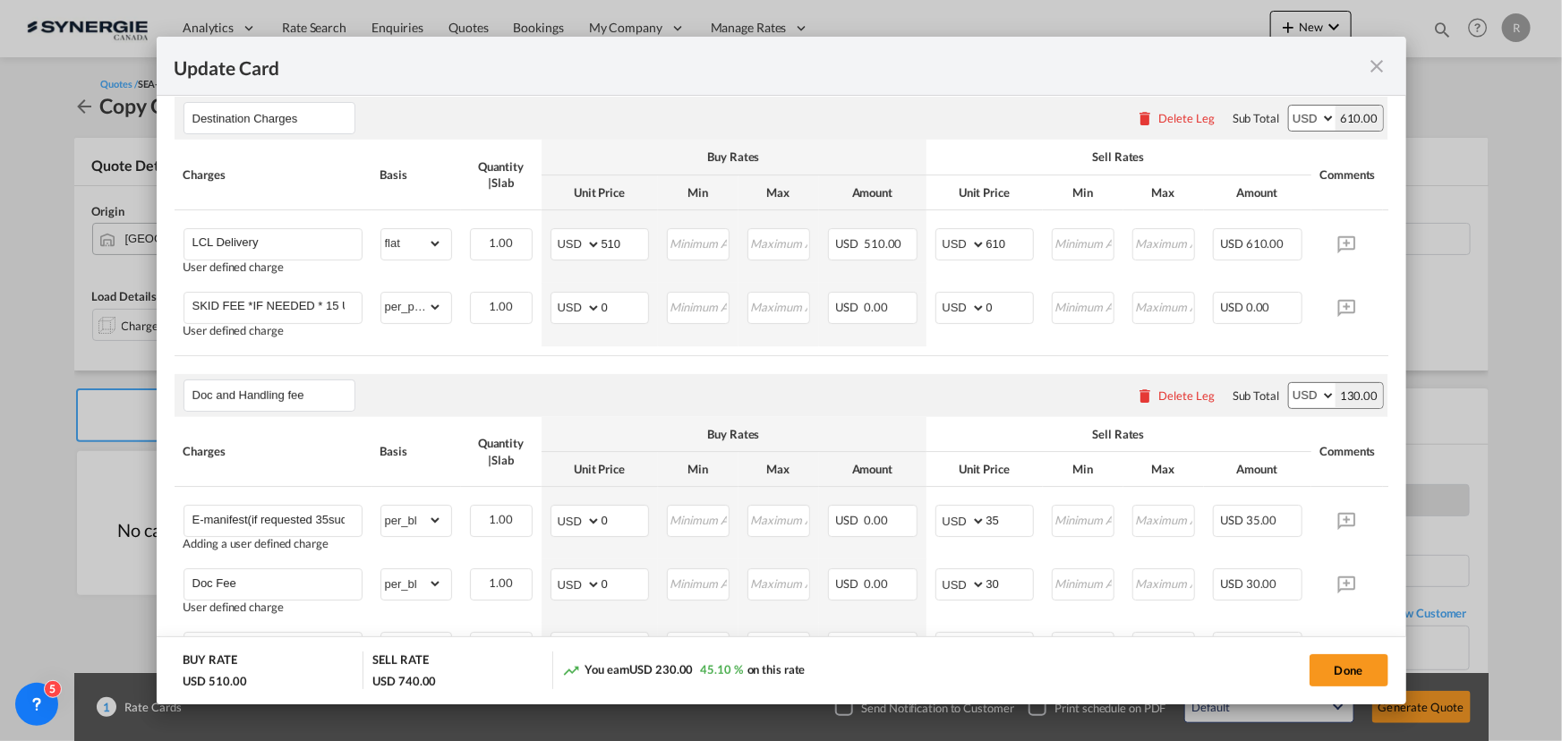
drag, startPoint x: 1296, startPoint y: 359, endPoint x: 1381, endPoint y: 360, distance: 85.0
click at [1381, 360] on md-dialog-content "Port of Loading VNSGN T/S Vancouver Liner/Carrier No carrier Atlantic Container…" at bounding box center [781, 400] width 1249 height 608
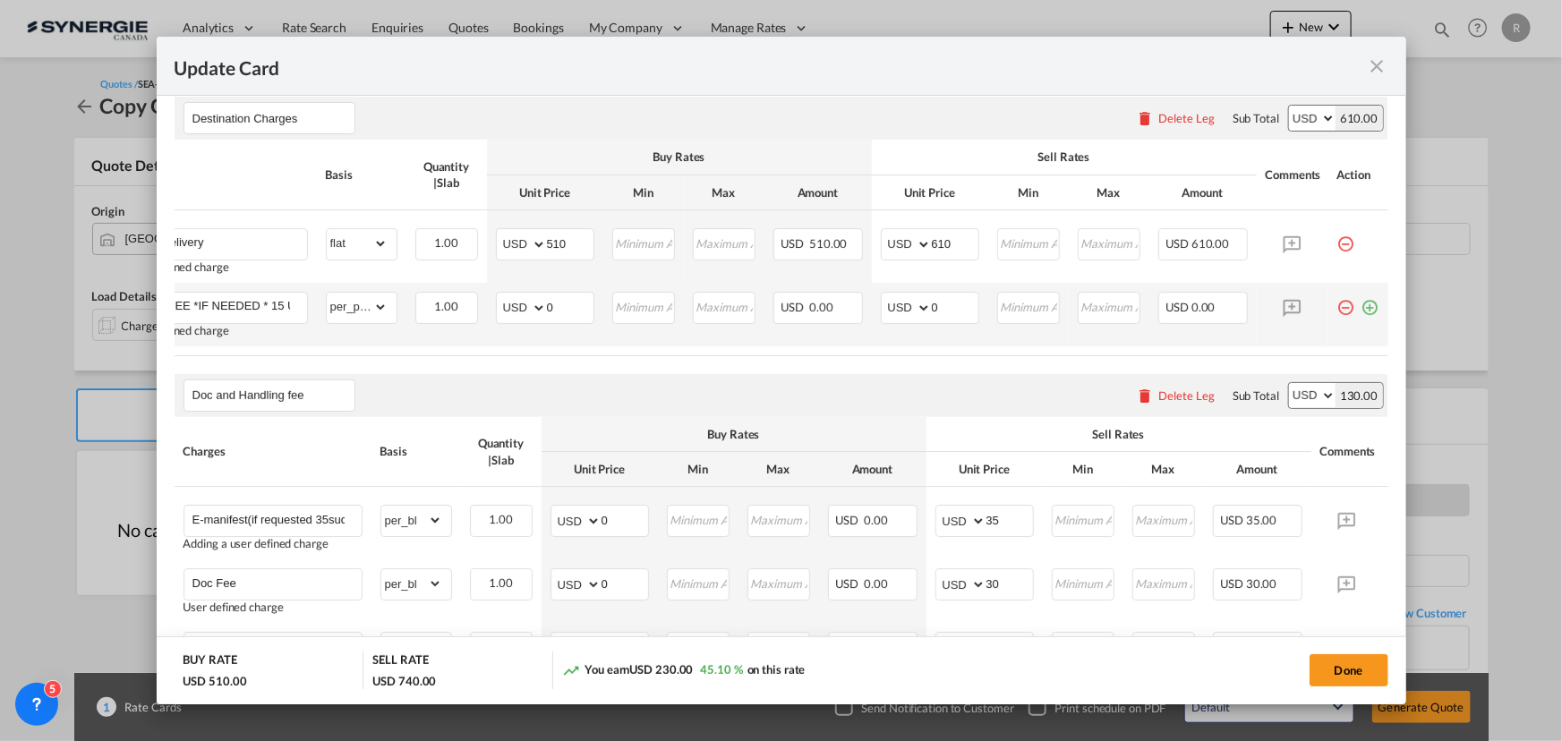
click at [1361, 305] on md-icon "icon-plus-circle-outline green-400-fg" at bounding box center [1370, 301] width 18 height 18
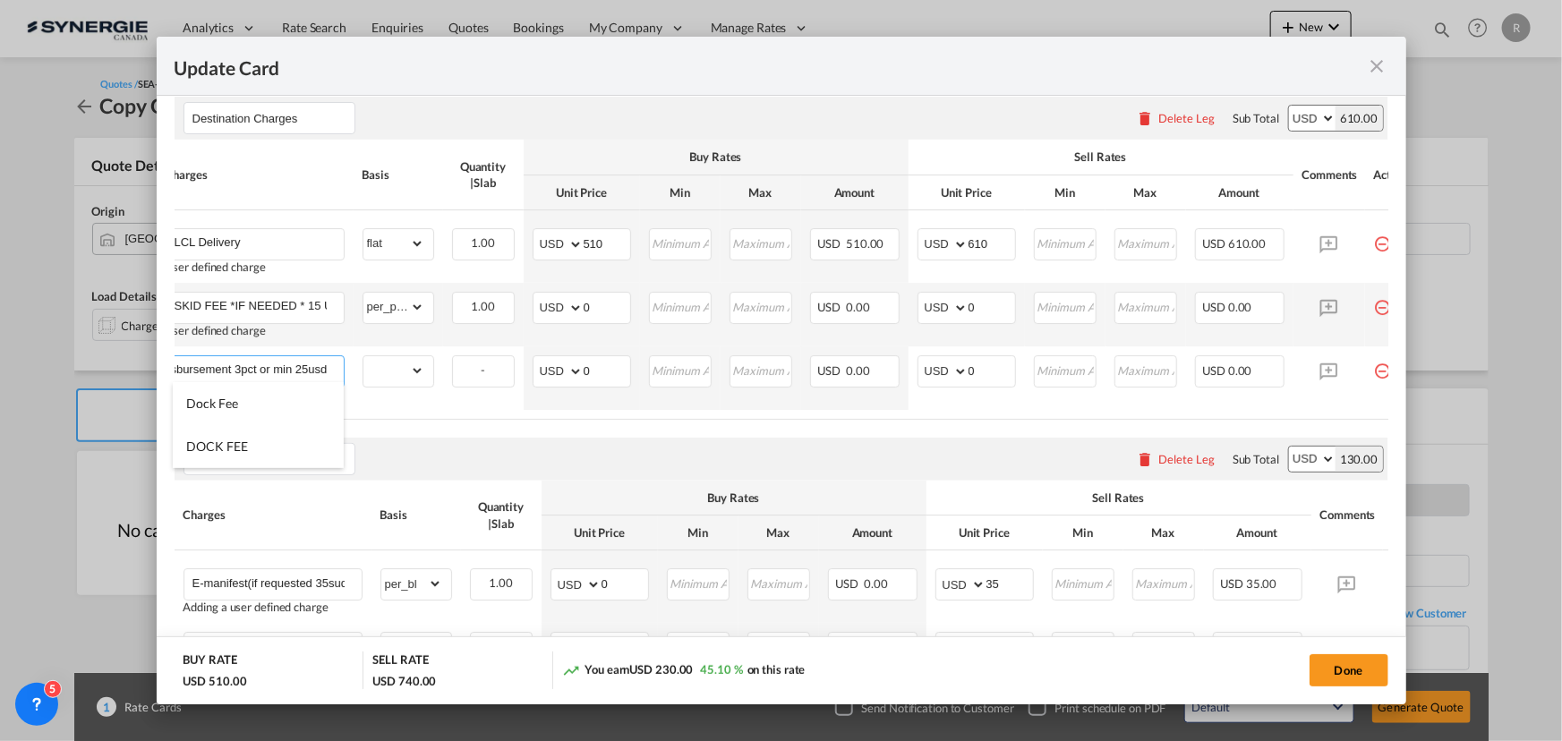
scroll to position [0, 249]
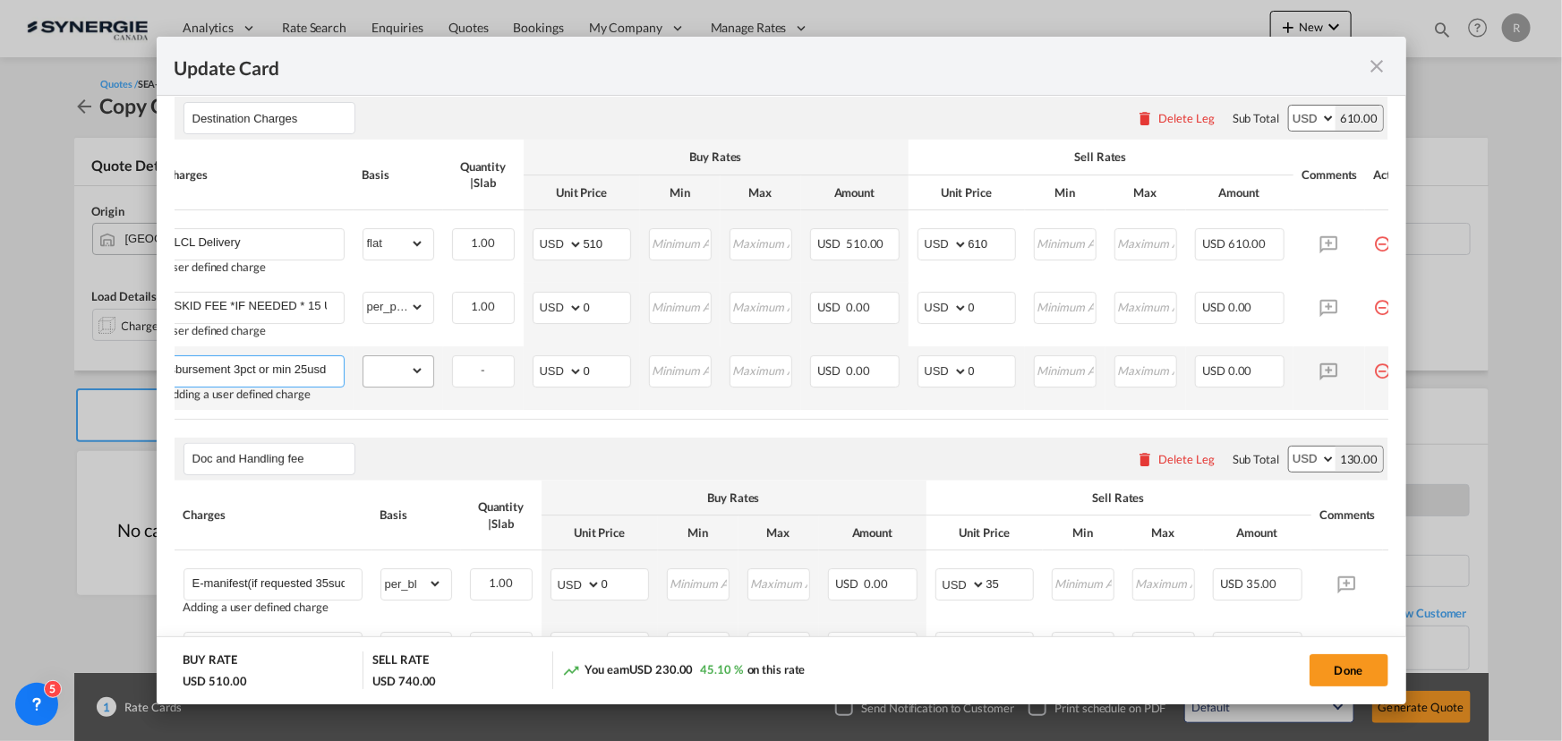
type input "Dock fee +coloader handling fee at cost plus disbursement 3pct or min 25usd"
click at [396, 373] on select "gross_weight volumetric_weight per_shipment per_bl per_km per_hawb per_kg flat …" at bounding box center [393, 370] width 61 height 29
select select "per_bl"
click at [363, 356] on select "gross_weight volumetric_weight per_shipment per_bl per_km per_hawb per_kg flat …" at bounding box center [393, 370] width 61 height 29
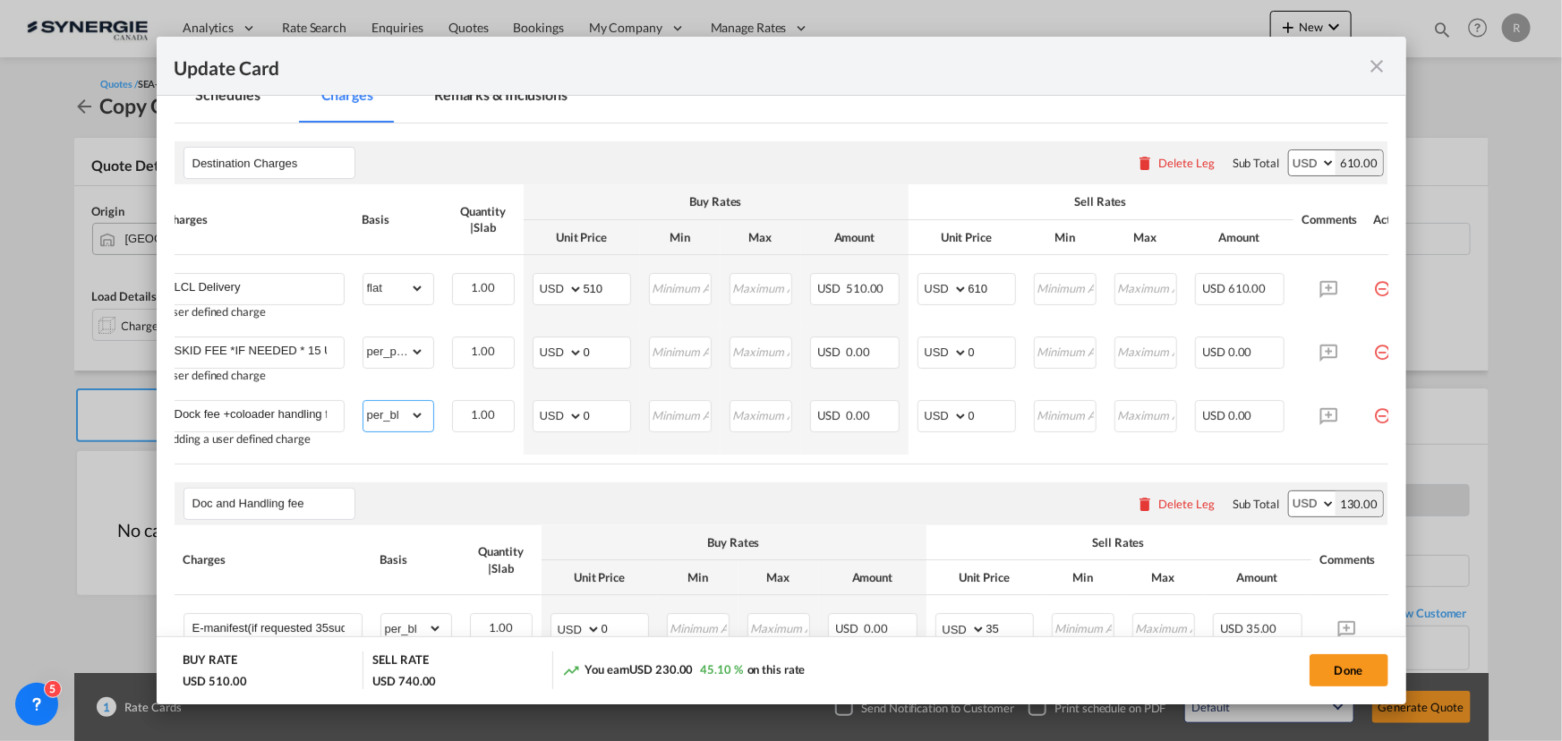
scroll to position [233, 0]
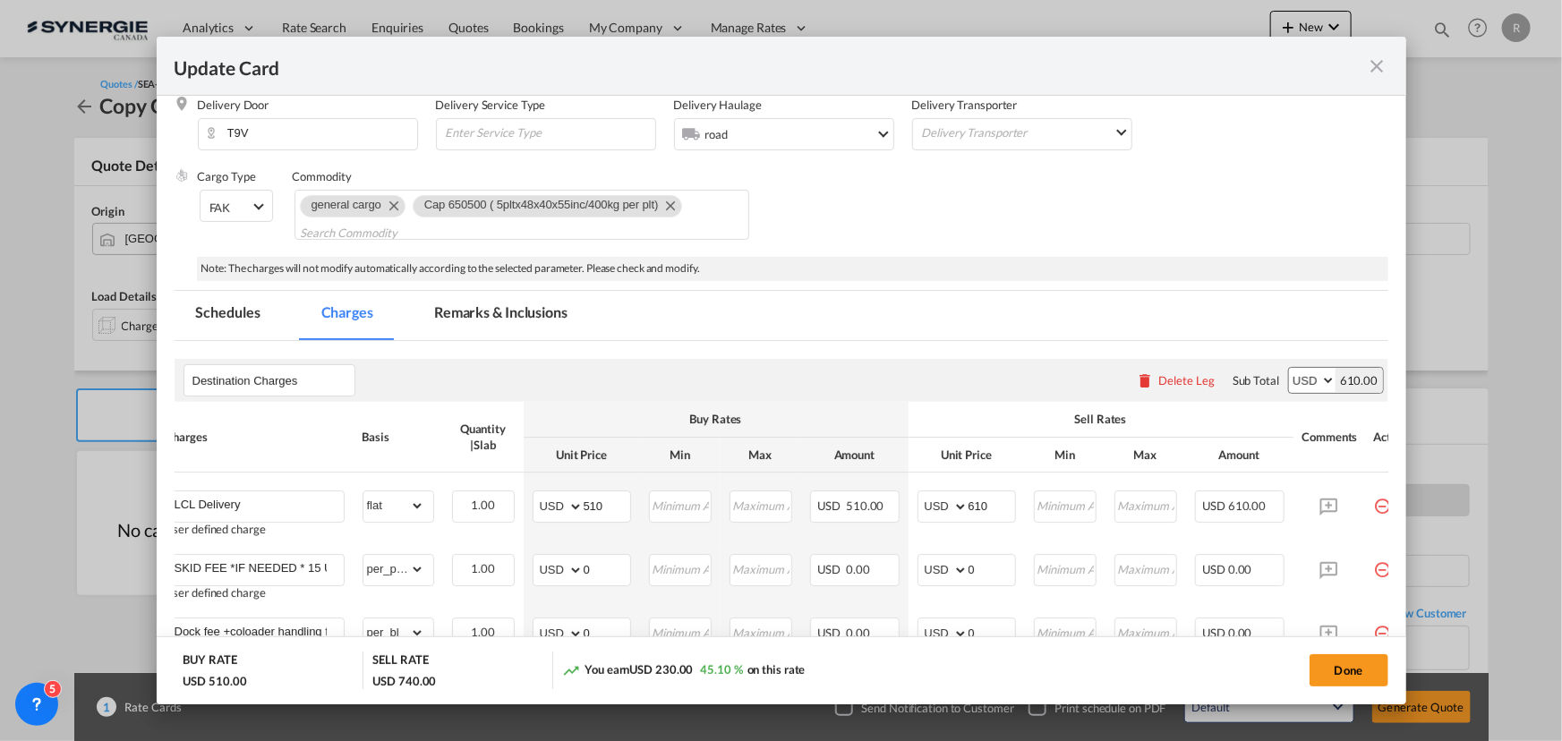
click at [488, 316] on md-tab-item "Remarks & Inclusions" at bounding box center [501, 315] width 176 height 49
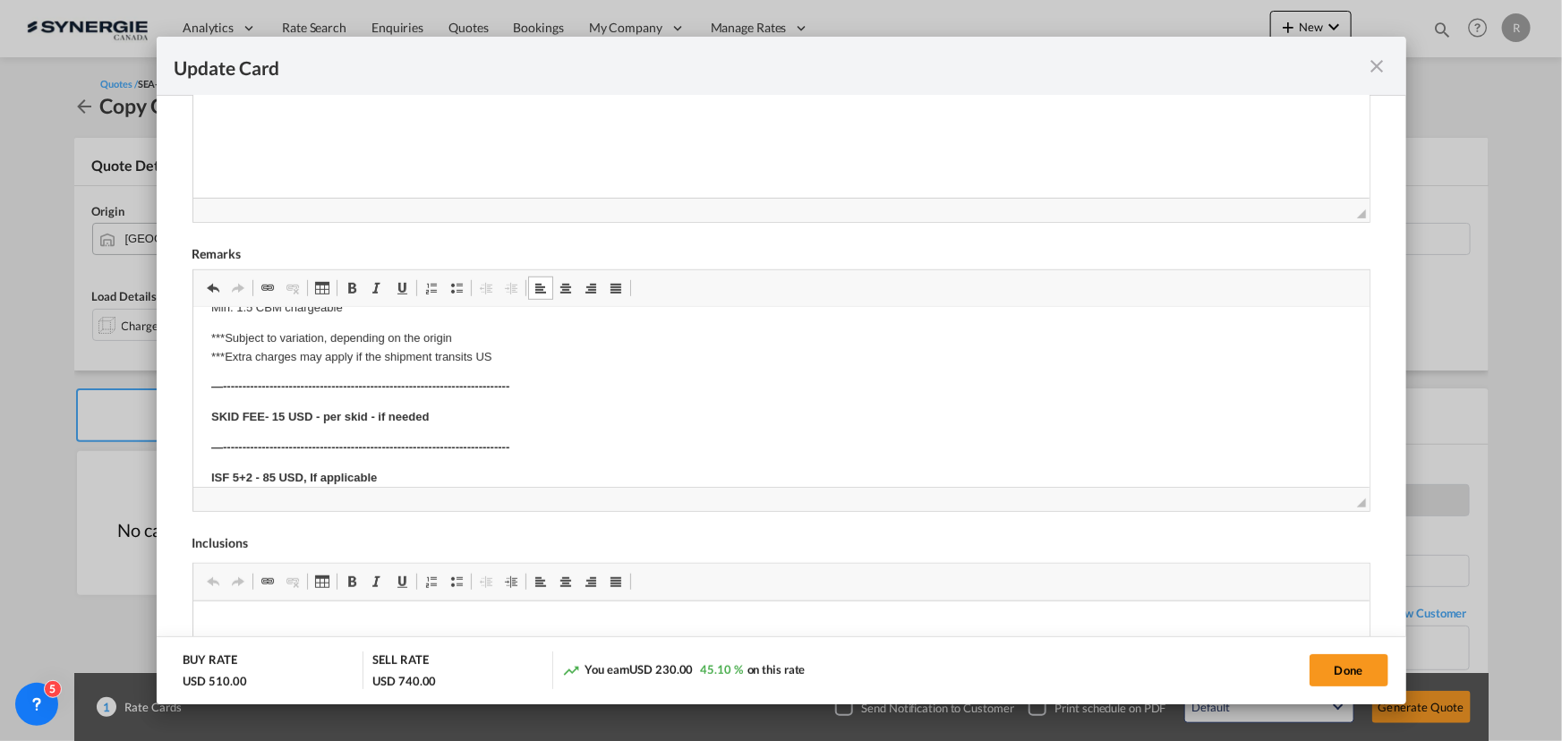
scroll to position [948, 0]
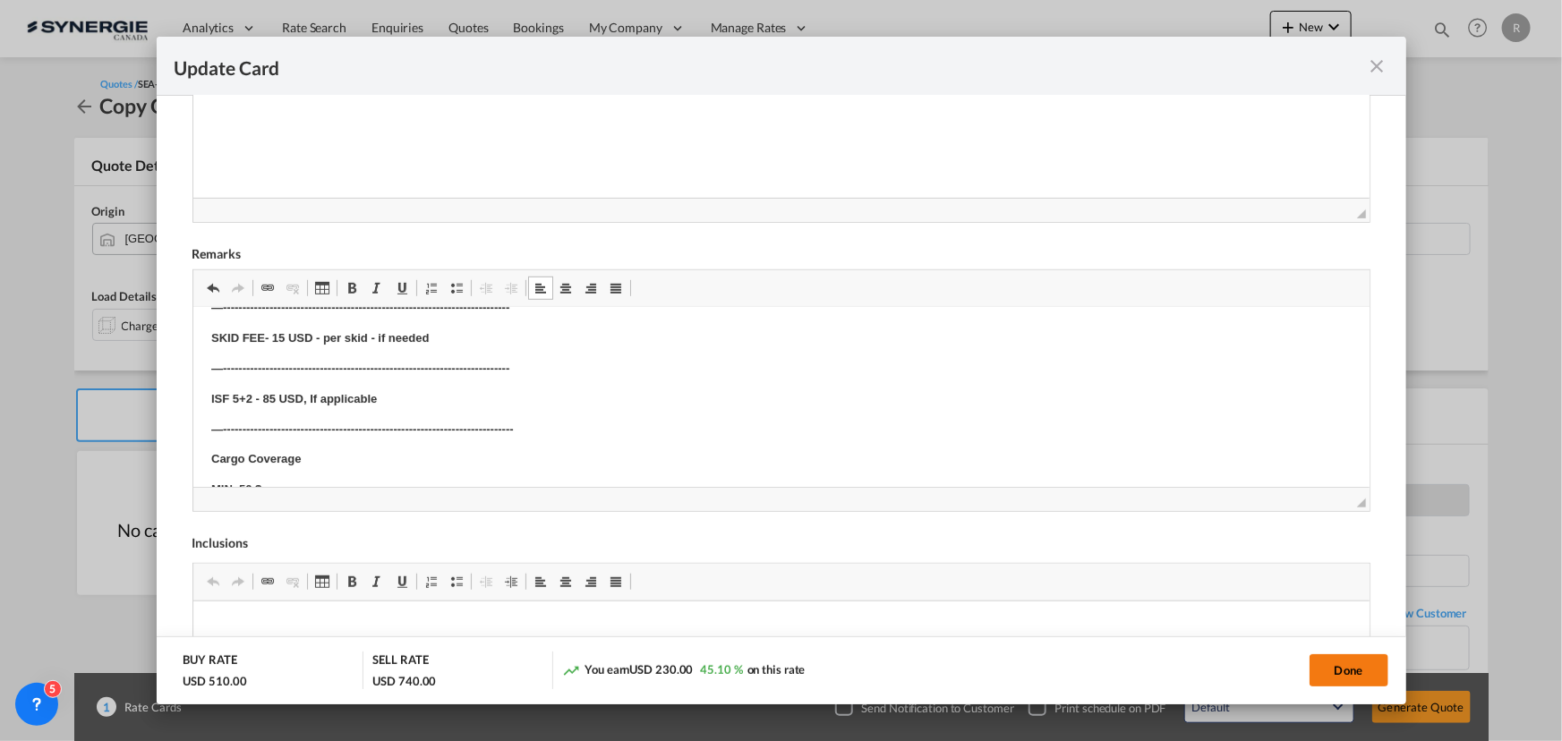
click at [1360, 675] on button "Done" at bounding box center [1348, 670] width 79 height 32
type input "01 Oct 2025"
type input "29 Oct 2026"
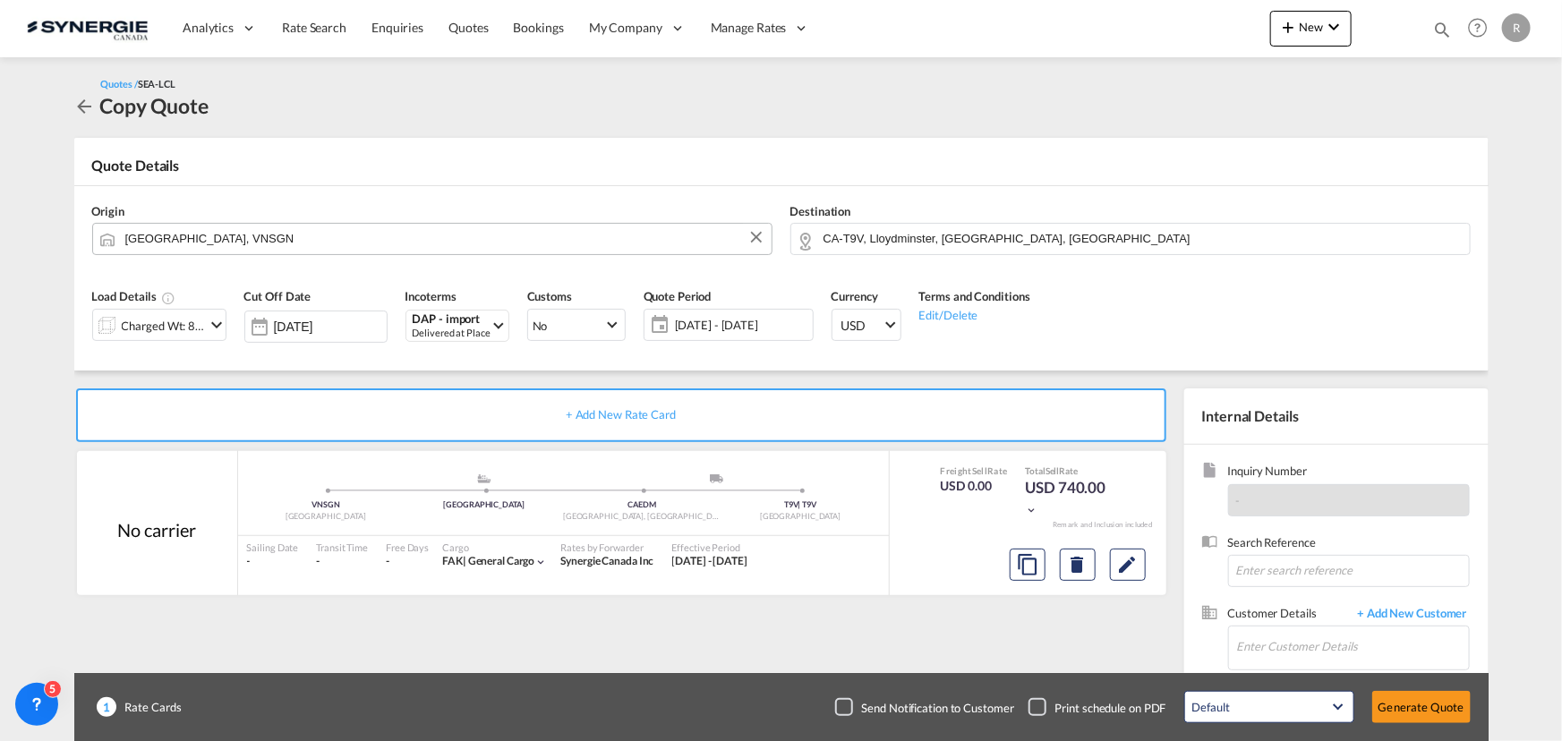
scroll to position [286, 0]
click at [1119, 574] on md-icon "Edit" at bounding box center [1127, 564] width 21 height 21
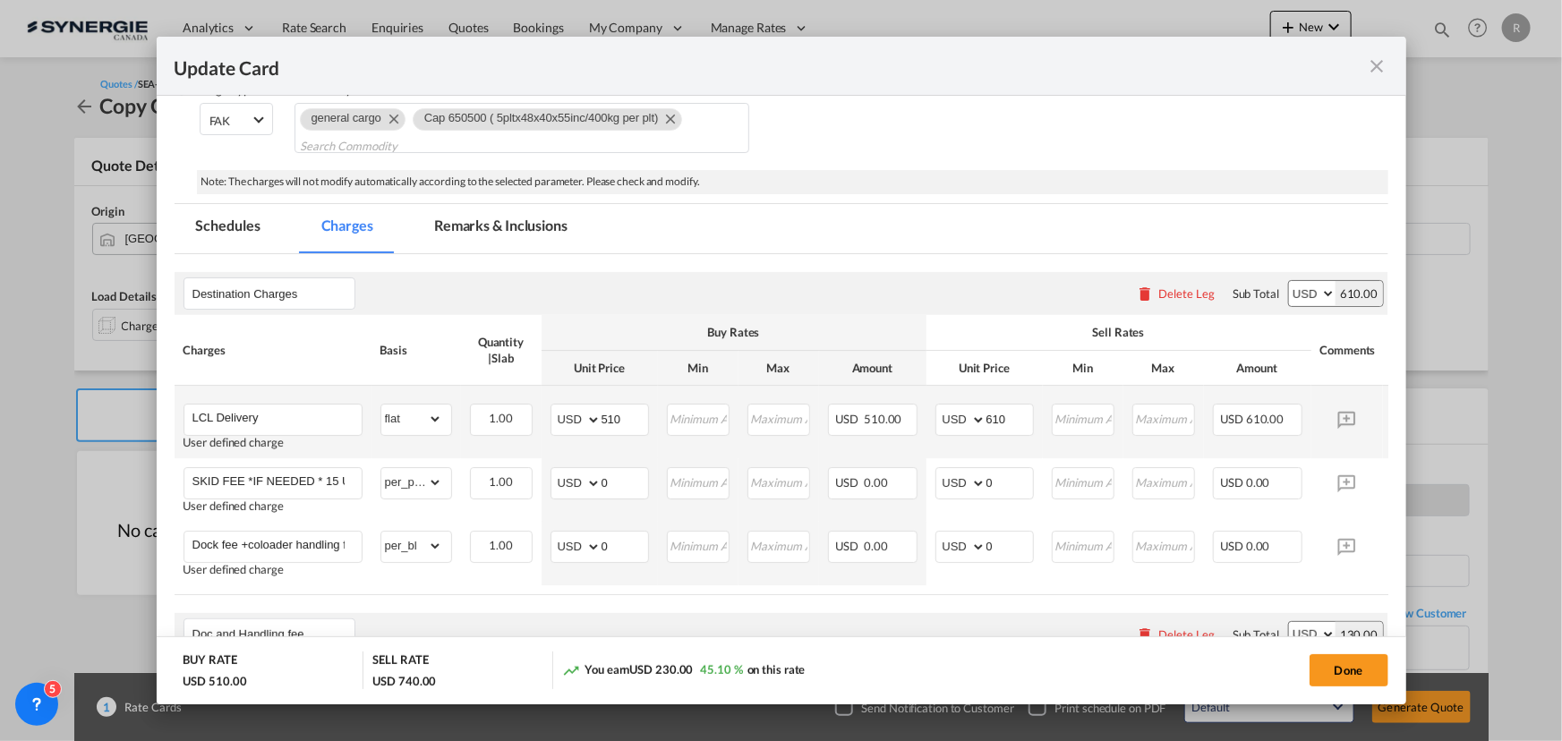
scroll to position [325, 0]
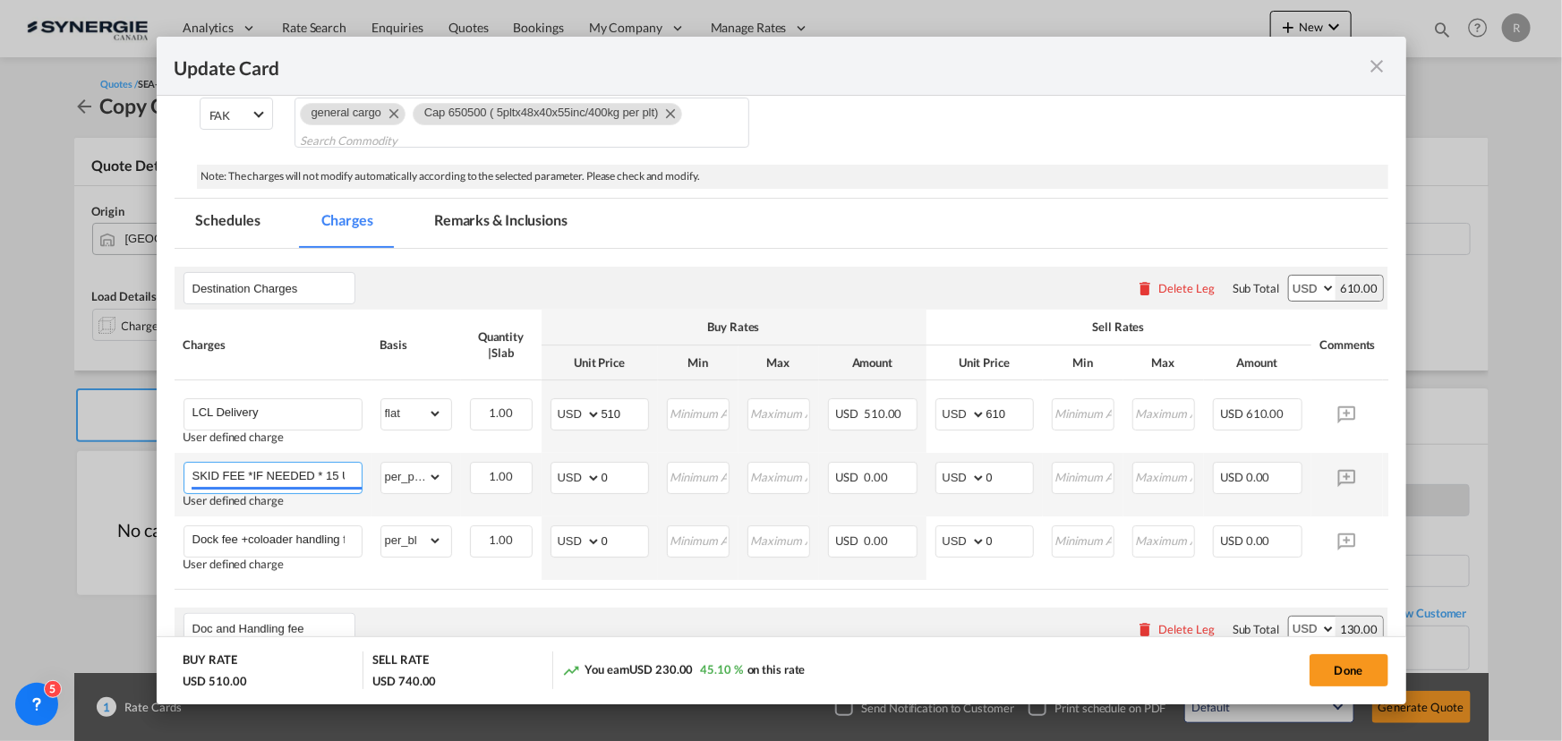
click at [305, 473] on input "SKID FEE *IF NEEDED * 15 USD PER SKID" at bounding box center [276, 476] width 169 height 27
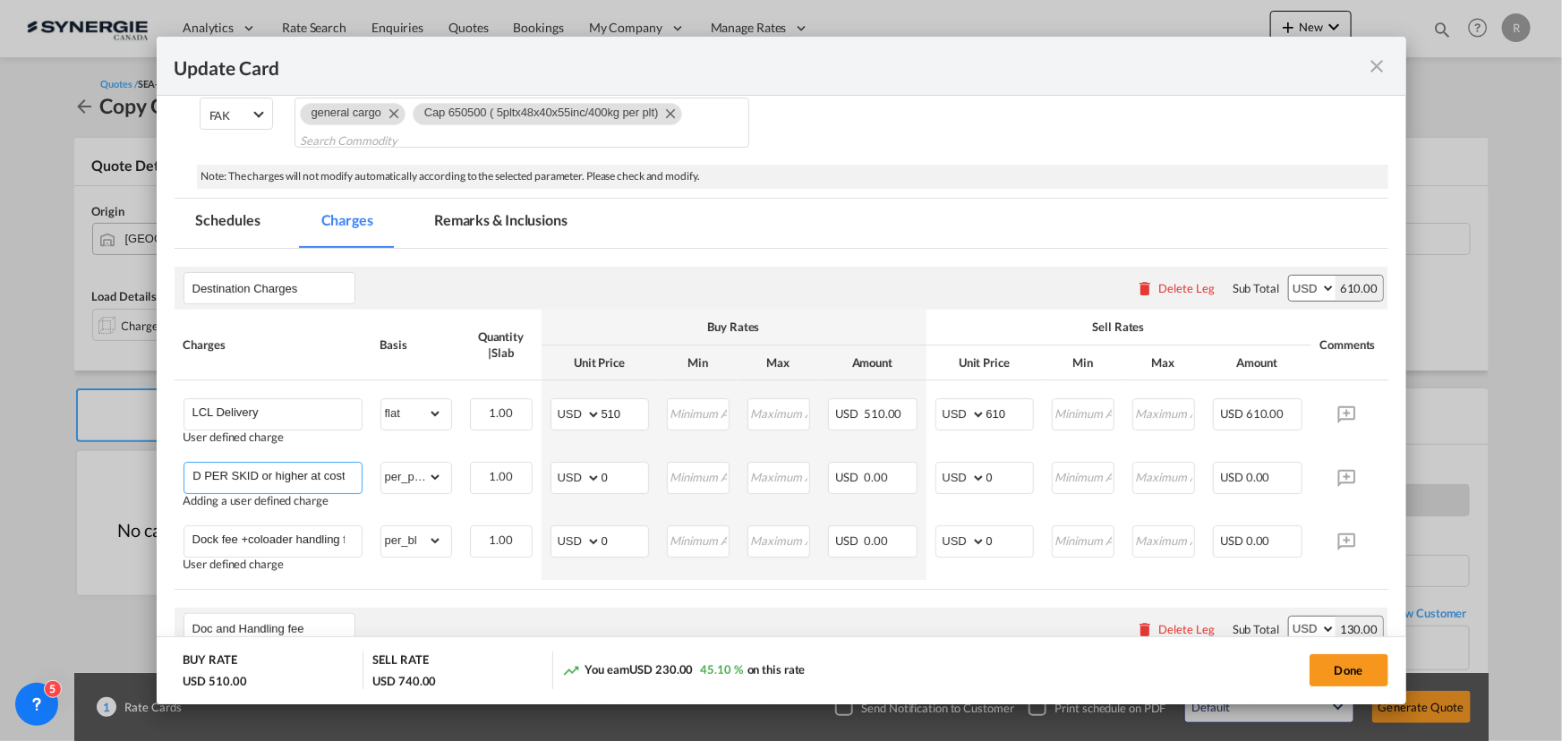
type input "SKID FEE *IF NEEDED * 15 USD PER SKID or higher at cost"
click at [1303, 669] on div "Done" at bounding box center [1156, 670] width 464 height 37
click at [1331, 671] on button "Done" at bounding box center [1348, 670] width 79 height 32
type input "01 Oct 2025"
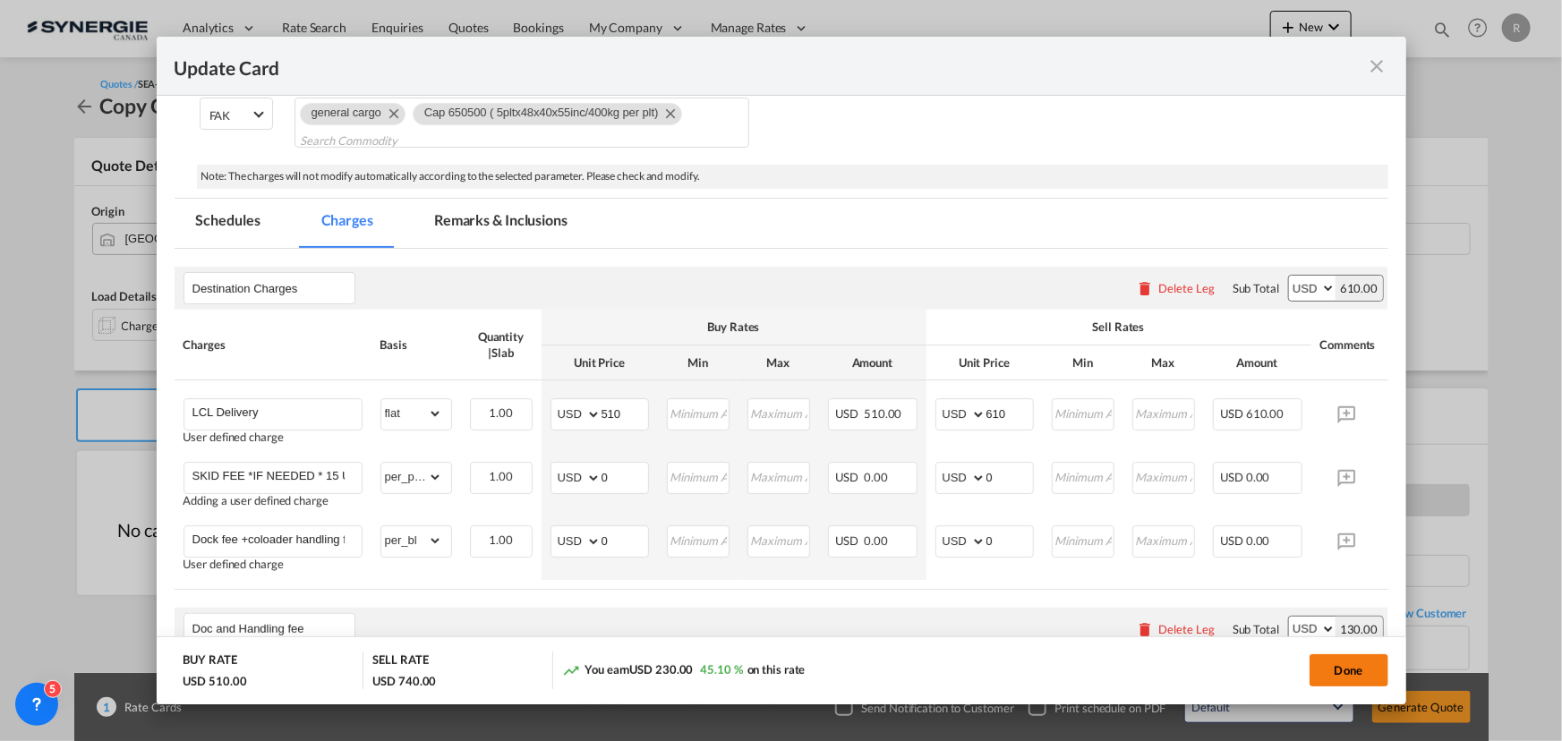
type input "29 Oct 2026"
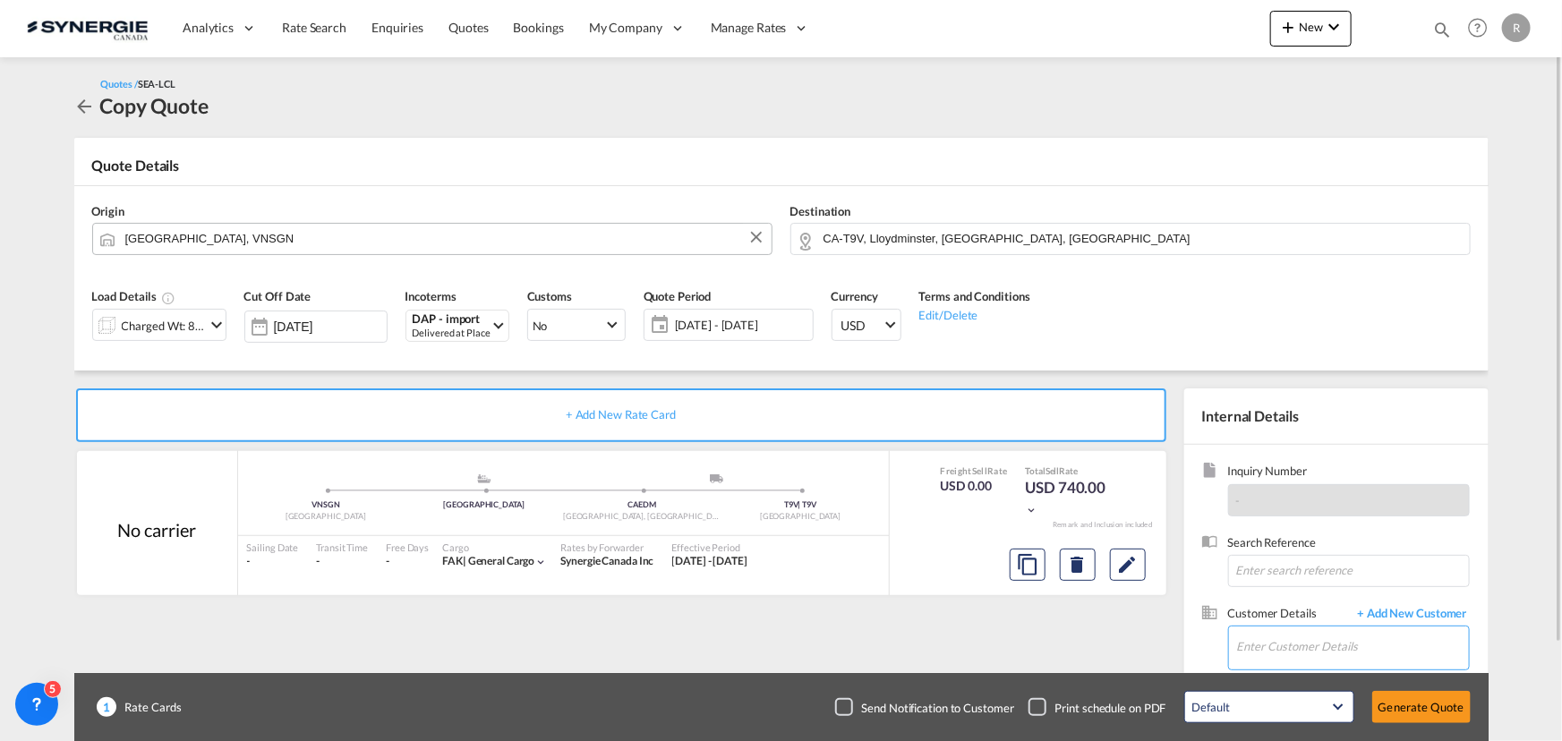
click at [1247, 647] on input "Enter Customer Details" at bounding box center [1353, 647] width 232 height 40
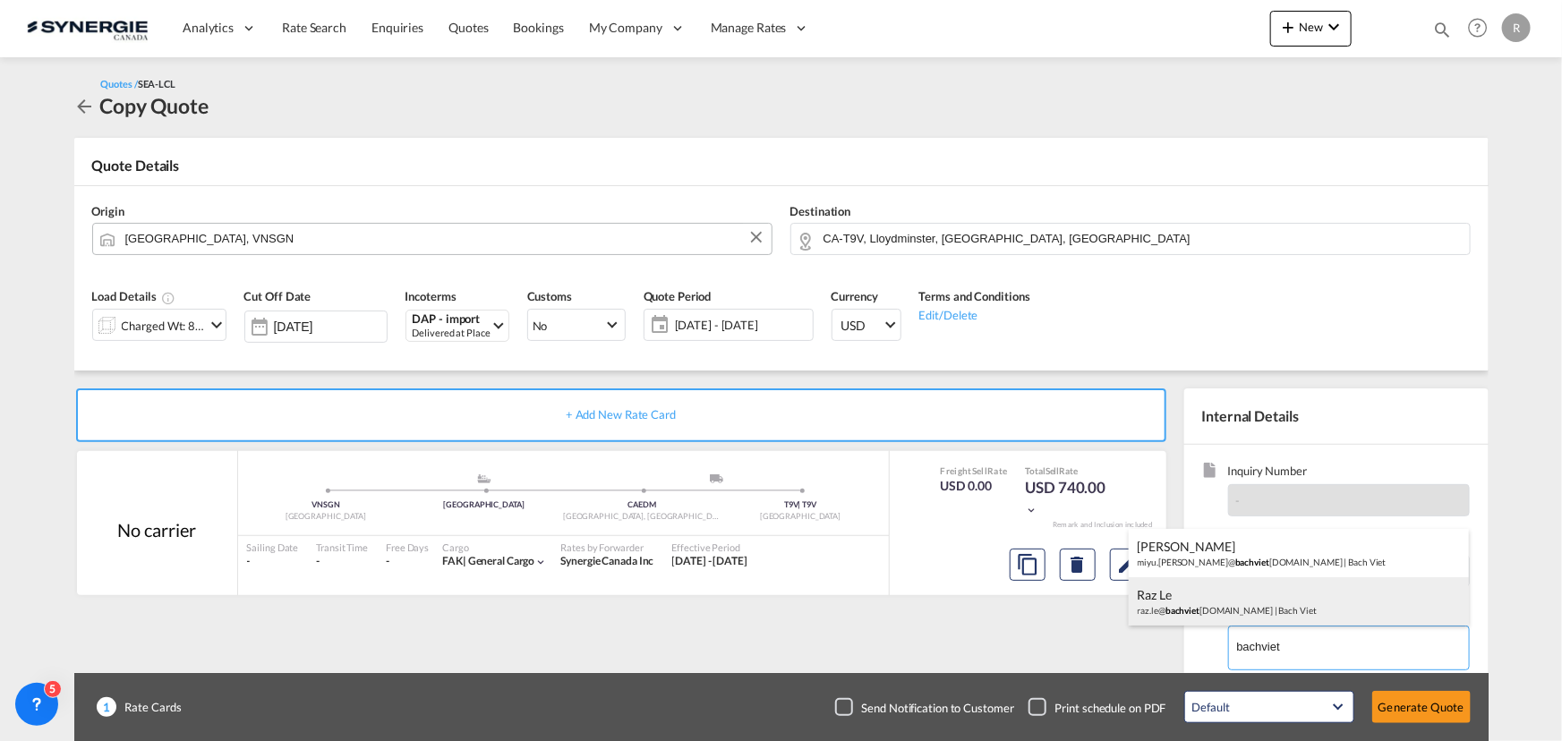
click at [1217, 611] on div "Raz Le raz.le@ bachviet shipping.com | Bach Viet" at bounding box center [1299, 601] width 340 height 48
type input "Bach Viet, Raz Le, raz.le@bachvietshipping.com"
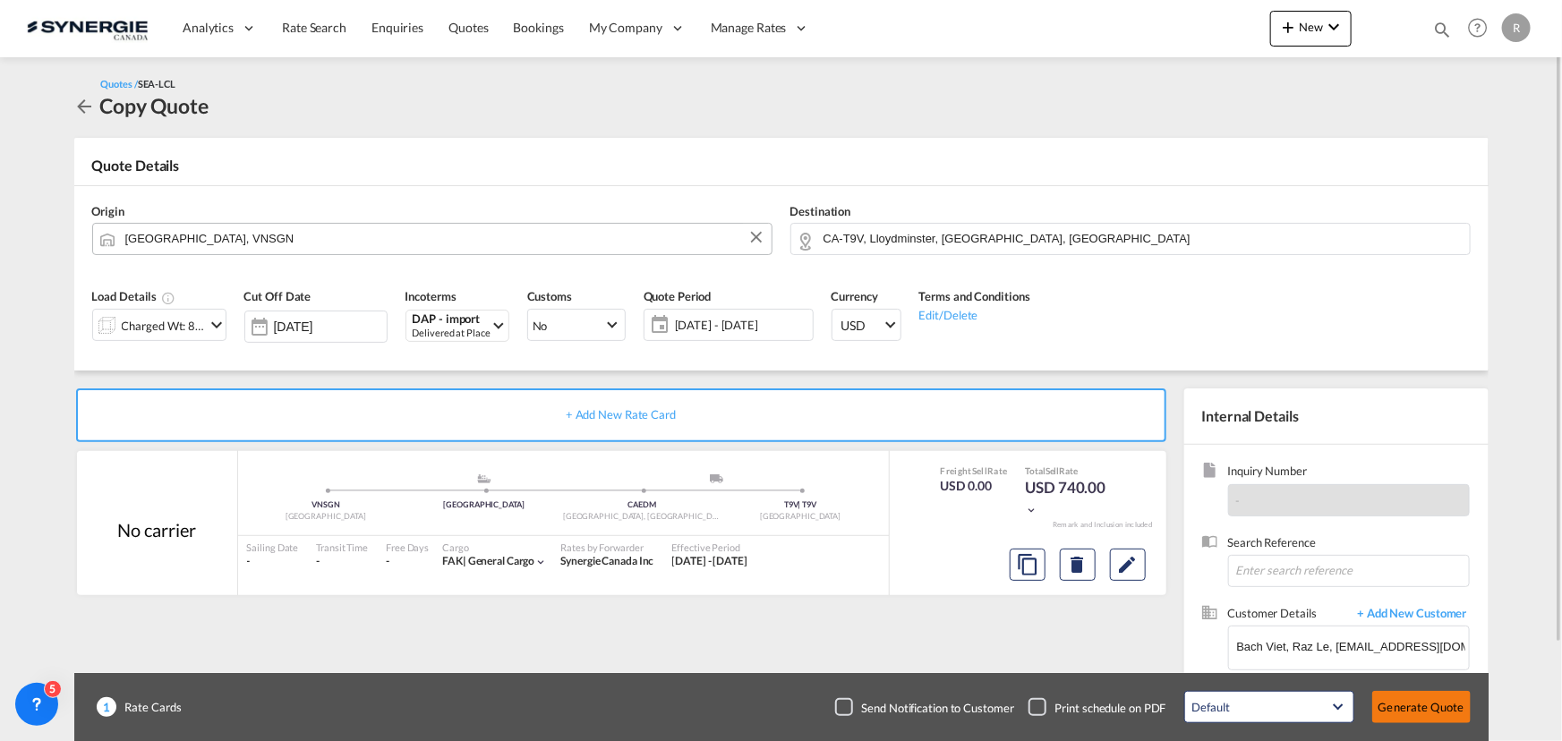
click at [1413, 708] on button "Generate Quote" at bounding box center [1421, 707] width 98 height 32
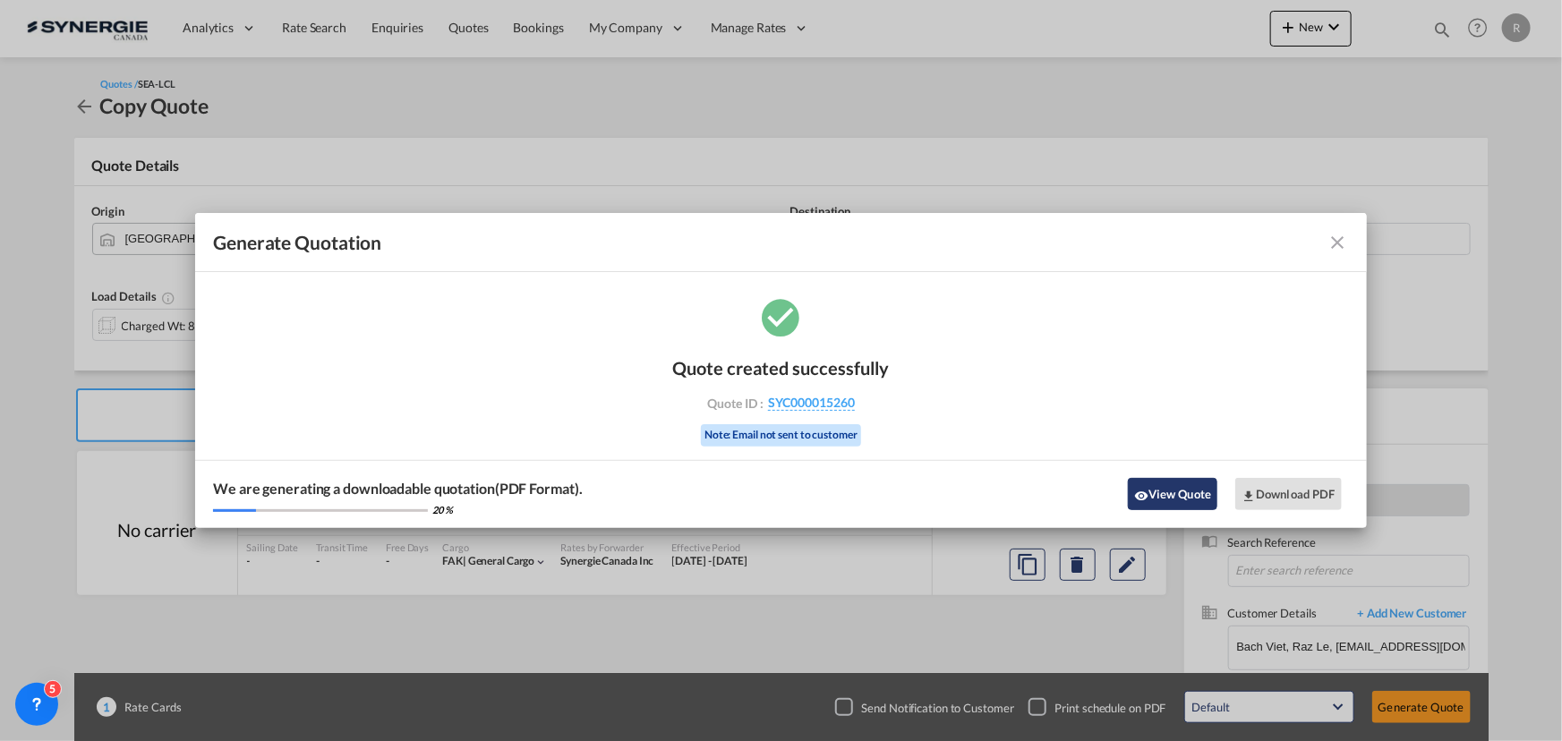
click at [1136, 490] on md-icon "icon-eye" at bounding box center [1141, 496] width 14 height 14
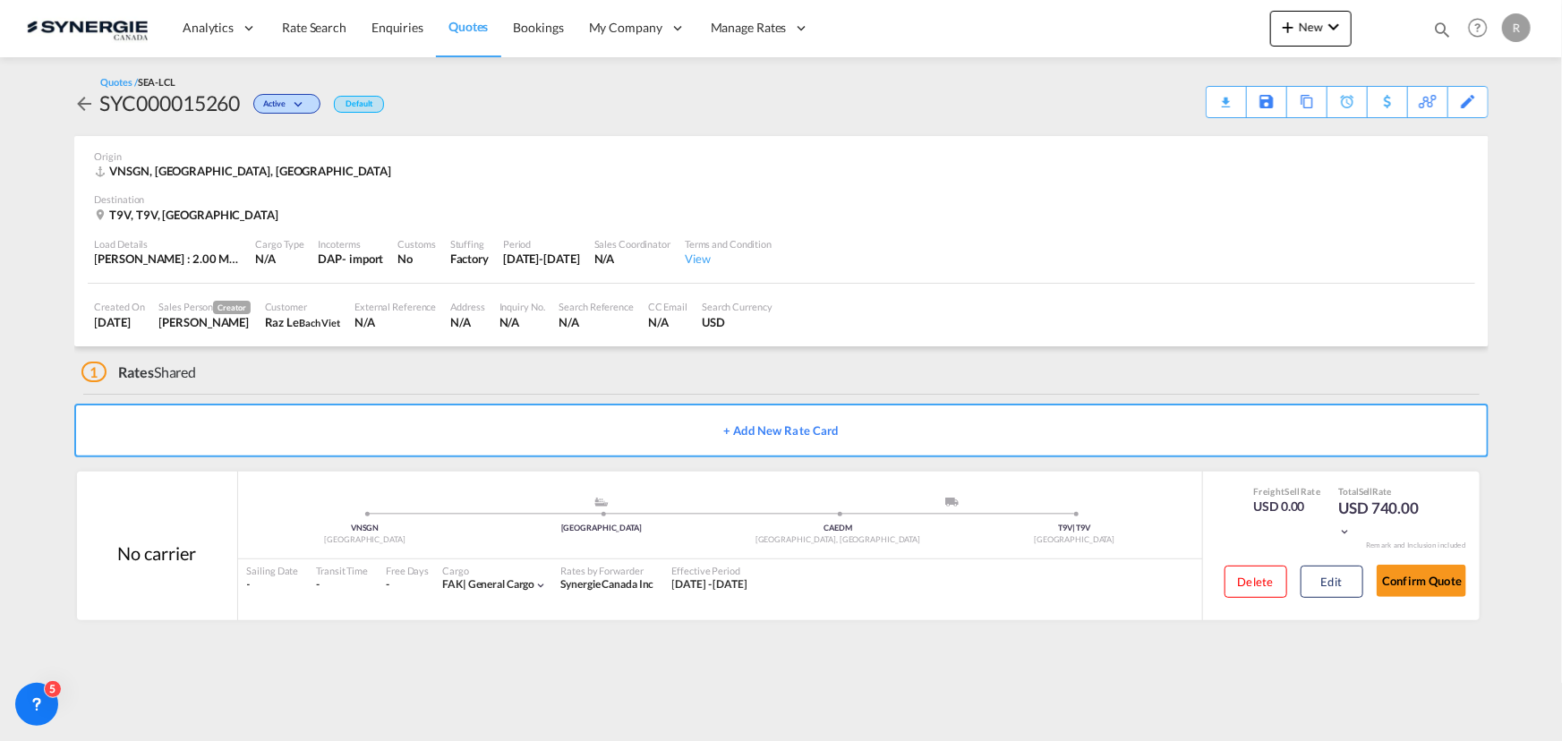
click at [0, 0] on div "Download Quote" at bounding box center [0, 0] width 0 height 0
click at [470, 31] on span "Quotes" at bounding box center [467, 26] width 39 height 15
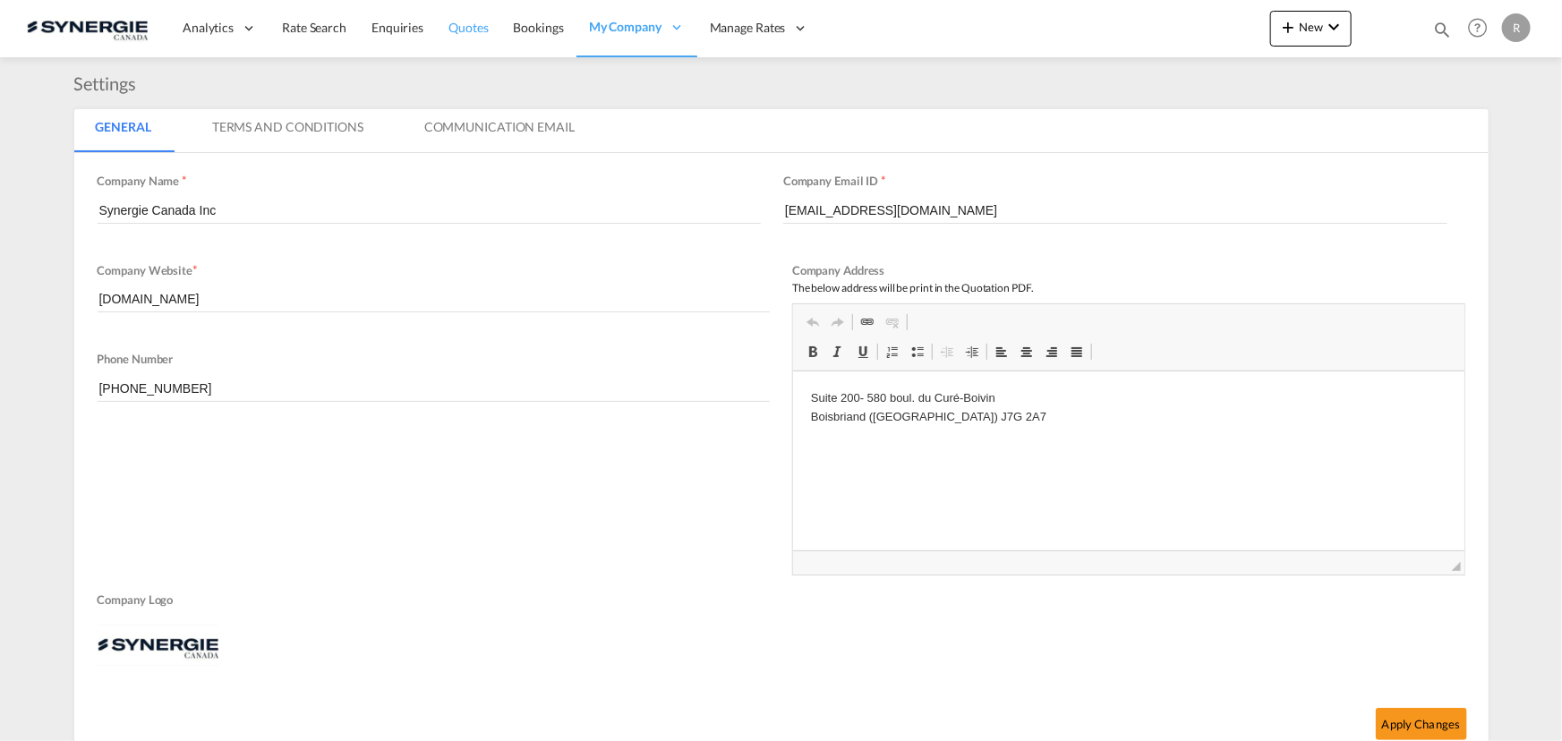
click at [465, 31] on span "Quotes" at bounding box center [467, 27] width 39 height 15
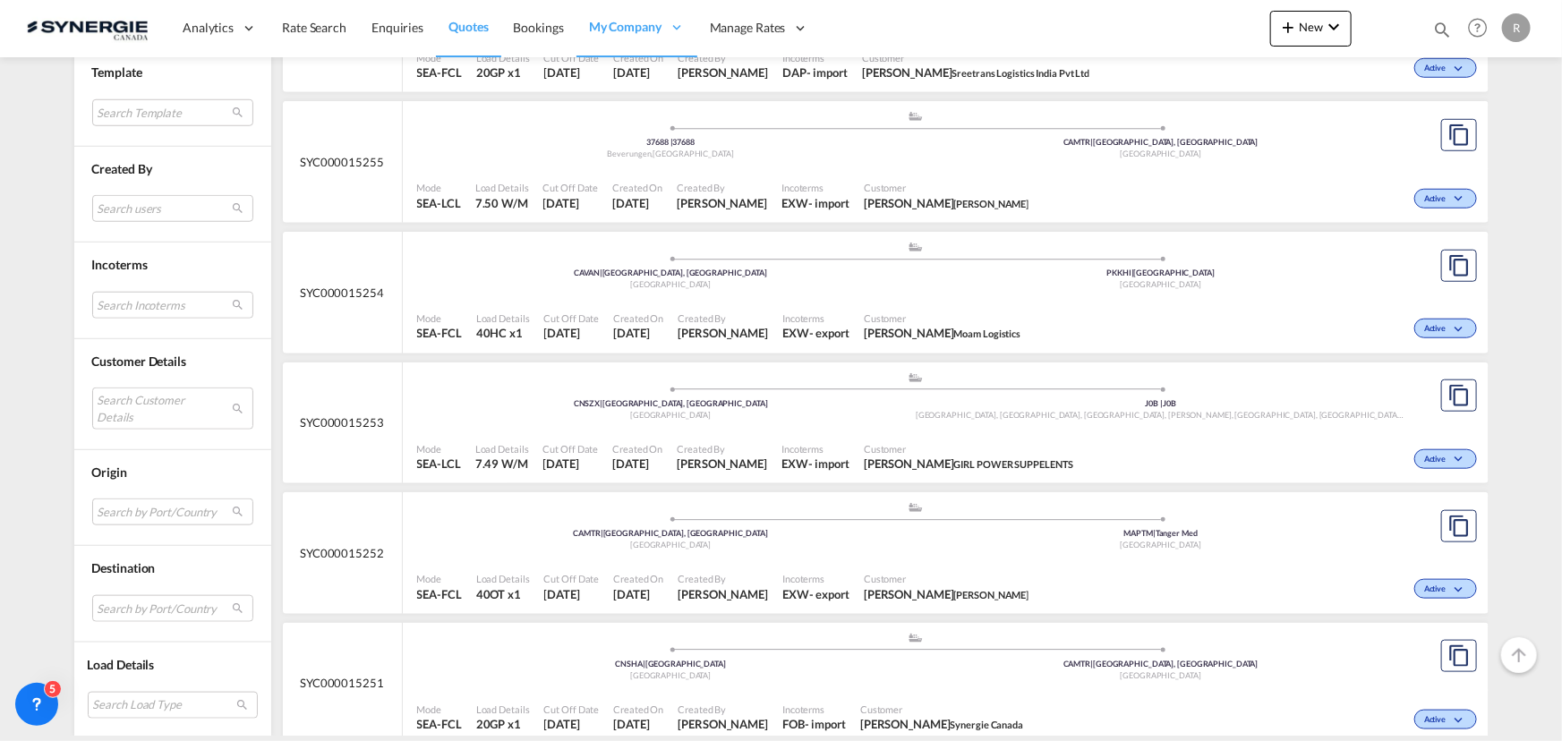
scroll to position [814, 0]
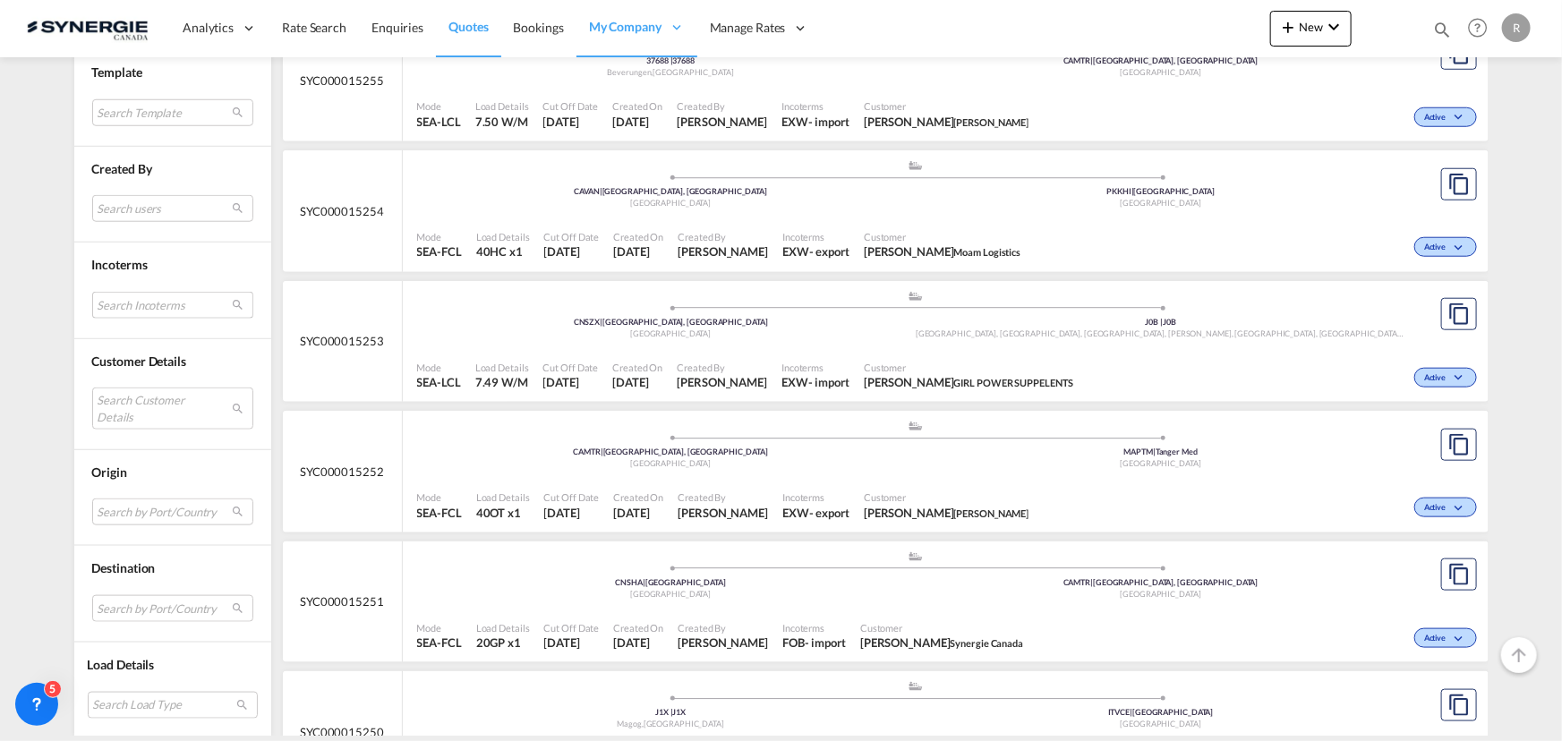
click at [161, 308] on md-select "Search Incoterms EXW-EXPORT ex works DAP-EXPORT delivered at place CFR-EXPORT c…" at bounding box center [172, 305] width 161 height 27
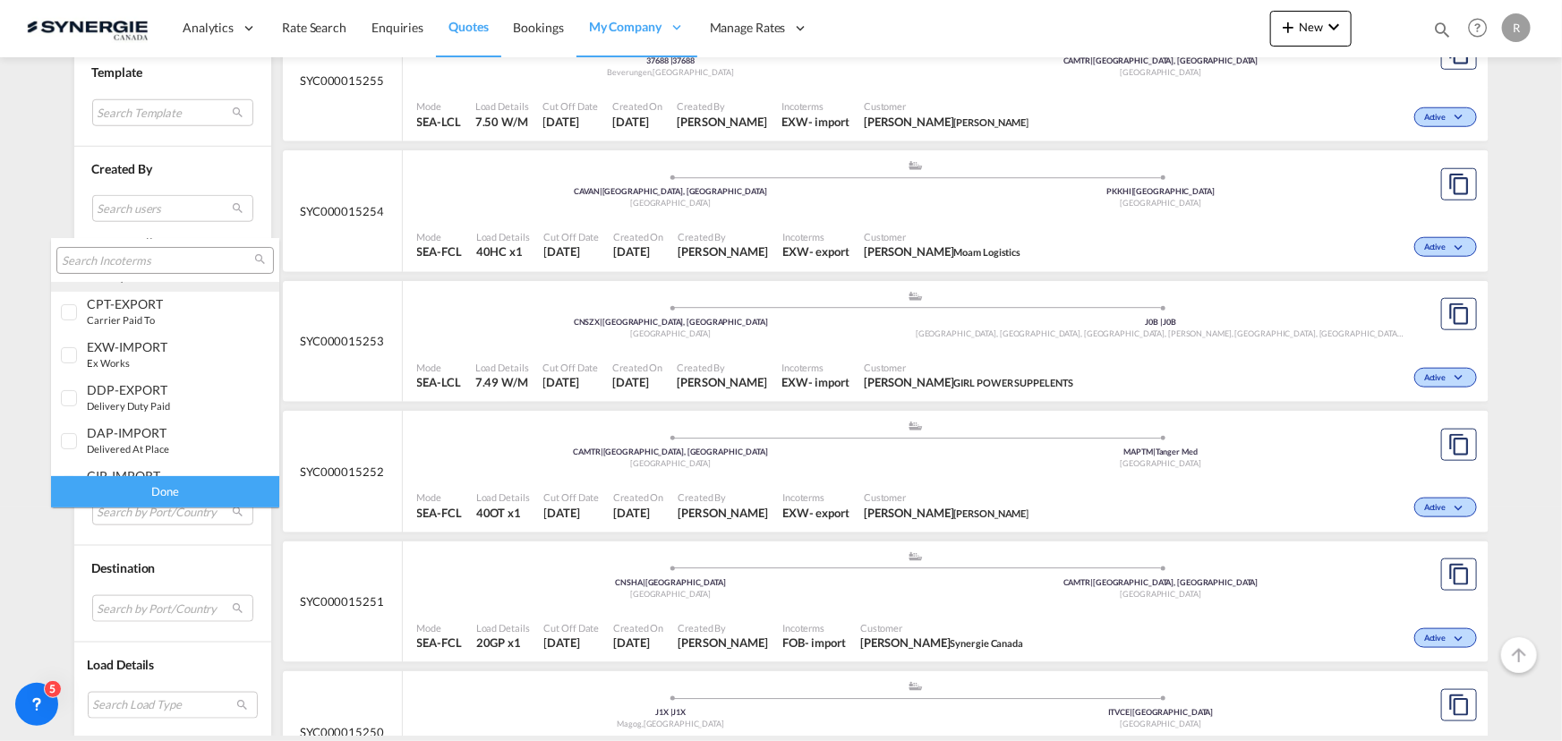
scroll to position [243, 0]
click at [131, 352] on div "DAP-IMPORT" at bounding box center [157, 351] width 141 height 15
click at [214, 494] on div "Done" at bounding box center [165, 491] width 228 height 31
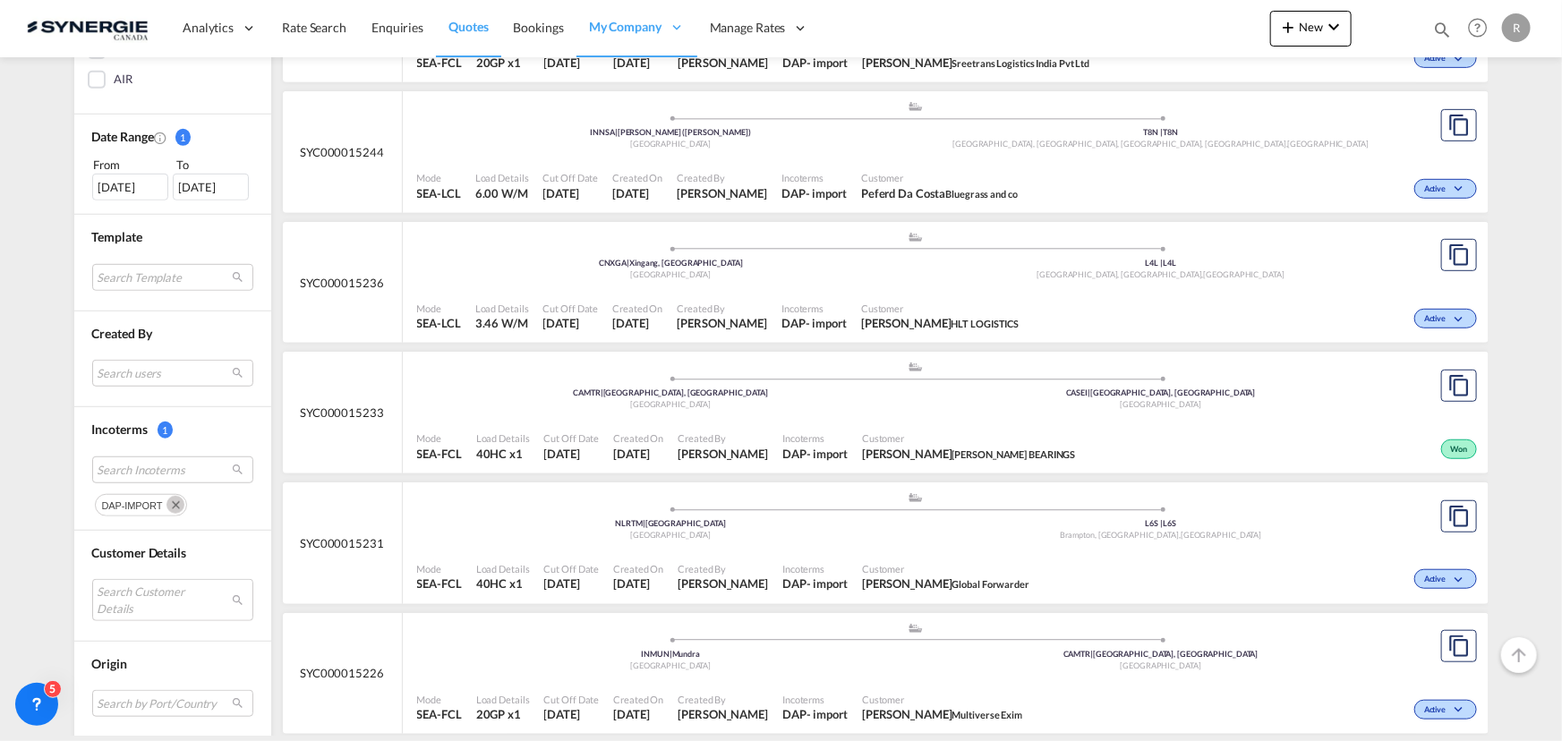
scroll to position [488, 0]
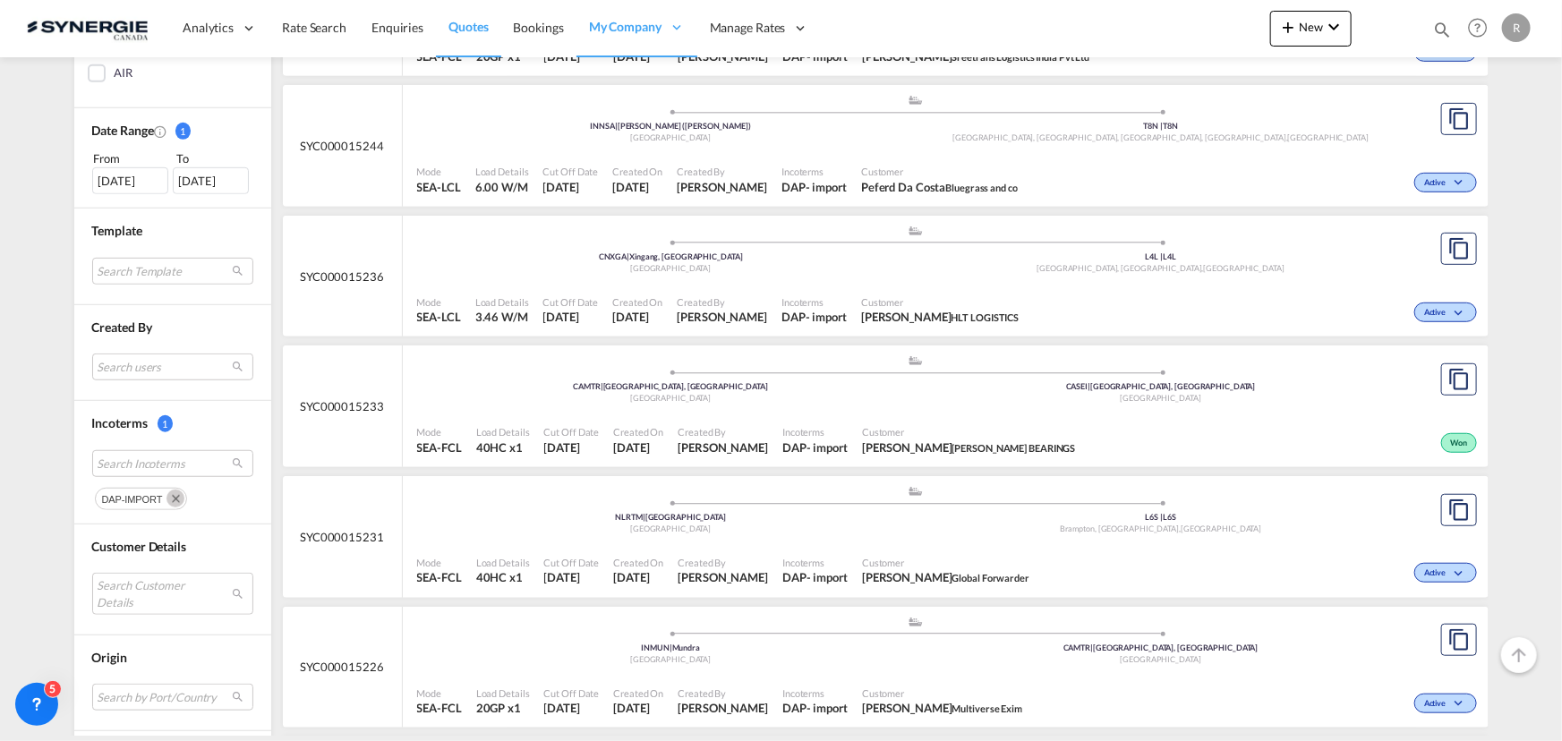
click at [752, 535] on div ".a{fill:#aaa8ad;} .a{fill:#aaa8ad;} NLRTM | Rotterdam Netherlands L6S | L6S Bra…" at bounding box center [916, 512] width 998 height 54
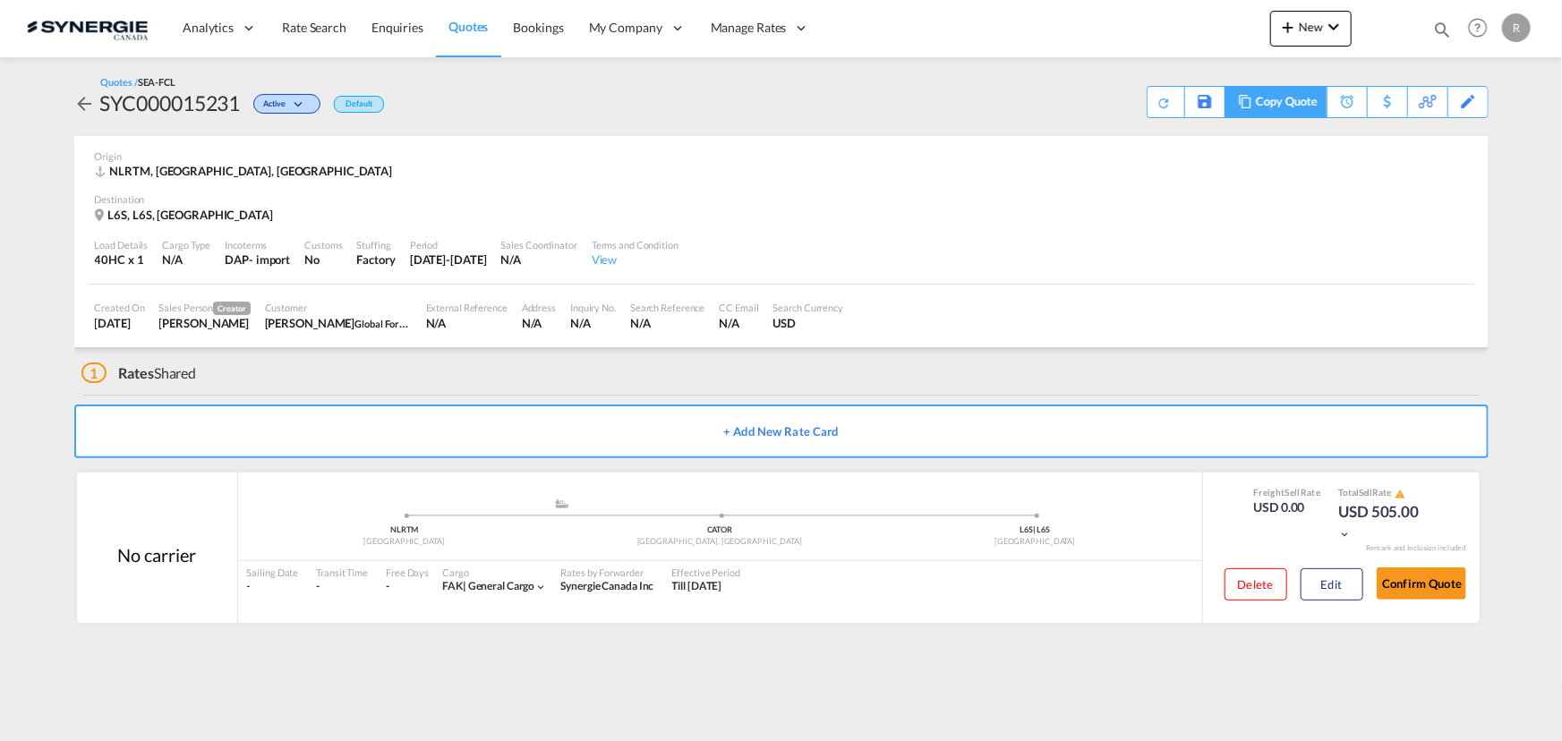
click at [1315, 105] on div "Copy Quote" at bounding box center [1286, 102] width 61 height 30
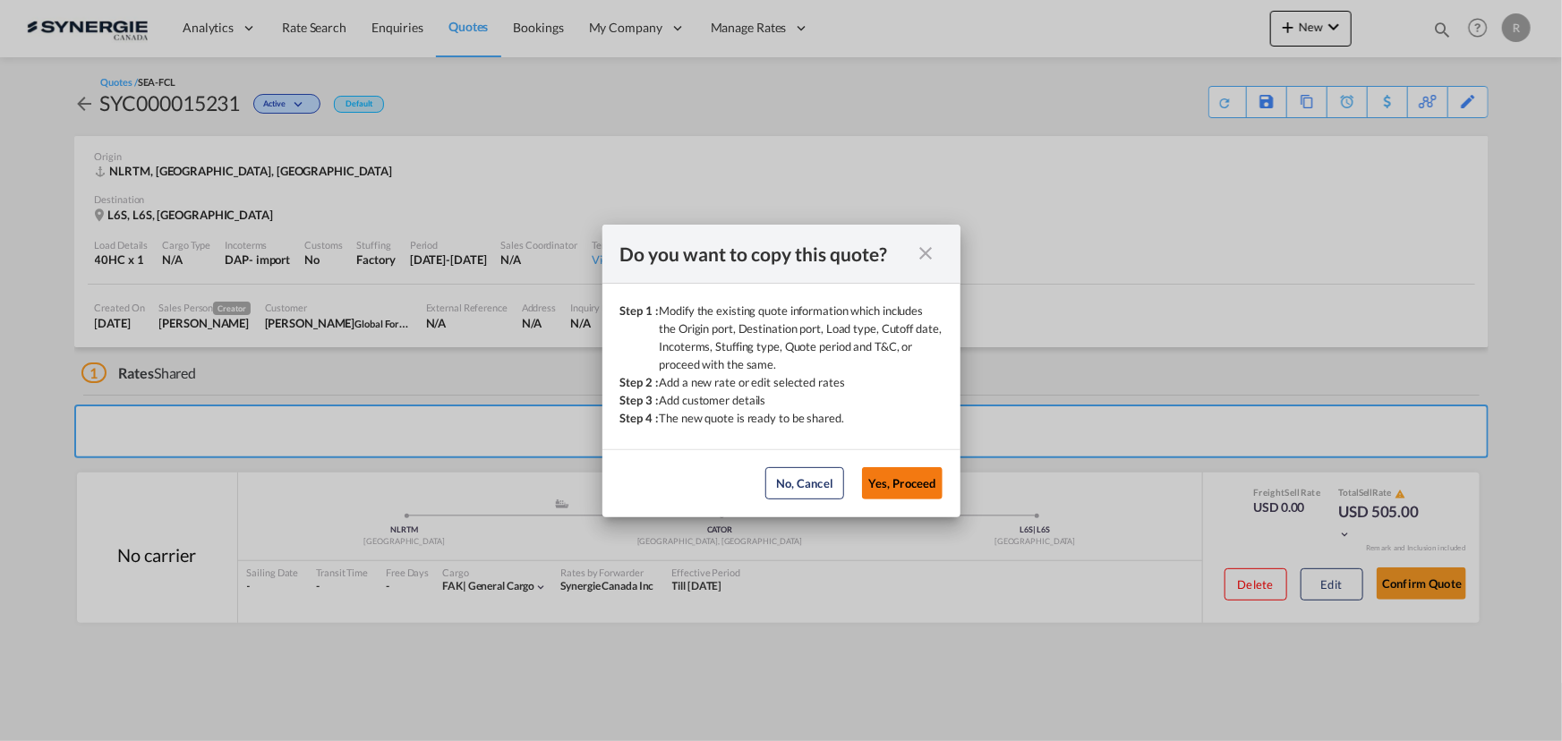
click at [917, 484] on button "Yes, Proceed" at bounding box center [902, 483] width 81 height 32
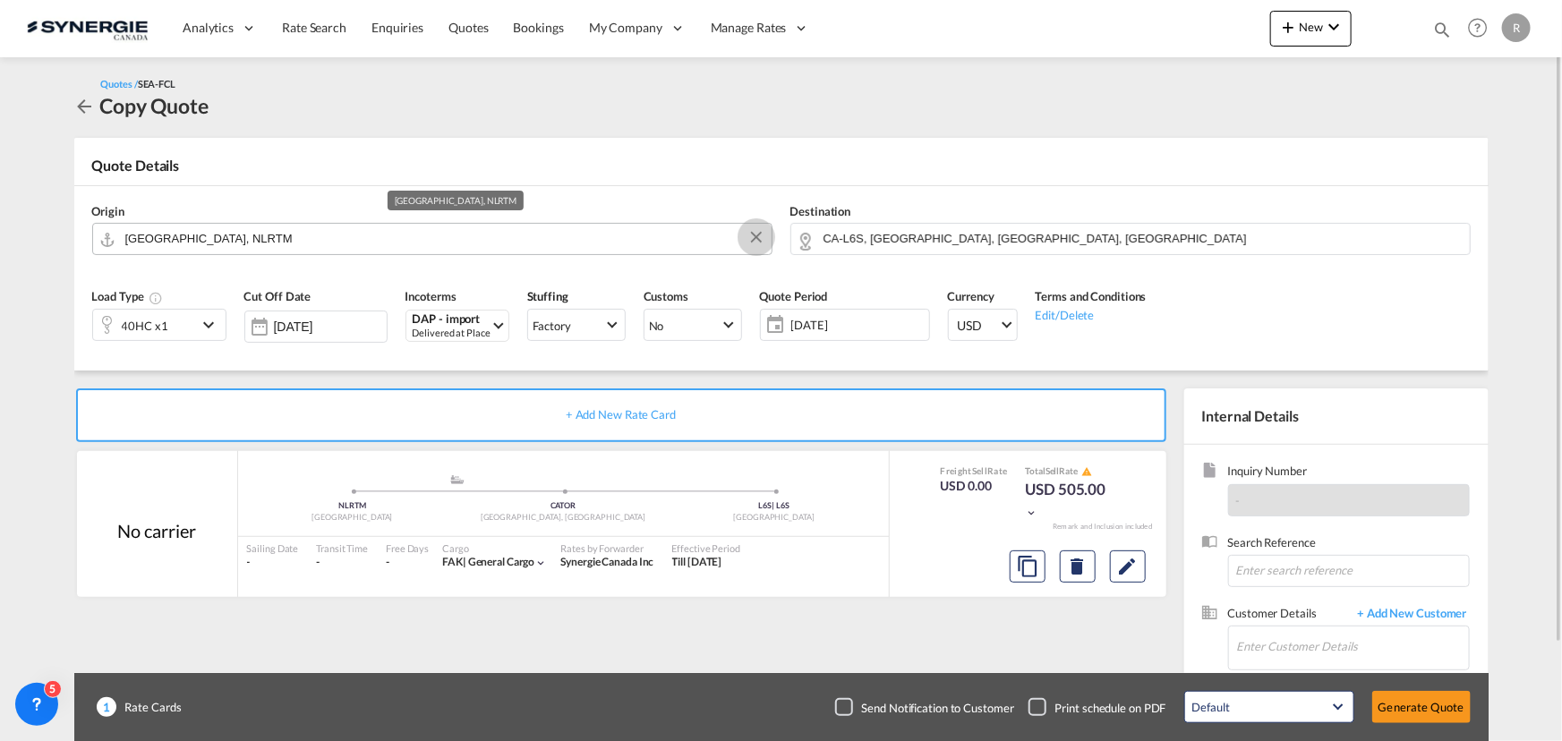
click at [757, 238] on button "Clear Input" at bounding box center [756, 237] width 27 height 27
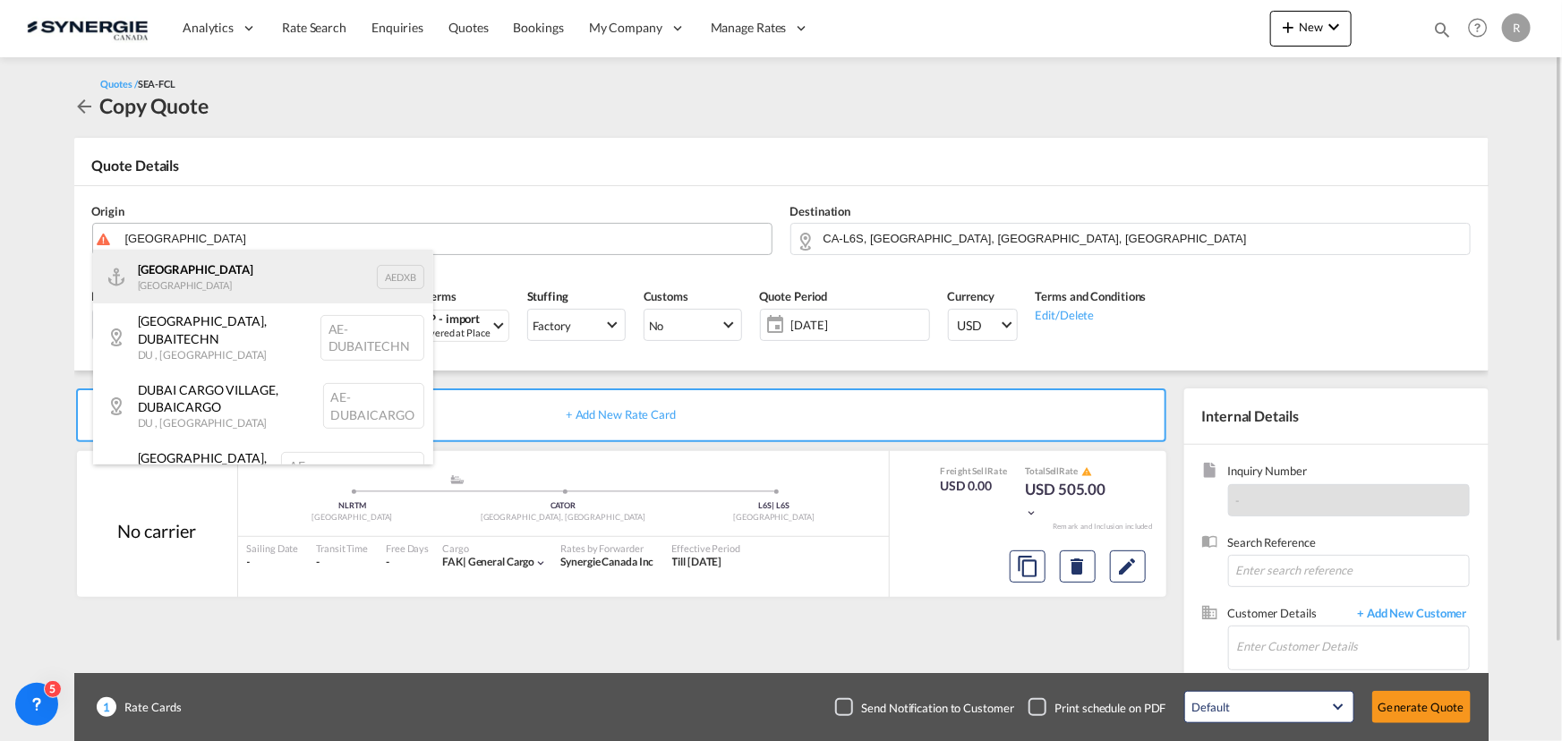
click at [195, 279] on div "[GEOGRAPHIC_DATA] [GEOGRAPHIC_DATA] AEDXB" at bounding box center [263, 277] width 340 height 54
type input "[GEOGRAPHIC_DATA], AEDXB"
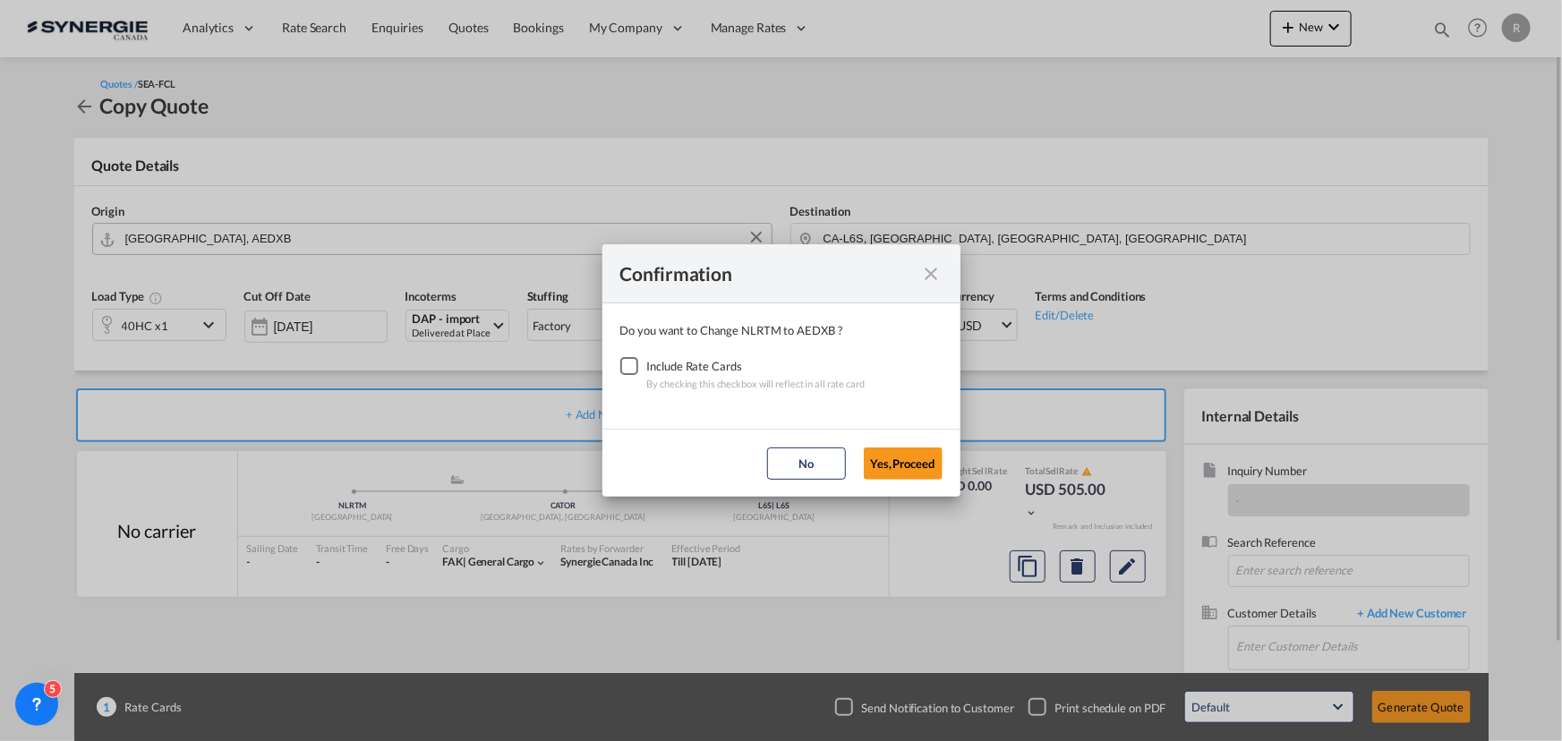
drag, startPoint x: 609, startPoint y: 362, endPoint x: 639, endPoint y: 367, distance: 30.9
click at [616, 362] on md-dialog-content "Do you want to Change NLRTM to AEDXB ? Include Rate Cards By checking this chec…" at bounding box center [781, 365] width 358 height 125
click at [638, 367] on div "Checkbox No Ink" at bounding box center [629, 366] width 18 height 18
click at [908, 457] on button "Yes,Proceed" at bounding box center [903, 464] width 79 height 32
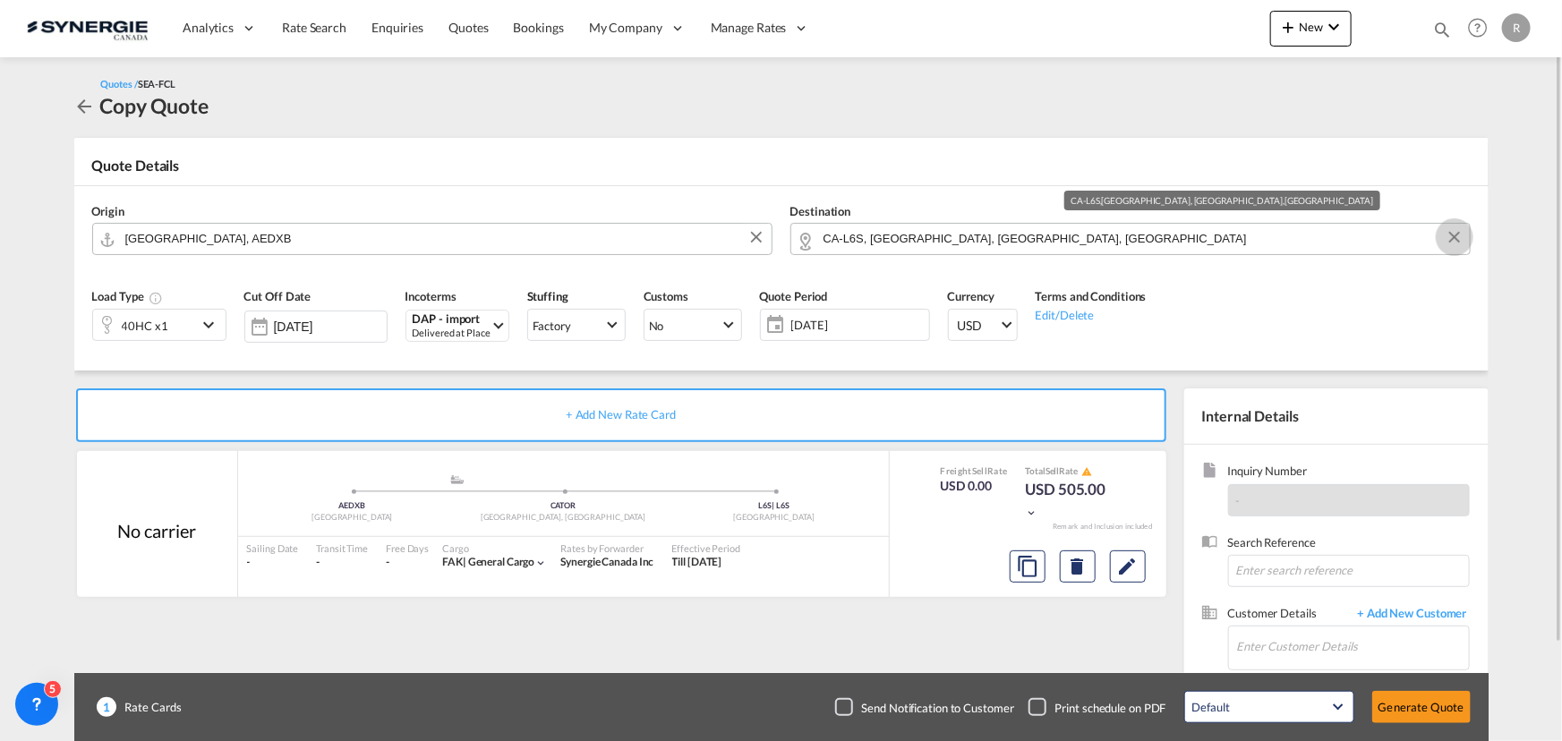
click at [1454, 236] on button "Clear Input" at bounding box center [1454, 237] width 27 height 27
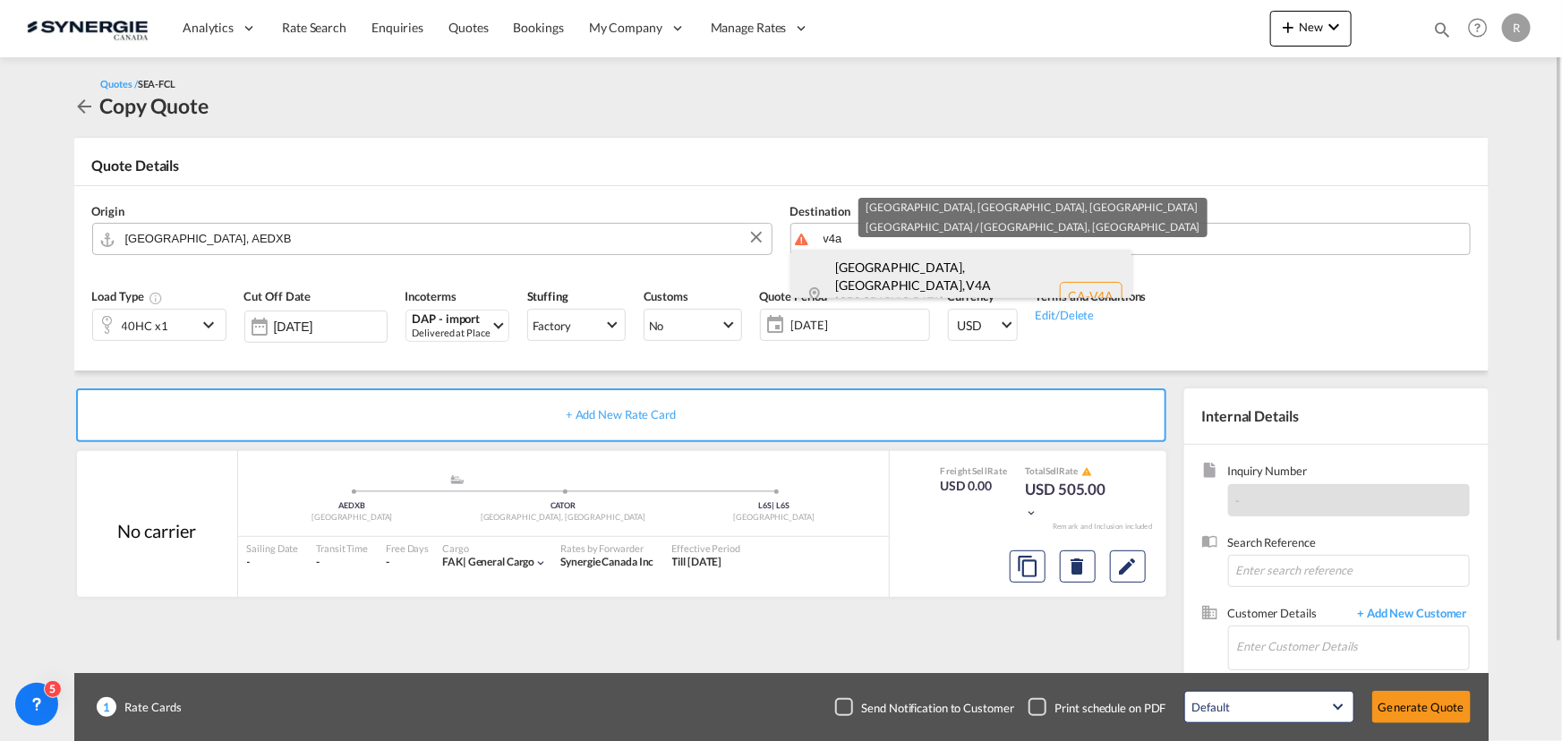
click at [885, 277] on div "[GEOGRAPHIC_DATA], [GEOGRAPHIC_DATA] , V4A [GEOGRAPHIC_DATA] ... Canada CA-[GEO…" at bounding box center [961, 296] width 340 height 92
type input "CA-[GEOGRAPHIC_DATA], [GEOGRAPHIC_DATA], [GEOGRAPHIC_DATA], [GEOGRAPHIC_DATA] .…"
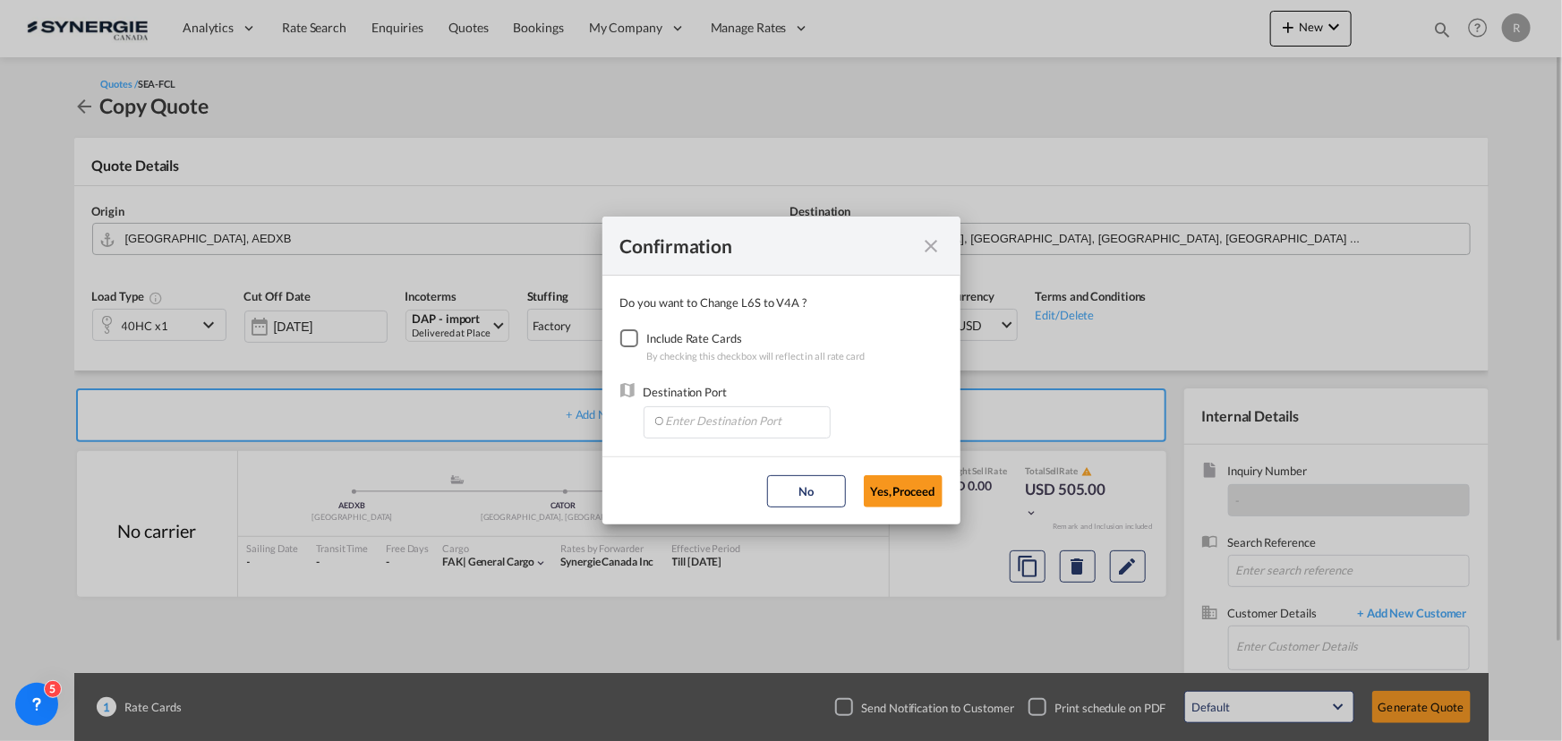
click at [634, 330] on div "Checkbox No Ink" at bounding box center [629, 338] width 18 height 18
click at [726, 419] on input "Enter Destination Port" at bounding box center [740, 420] width 177 height 27
click at [711, 496] on span "CAVAN, [GEOGRAPHIC_DATA], [GEOGRAPHIC_DATA], [GEOGRAPHIC_DATA], [GEOGRAPHIC_DAT…" at bounding box center [1016, 503] width 702 height 15
type input "CAVAN, [GEOGRAPHIC_DATA], [GEOGRAPHIC_DATA], [GEOGRAPHIC_DATA], [GEOGRAPHIC_DAT…"
click at [934, 494] on button "Yes,Proceed" at bounding box center [903, 491] width 79 height 32
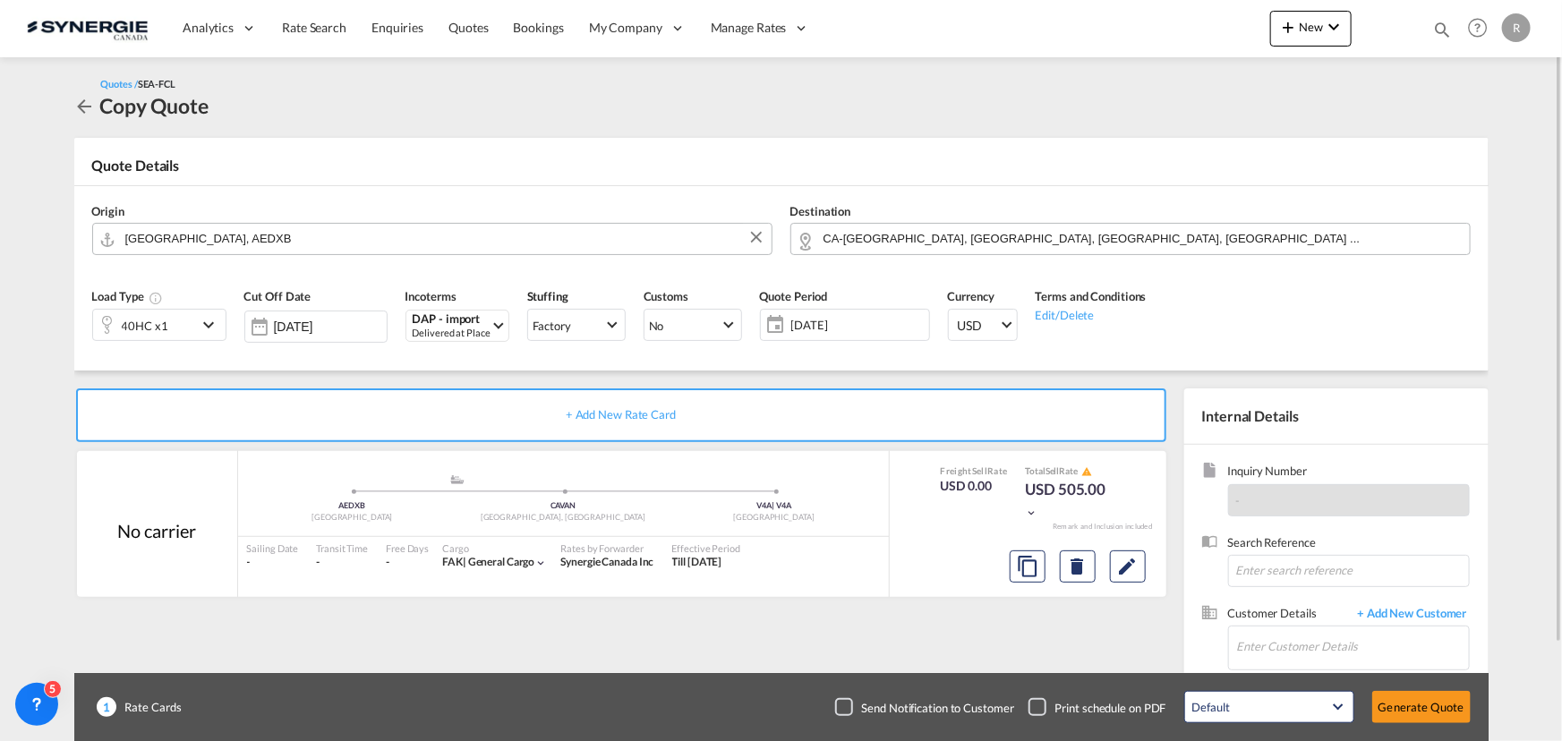
click at [191, 325] on div "40HC x1" at bounding box center [145, 325] width 104 height 30
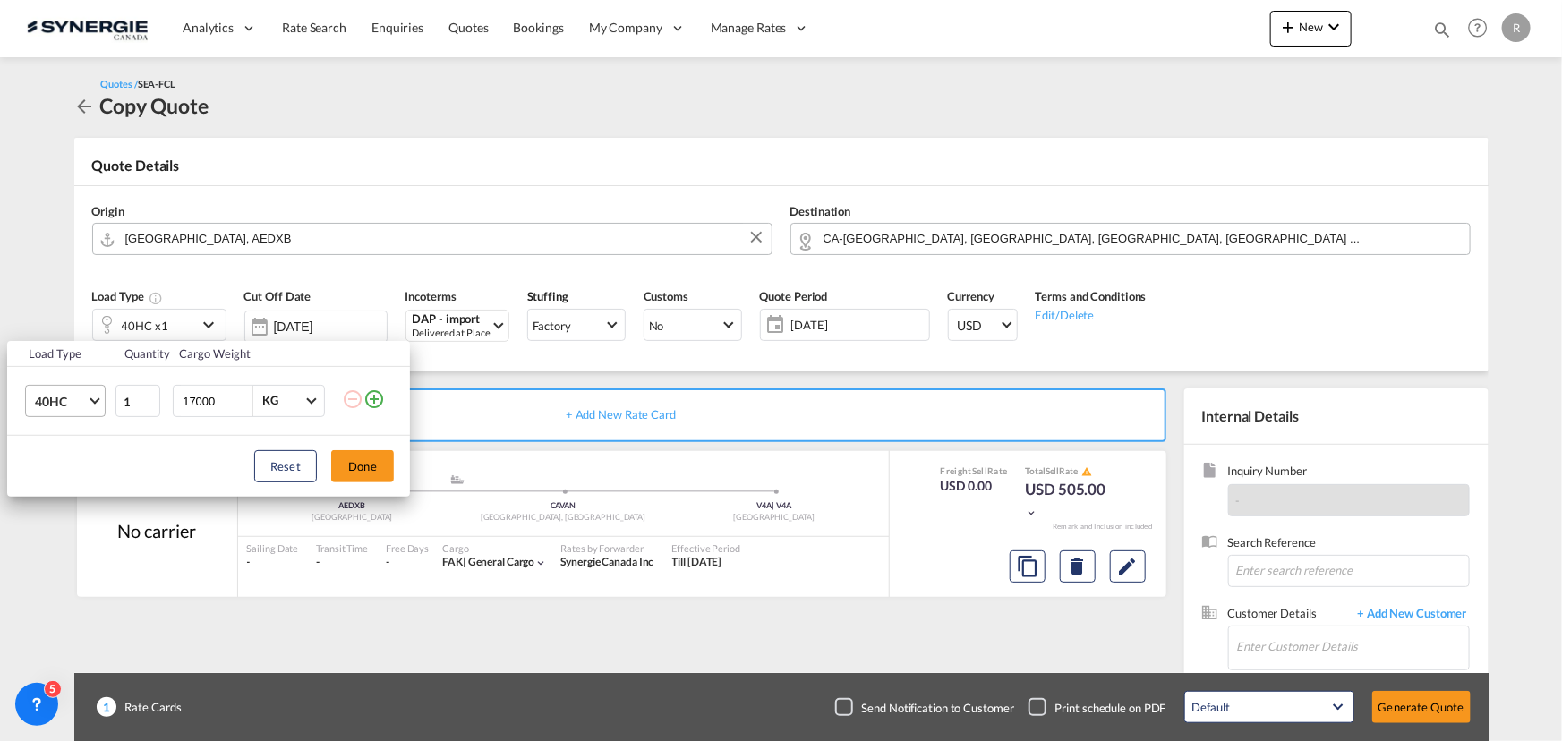
click at [71, 397] on span "40HC" at bounding box center [61, 402] width 52 height 18
click at [58, 491] on div "40OT" at bounding box center [49, 497] width 30 height 18
click at [372, 472] on button "Done" at bounding box center [362, 466] width 63 height 32
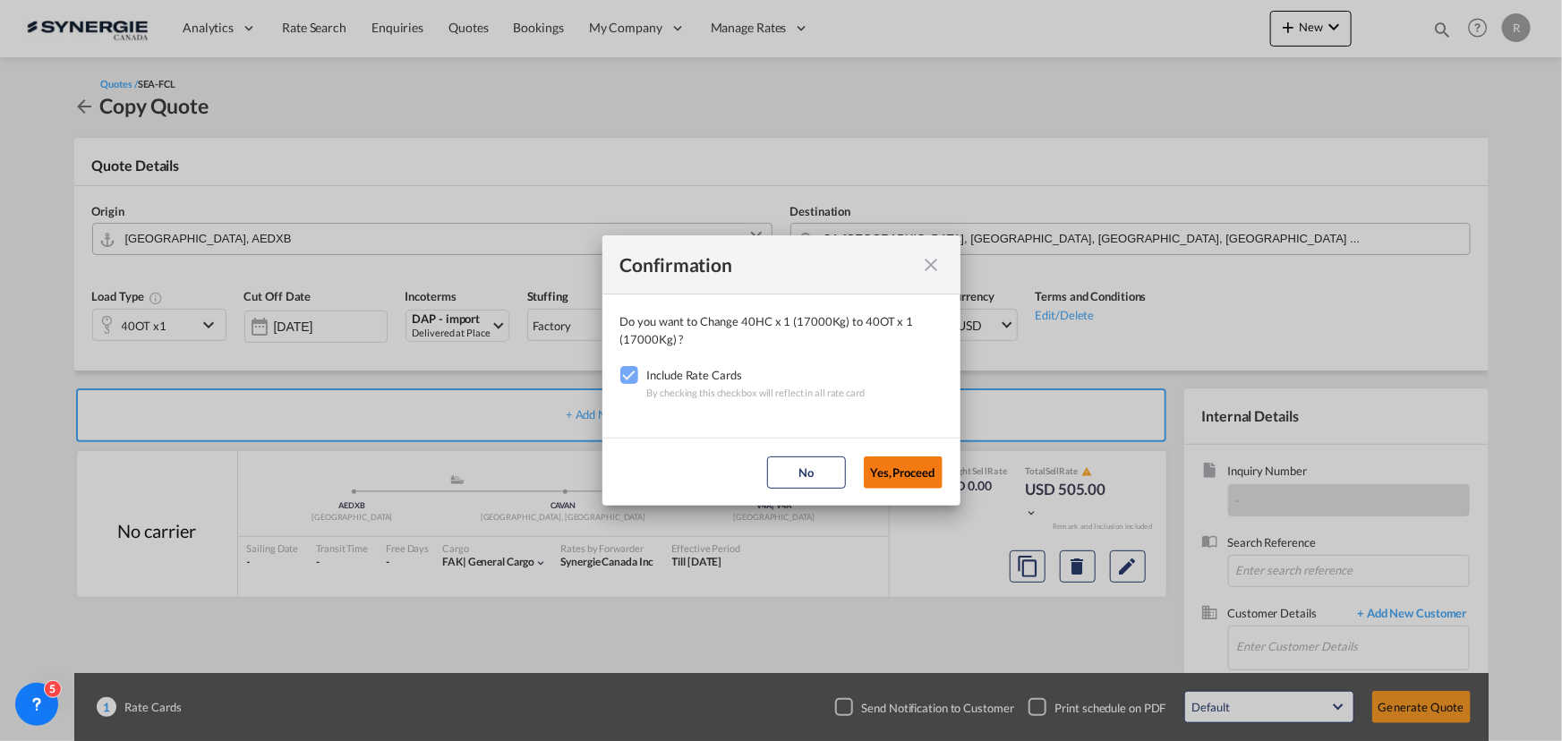
click at [905, 482] on button "Yes,Proceed" at bounding box center [903, 472] width 79 height 32
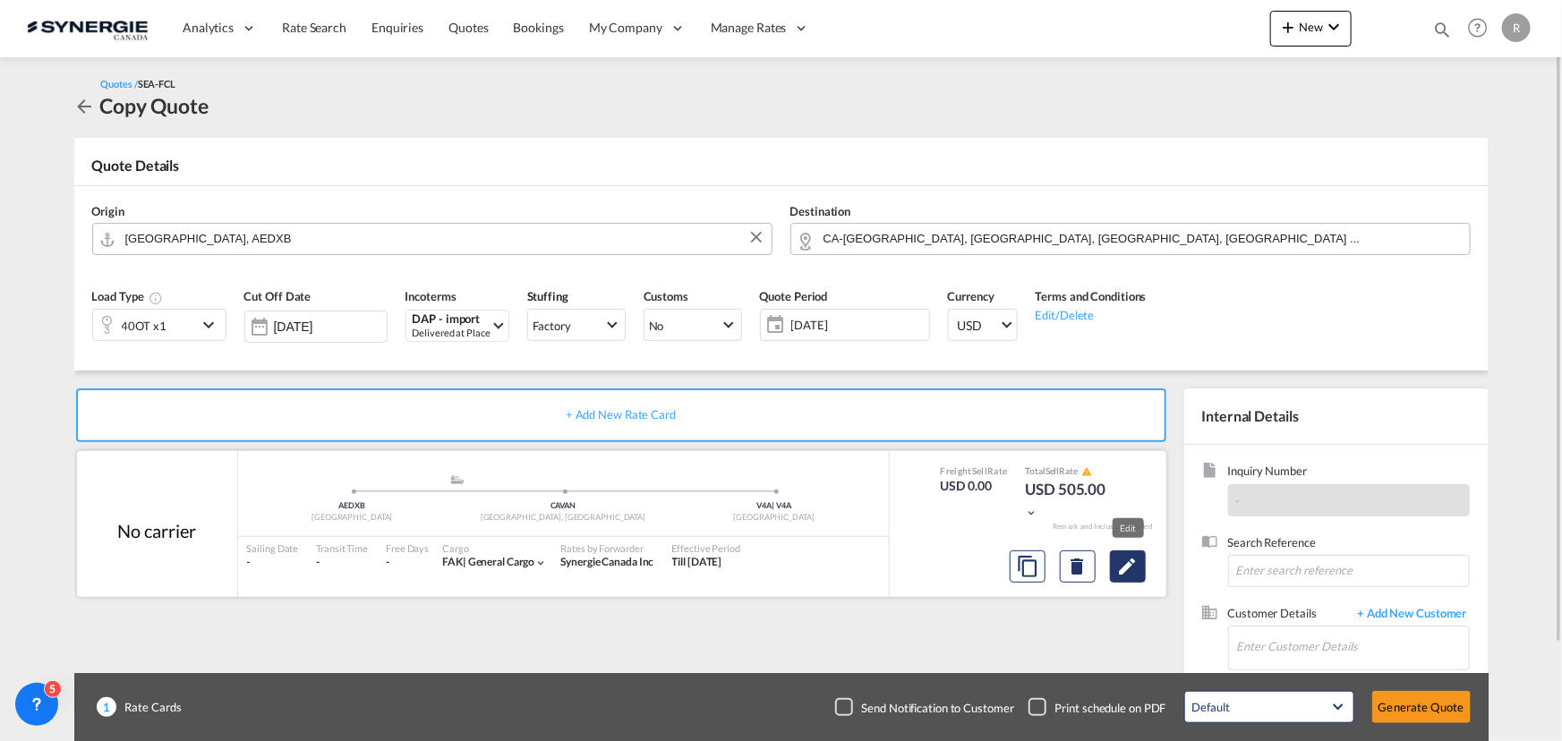
click at [1141, 566] on button "Edit" at bounding box center [1128, 566] width 36 height 32
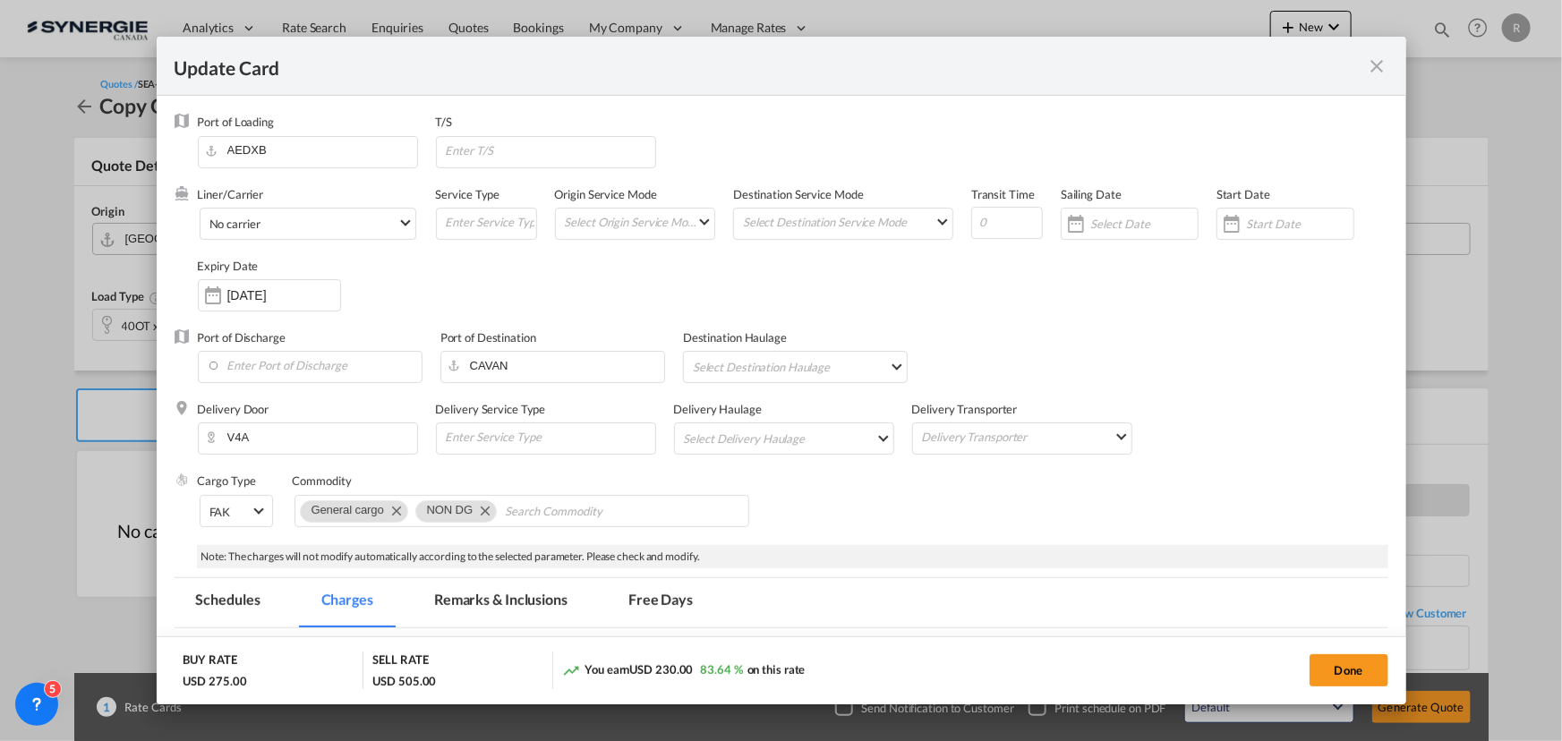
select select "per container"
select select "per B/L"
select select "per container"
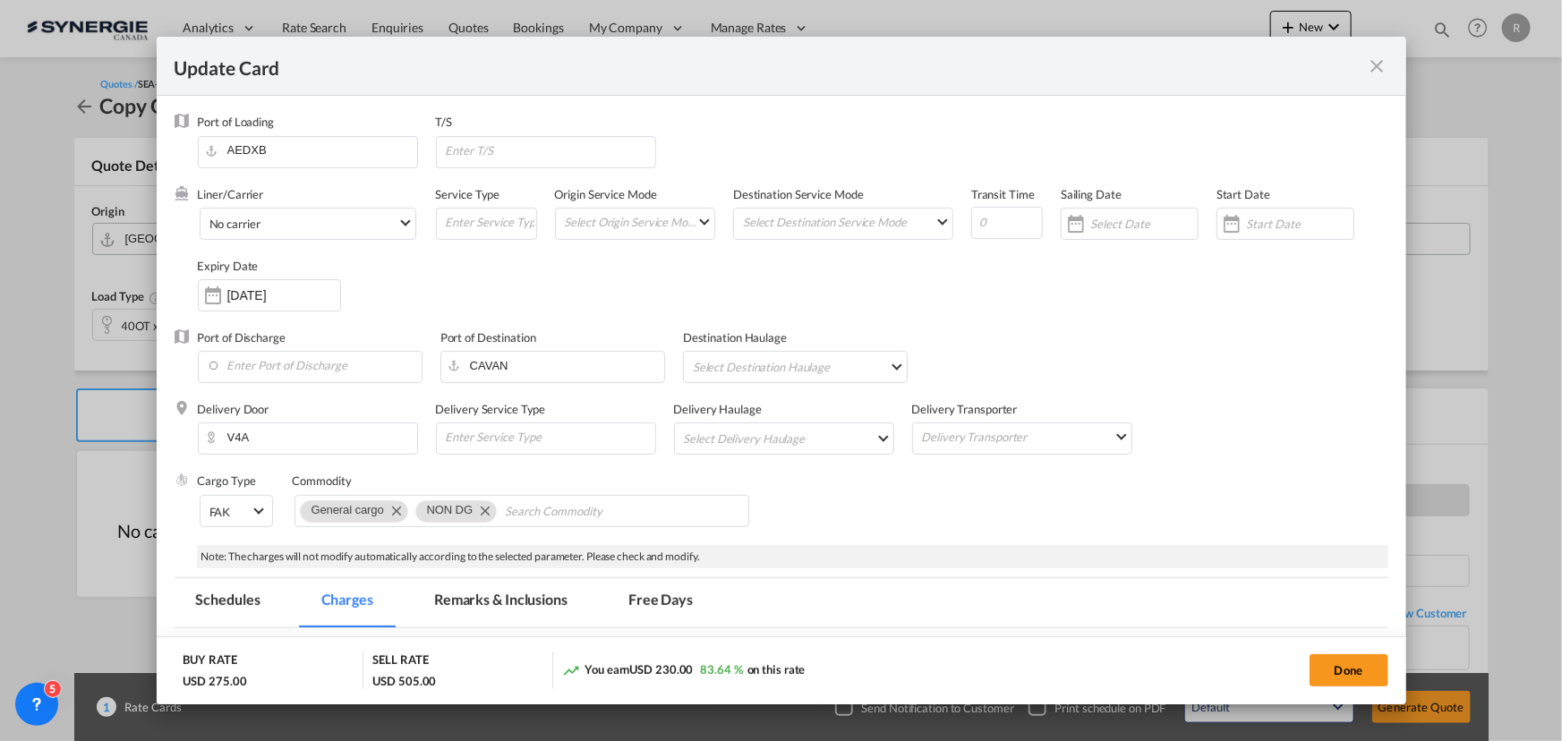
select select "per B/L"
select select "per shipment"
click at [484, 517] on md-icon "Remove NON DG" at bounding box center [483, 509] width 21 height 21
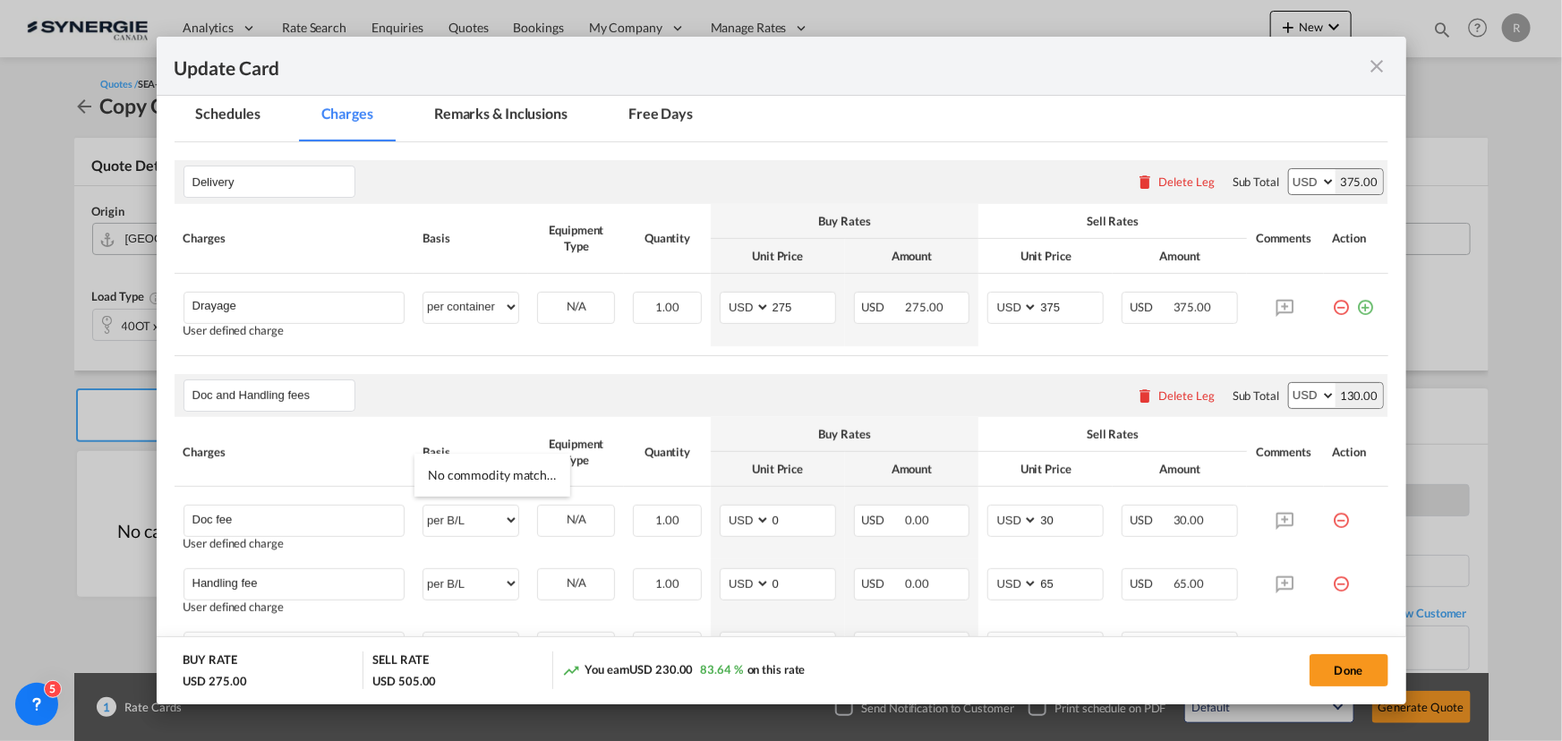
scroll to position [488, 0]
type input "Ingauge"
click at [1357, 308] on md-icon "icon-plus-circle-outline green-400-fg" at bounding box center [1366, 299] width 18 height 18
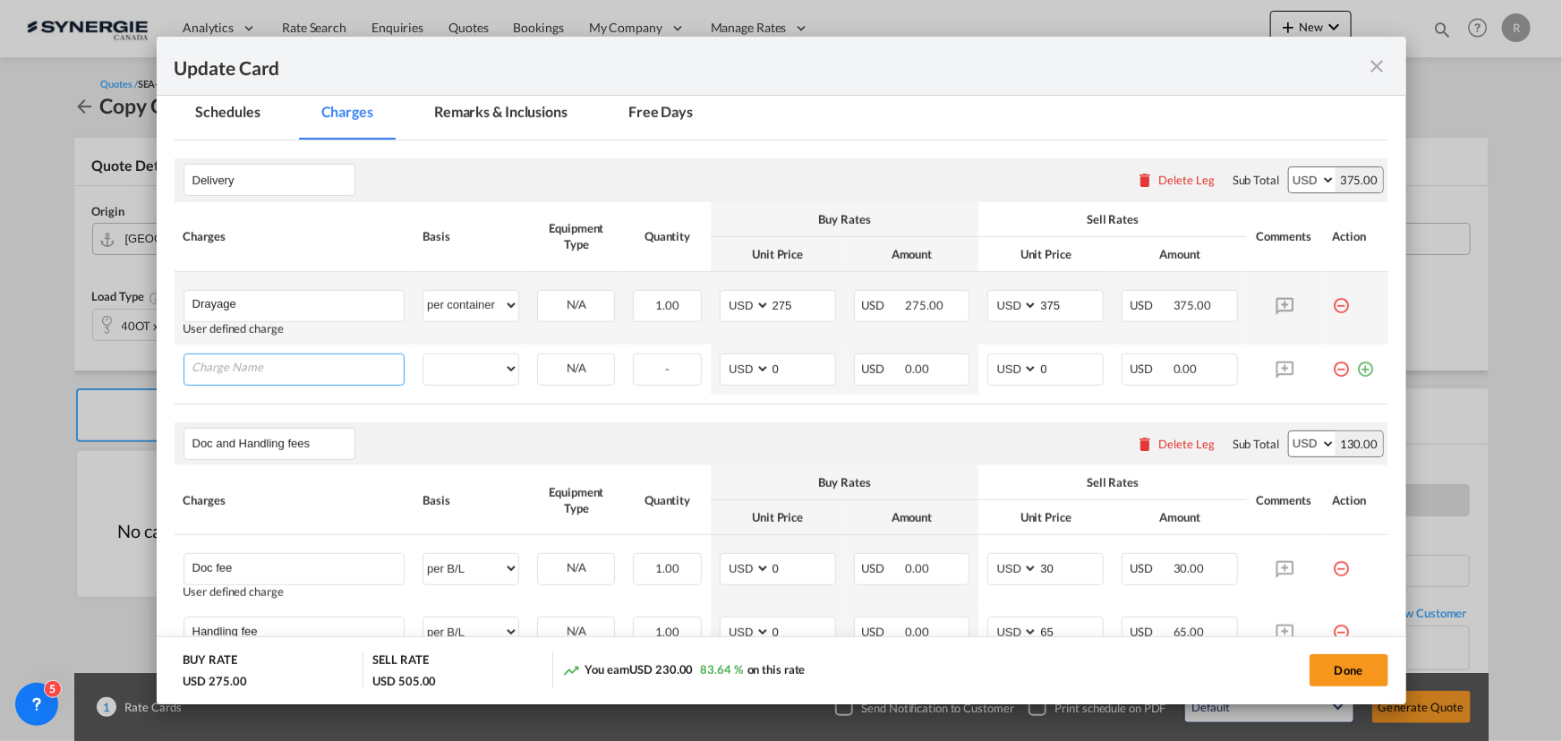
type input "O"
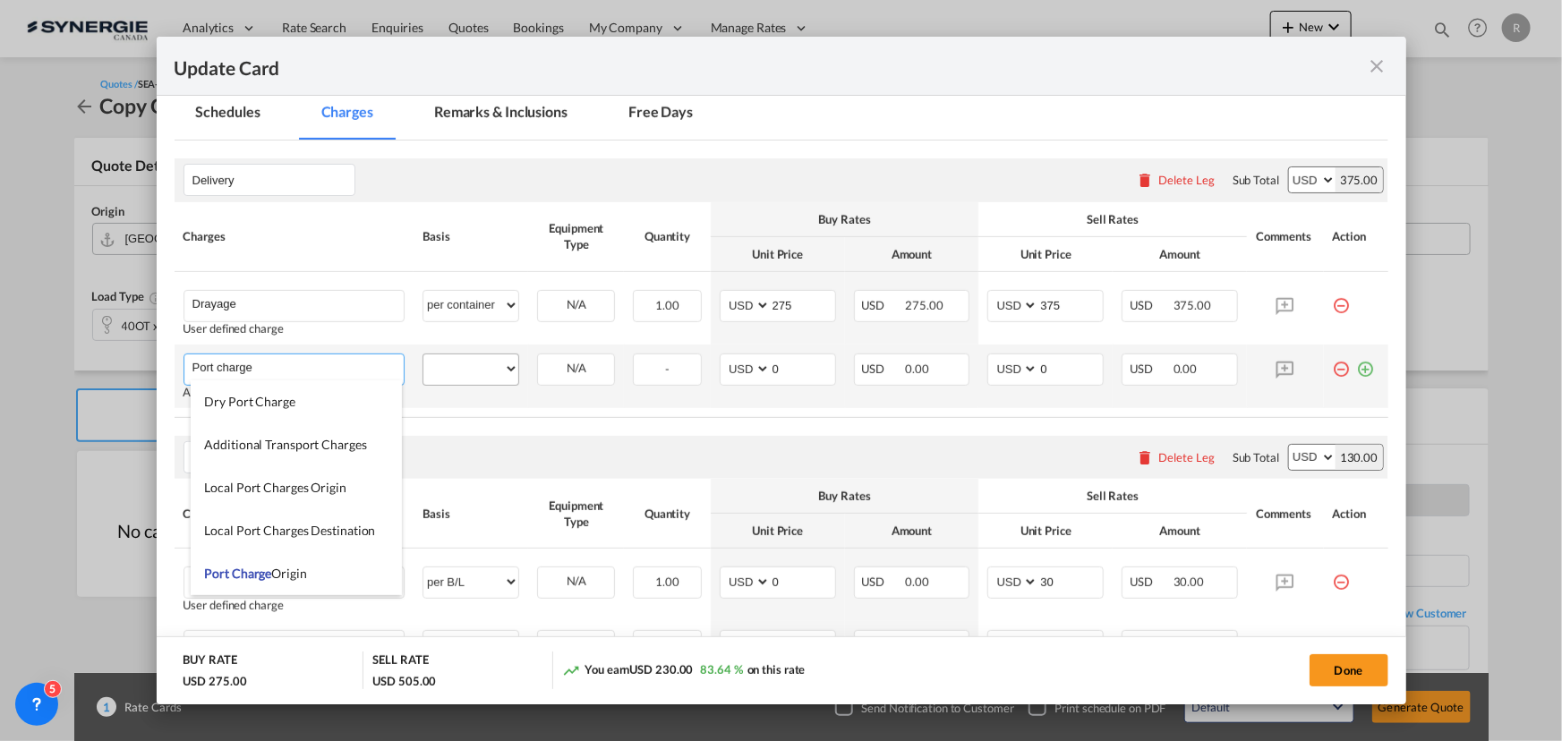
type input "Port charge"
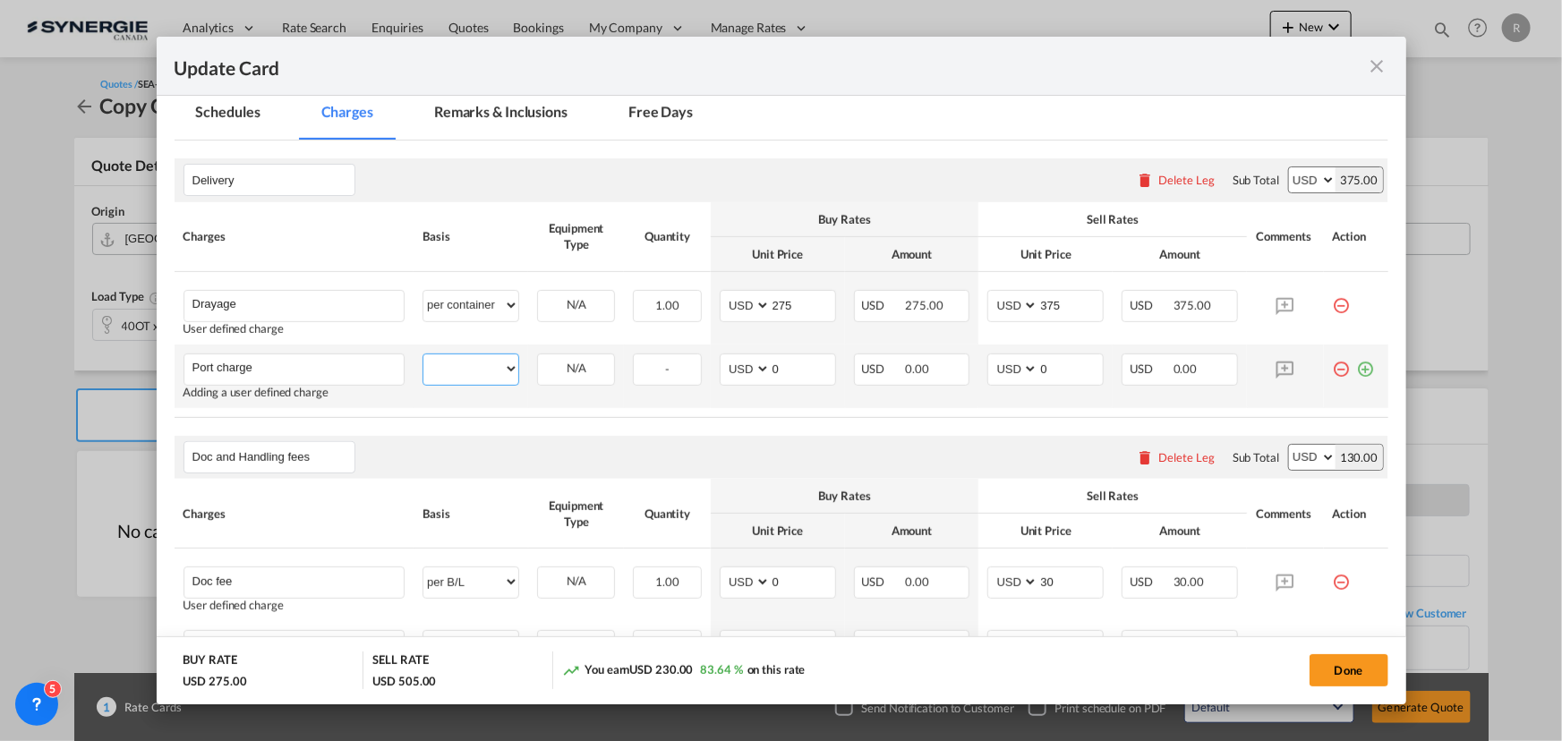
click at [458, 370] on select "per equipment per container per B/L per shipping bill per shipment per pallet p…" at bounding box center [470, 368] width 95 height 29
select select "per container"
click at [423, 354] on select "per equipment per container per B/L per shipping bill per shipment per pallet p…" at bounding box center [470, 368] width 95 height 29
drag, startPoint x: 809, startPoint y: 368, endPoint x: 699, endPoint y: 333, distance: 115.5
click at [720, 357] on md-input-container "AED AFN ALL AMD ANG AOA ARS AUD AWG AZN BAM BBD BDT BGN BHD BIF BMD BND [PERSON…" at bounding box center [778, 370] width 116 height 32
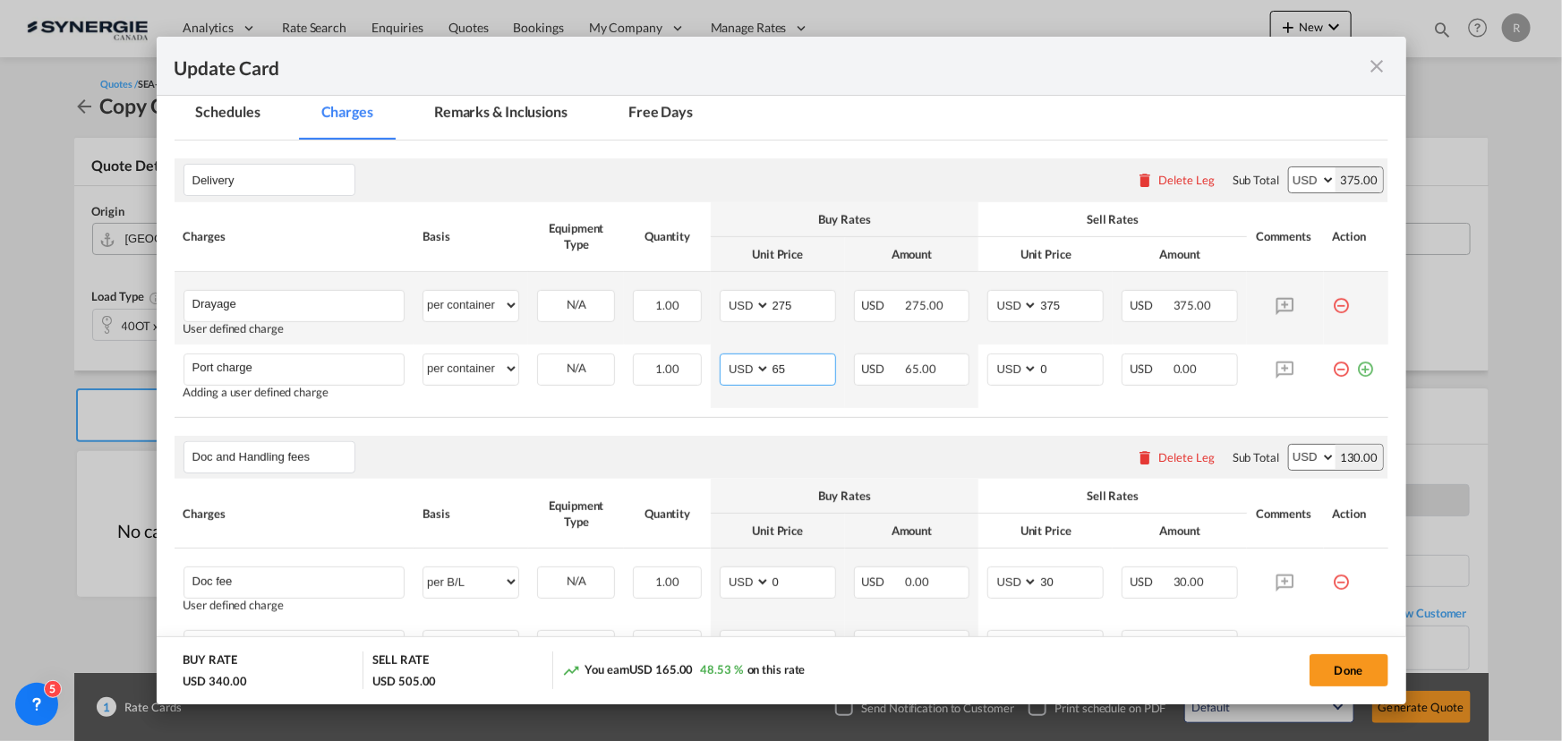
type input "65"
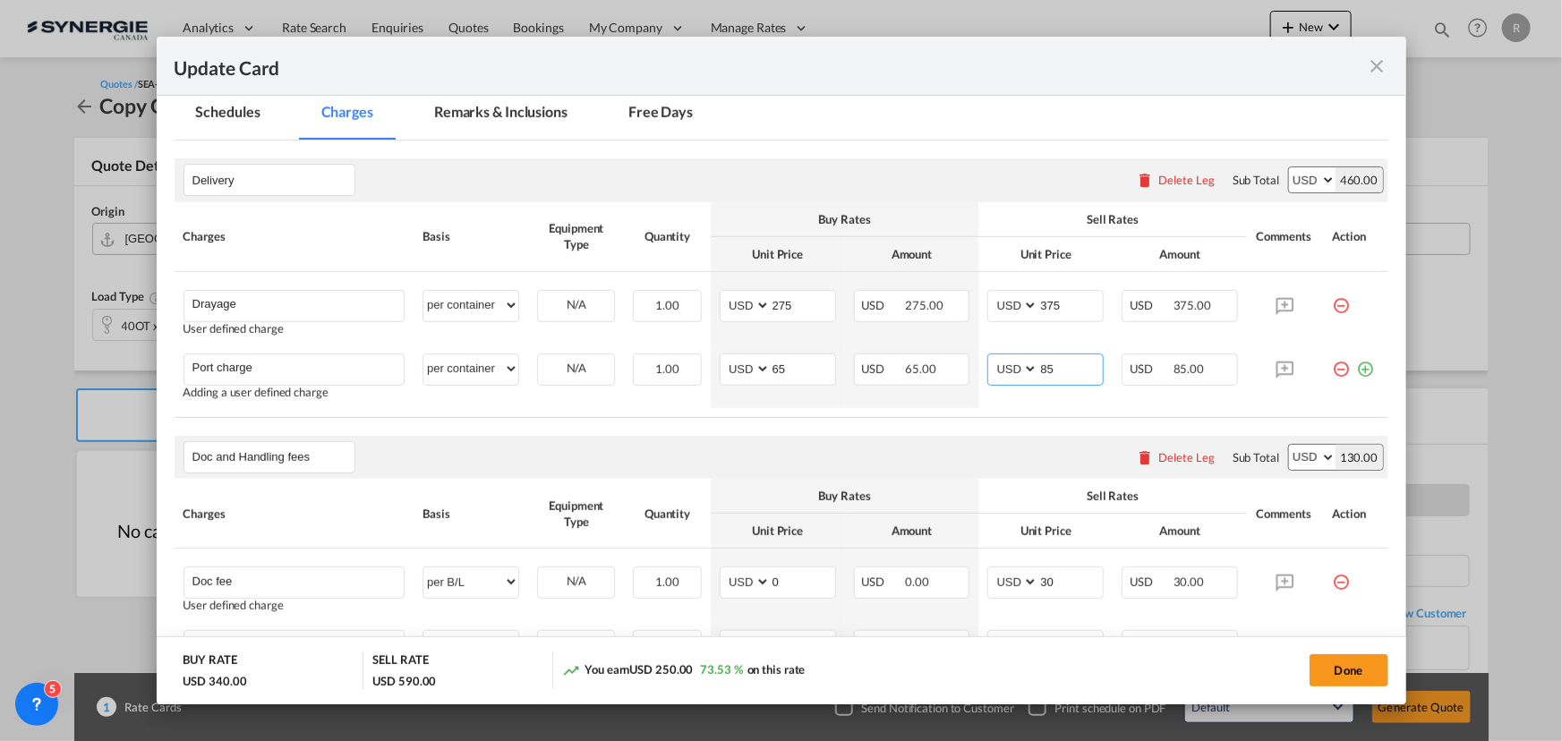
type input "85"
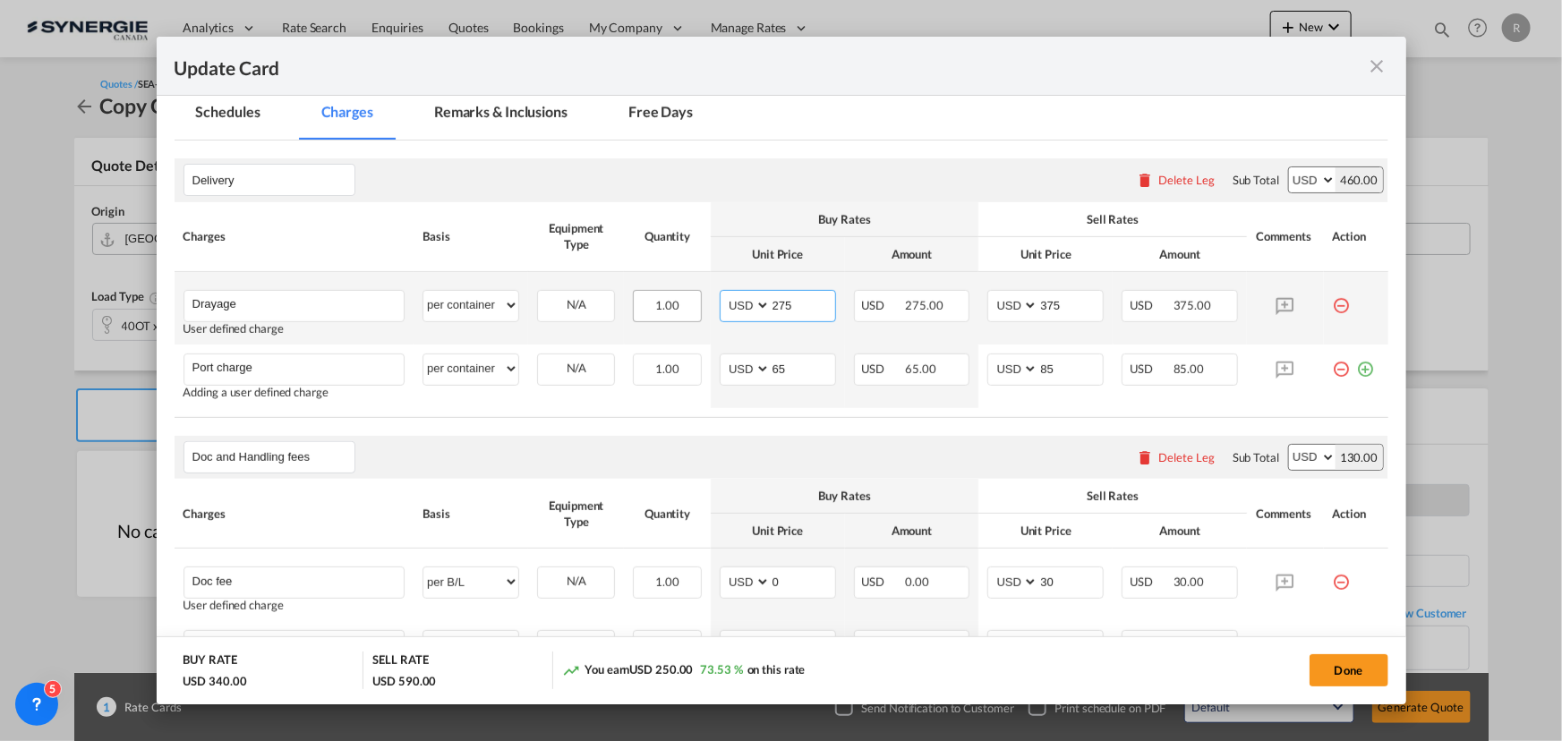
drag, startPoint x: 804, startPoint y: 304, endPoint x: 665, endPoint y: 308, distance: 138.8
click at [665, 308] on tr "Drayage Please Enter User Defined Charges Cannot Be Published User defined char…" at bounding box center [782, 308] width 1214 height 72
type input "488"
drag, startPoint x: 1065, startPoint y: 310, endPoint x: 980, endPoint y: 308, distance: 85.0
click at [987, 308] on md-input-container "AED AFN ALL AMD ANG AOA ARS AUD AWG AZN BAM BBD BDT BGN BHD BIF BMD BND [PERSON…" at bounding box center [1045, 306] width 116 height 32
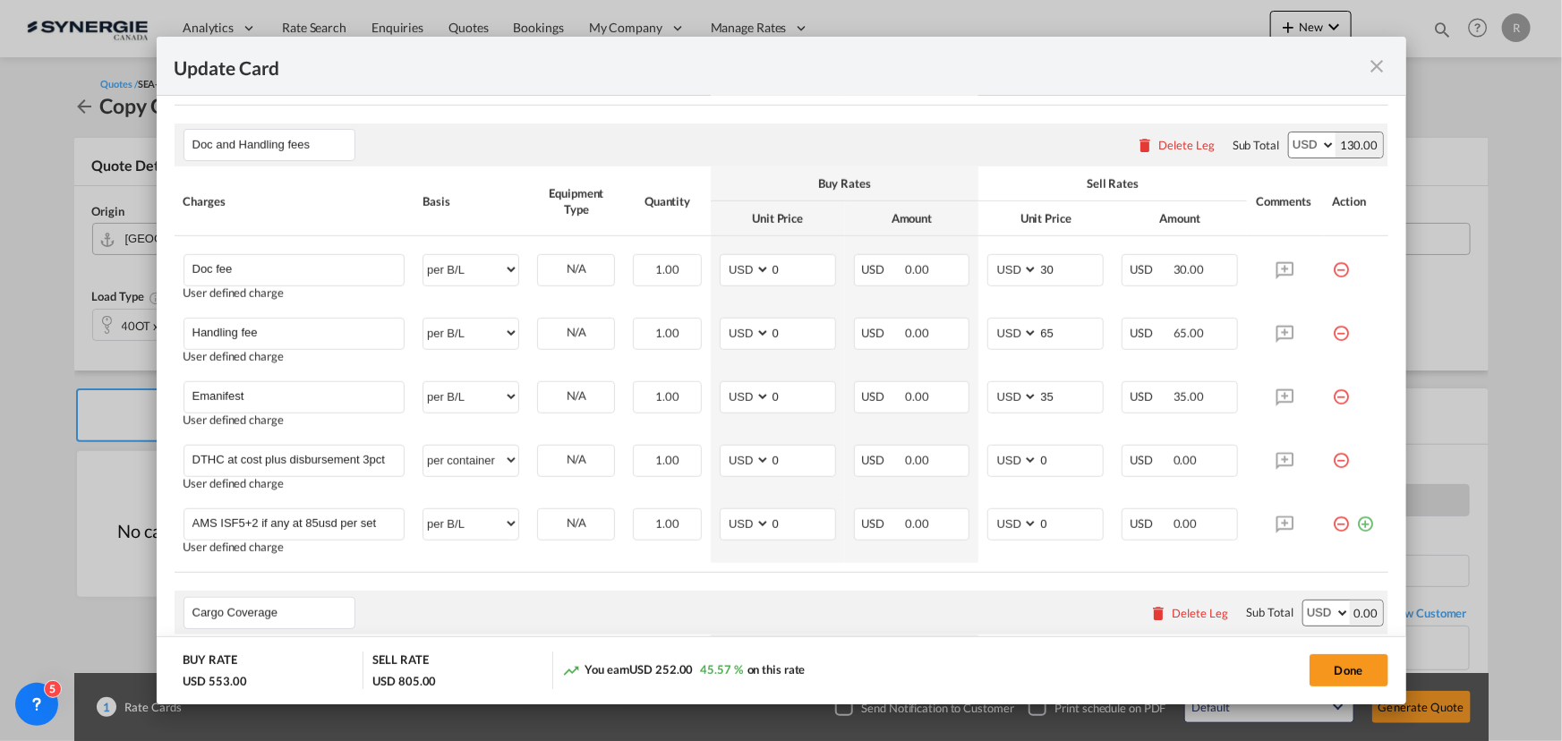
scroll to position [814, 0]
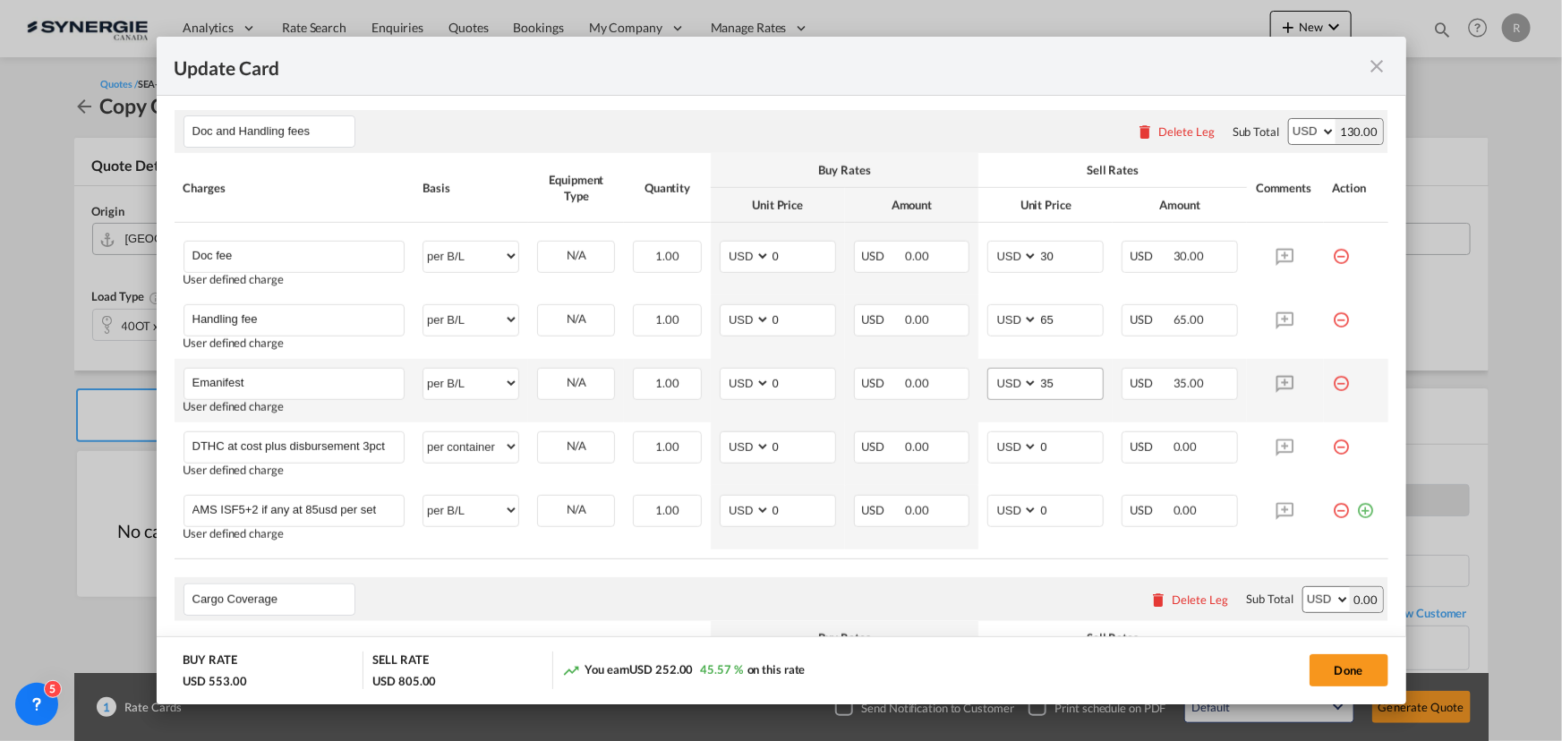
type input "590"
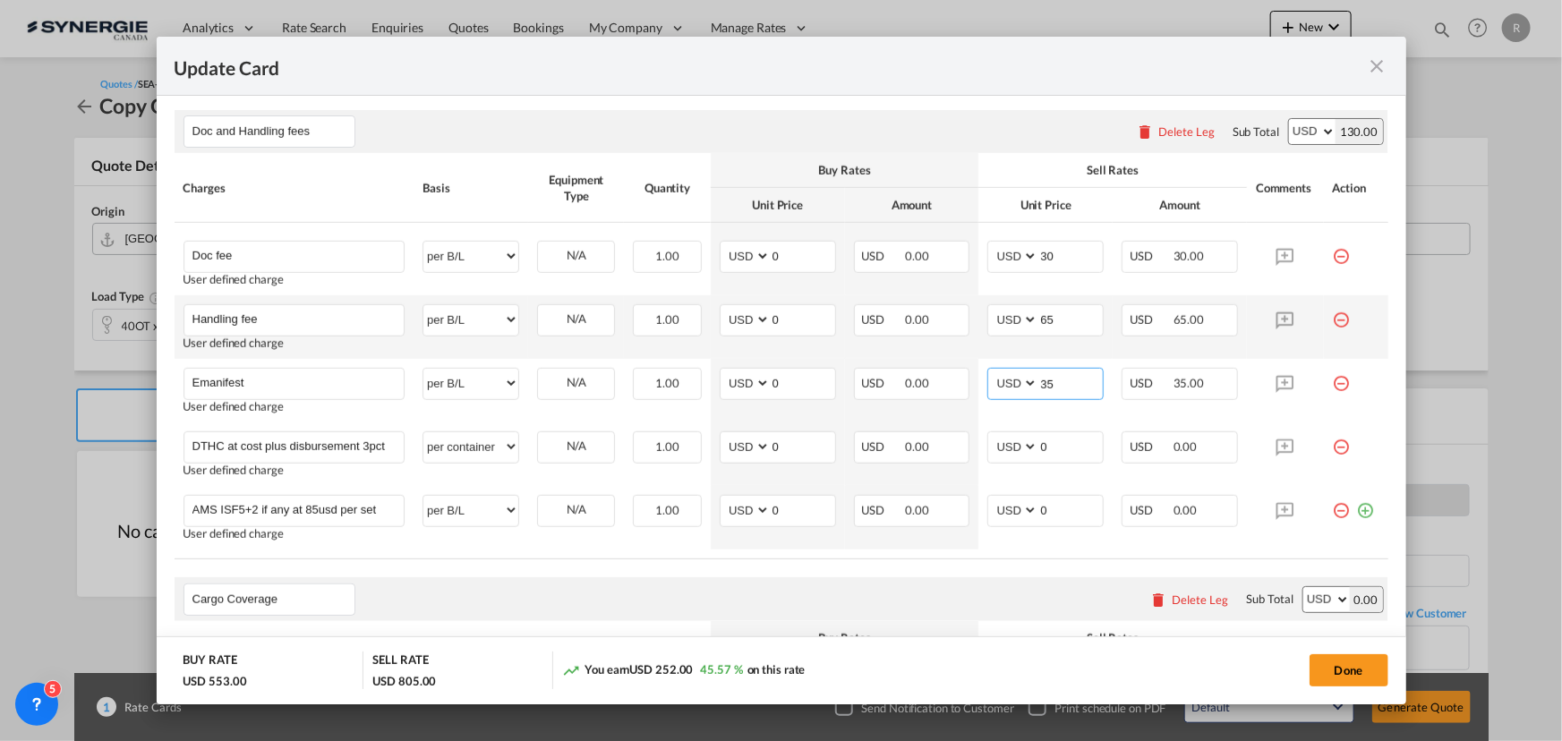
drag, startPoint x: 1062, startPoint y: 388, endPoint x: 831, endPoint y: 323, distance: 239.7
click at [963, 381] on tr "Emanifest Please Enter User Defined Charges Cannot Be Published User defined ch…" at bounding box center [782, 391] width 1214 height 64
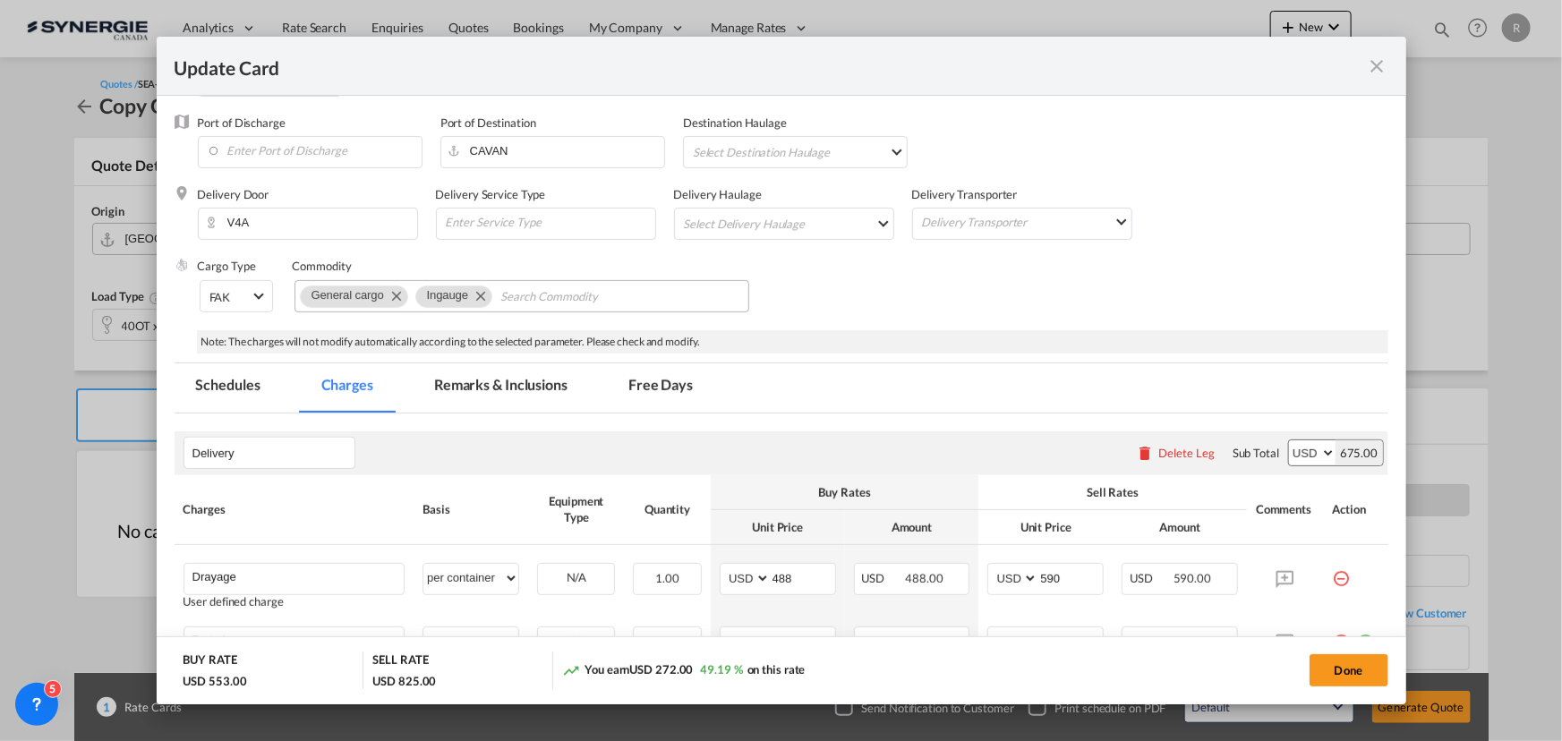
scroll to position [84, 0]
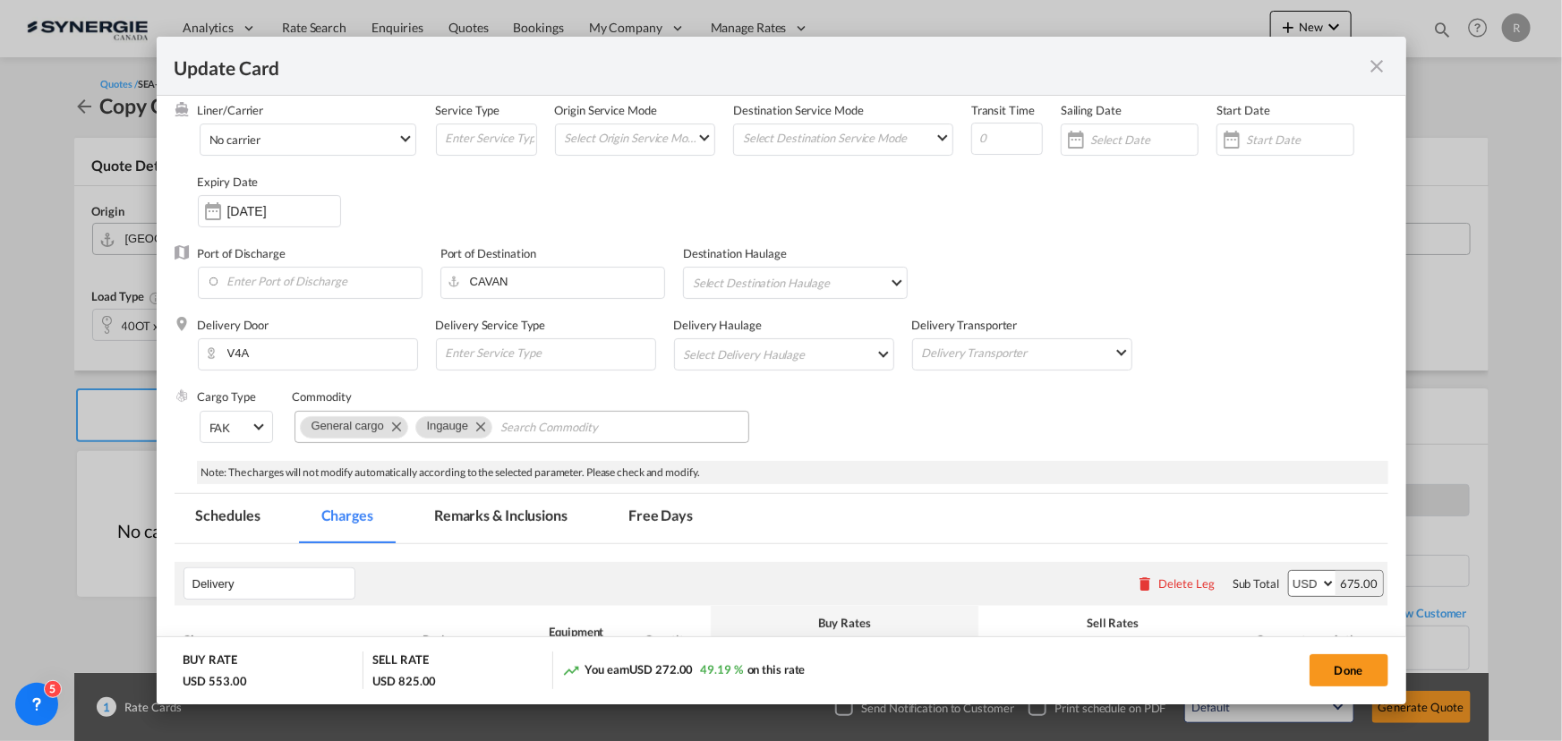
type input "55"
click at [501, 509] on md-tab-item "Remarks & Inclusions" at bounding box center [501, 518] width 176 height 49
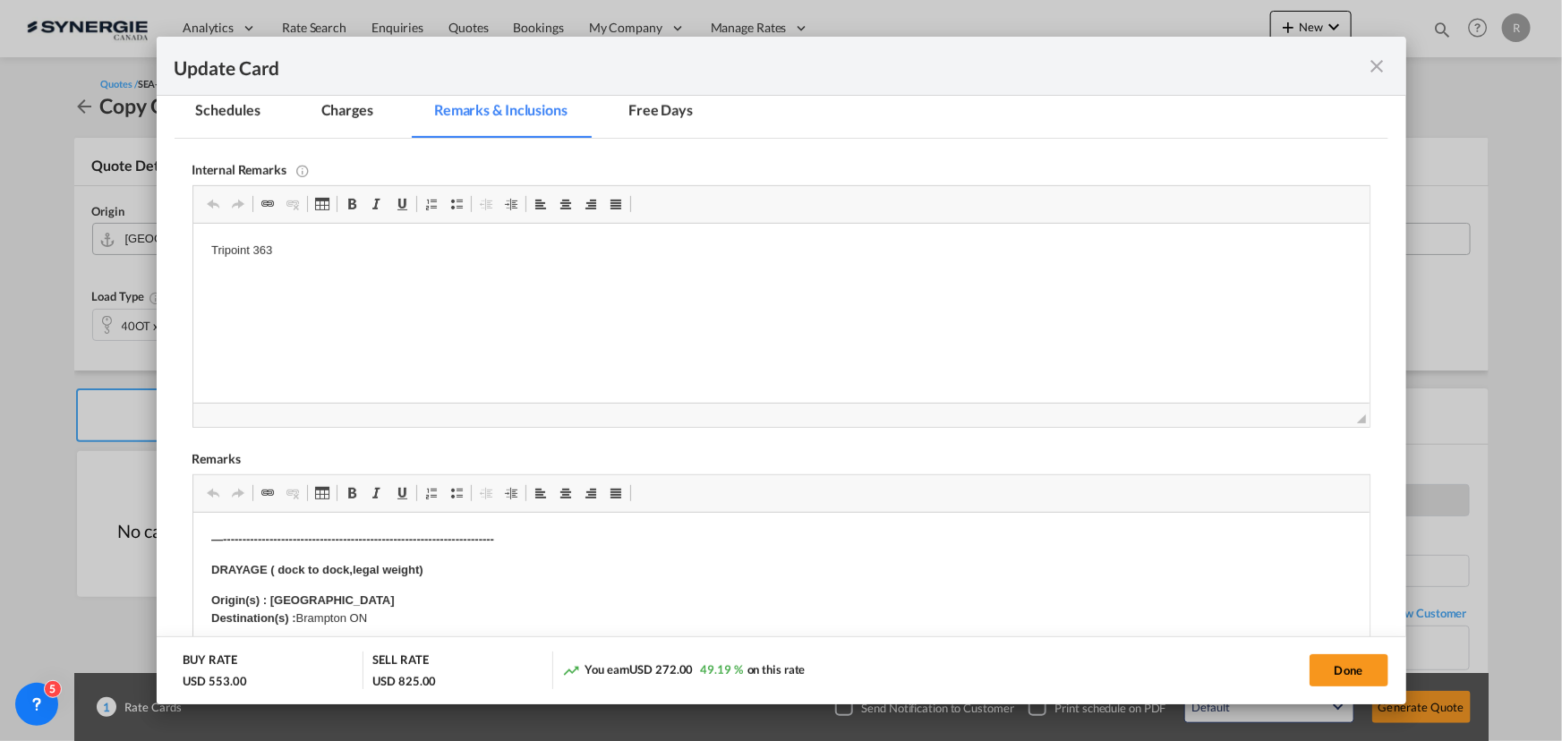
scroll to position [491, 0]
drag, startPoint x: 198, startPoint y: 248, endPoint x: 378, endPoint y: 259, distance: 180.2
drag, startPoint x: 268, startPoint y: 593, endPoint x: 281, endPoint y: 593, distance: 13.5
click at [272, 590] on p "Origin(s) : Toronto Destination(s) : [GEOGRAPHIC_DATA] ON" at bounding box center [780, 609] width 1140 height 38
drag, startPoint x: 272, startPoint y: 595, endPoint x: 365, endPoint y: 573, distance: 95.7
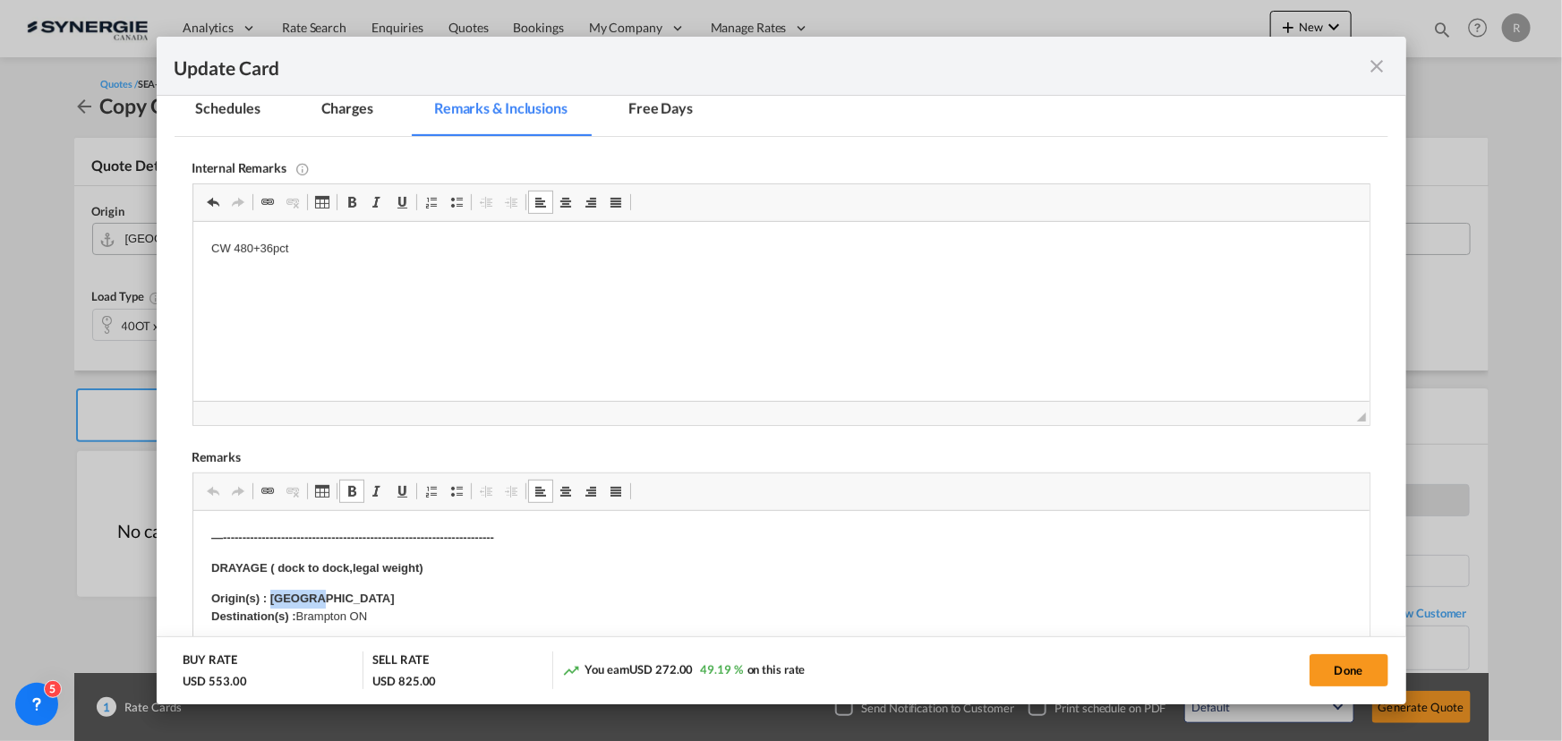
drag, startPoint x: 297, startPoint y: 617, endPoint x: 438, endPoint y: 604, distance: 141.1
click at [437, 607] on p "Origin(s) : Vancouver CY Destination(s) : [GEOGRAPHIC_DATA] ON" at bounding box center [780, 609] width 1140 height 38
click at [336, 598] on strong "Origin(s) : Vancouver CYBurnaby" at bounding box center [302, 598] width 184 height 13
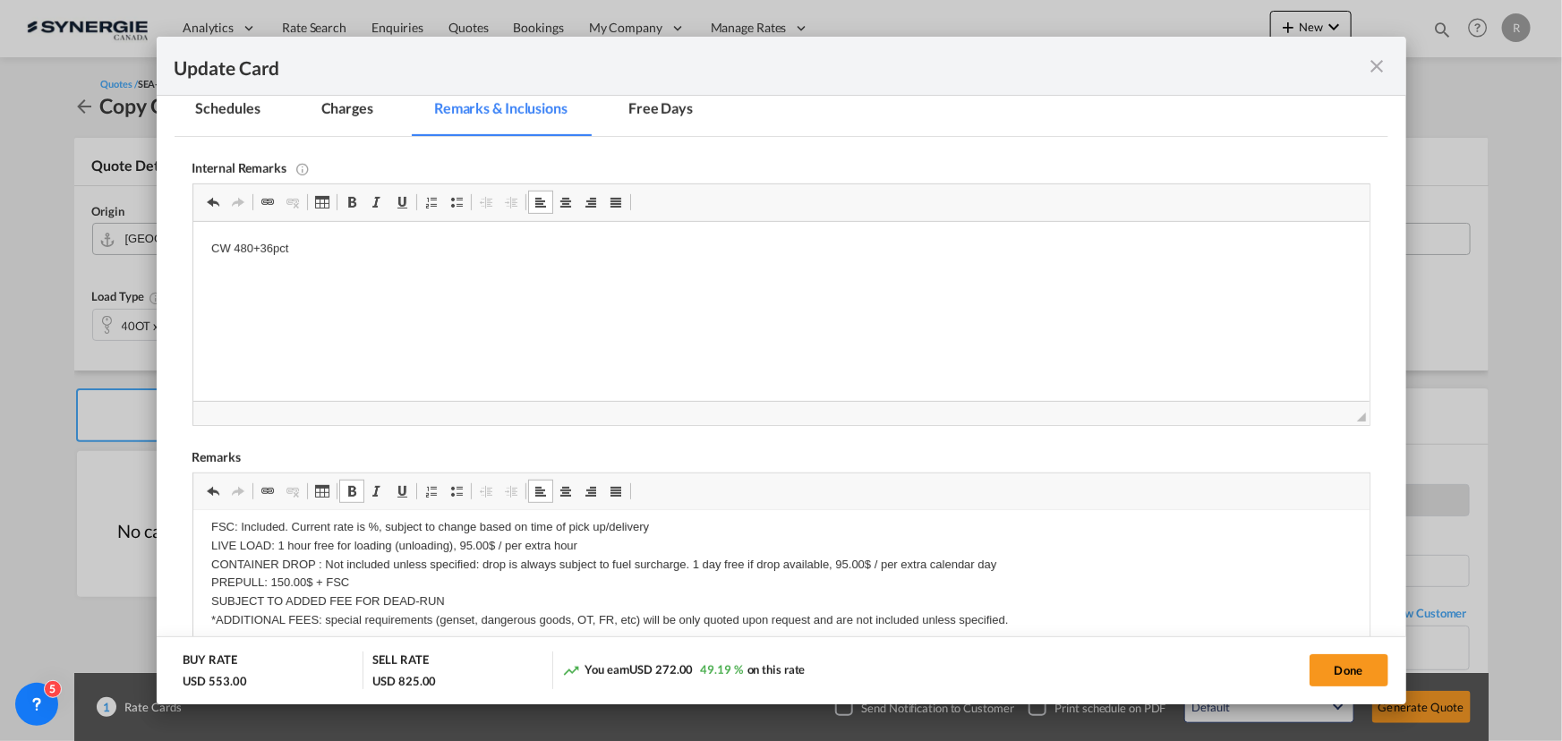
scroll to position [81, 0]
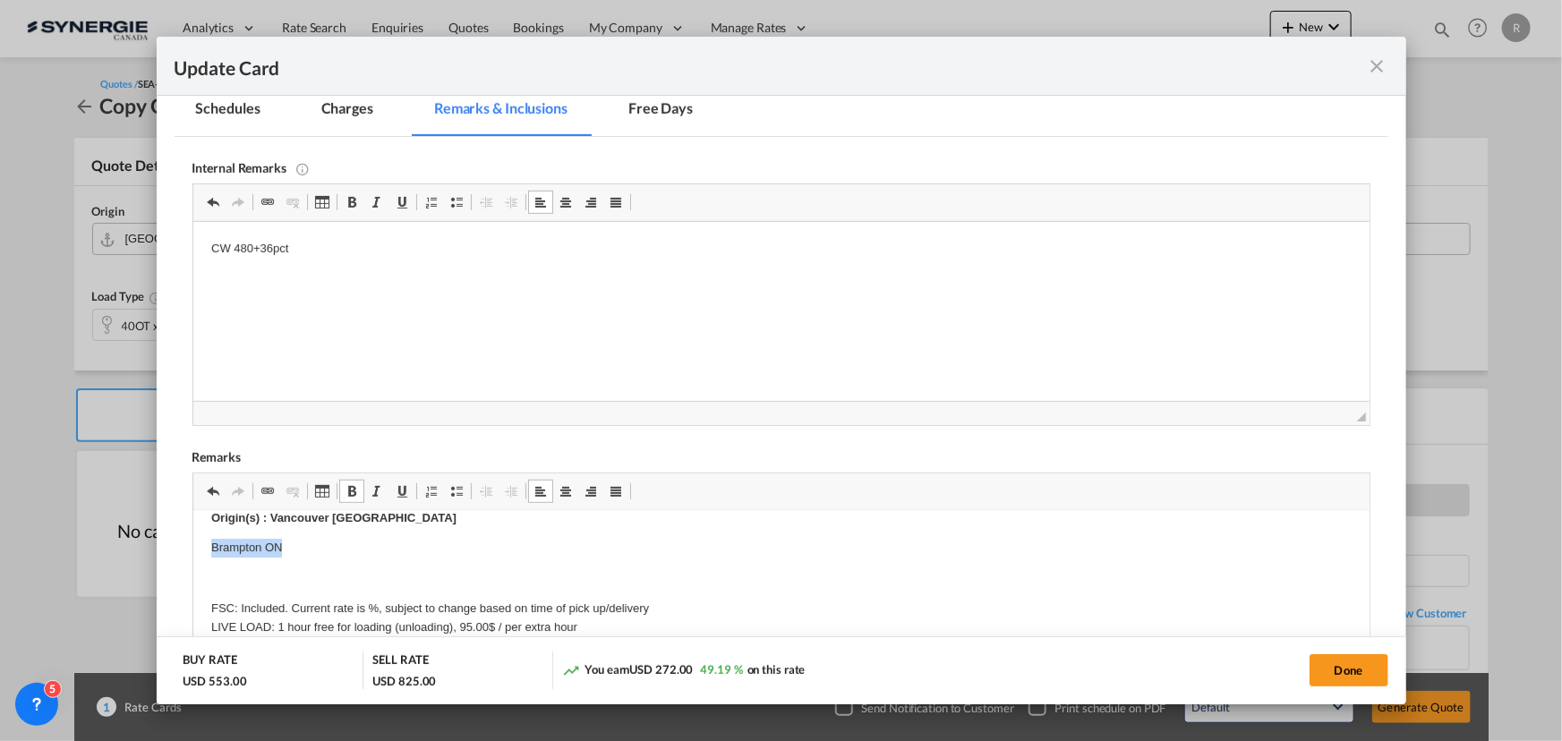
drag, startPoint x: 210, startPoint y: 546, endPoint x: 351, endPoint y: 547, distance: 140.5
click at [351, 547] on p "Brampton ON" at bounding box center [780, 548] width 1140 height 19
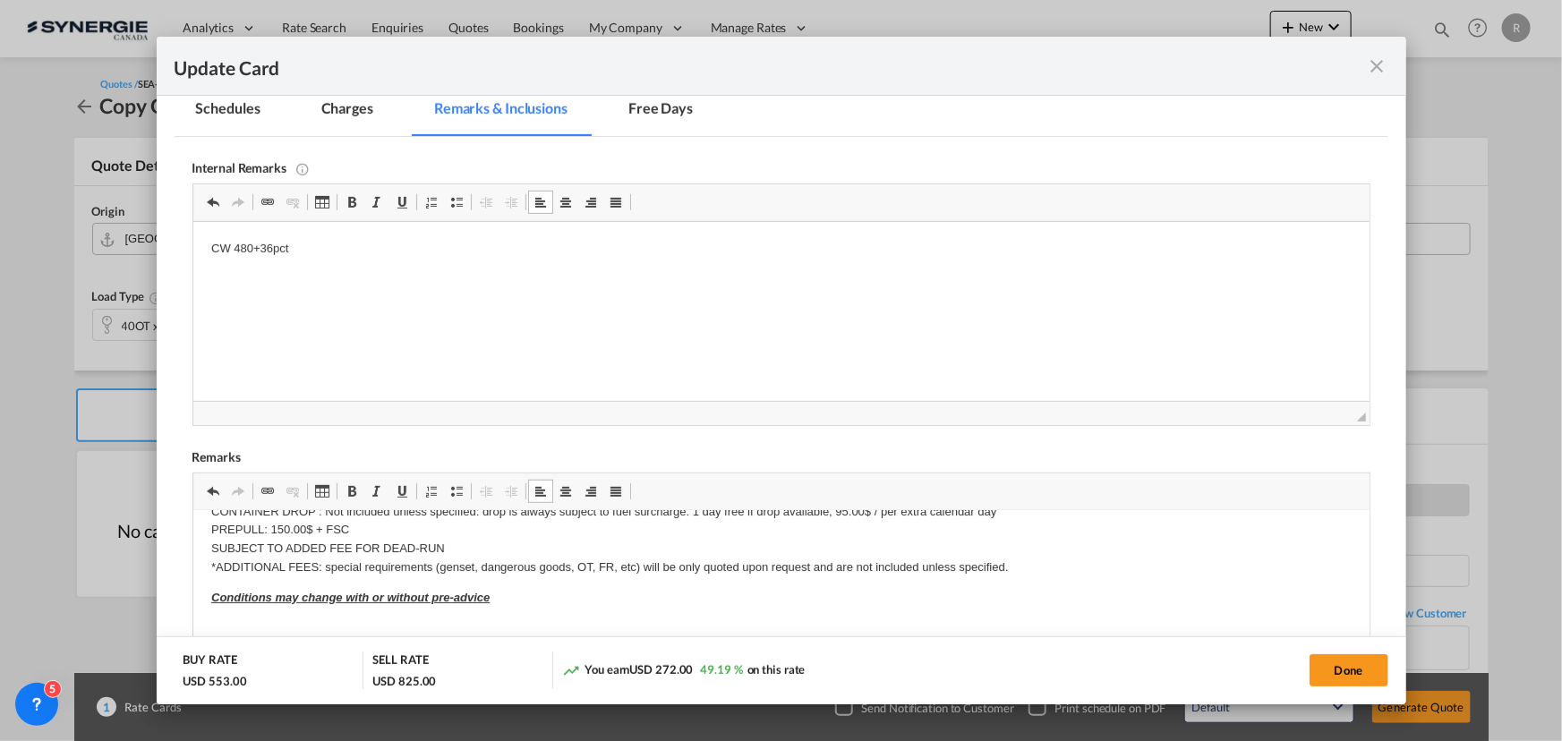
scroll to position [243, 0]
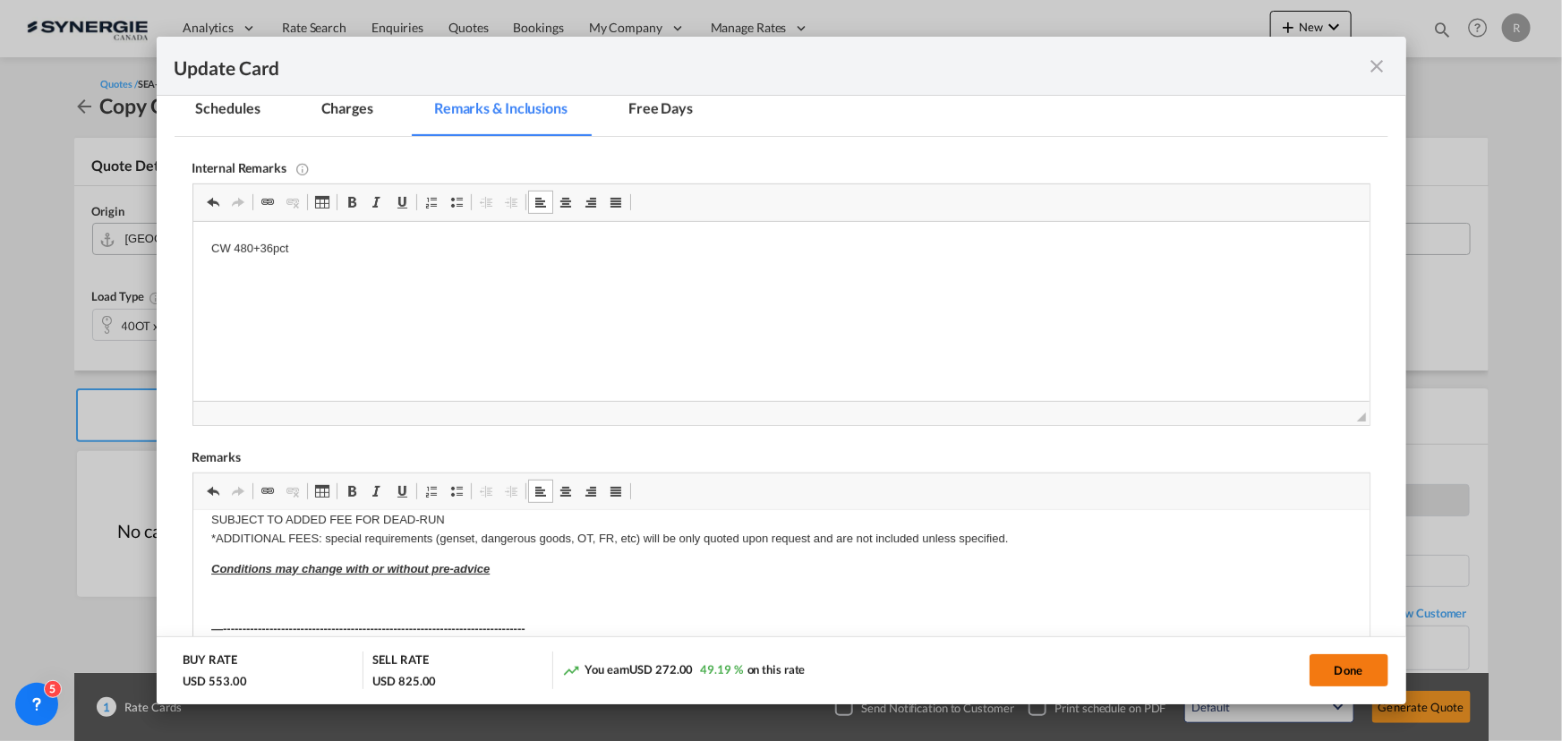
click at [1353, 675] on button "Done" at bounding box center [1348, 670] width 79 height 32
type input "[DATE]"
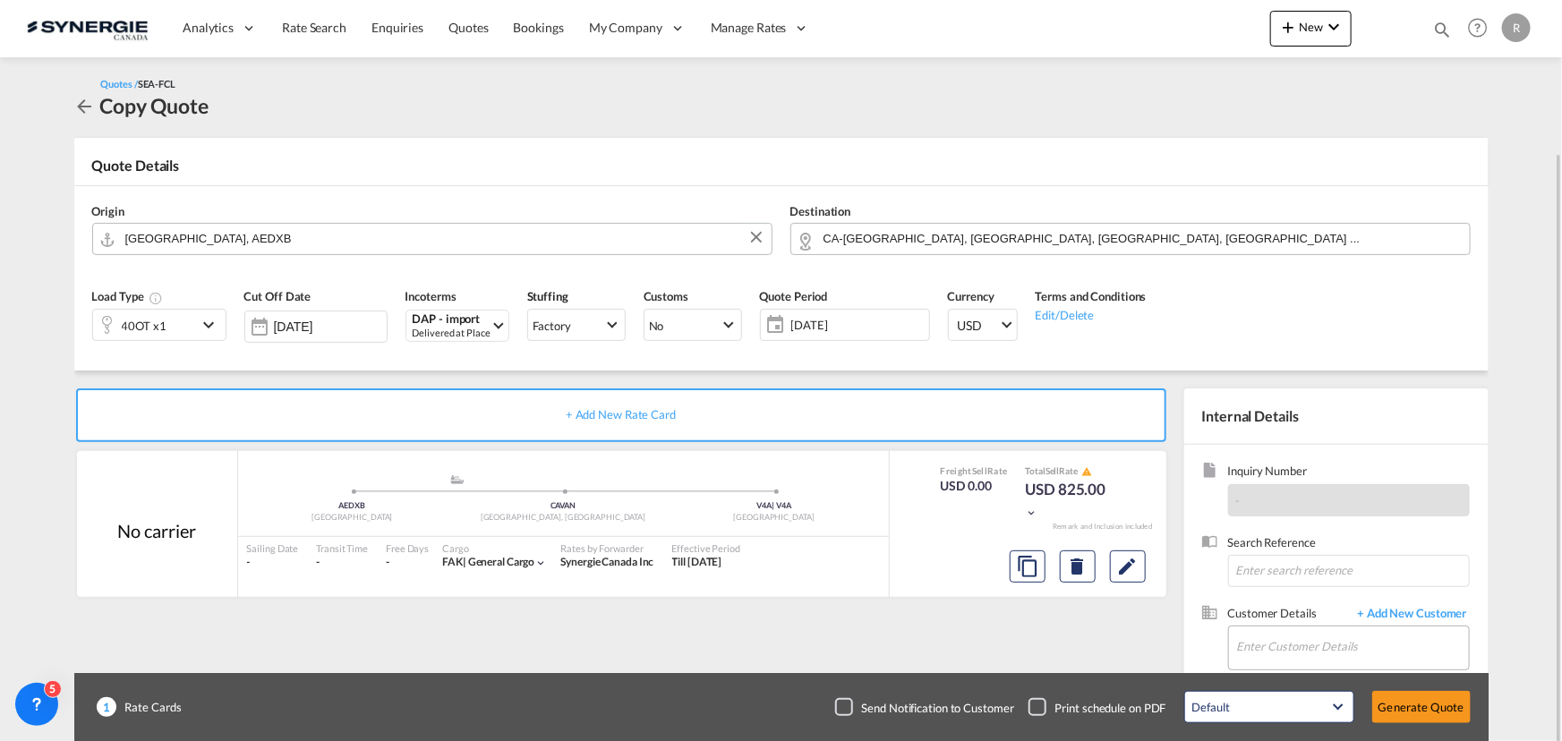
scroll to position [81, 0]
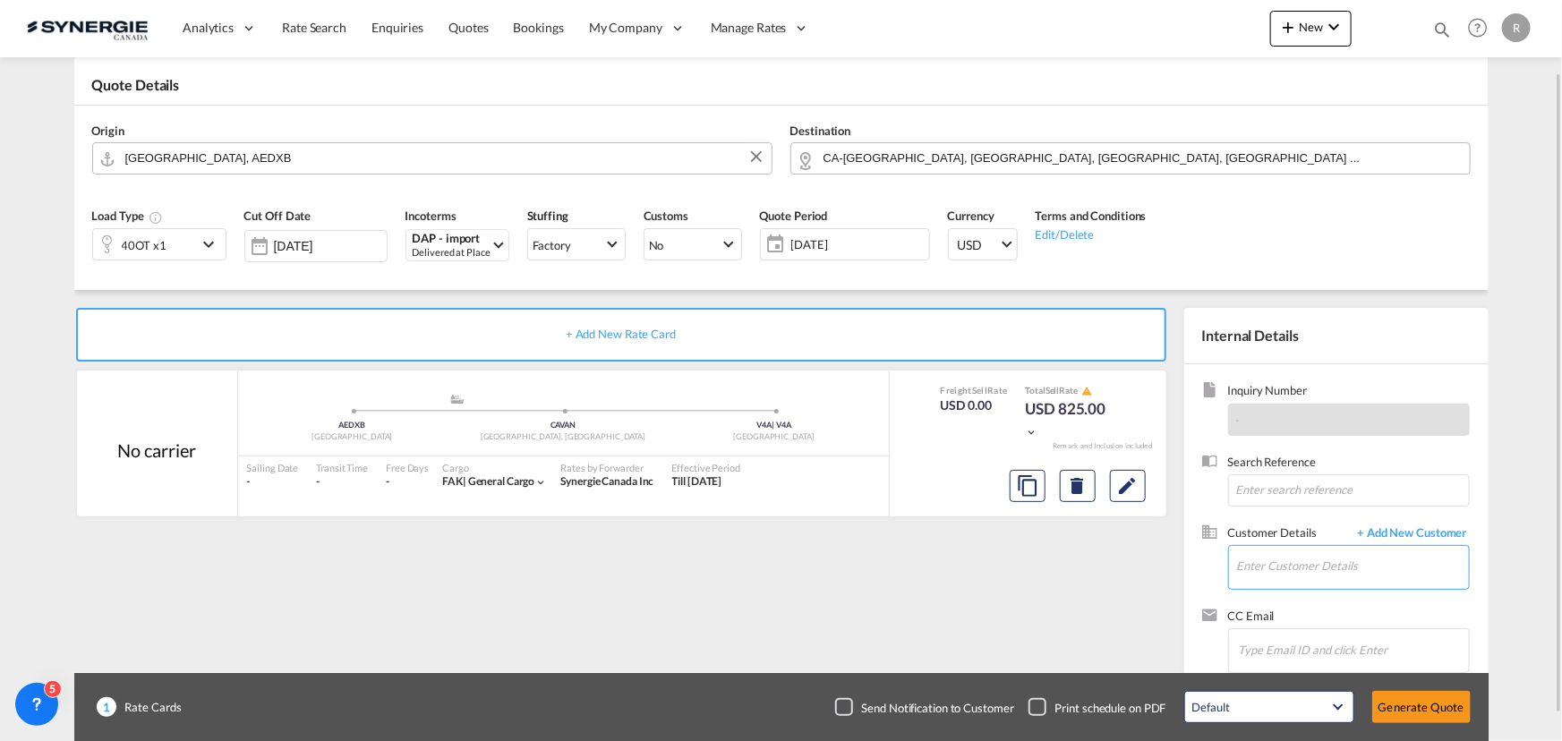
click at [1260, 566] on input "Enter Customer Details" at bounding box center [1353, 566] width 232 height 40
paste input "[PERSON_NAME][EMAIL_ADDRESS][DOMAIN_NAME]"
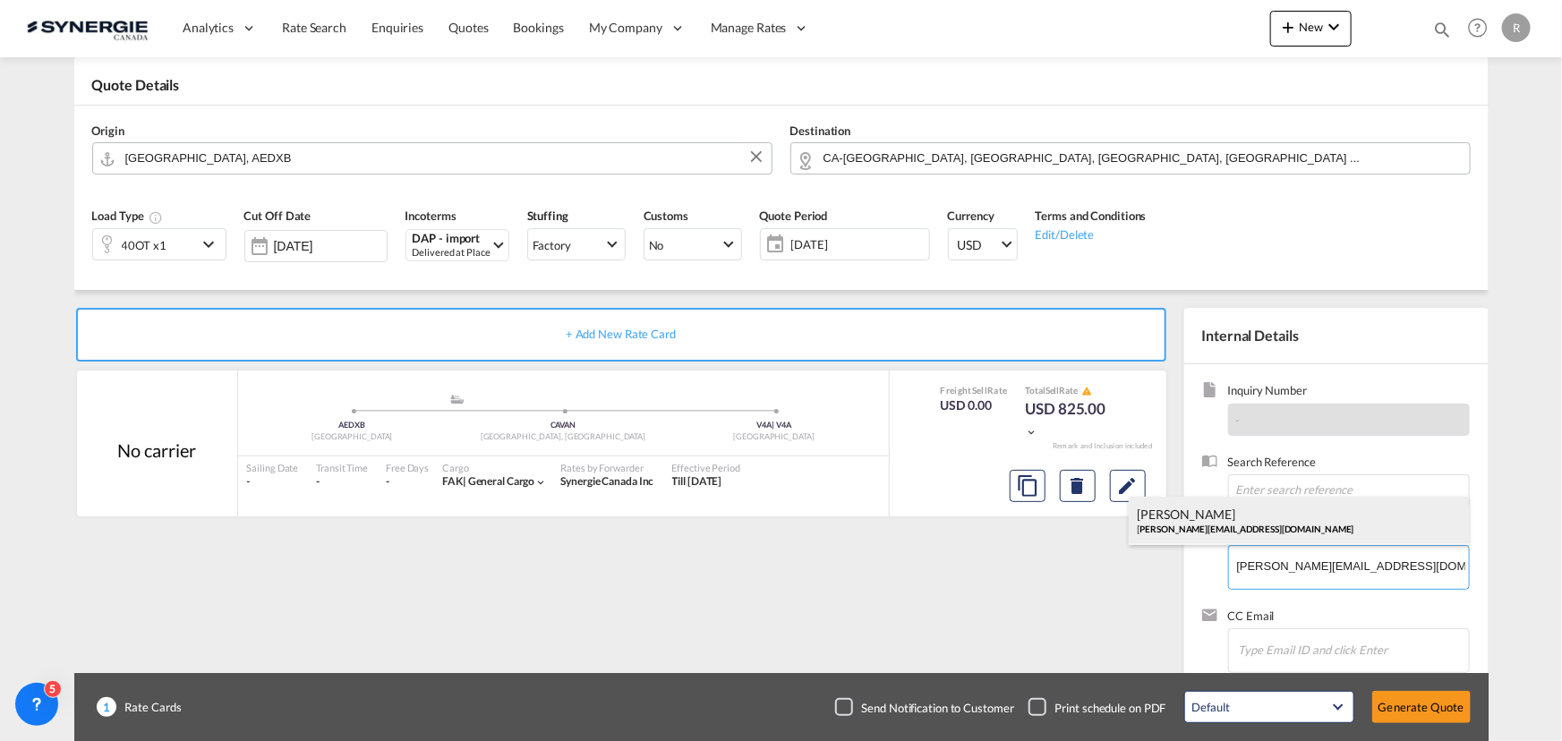
click at [1197, 525] on div "[PERSON_NAME] [PERSON_NAME][EMAIL_ADDRESS][DOMAIN_NAME]" at bounding box center [1299, 521] width 340 height 48
type input "PGL DUBAI, [PERSON_NAME], [PERSON_NAME][EMAIL_ADDRESS][DOMAIN_NAME]"
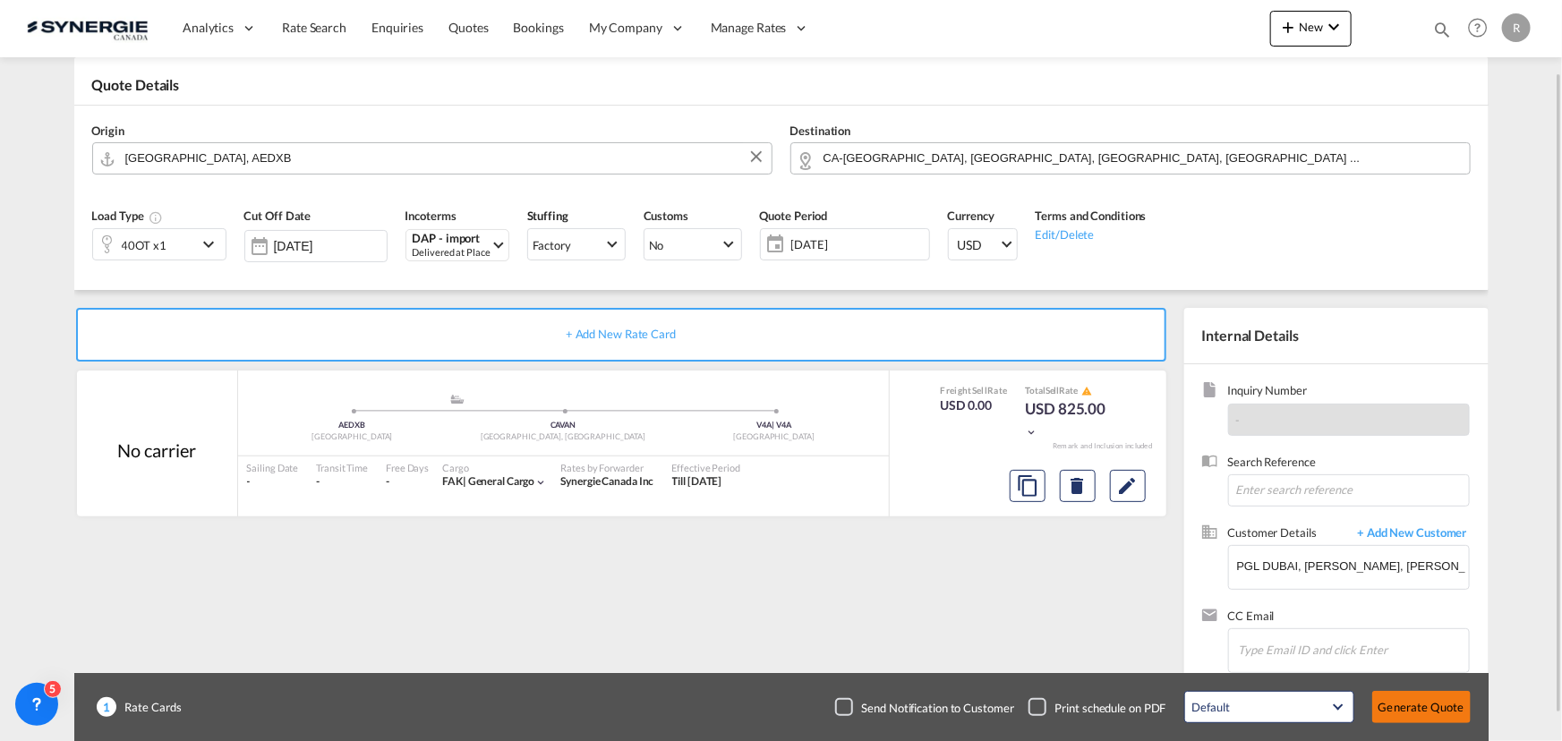
click at [1432, 704] on button "Generate Quote" at bounding box center [1421, 707] width 98 height 32
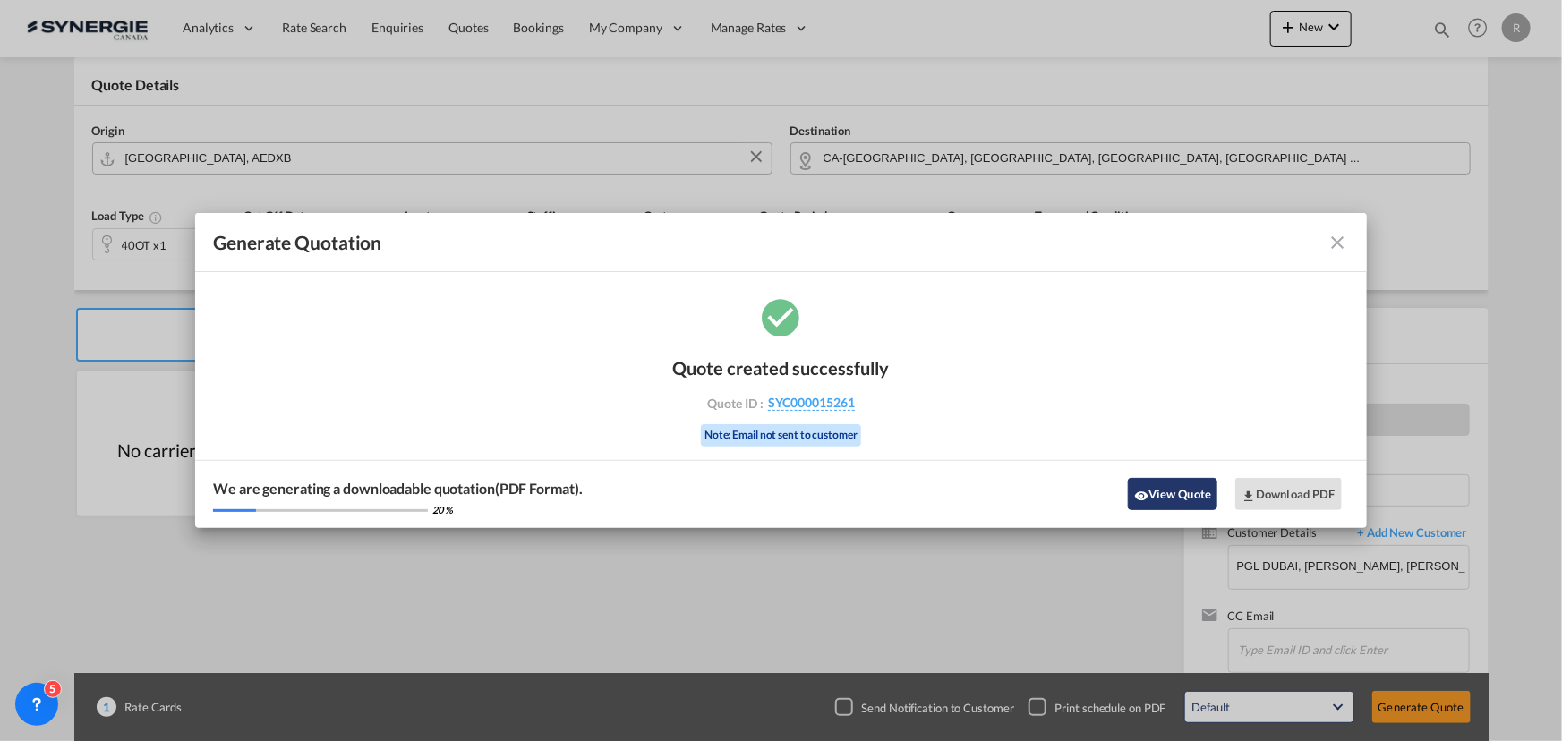
click at [1193, 495] on button "View Quote" at bounding box center [1173, 494] width 90 height 32
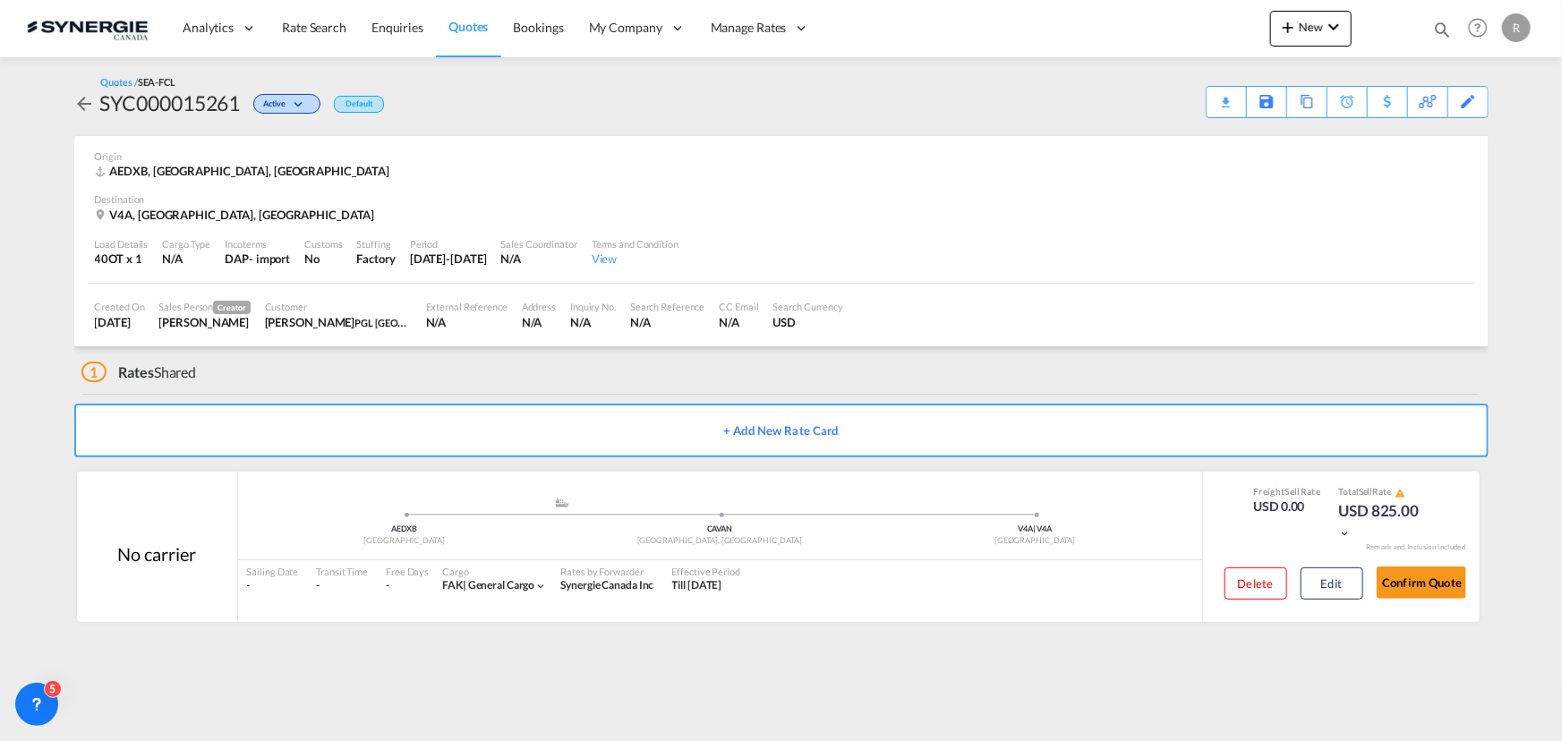
click at [0, 0] on div "Download Quote" at bounding box center [0, 0] width 0 height 0
